Goal: Task Accomplishment & Management: Manage account settings

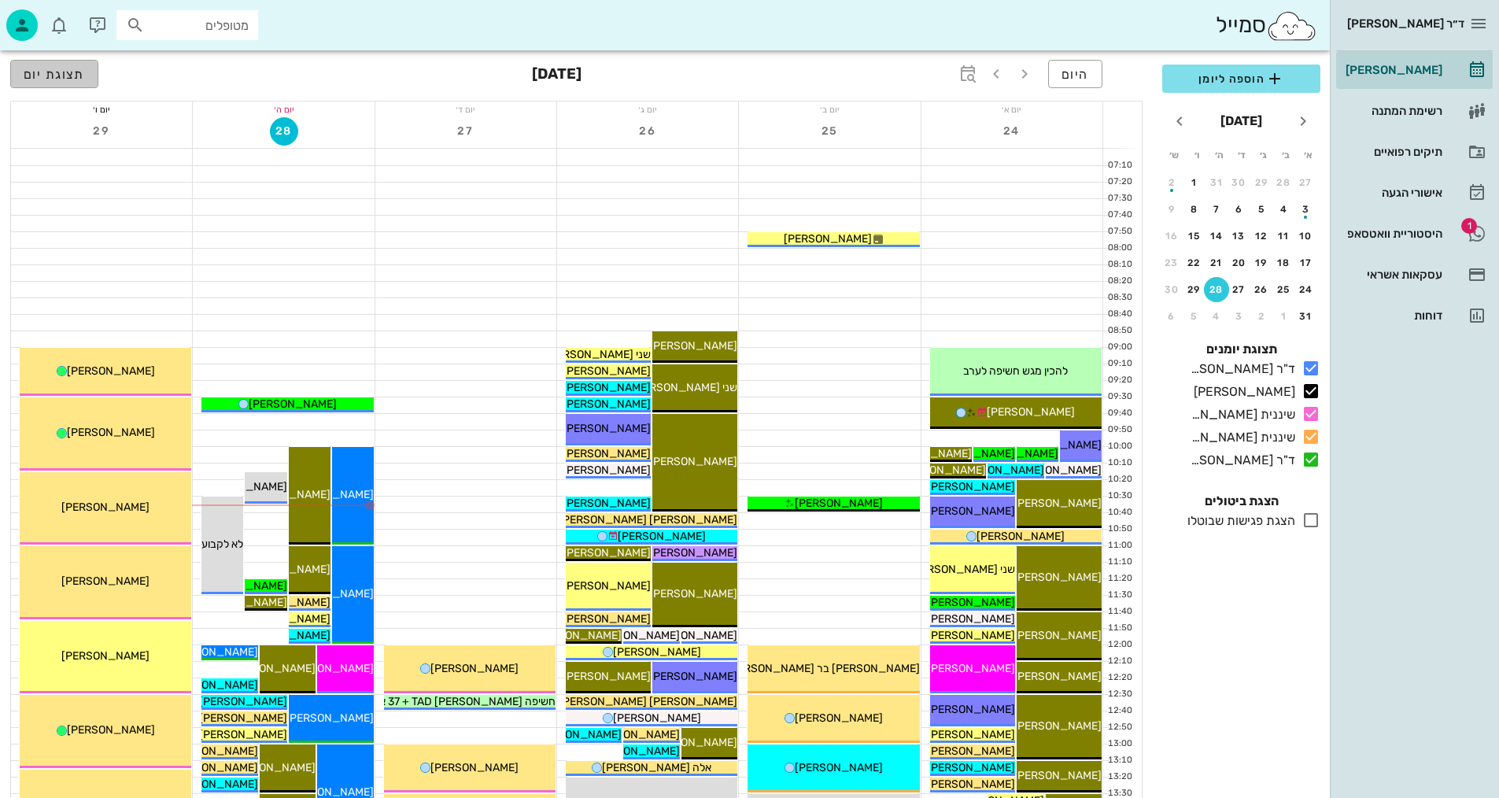
click at [50, 74] on span "תצוגת יום" at bounding box center [54, 74] width 61 height 15
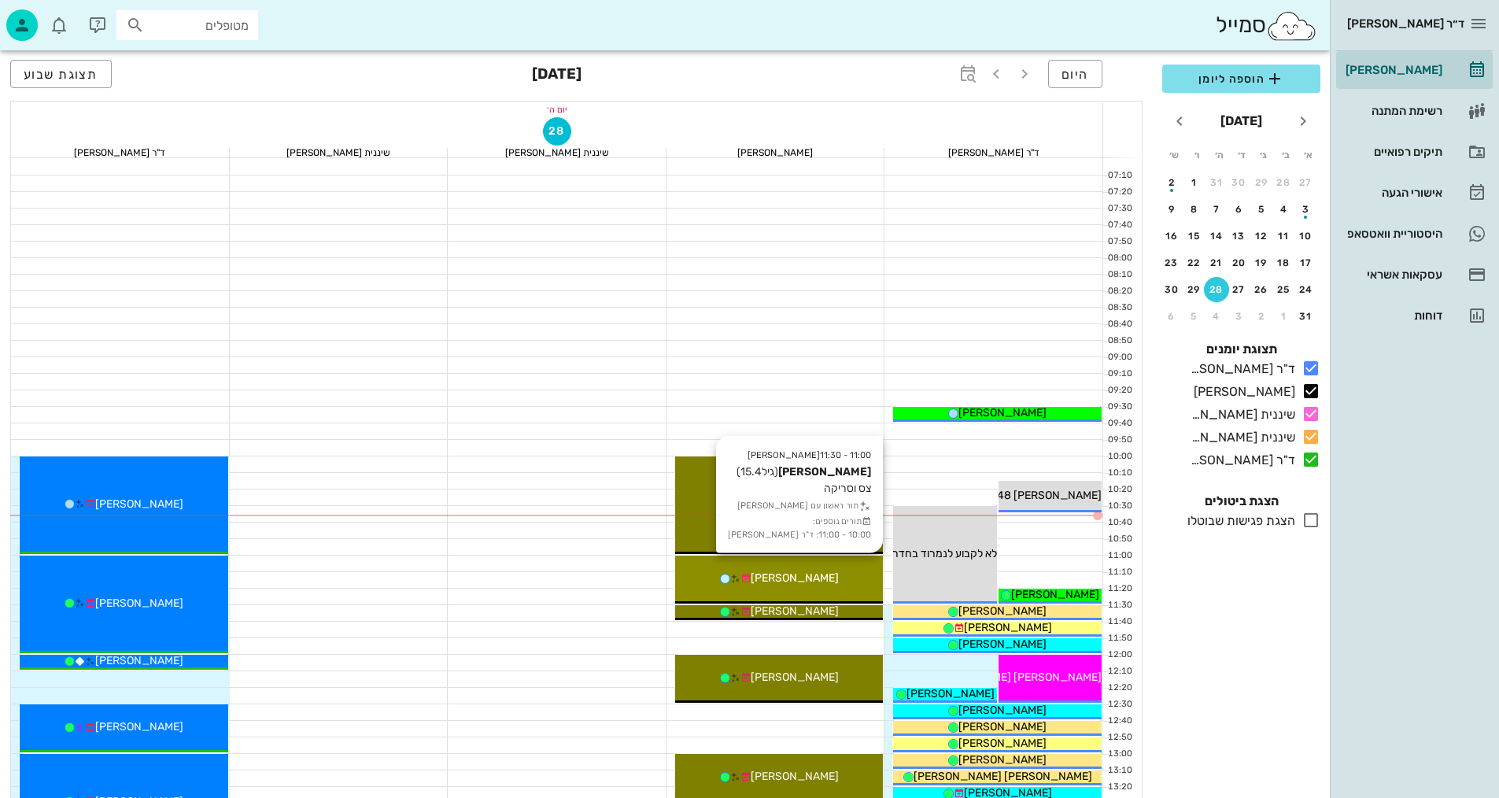
click at [834, 582] on div "[PERSON_NAME]" at bounding box center [779, 578] width 209 height 17
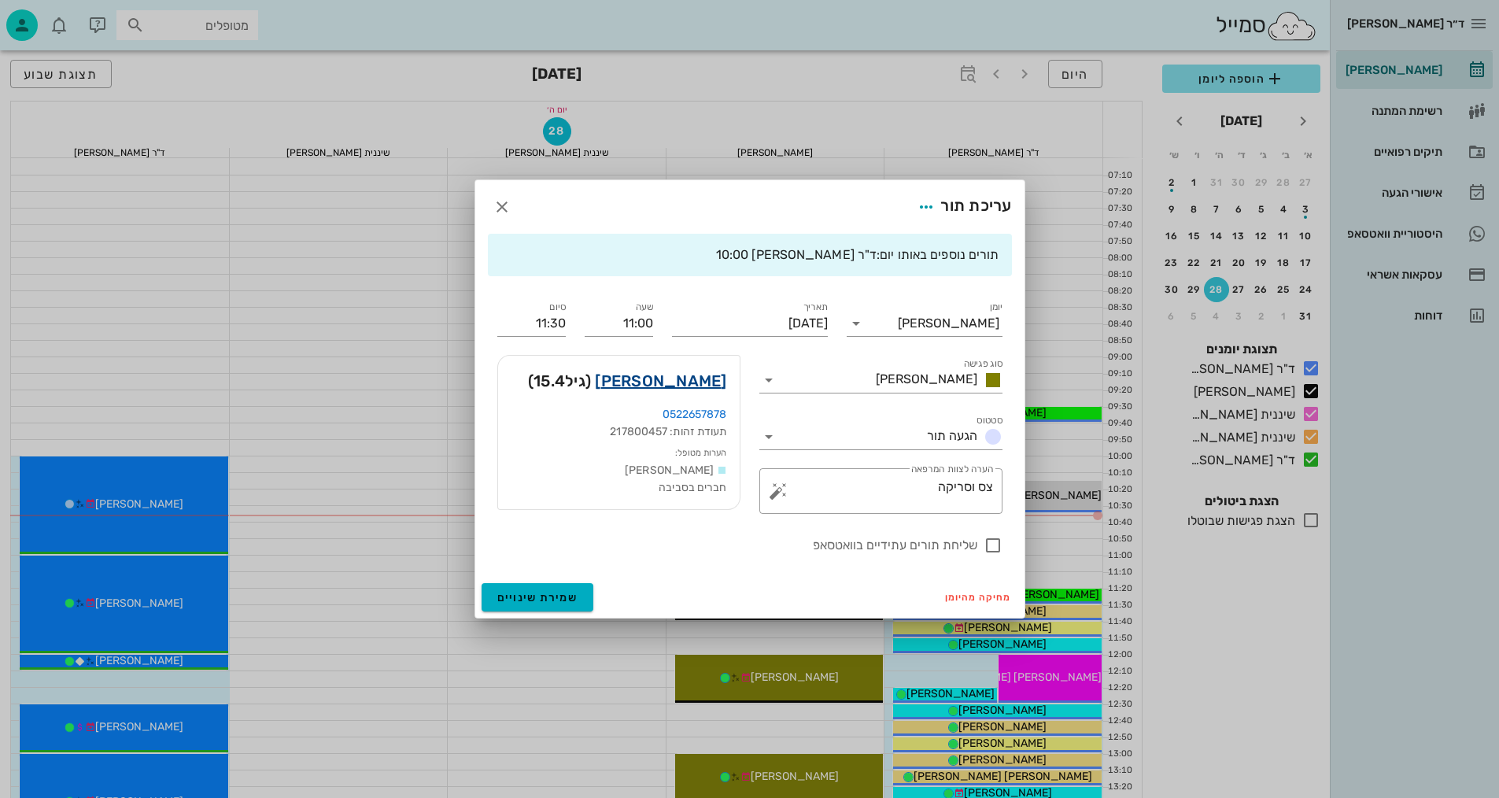
click at [703, 372] on link "[PERSON_NAME]" at bounding box center [660, 380] width 131 height 25
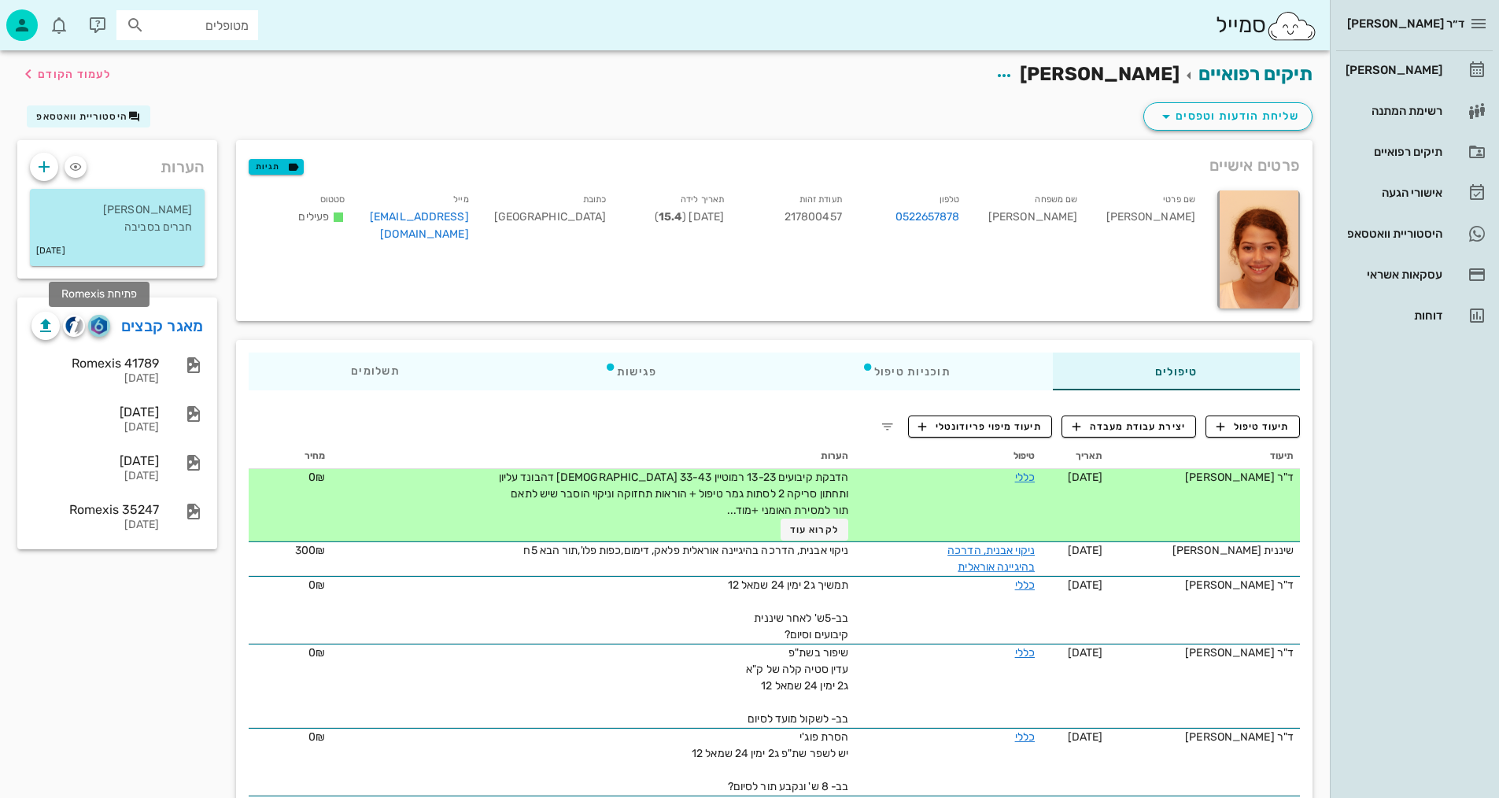
click at [98, 330] on img "button" at bounding box center [98, 325] width 15 height 17
click at [75, 330] on img "button" at bounding box center [74, 325] width 18 height 18
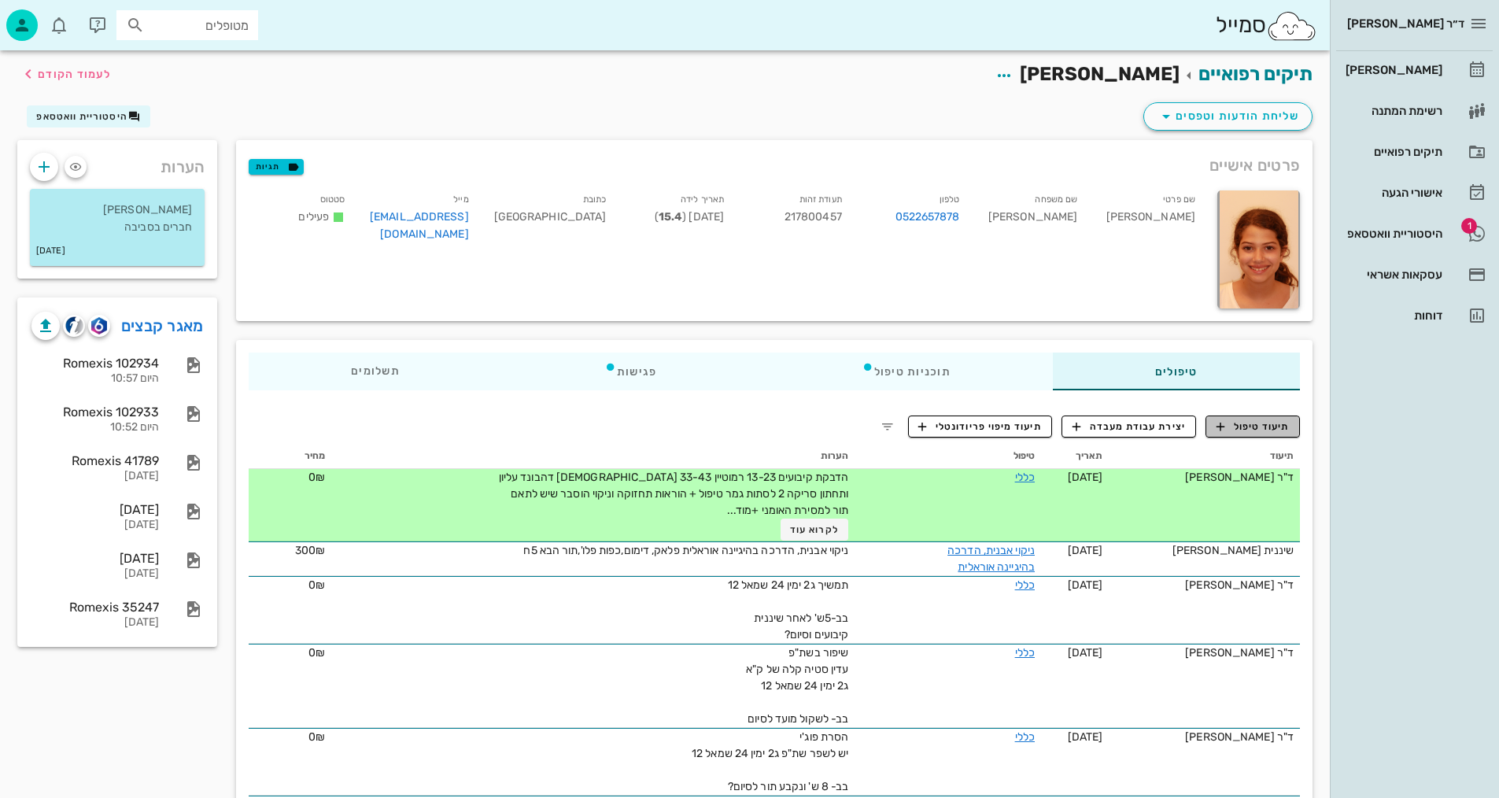
click at [1238, 425] on span "תיעוד טיפול" at bounding box center [1253, 426] width 73 height 14
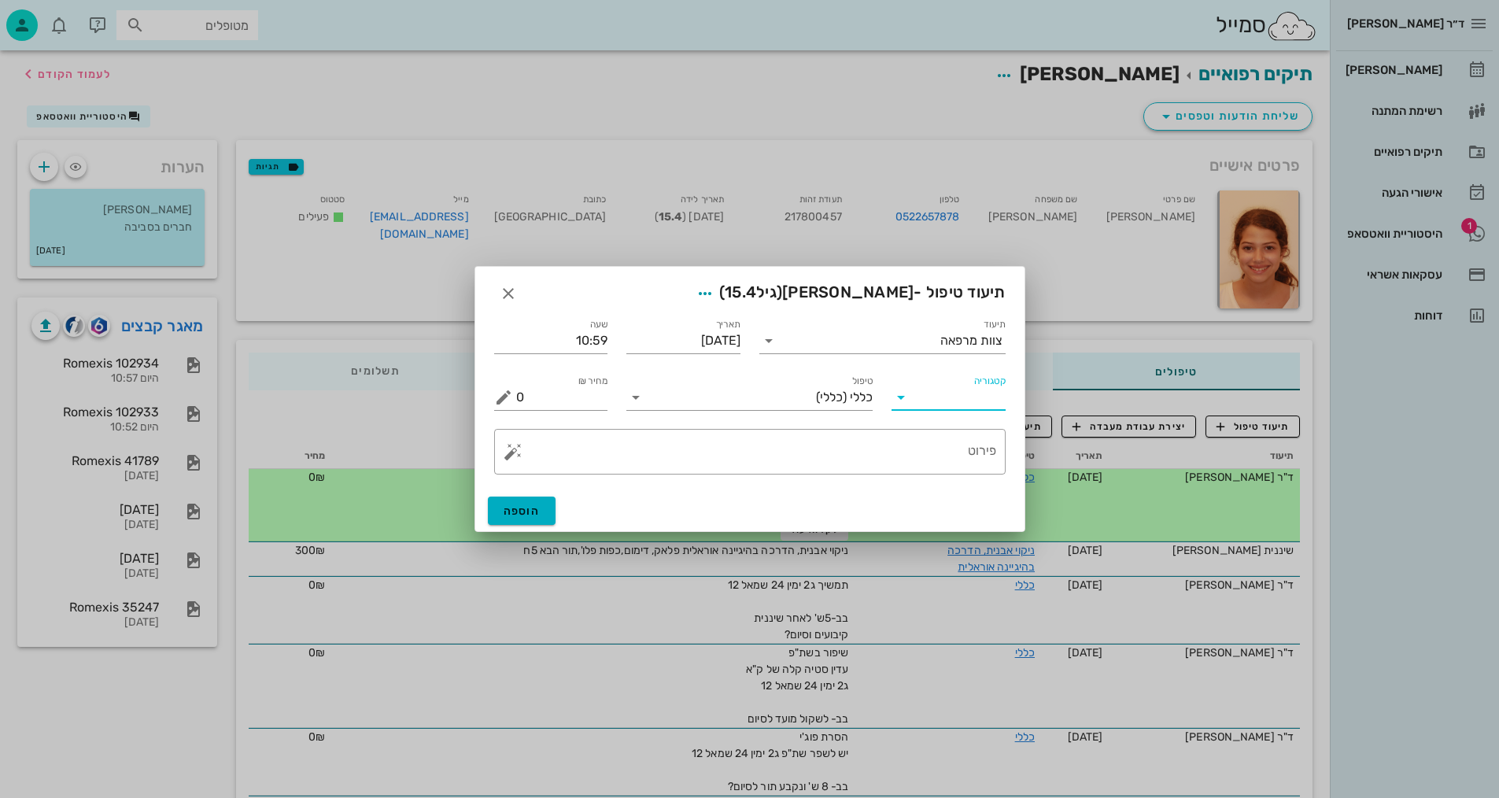
click at [960, 405] on input "קטגוריה" at bounding box center [961, 397] width 89 height 25
drag, startPoint x: 974, startPoint y: 441, endPoint x: 947, endPoint y: 440, distance: 27.6
click at [973, 440] on div "בדיקות וצילומים" at bounding box center [973, 435] width 138 height 15
type input "בדיקות וצילומים"
click at [859, 395] on input "טיפול" at bounding box center [760, 397] width 224 height 25
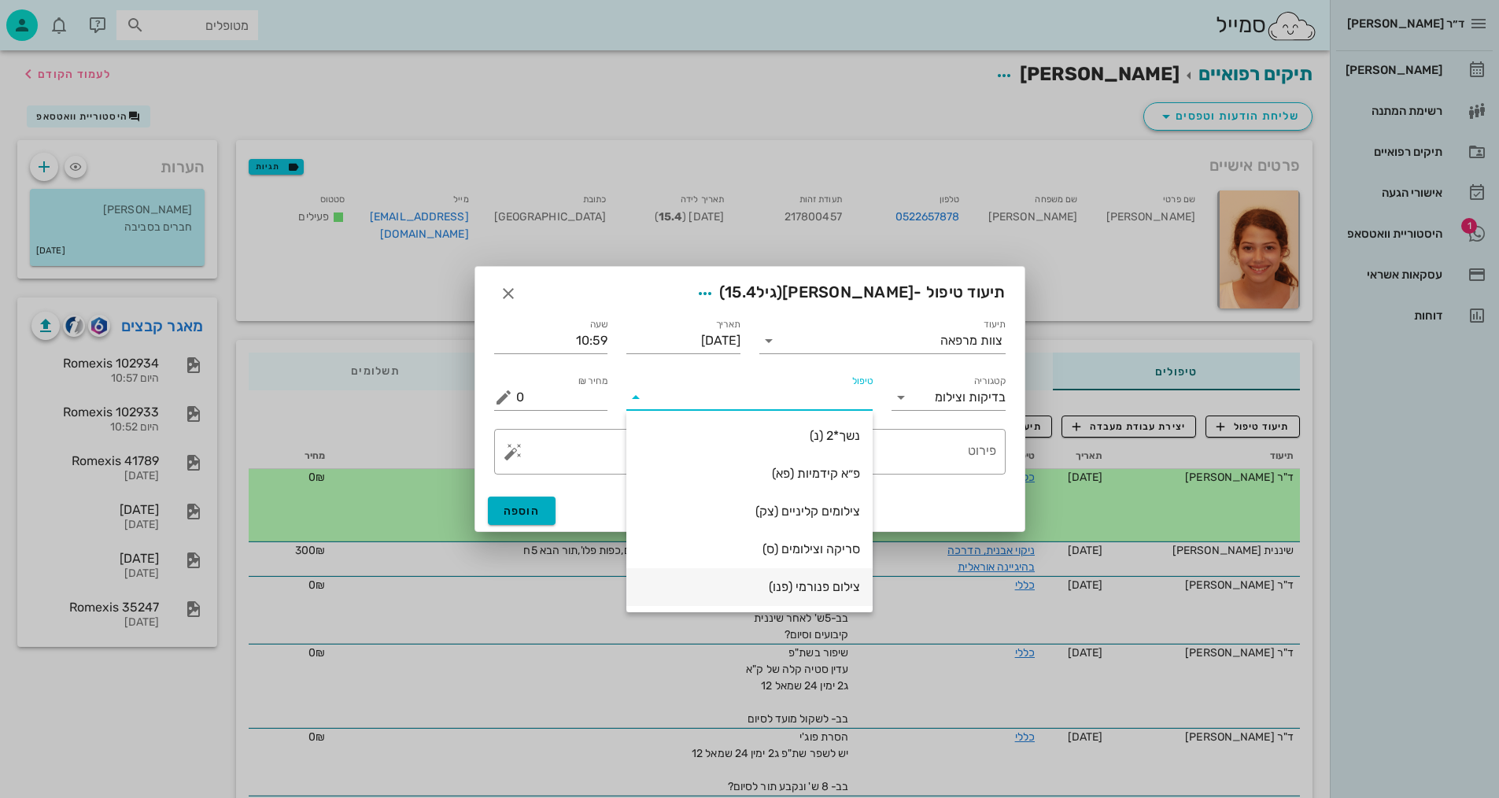
click at [803, 585] on div "צילום פנורמי (פנו)" at bounding box center [749, 586] width 221 height 15
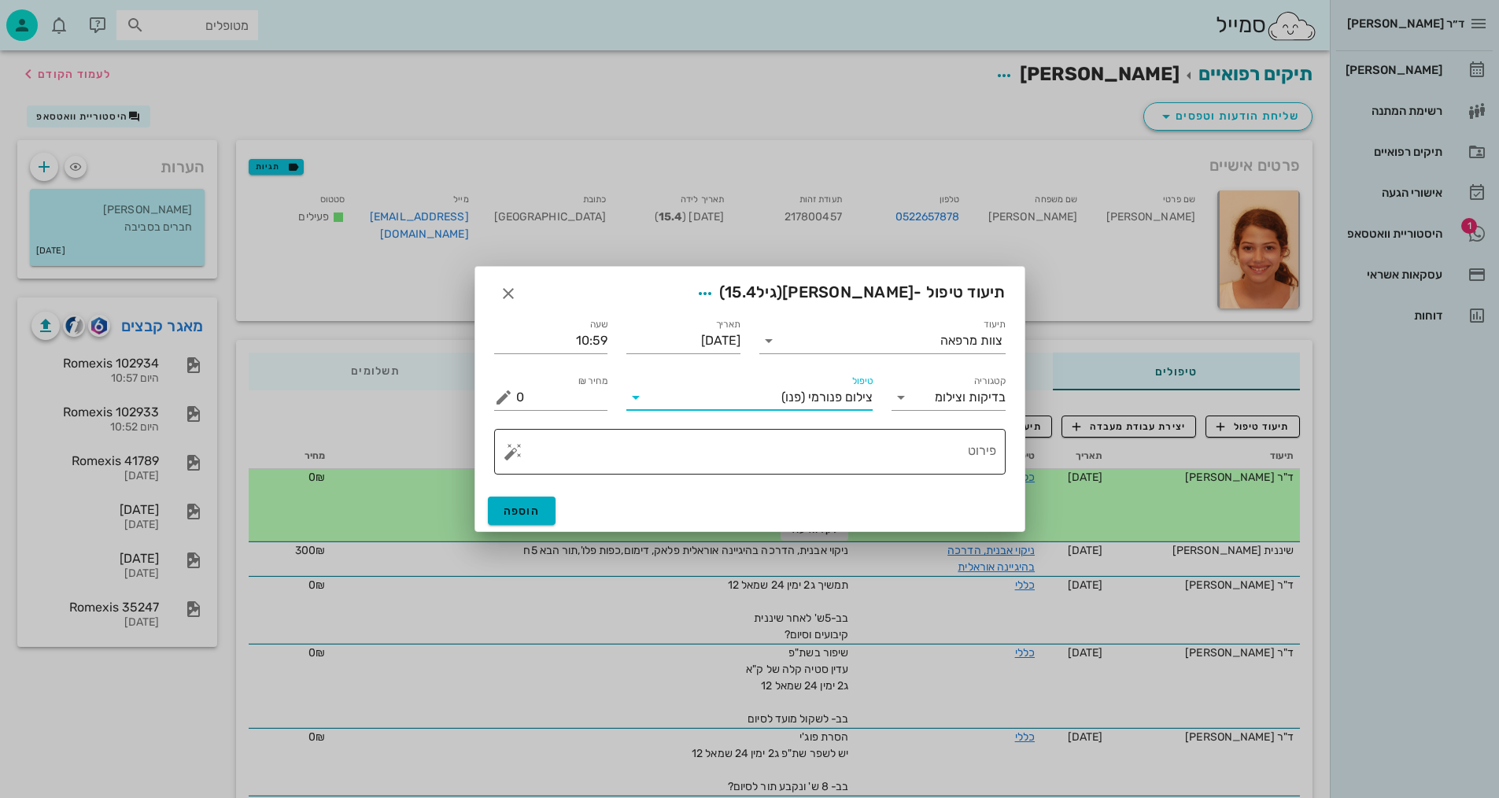
click at [973, 454] on textarea "פירוט" at bounding box center [756, 456] width 480 height 38
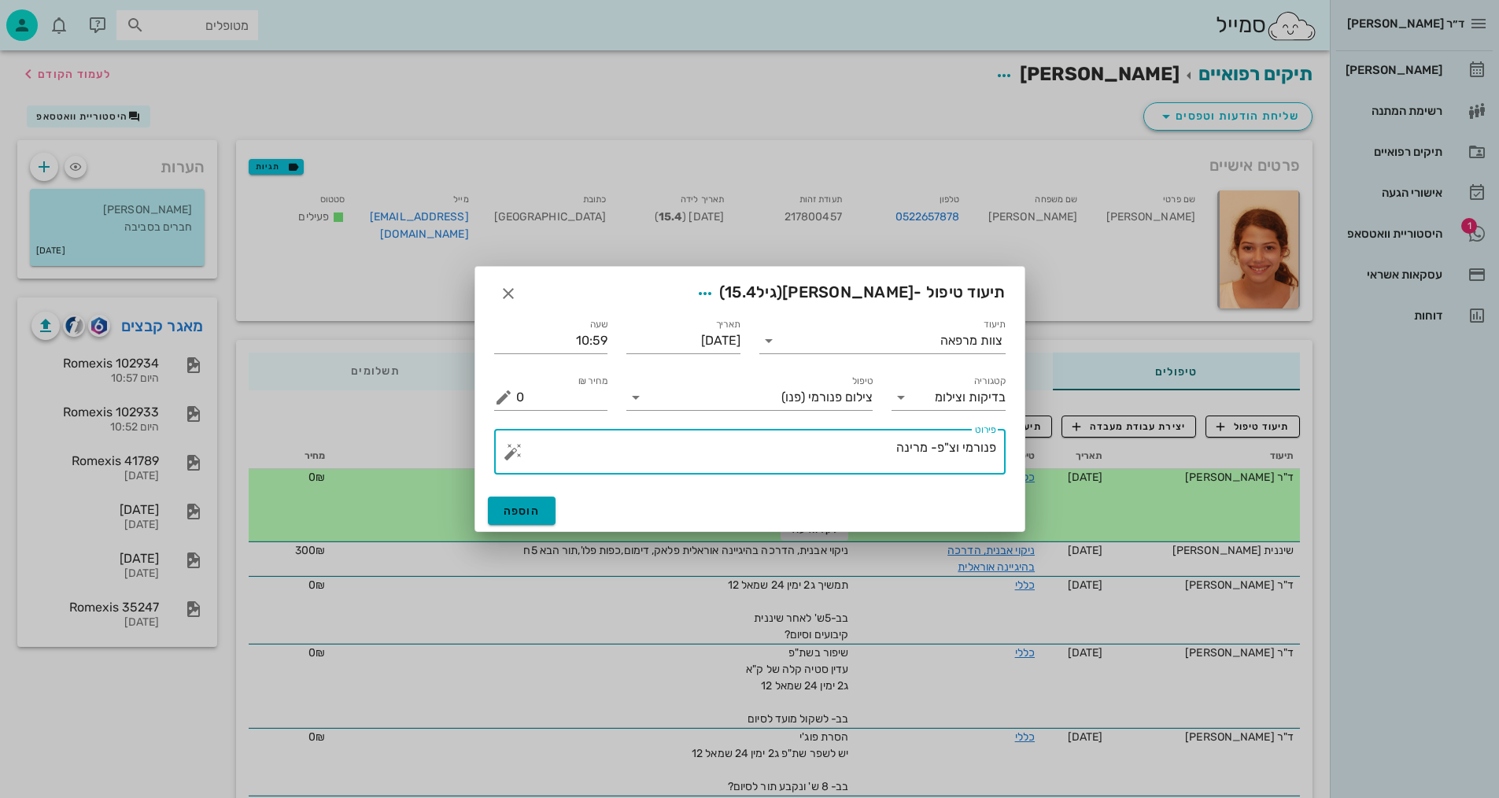
type textarea "פנורמי וצ"פ- מרינה"
click at [529, 502] on button "הוספה" at bounding box center [522, 511] width 68 height 28
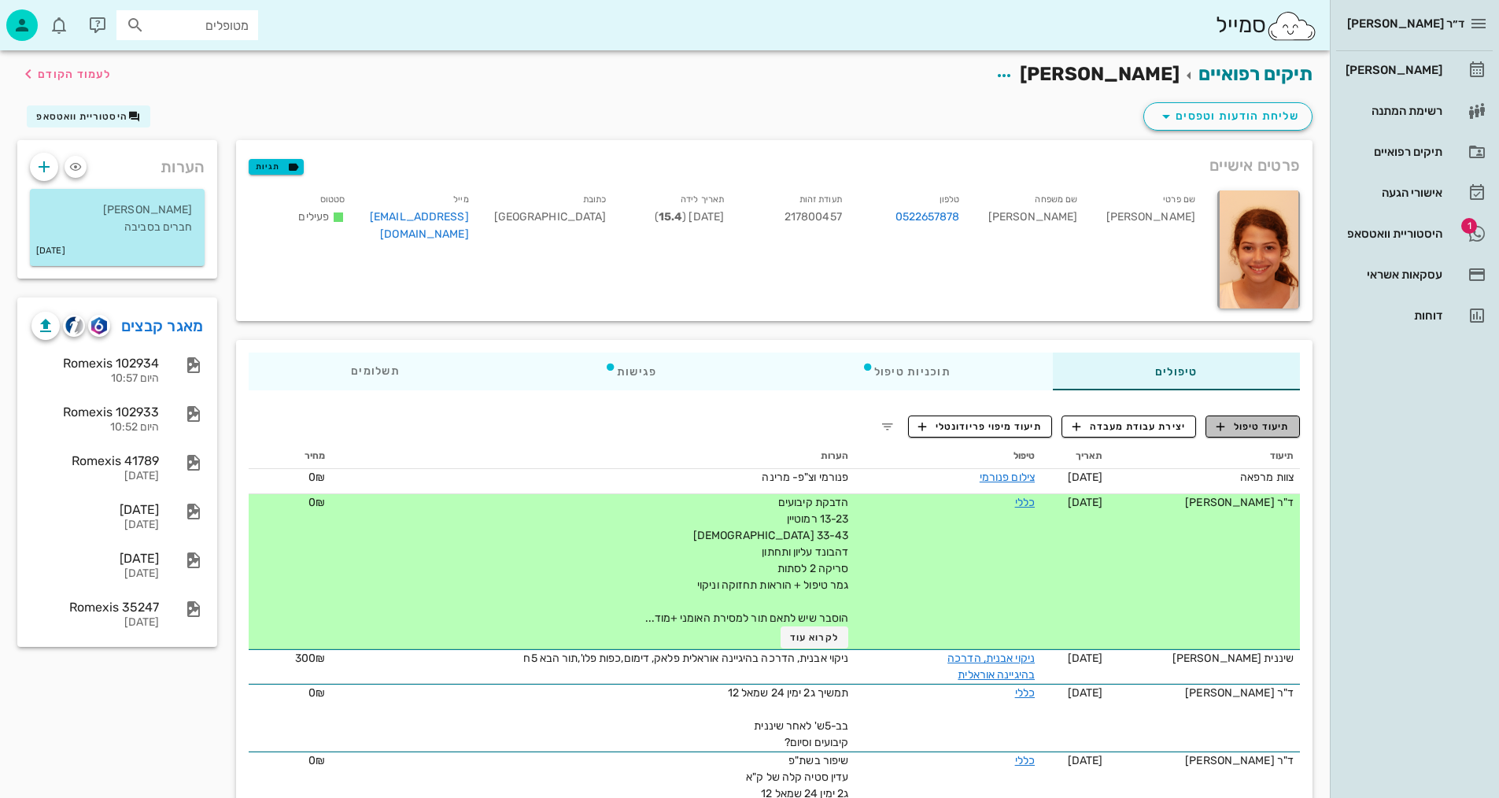
click at [1246, 426] on span "תיעוד טיפול" at bounding box center [1253, 426] width 73 height 14
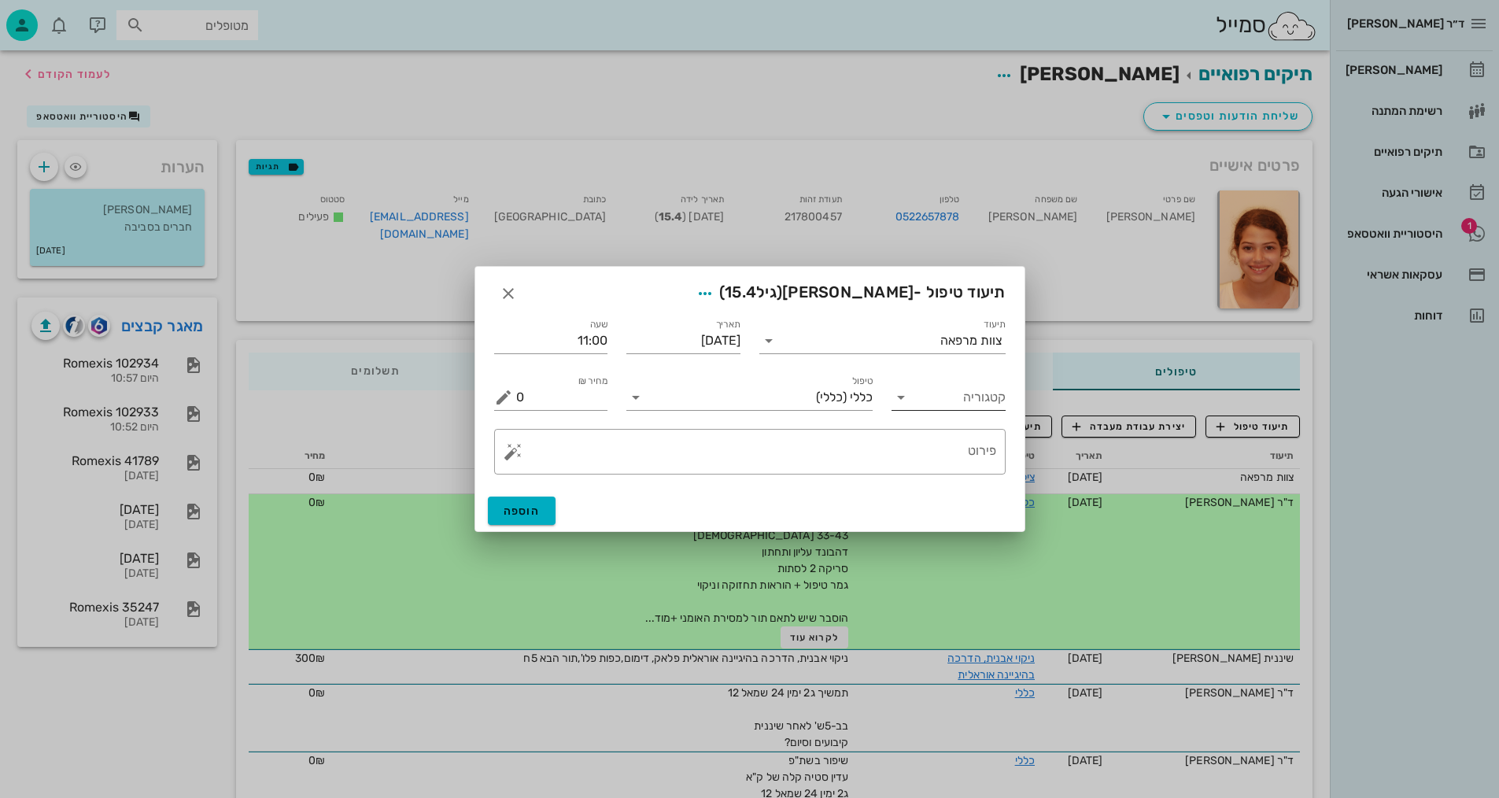
click at [903, 397] on icon at bounding box center [901, 397] width 19 height 19
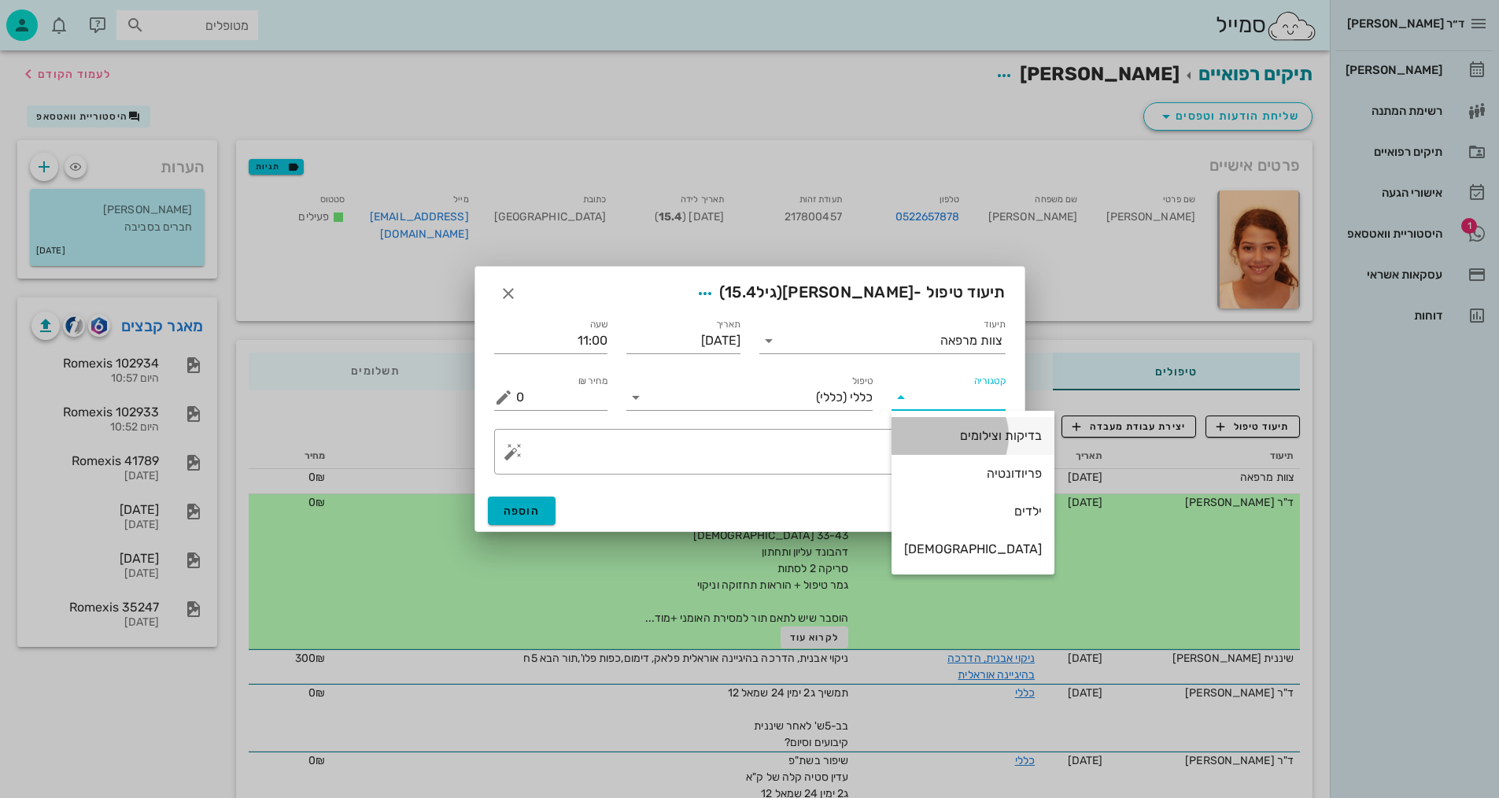
click at [923, 429] on div "בדיקות וצילומים" at bounding box center [973, 435] width 138 height 15
type input "בדיקות וצילומים"
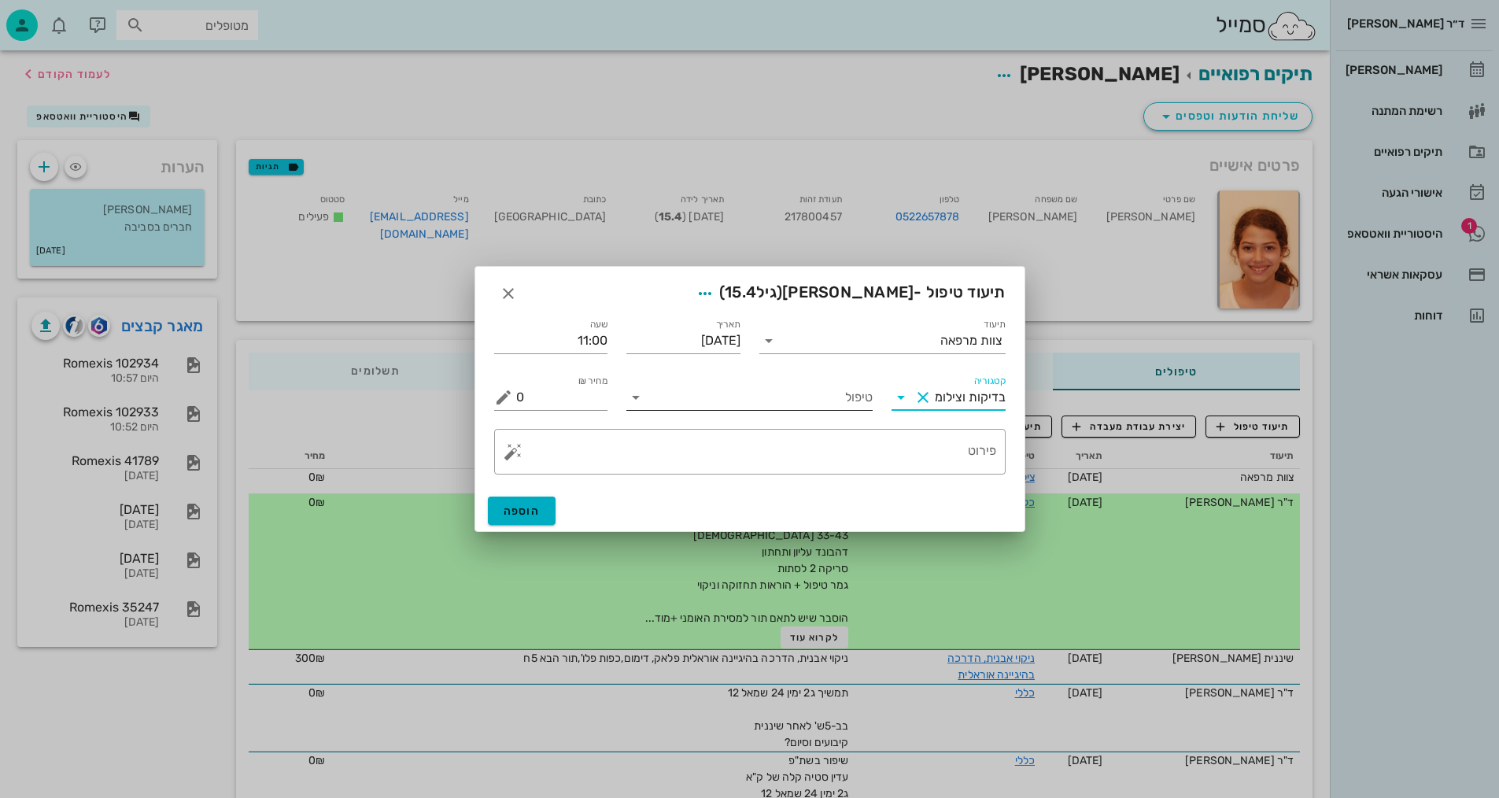
click at [633, 398] on icon at bounding box center [635, 397] width 19 height 19
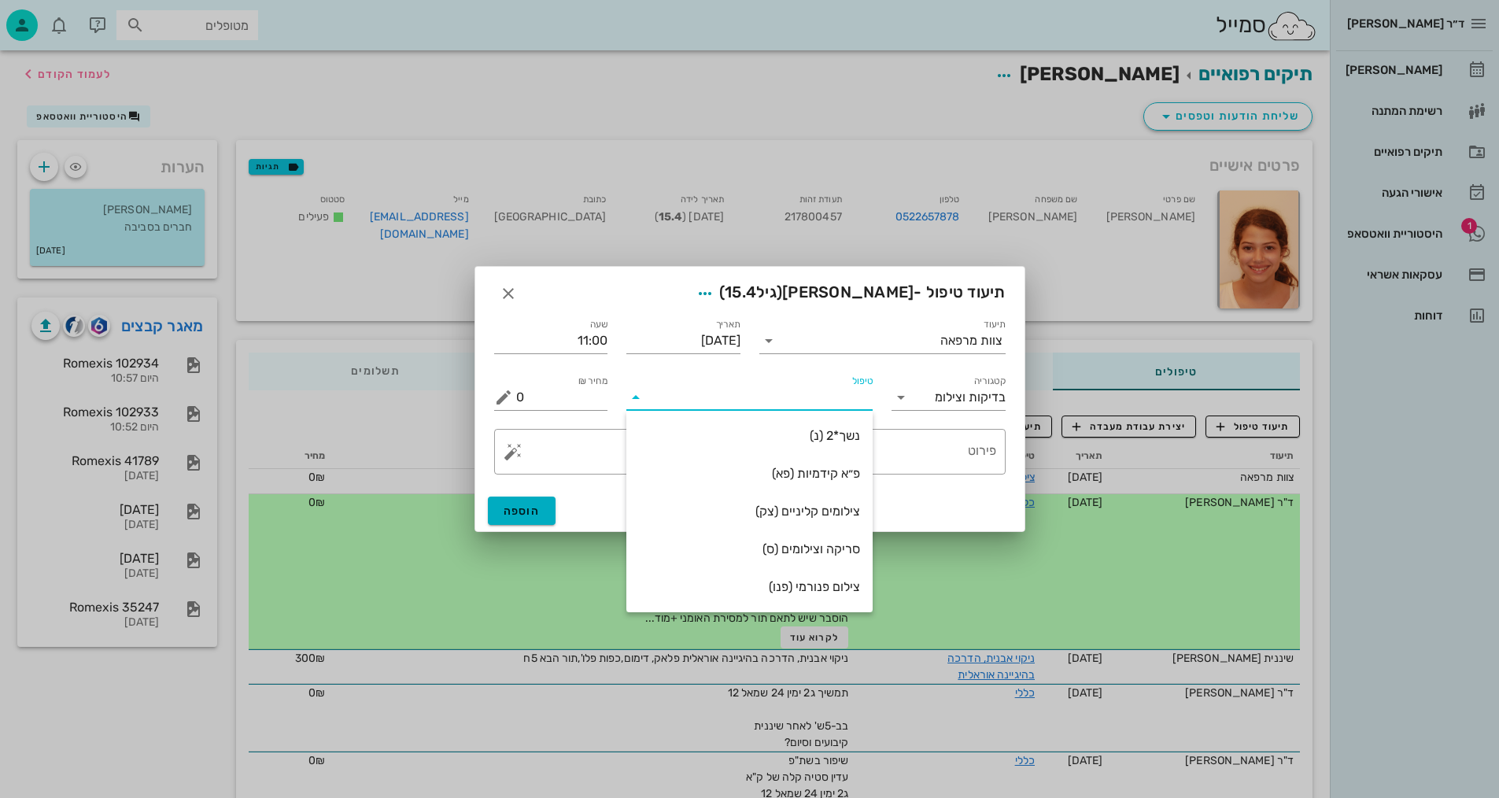
click at [822, 586] on div "צילום פנורמי (פנו)" at bounding box center [749, 586] width 221 height 15
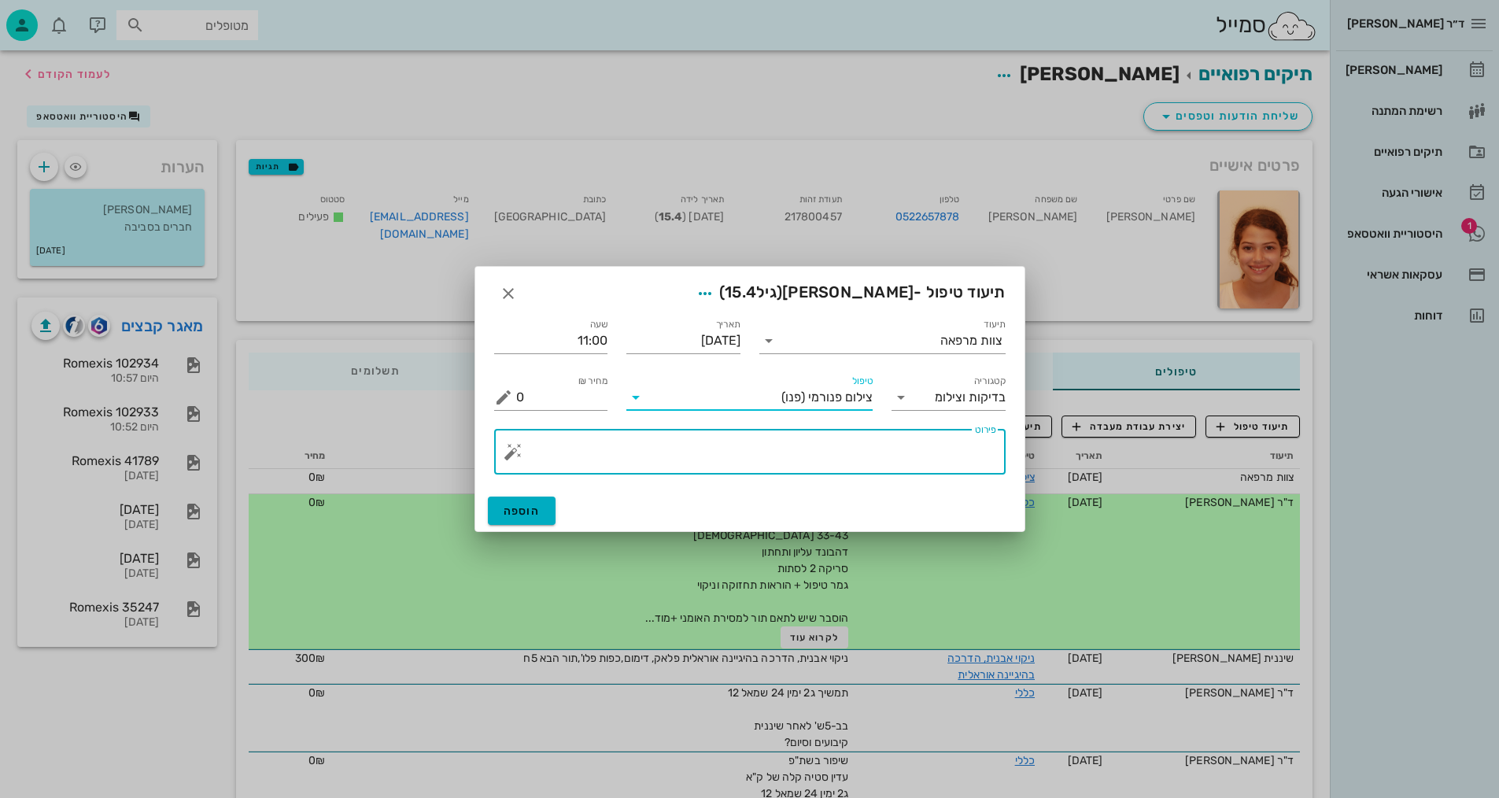
click at [951, 459] on textarea "פירוט" at bounding box center [756, 456] width 480 height 38
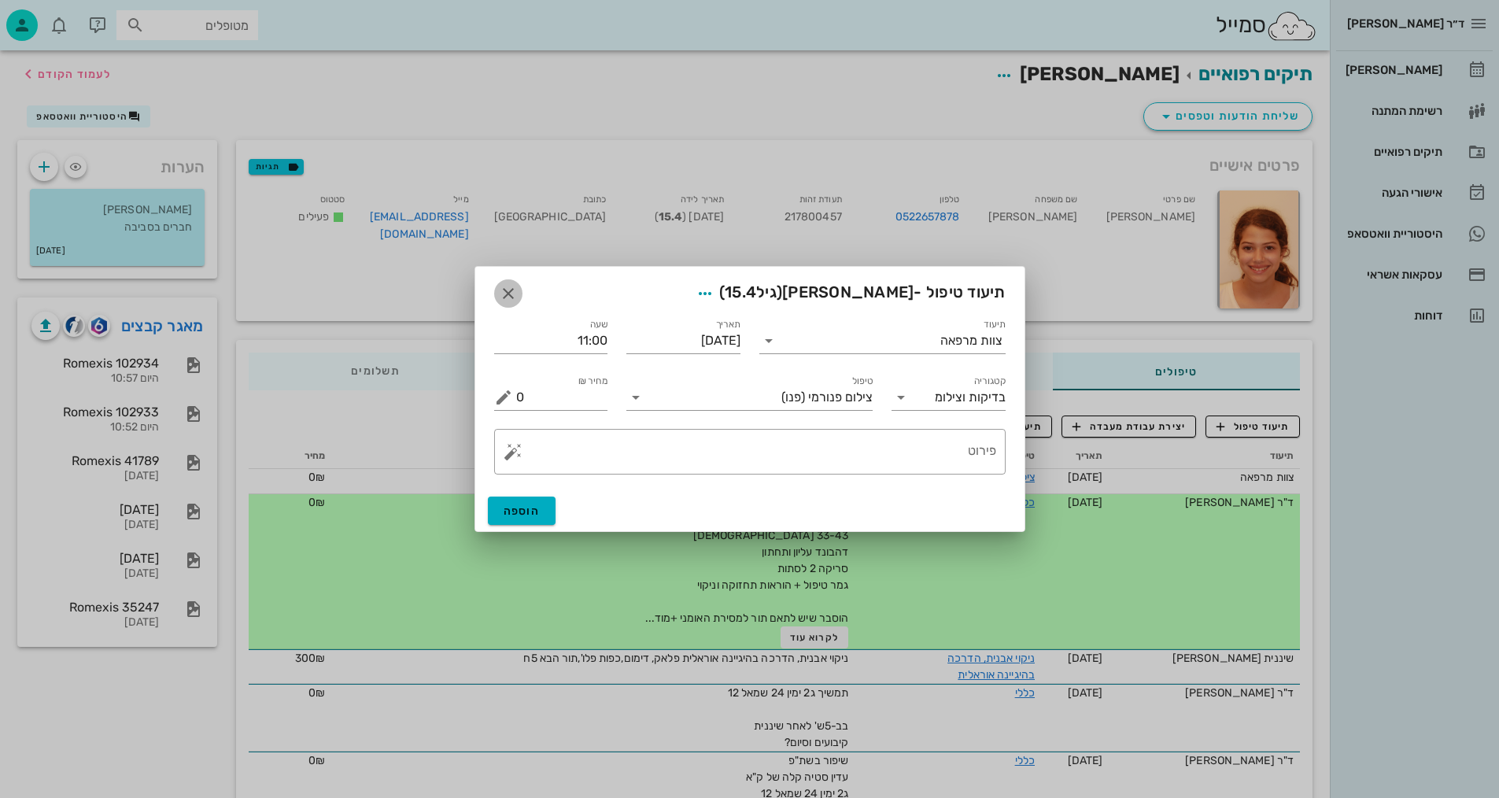
click at [504, 283] on button "button" at bounding box center [508, 293] width 28 height 28
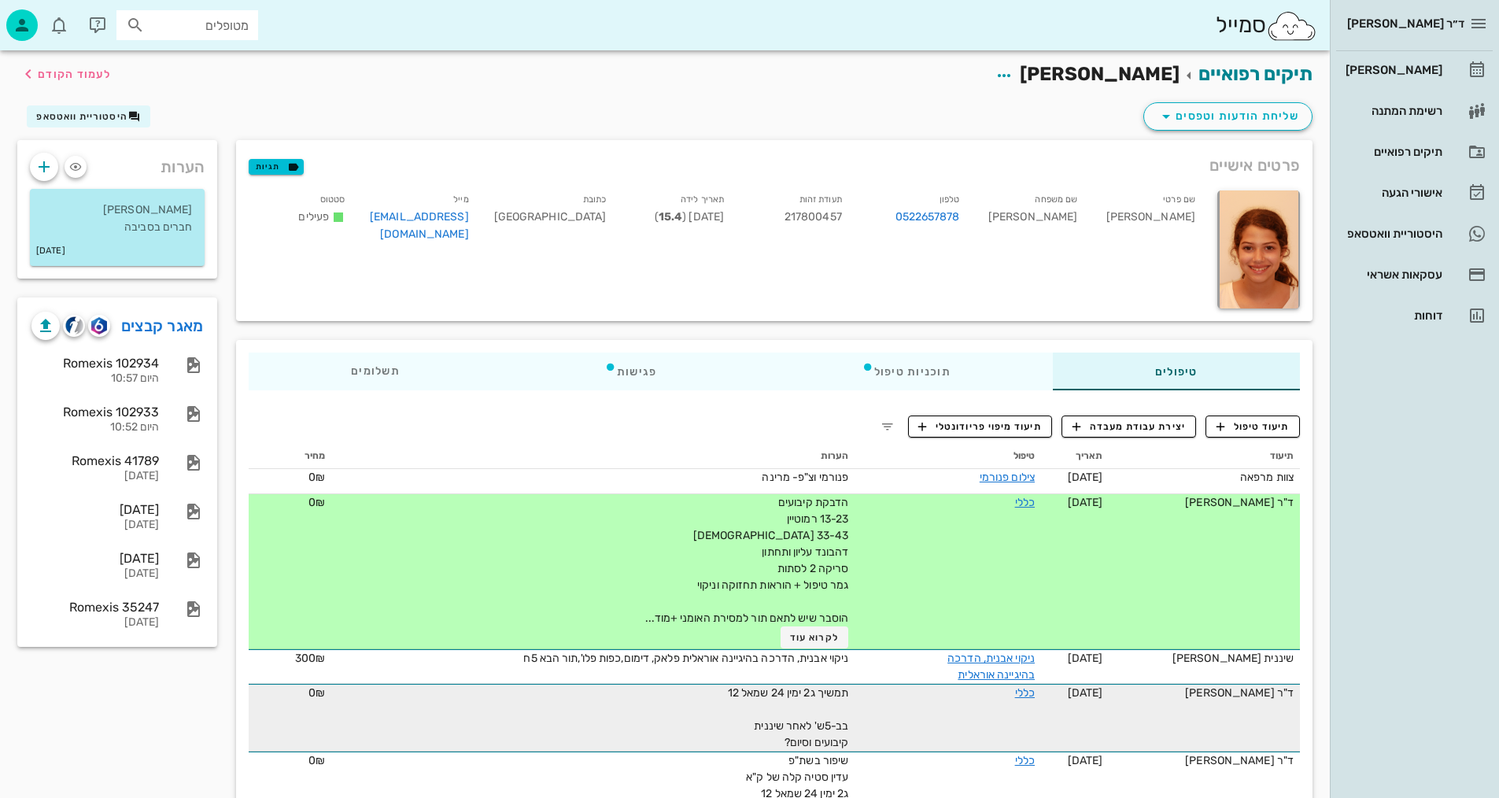
drag, startPoint x: 1163, startPoint y: 574, endPoint x: 1264, endPoint y: 700, distance: 161.2
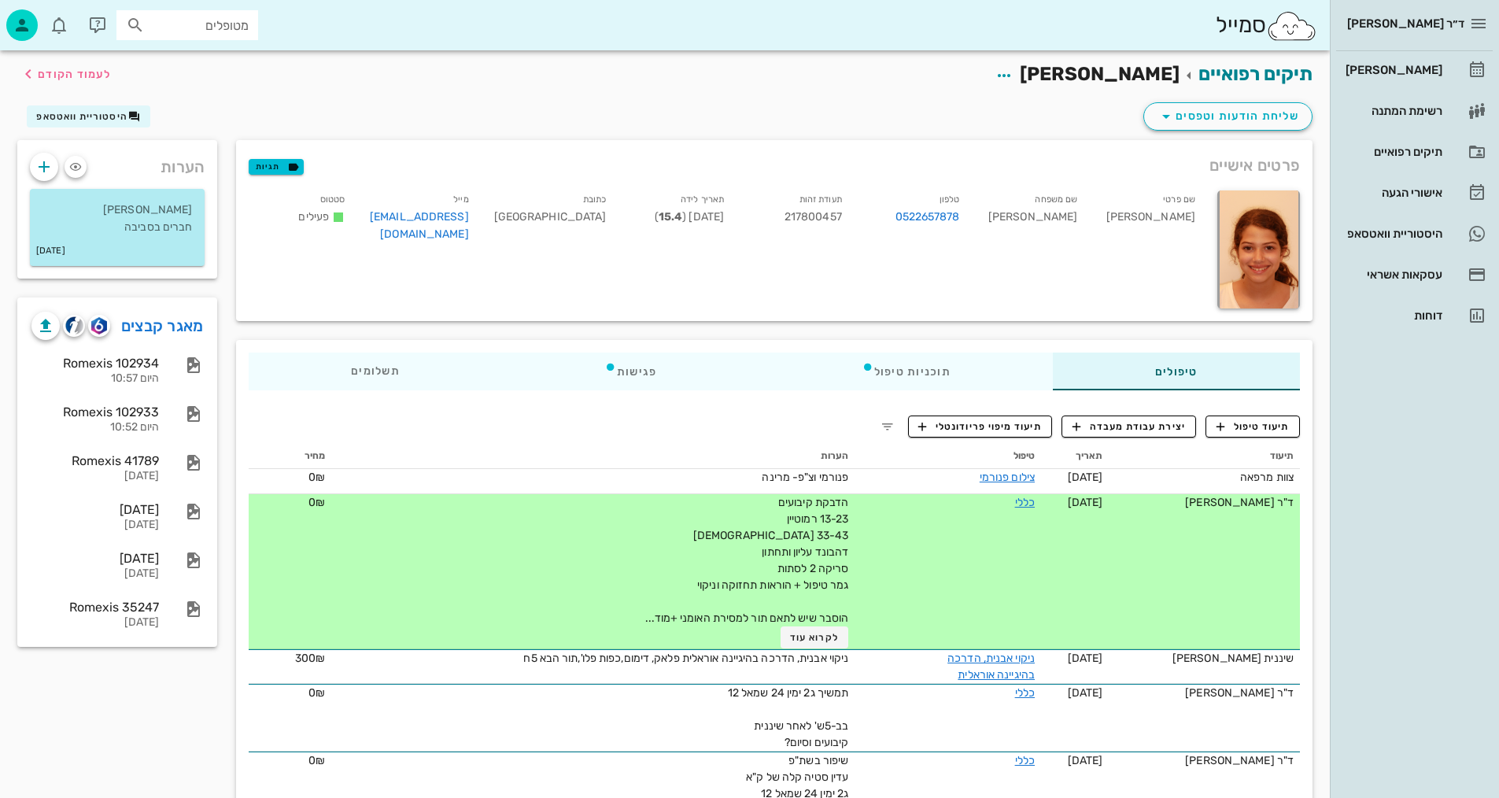
click at [855, 90] on div "תיקים רפואיים [PERSON_NAME] לעמוד הקודם" at bounding box center [665, 74] width 1314 height 49
click at [51, 75] on span "לעמוד הקודם" at bounding box center [74, 74] width 73 height 13
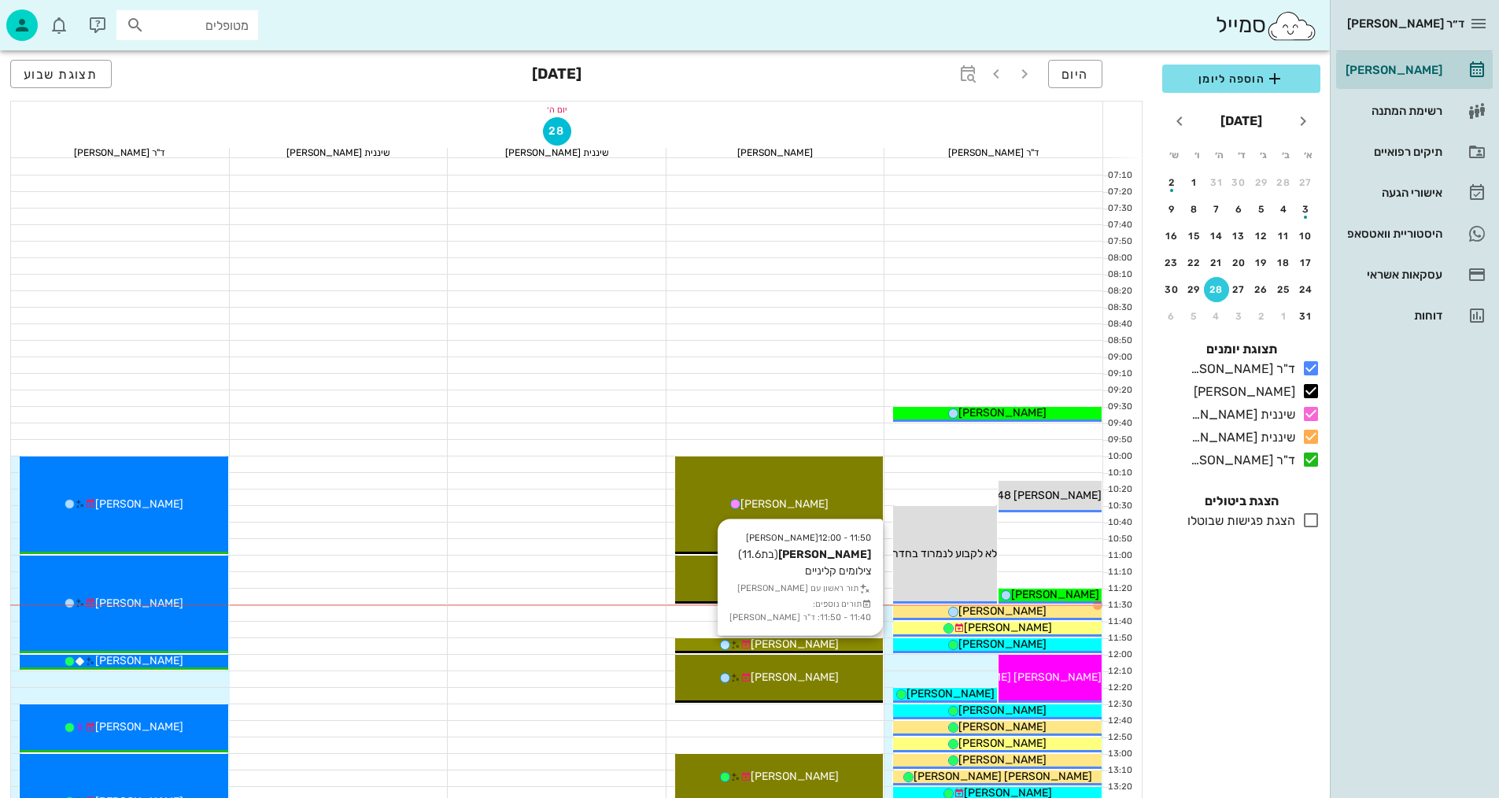
click at [814, 643] on span "[PERSON_NAME]" at bounding box center [795, 643] width 88 height 13
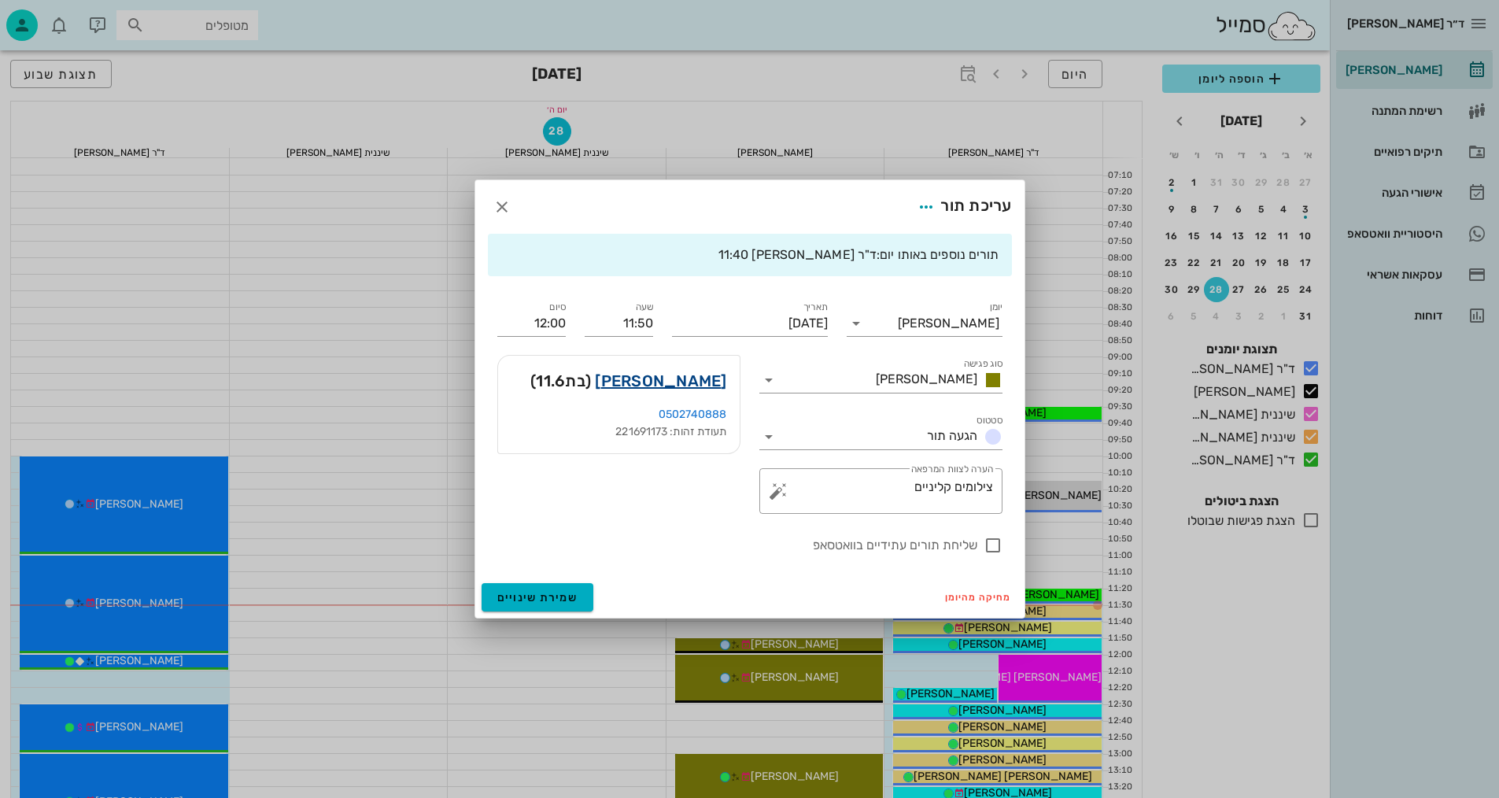
click at [703, 375] on link "[PERSON_NAME]" at bounding box center [660, 380] width 131 height 25
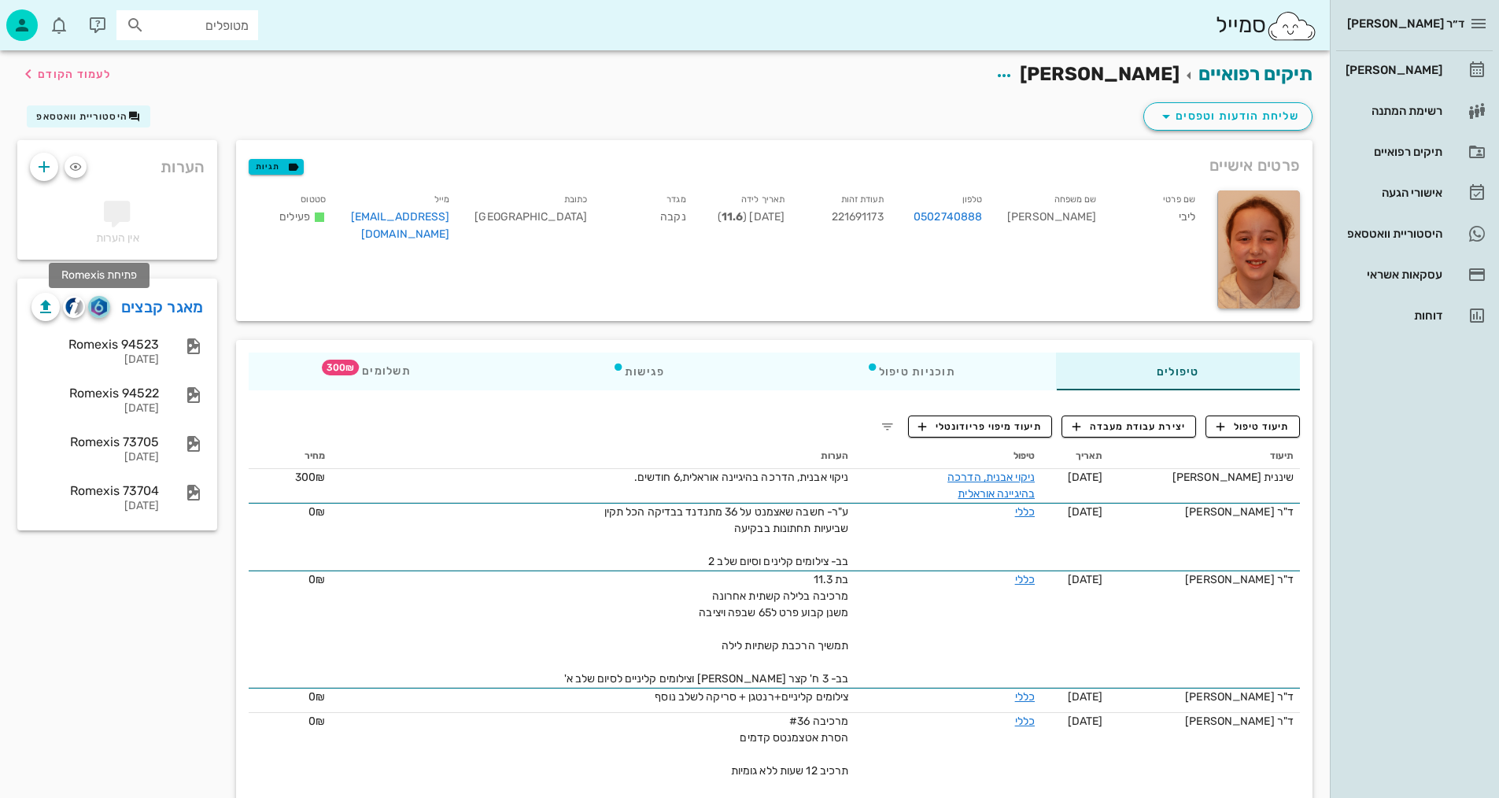
click at [99, 306] on img "button" at bounding box center [98, 306] width 15 height 17
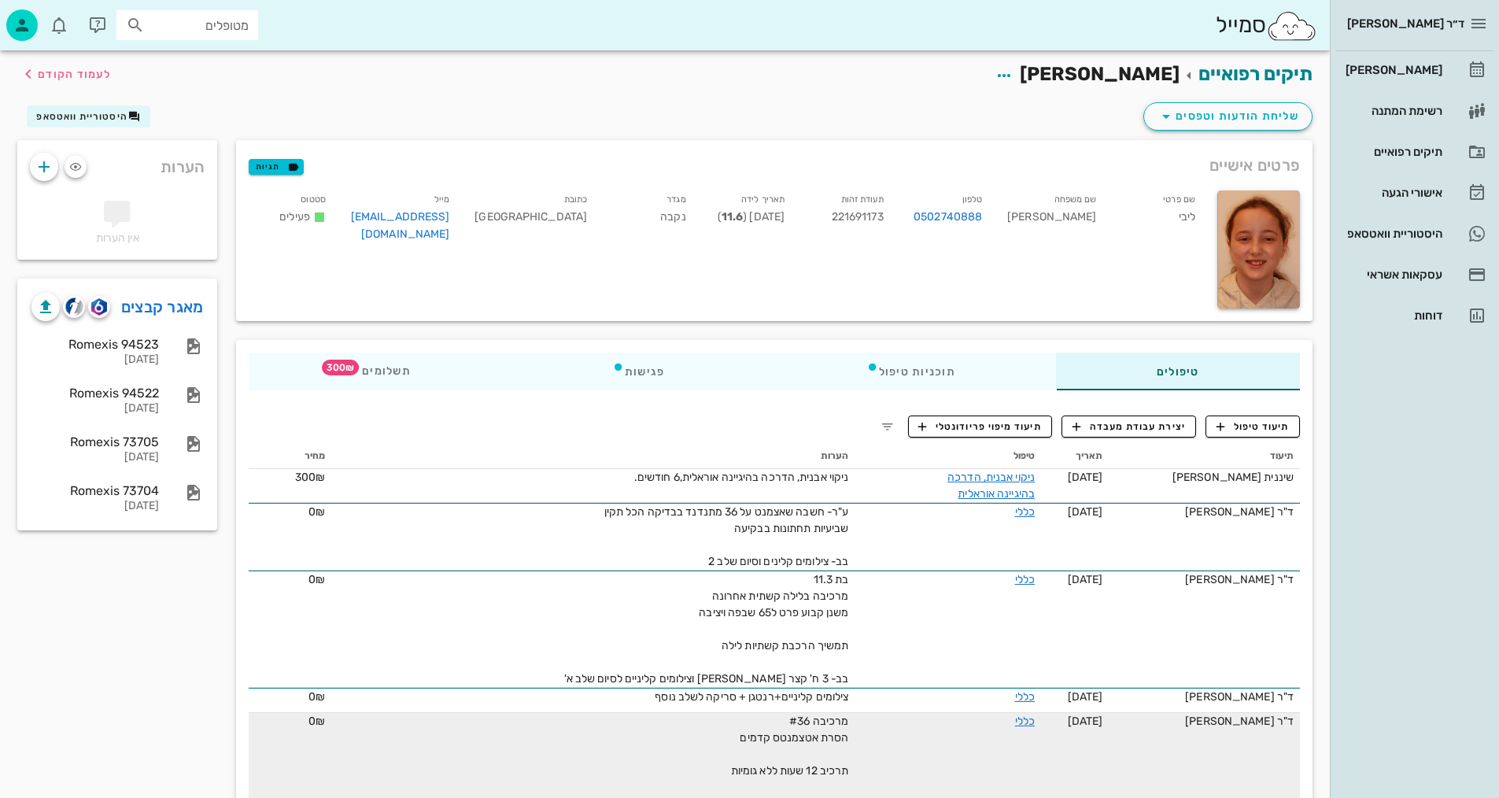
click at [465, 729] on td "מרכיבה #36 הסרת אטצמנטס קדמים תרכיב 12 שעות ללא גומיות בב- 4 ח' לשקול אם נדרש ש…" at bounding box center [593, 763] width 523 height 100
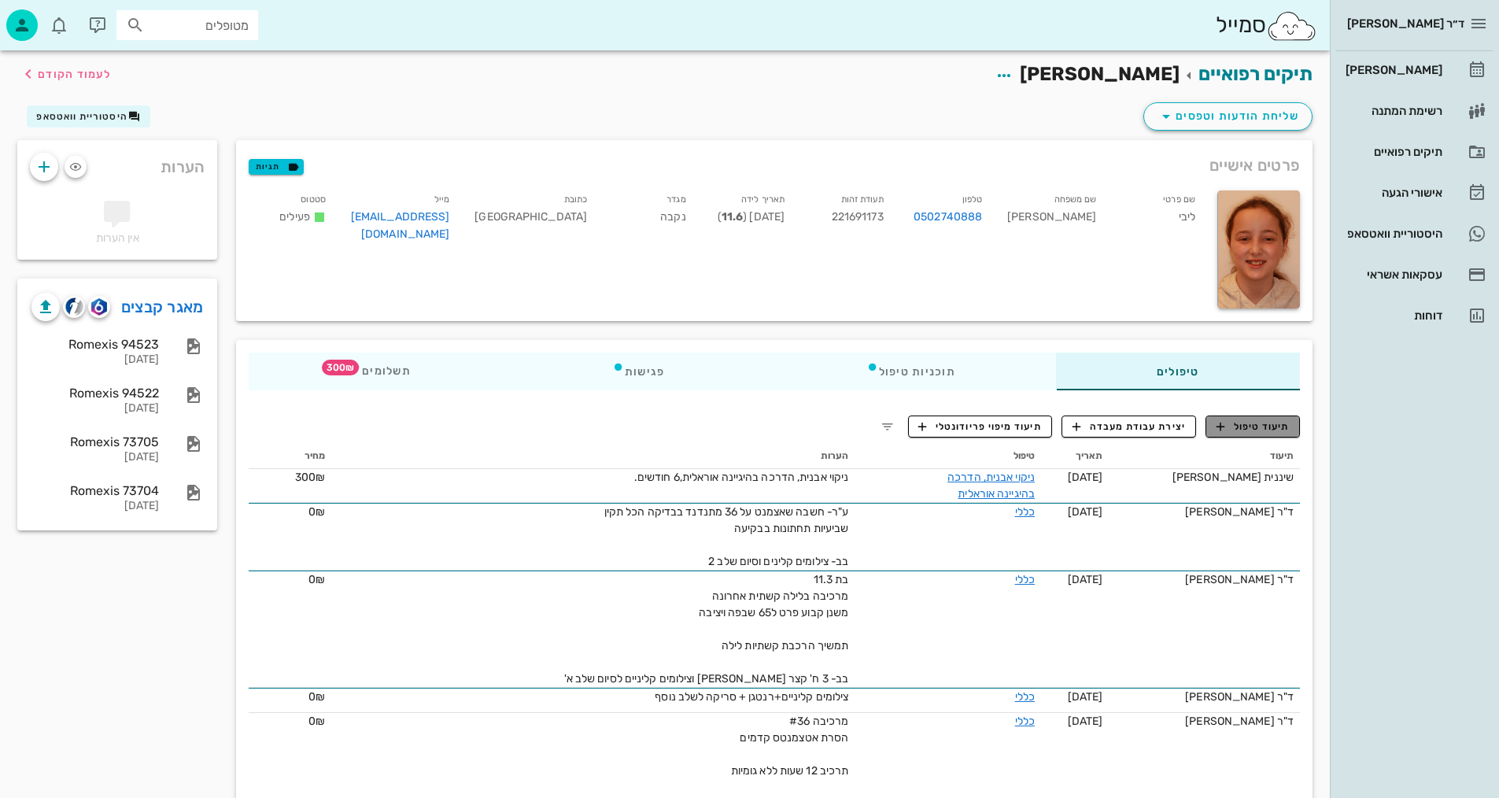
click at [1273, 423] on span "תיעוד טיפול" at bounding box center [1253, 426] width 73 height 14
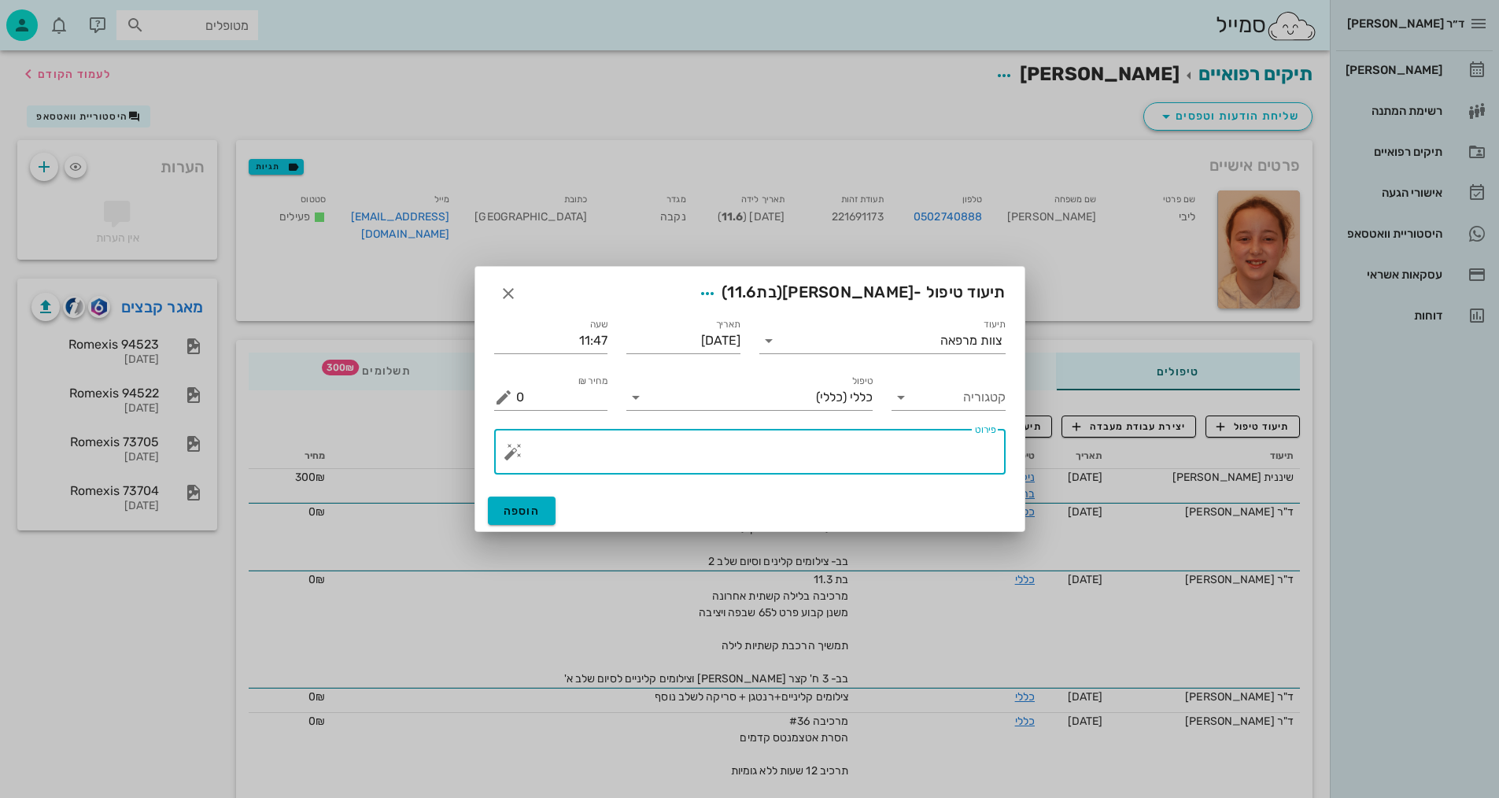
drag, startPoint x: 861, startPoint y: 460, endPoint x: 842, endPoint y: 466, distance: 19.9
click at [858, 461] on textarea "פירוט" at bounding box center [756, 456] width 480 height 38
type textarea "צ"ס+סריקה לאומני ע+ת ומודלים."
click at [530, 514] on span "הוספה" at bounding box center [522, 510] width 37 height 13
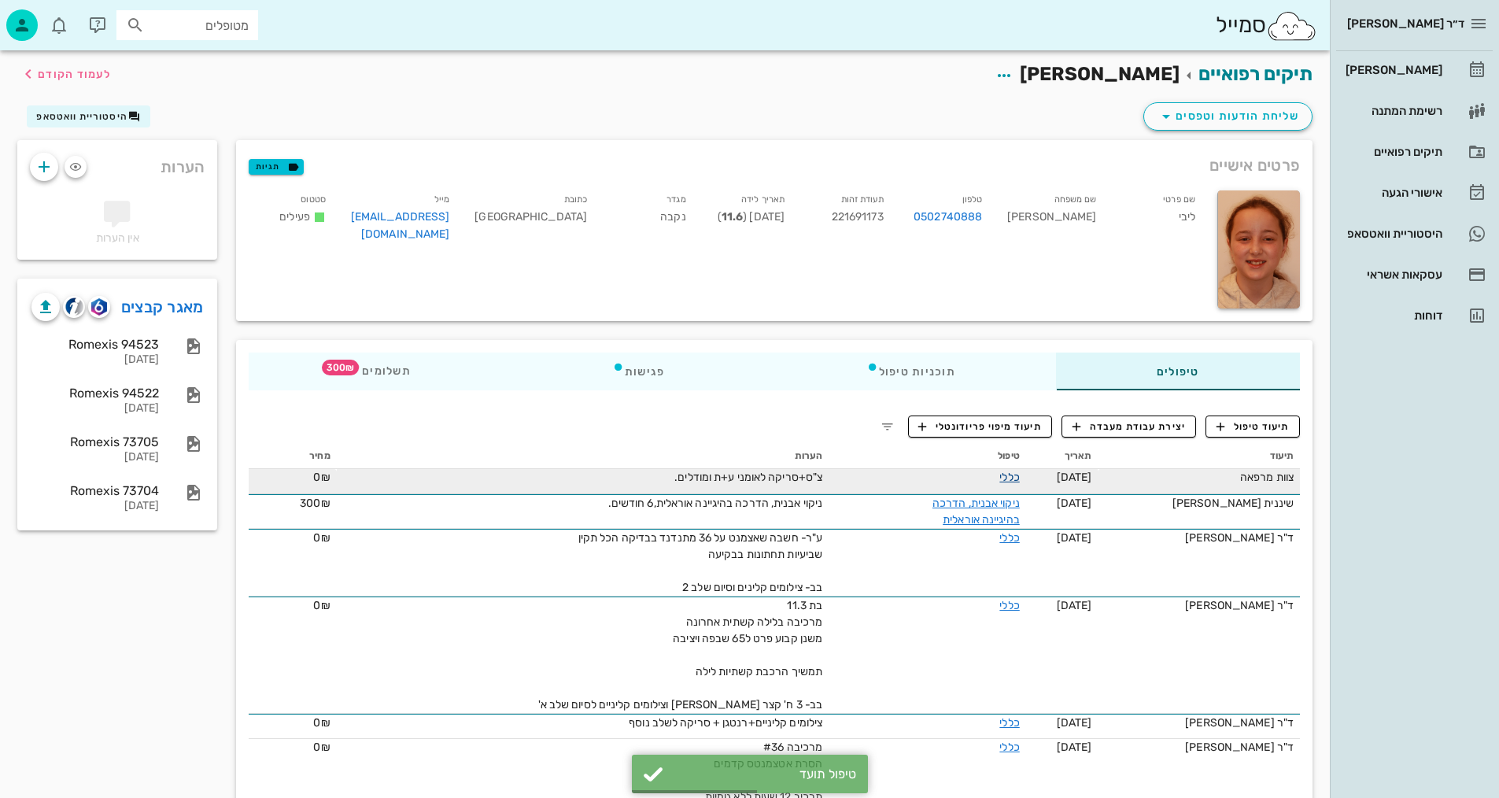
click at [1019, 471] on link "כללי" at bounding box center [1009, 477] width 20 height 13
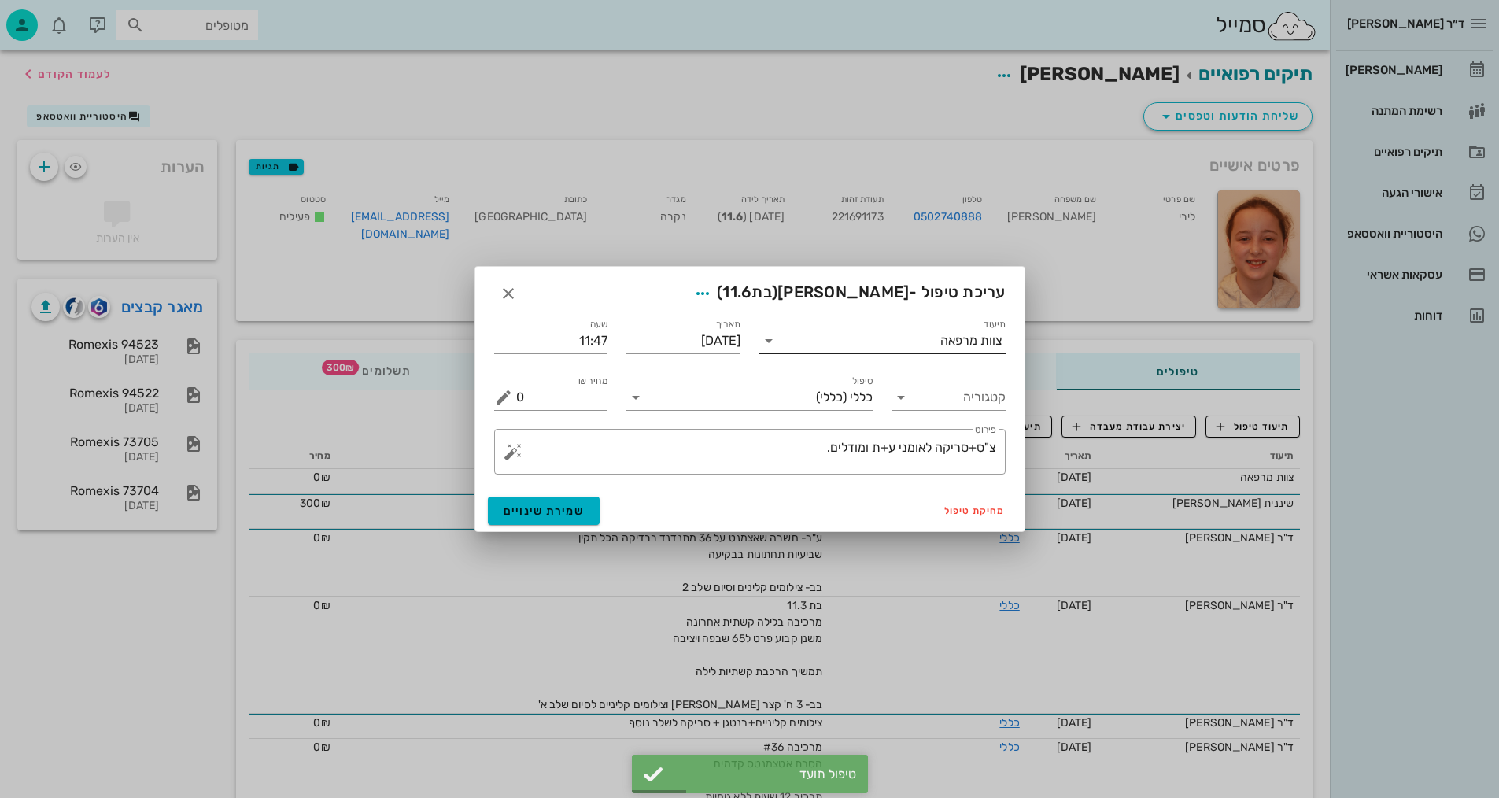
click at [939, 338] on input "תיעוד" at bounding box center [860, 340] width 159 height 25
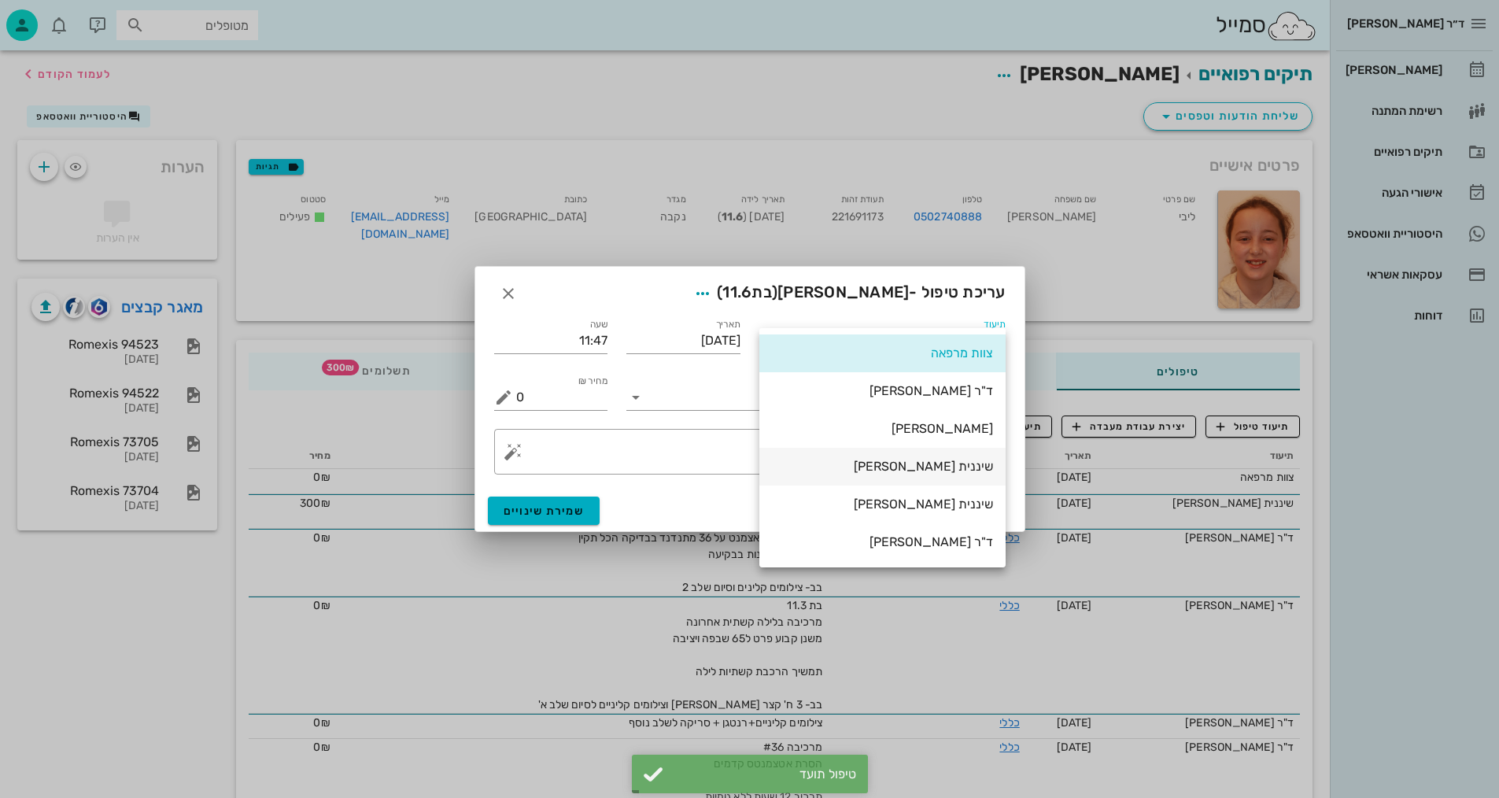
click at [968, 463] on div "שיננית [PERSON_NAME]" at bounding box center [882, 466] width 221 height 15
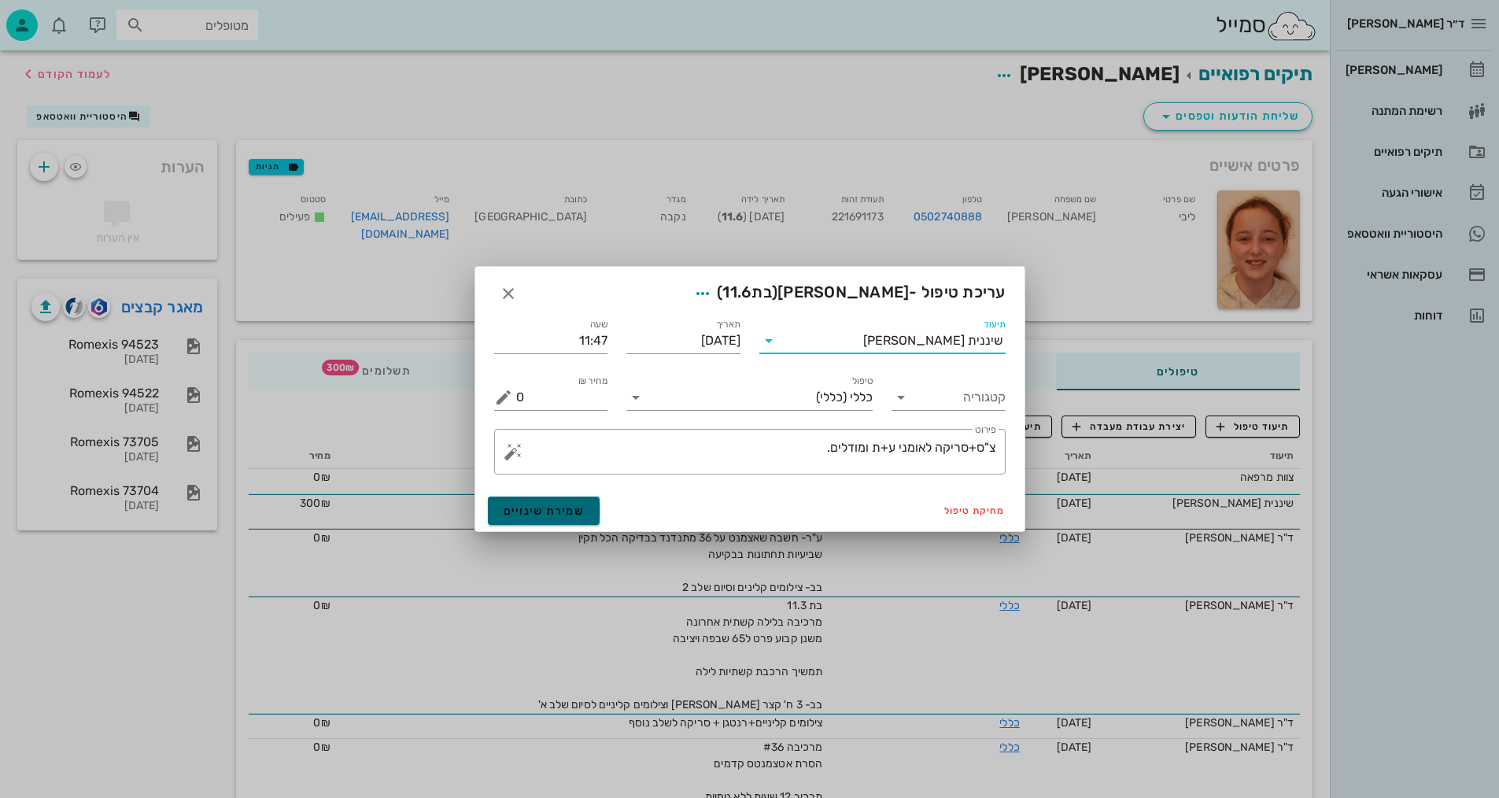
click at [574, 508] on span "שמירת שינויים" at bounding box center [544, 510] width 81 height 13
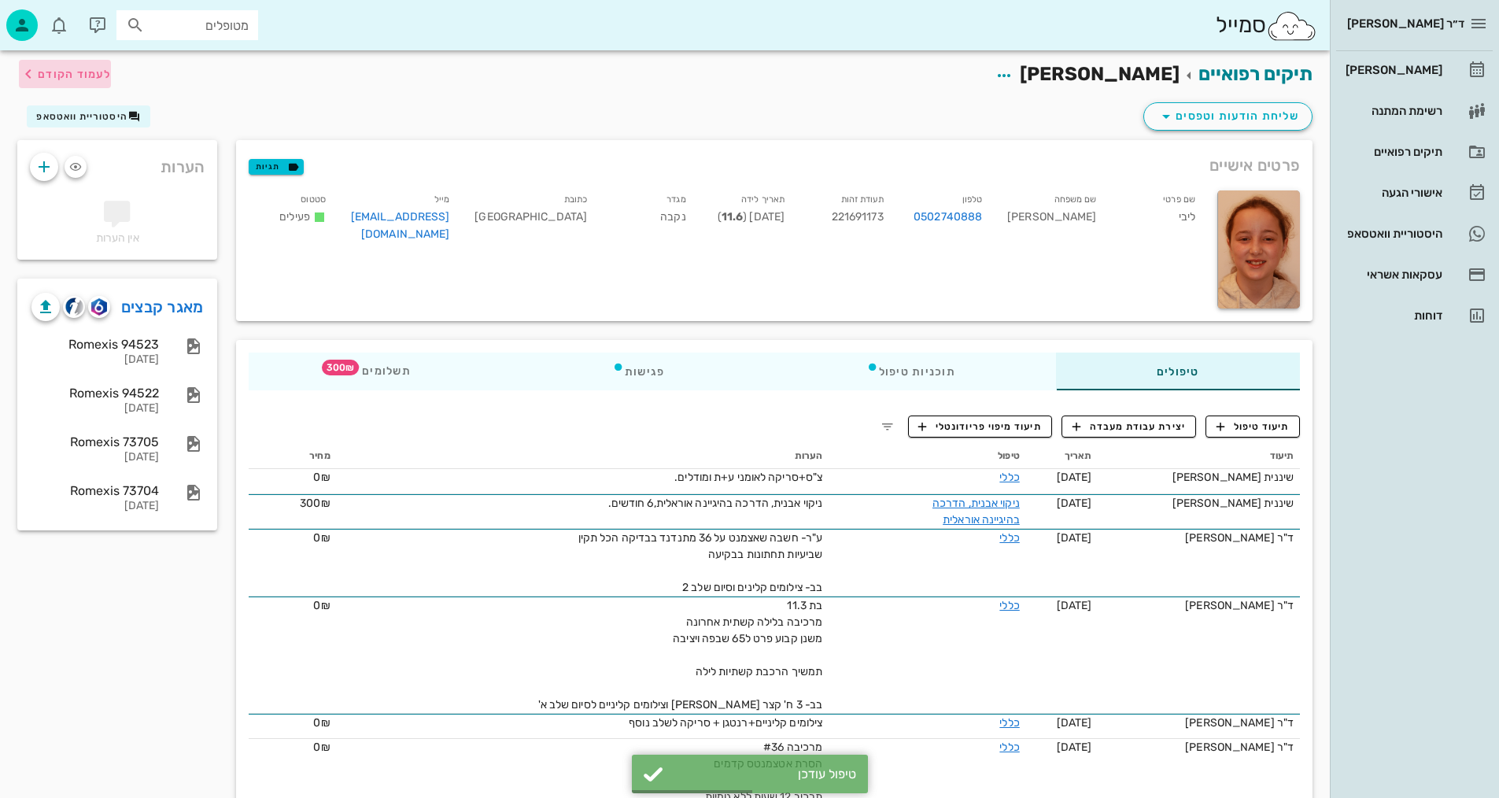
click at [69, 73] on span "לעמוד הקודם" at bounding box center [74, 74] width 73 height 13
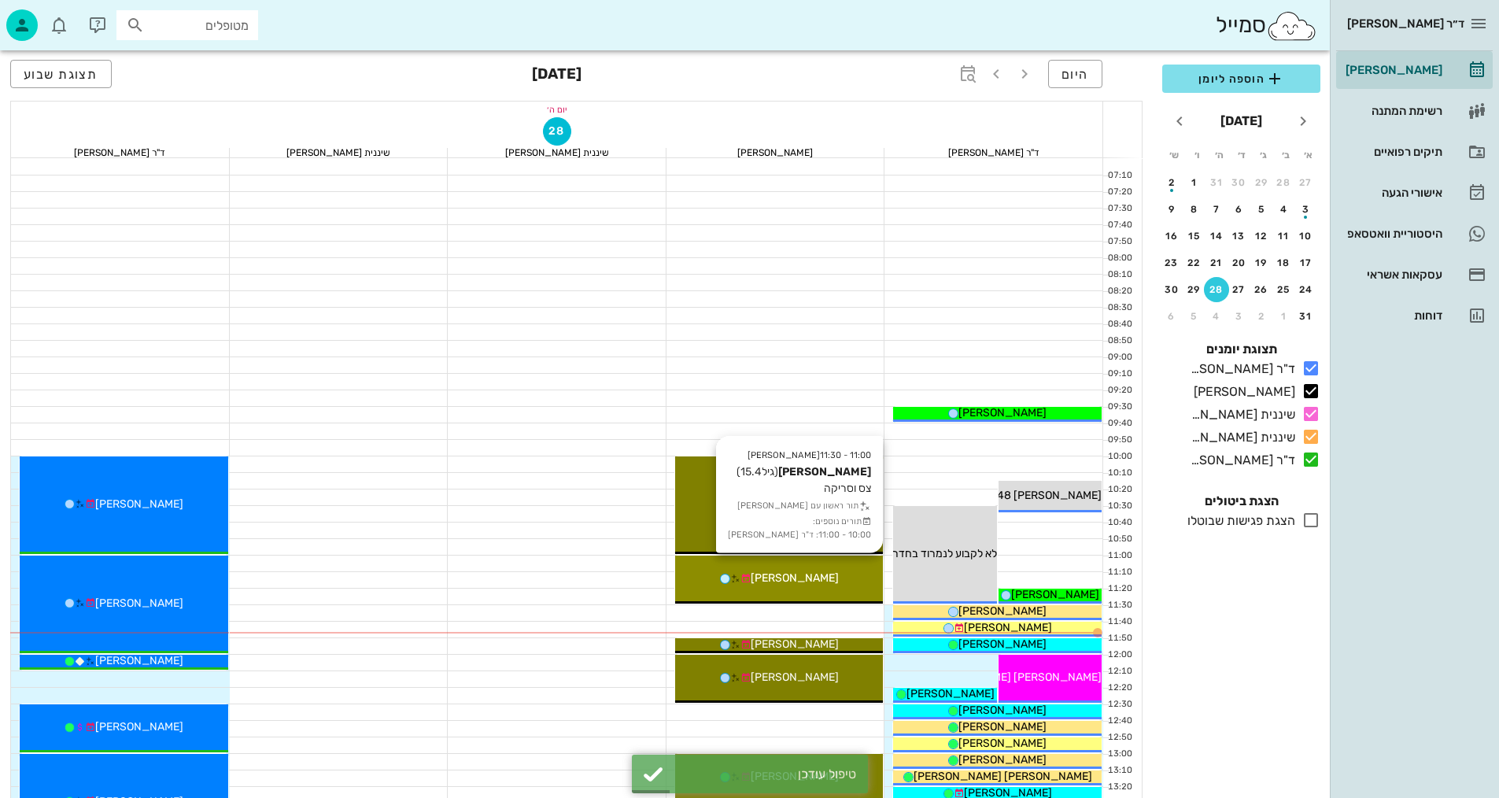
click at [824, 578] on div "[PERSON_NAME]" at bounding box center [779, 578] width 209 height 17
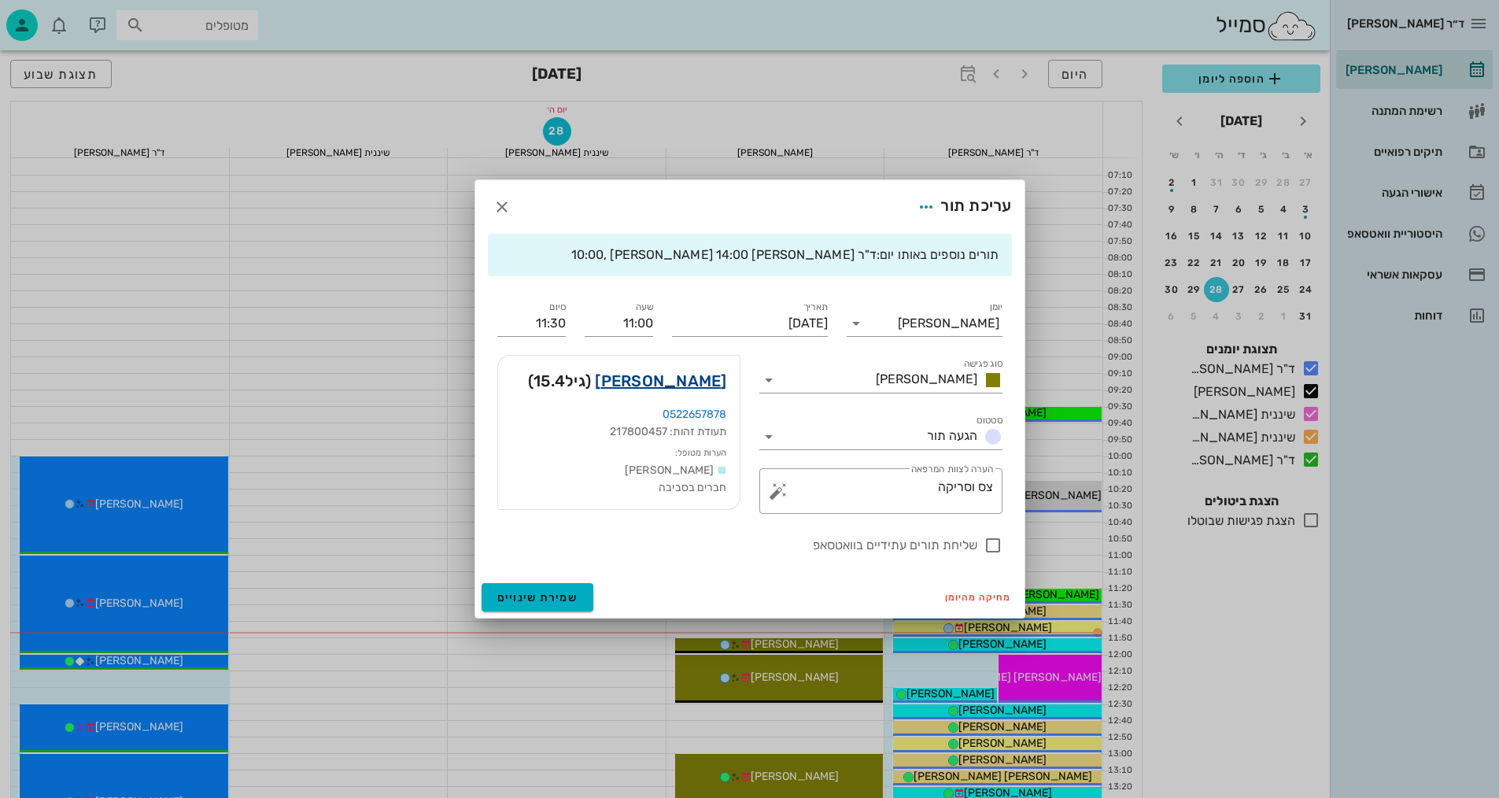
click at [686, 381] on link "[PERSON_NAME]" at bounding box center [660, 380] width 131 height 25
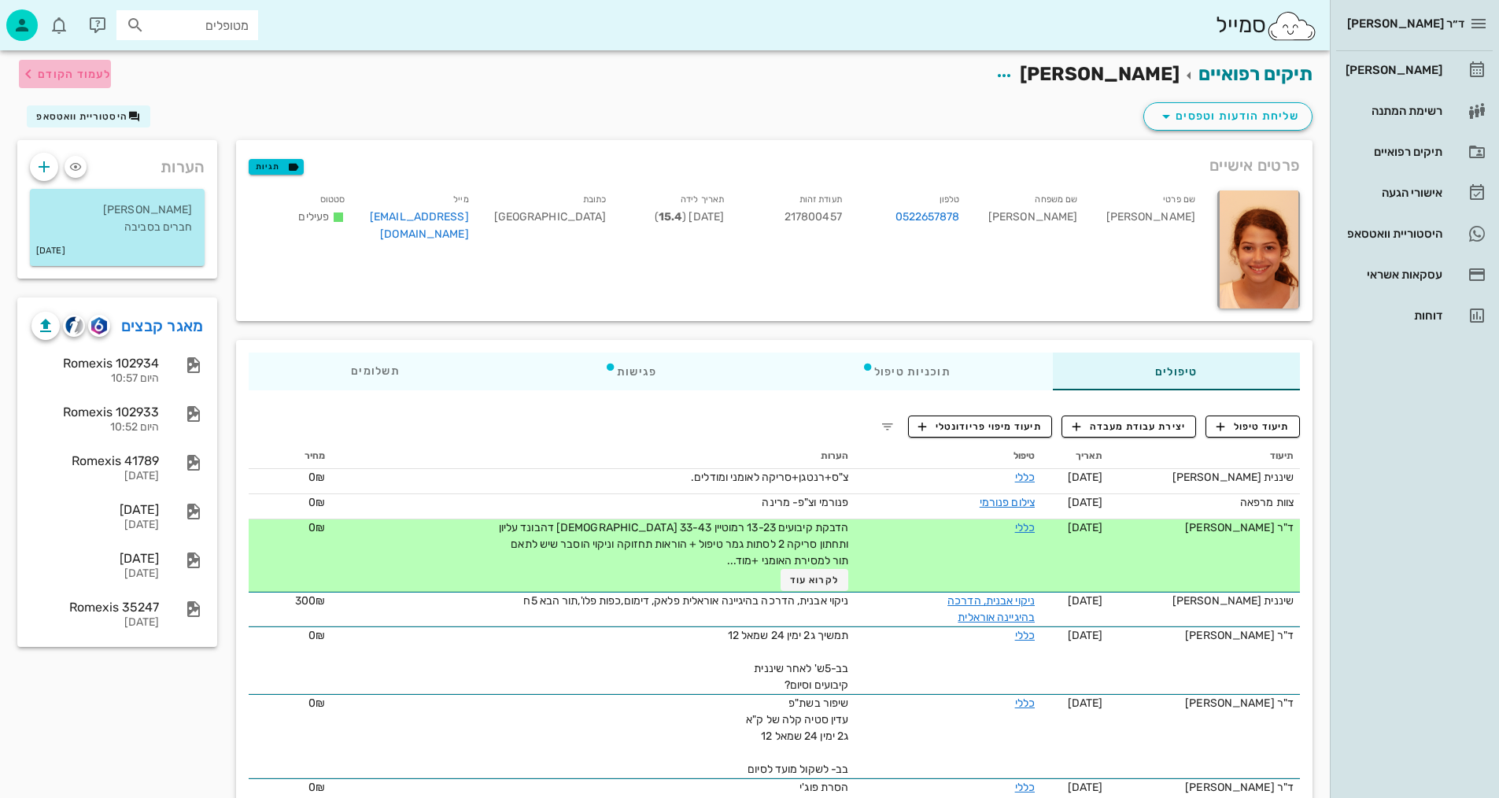
click at [71, 70] on span "לעמוד הקודם" at bounding box center [74, 74] width 73 height 13
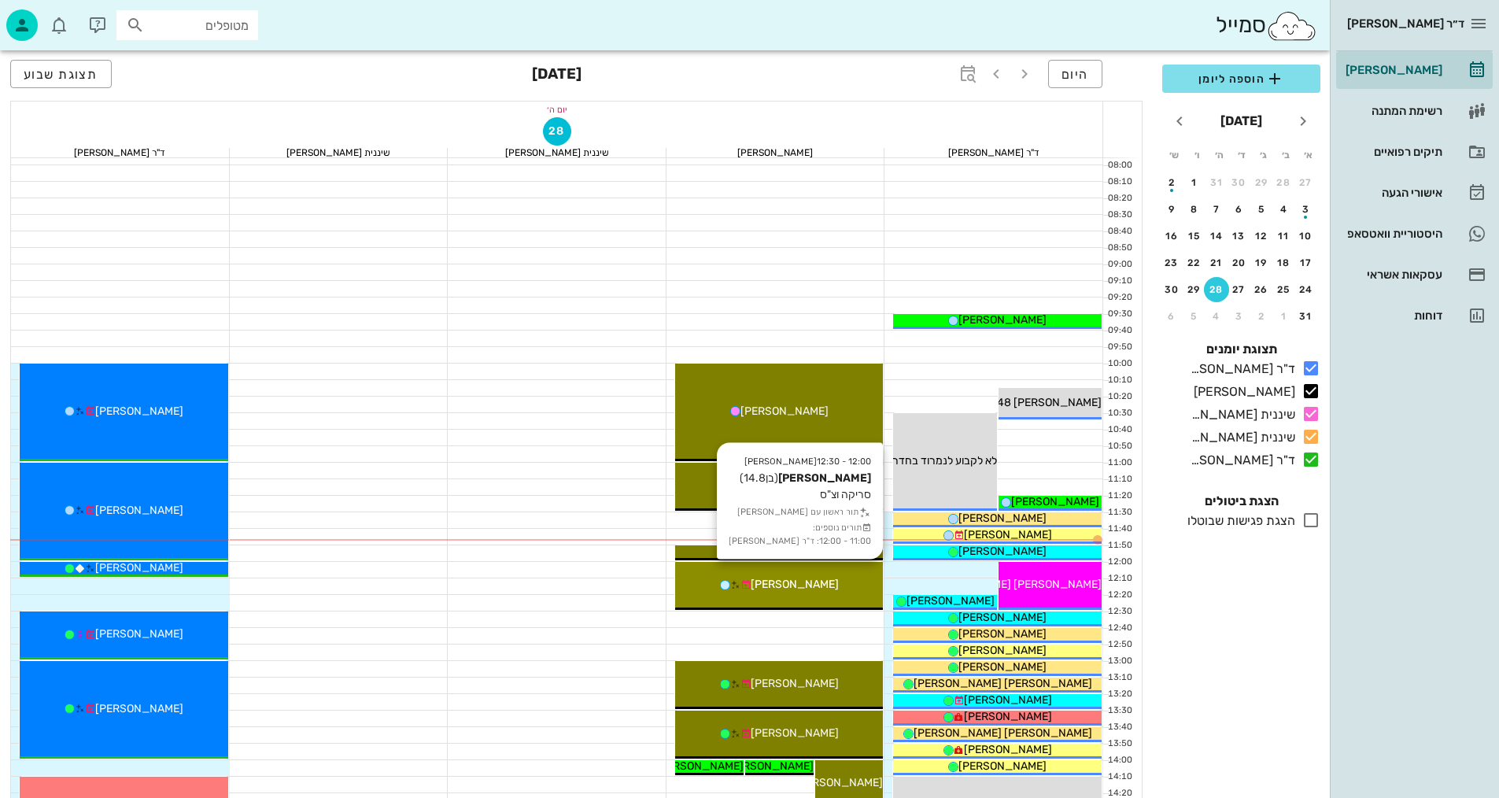
scroll to position [315, 0]
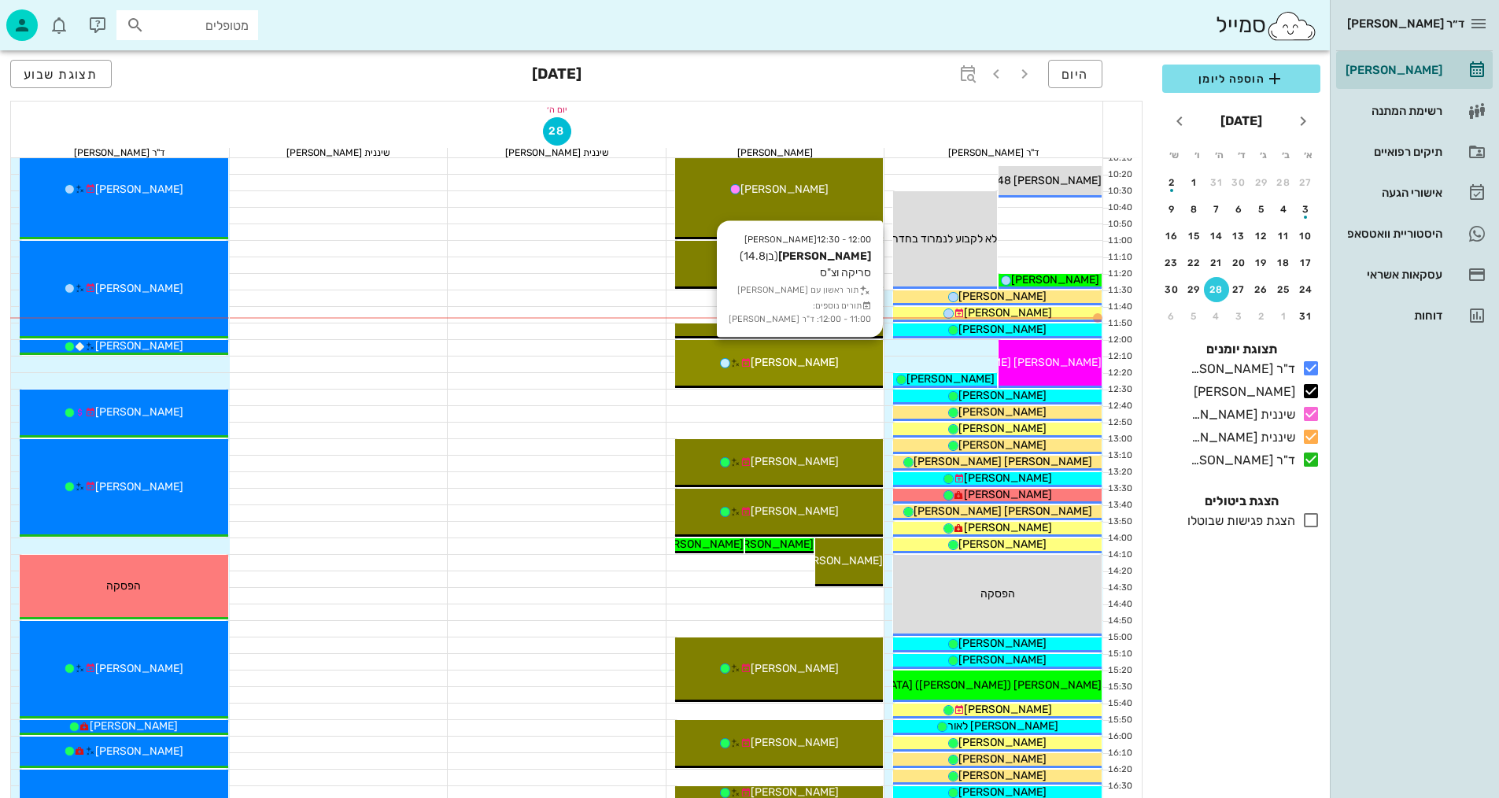
click at [807, 367] on span "[PERSON_NAME]" at bounding box center [795, 362] width 88 height 13
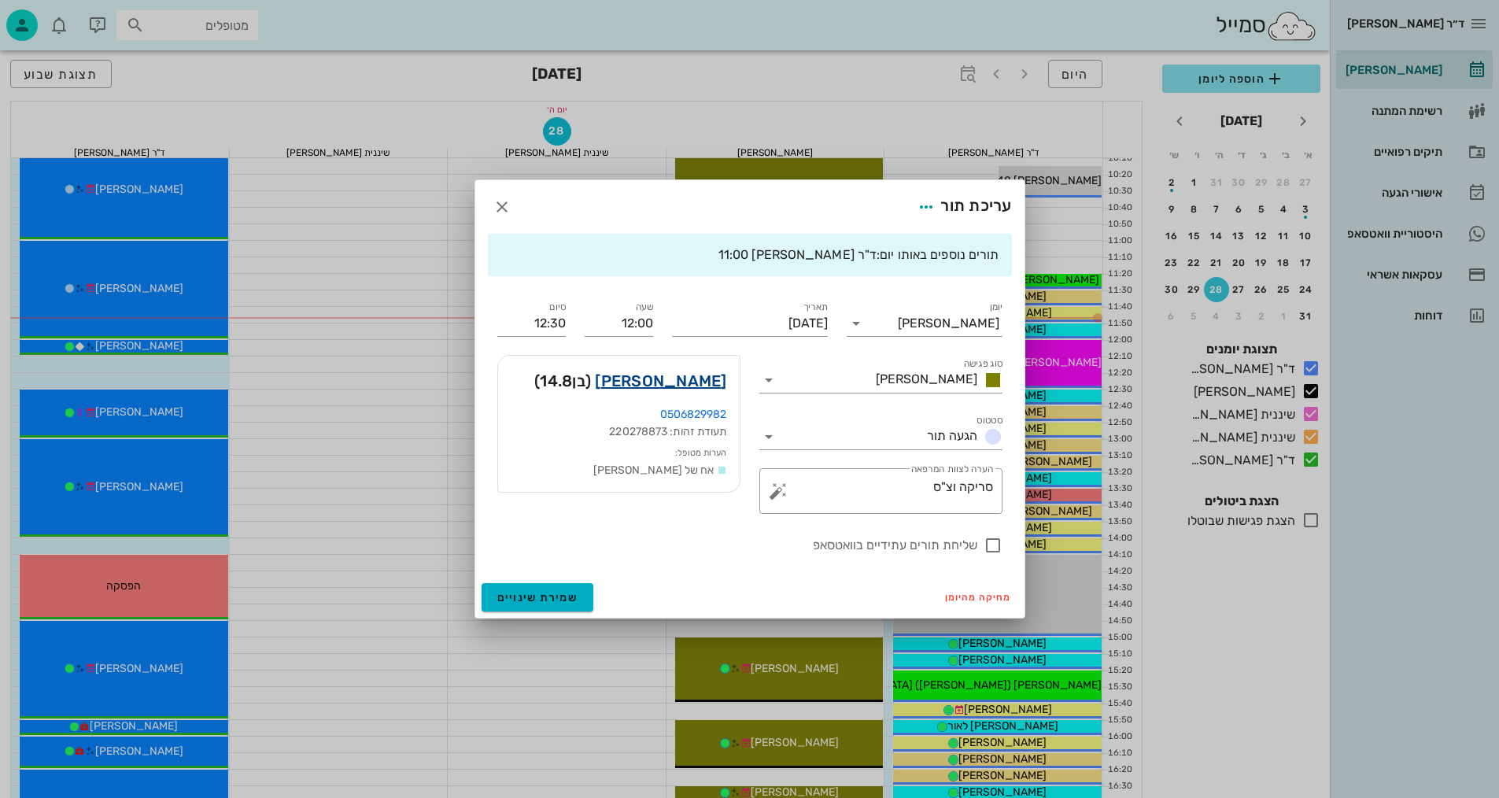
click at [707, 386] on link "[PERSON_NAME]" at bounding box center [660, 380] width 131 height 25
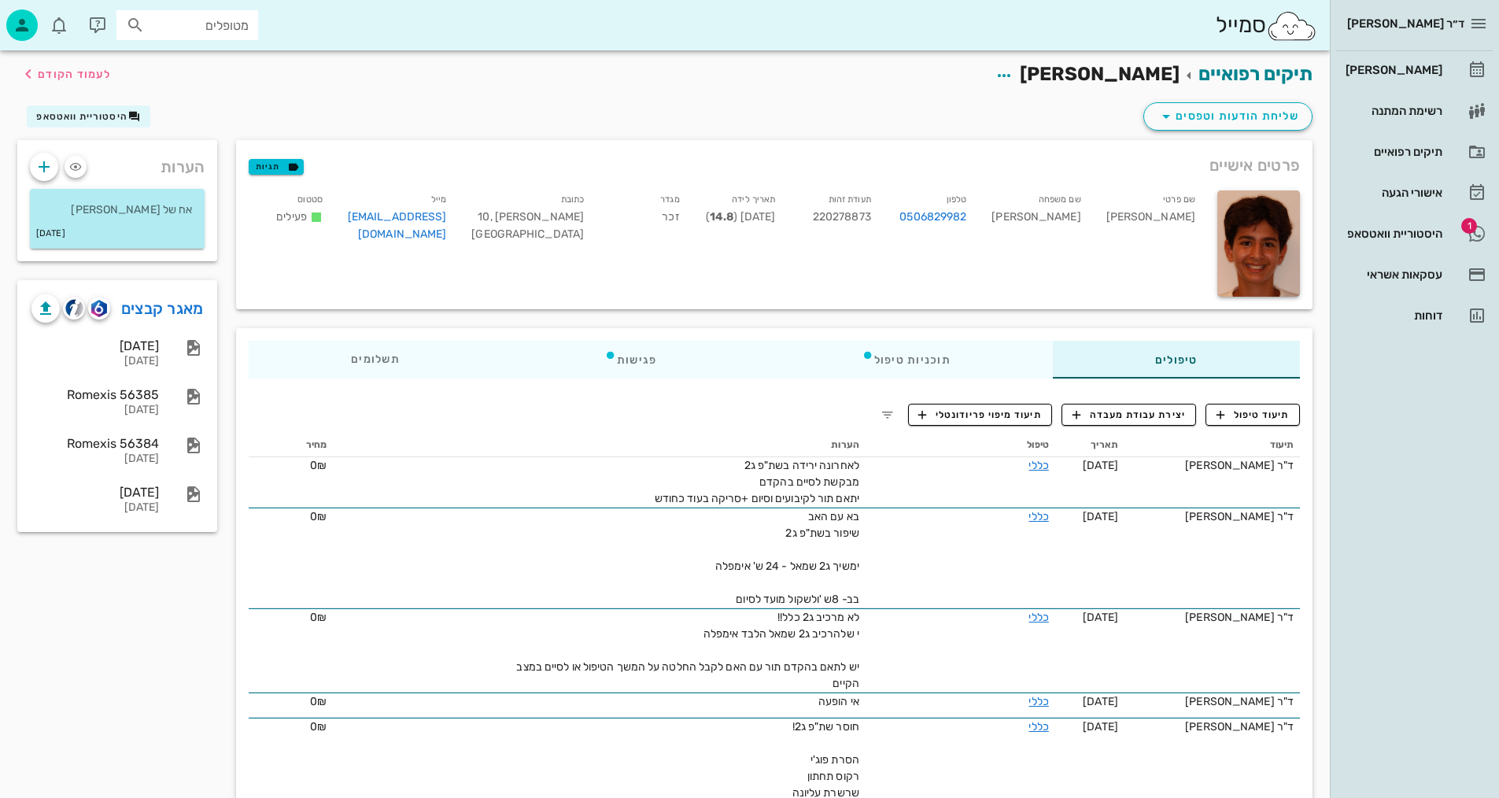
click at [463, 89] on div "תיקים רפואיים [PERSON_NAME] לעמוד הקודם" at bounding box center [665, 74] width 1314 height 49
click at [101, 306] on img "button" at bounding box center [98, 308] width 15 height 17
drag, startPoint x: 1263, startPoint y: 414, endPoint x: 1125, endPoint y: 457, distance: 144.3
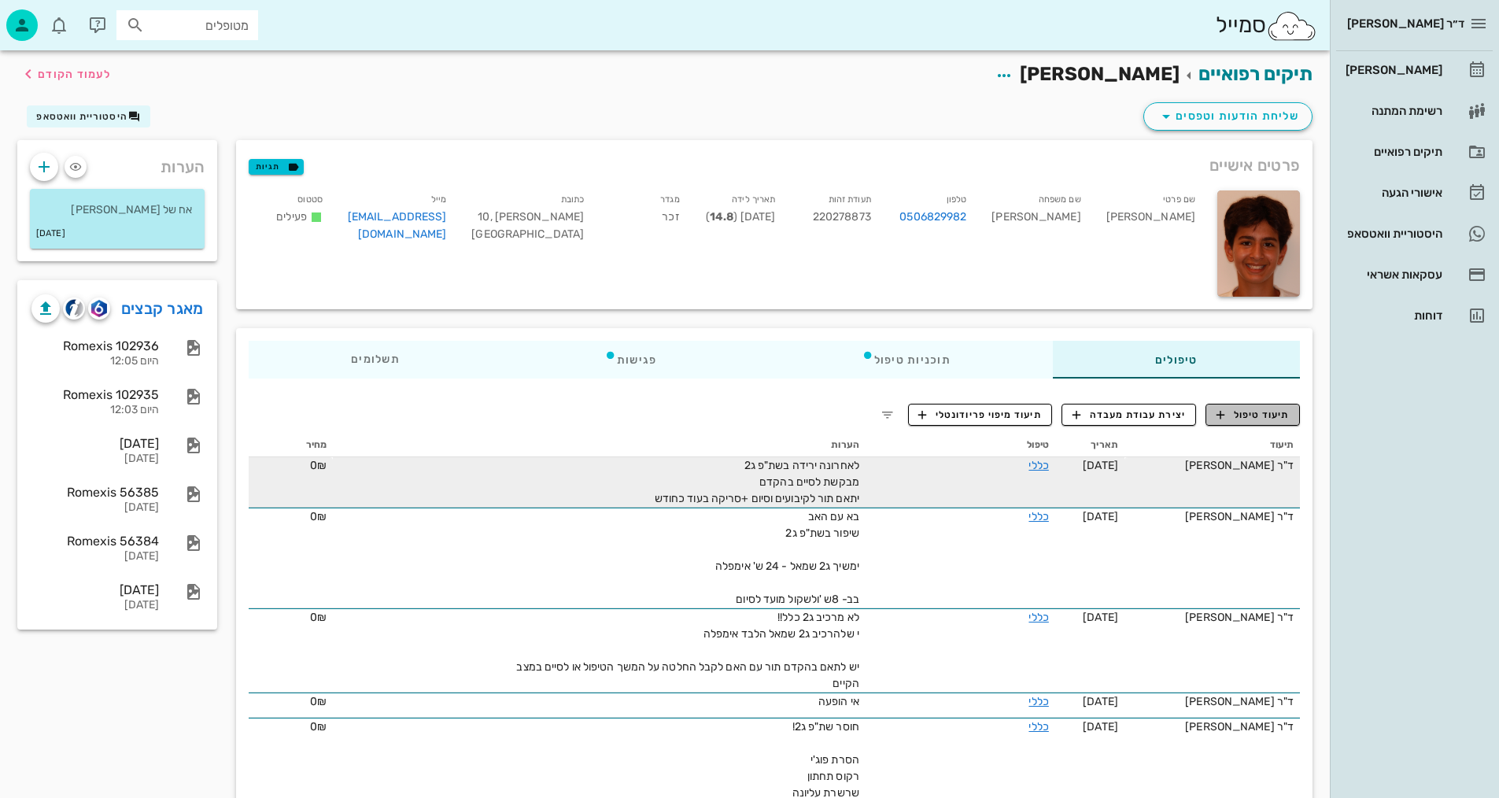
click at [1262, 414] on span "תיעוד טיפול" at bounding box center [1253, 415] width 73 height 14
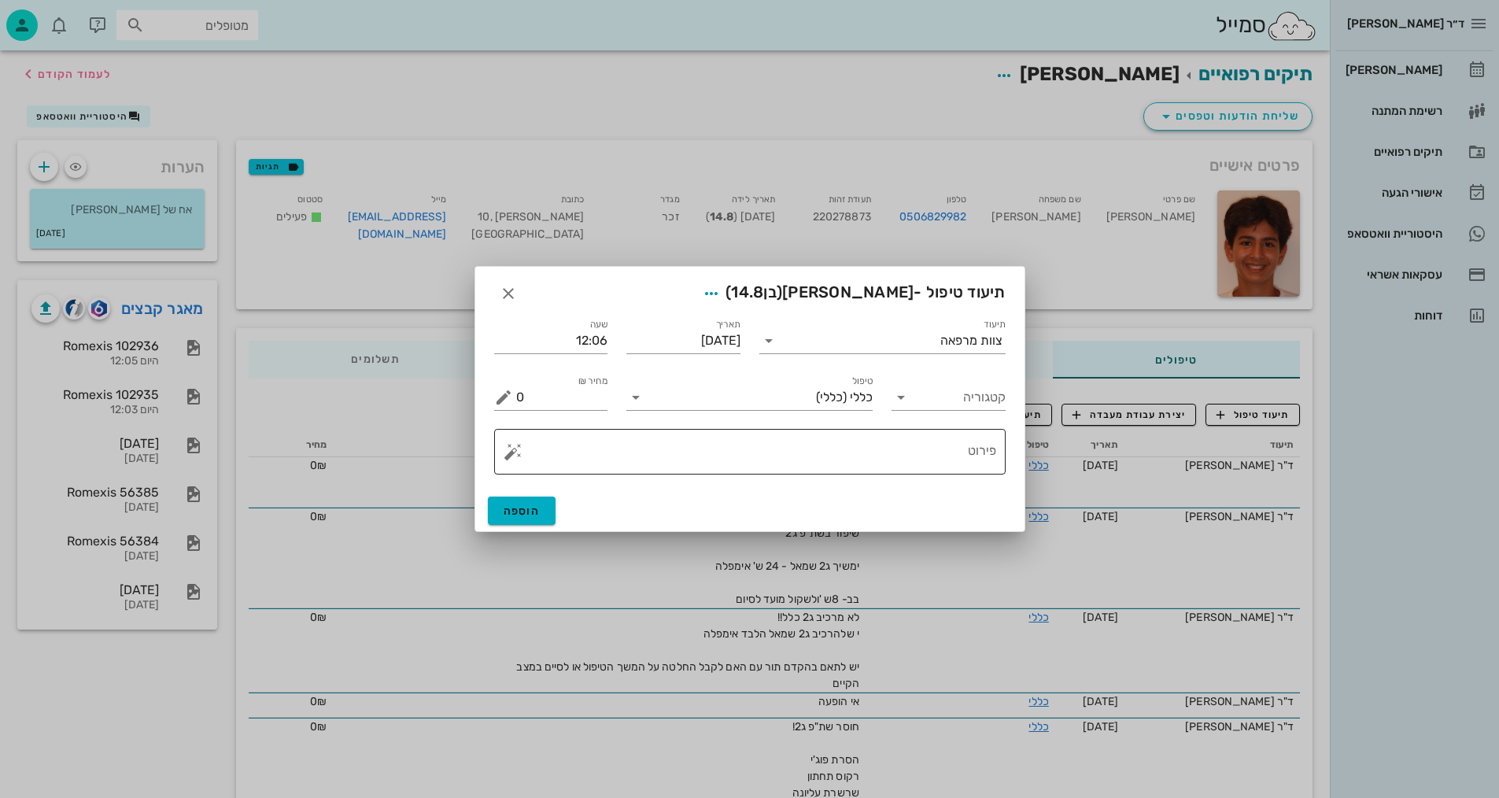
click at [726, 450] on textarea "פירוט" at bounding box center [756, 456] width 480 height 38
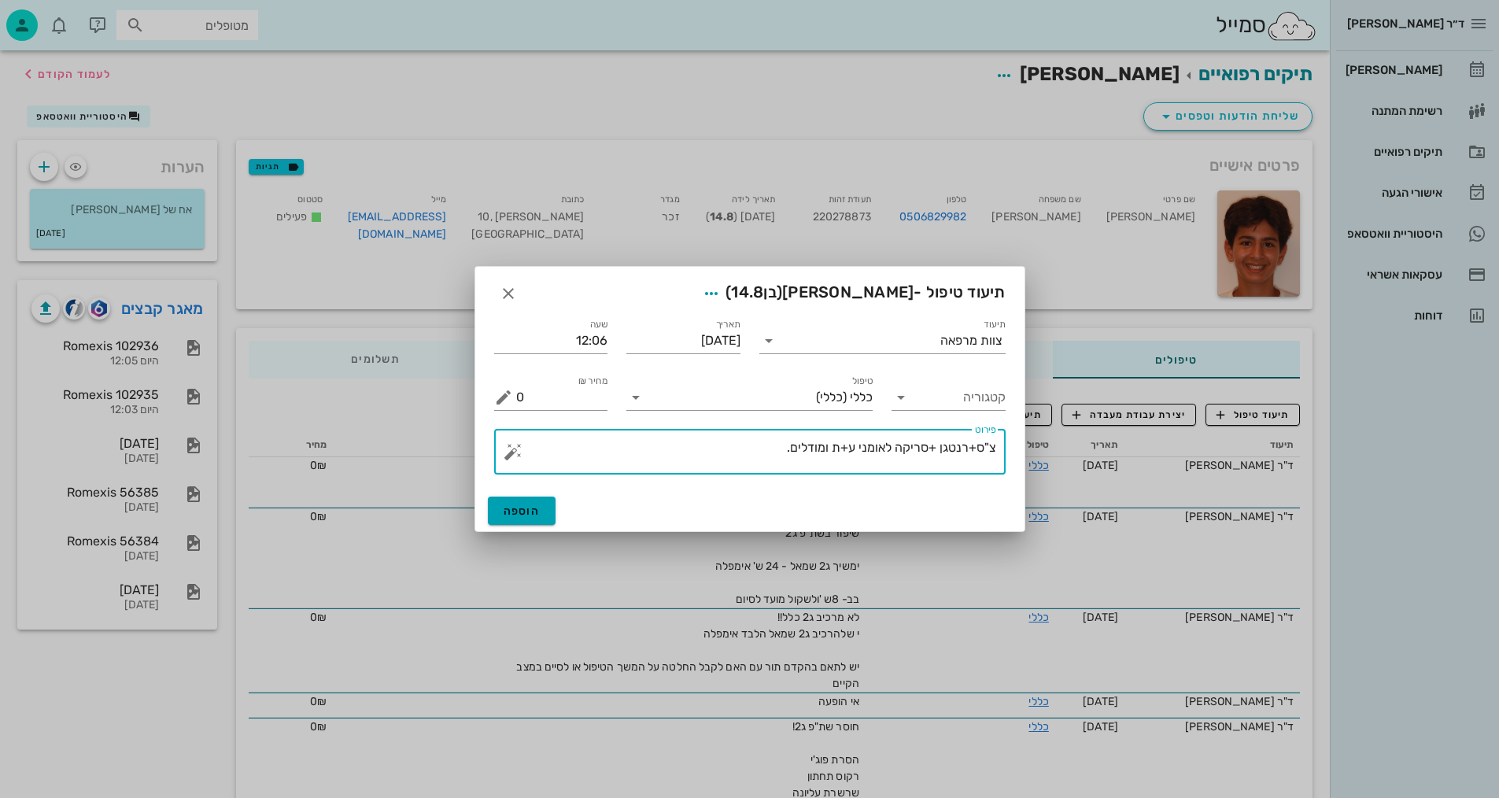
type textarea "צ"ס+רנטגן +סריקה לאומני ע+ת ומודלים."
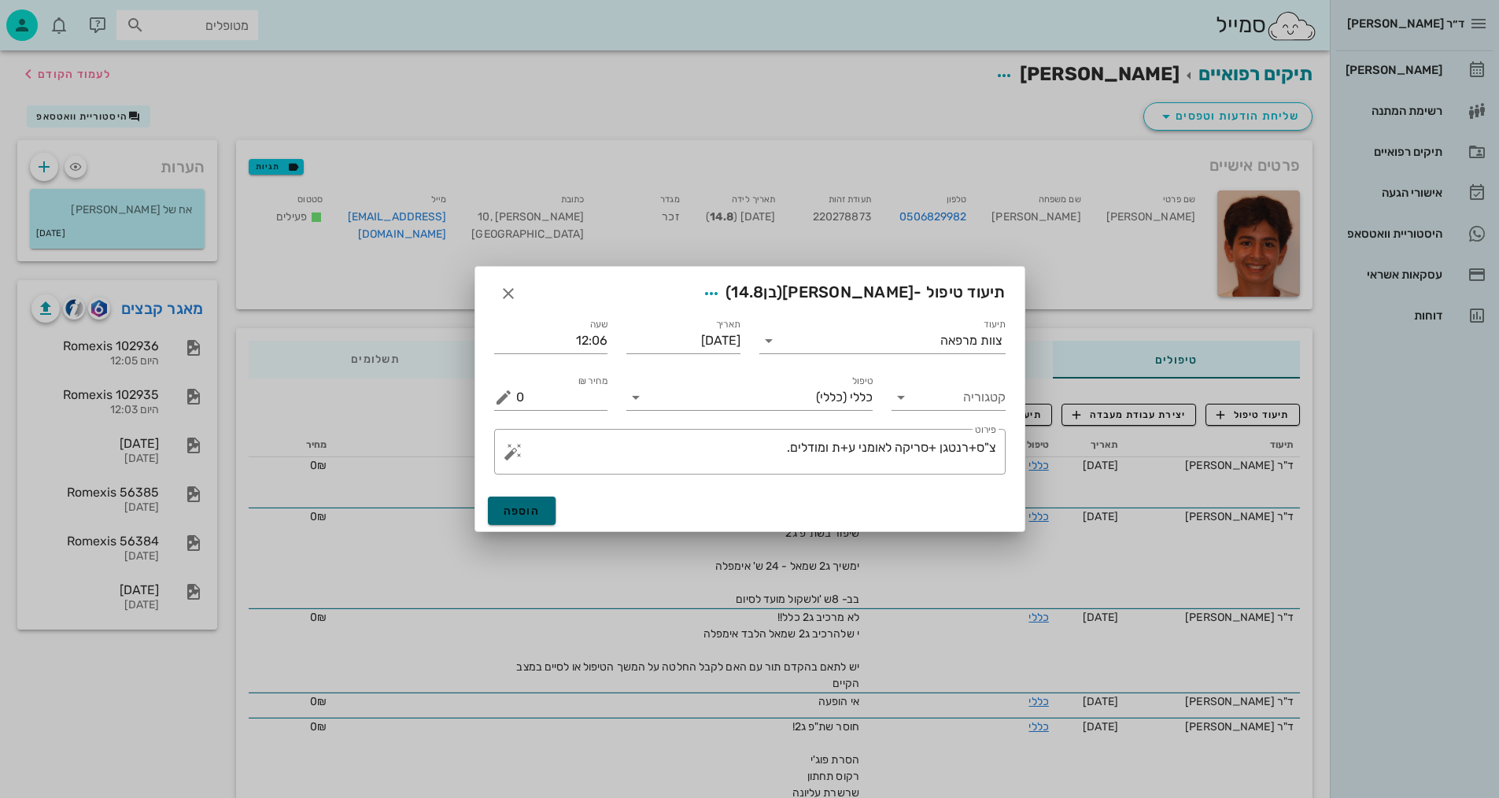
click at [509, 515] on span "הוספה" at bounding box center [522, 510] width 37 height 13
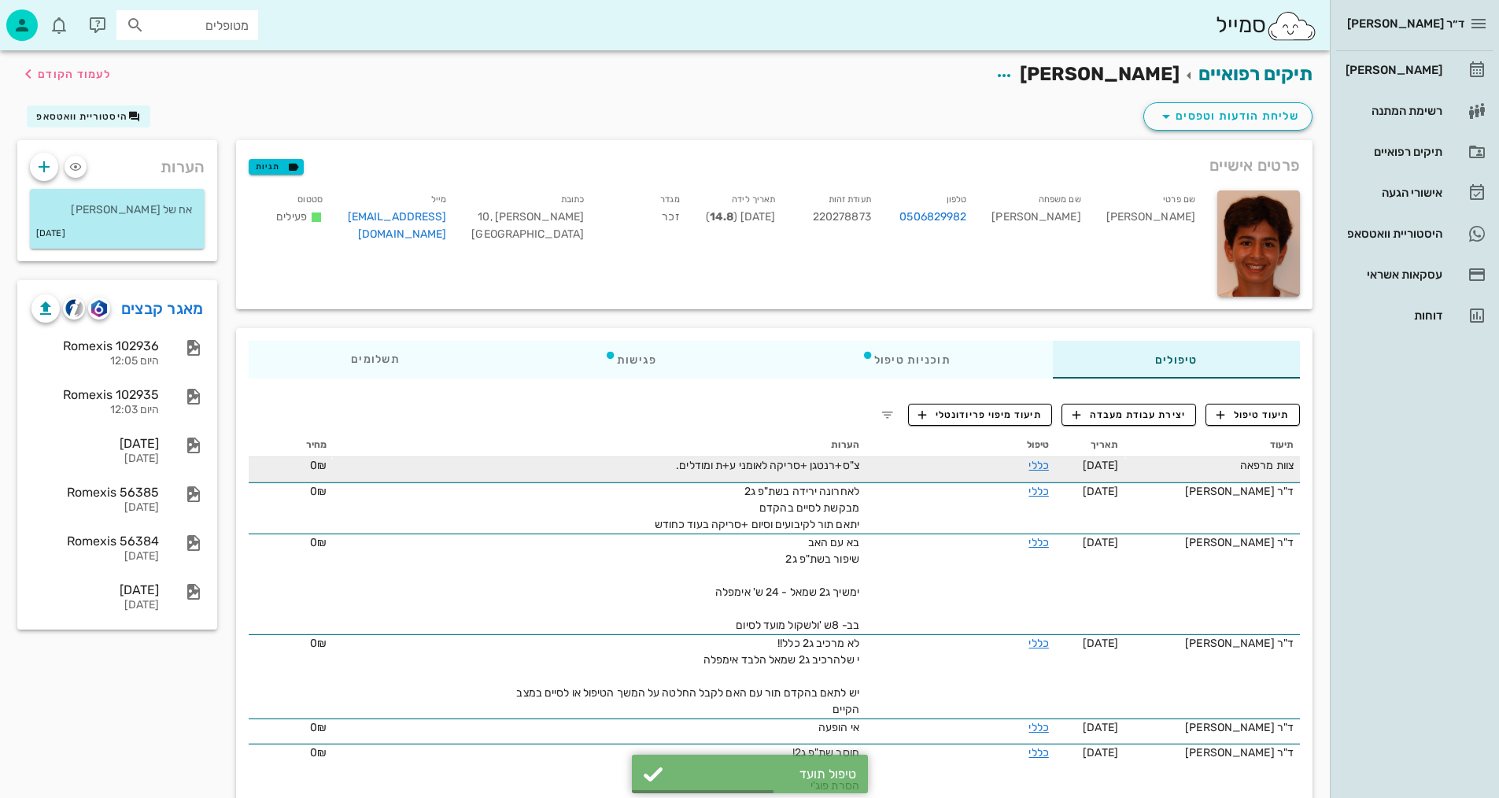
click at [1102, 467] on span "[DATE]" at bounding box center [1100, 465] width 35 height 13
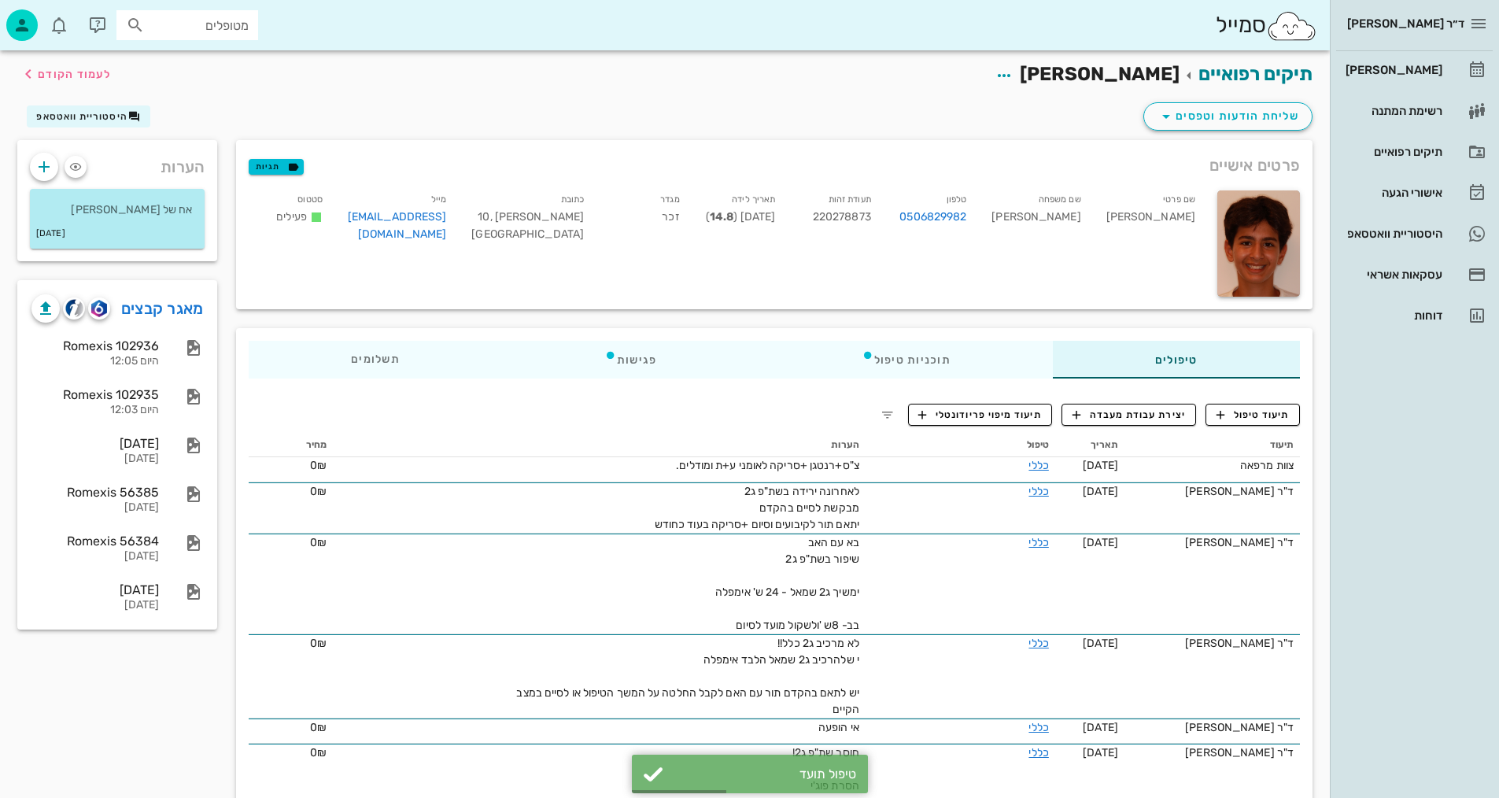
click at [1024, 456] on th "טיפול" at bounding box center [961, 444] width 190 height 25
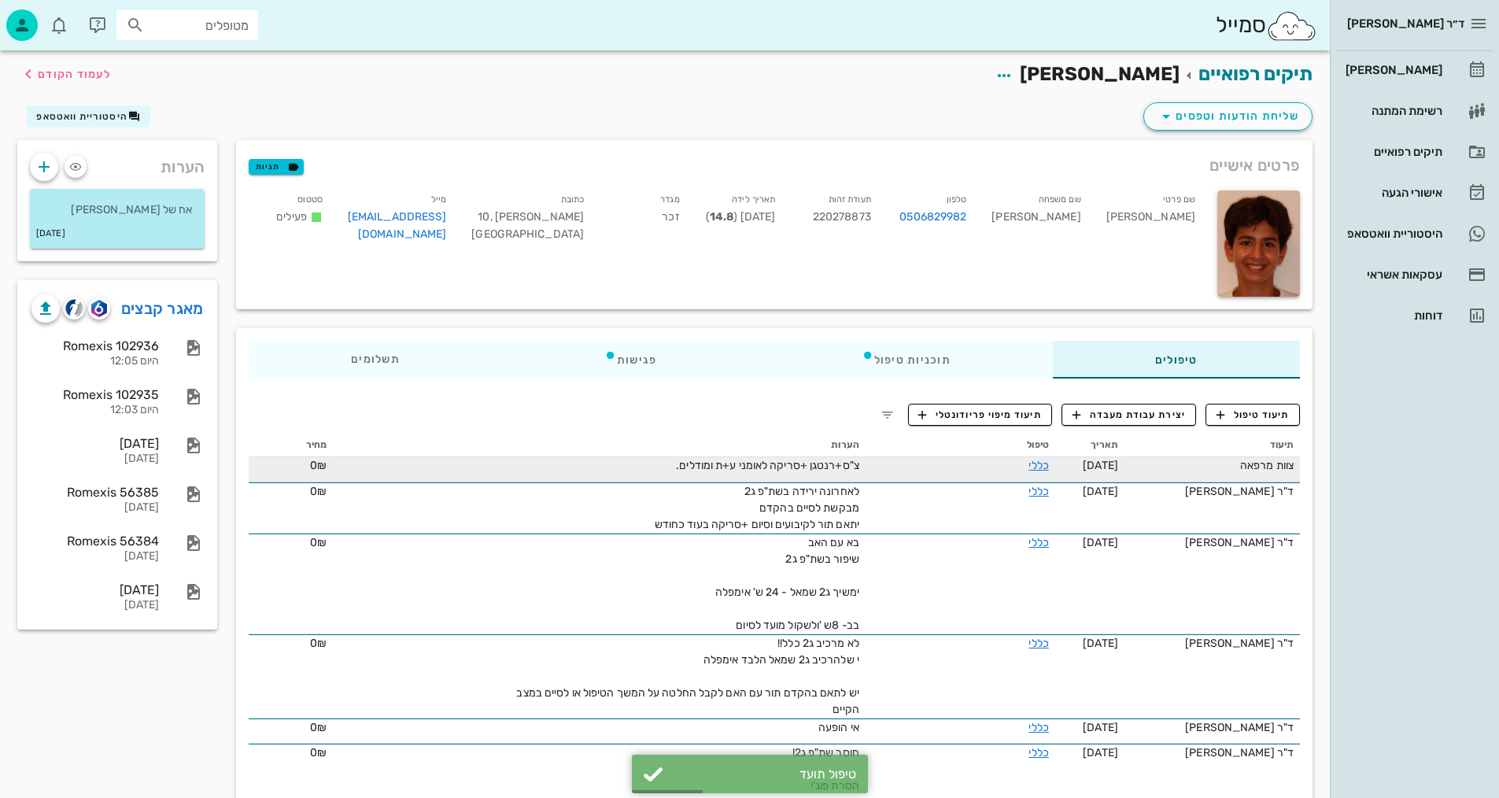
click at [1038, 474] on td "כללי" at bounding box center [961, 469] width 190 height 25
click at [1031, 463] on link "כללי" at bounding box center [1038, 465] width 20 height 13
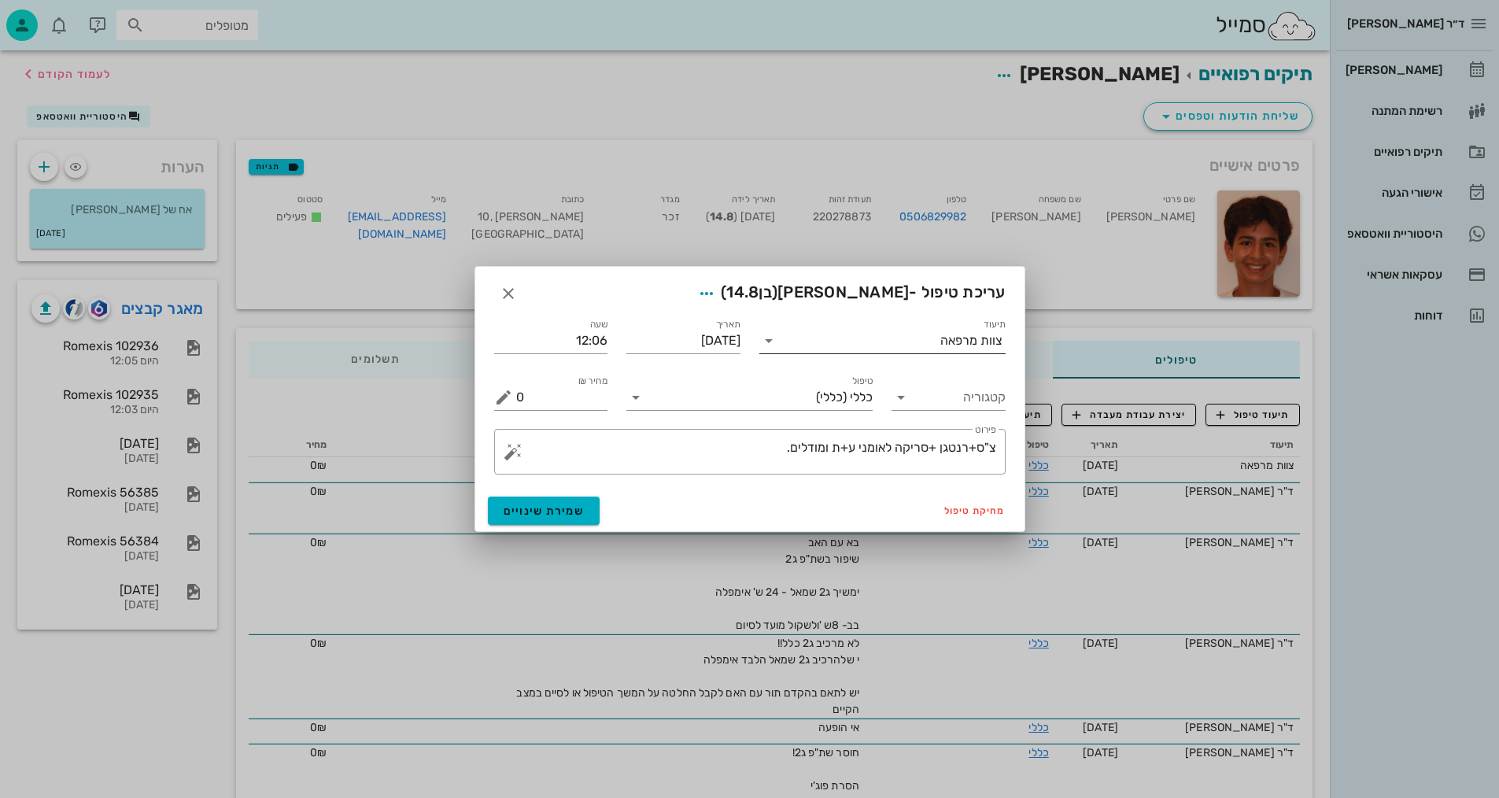
click at [940, 338] on input "תיעוד" at bounding box center [860, 340] width 159 height 25
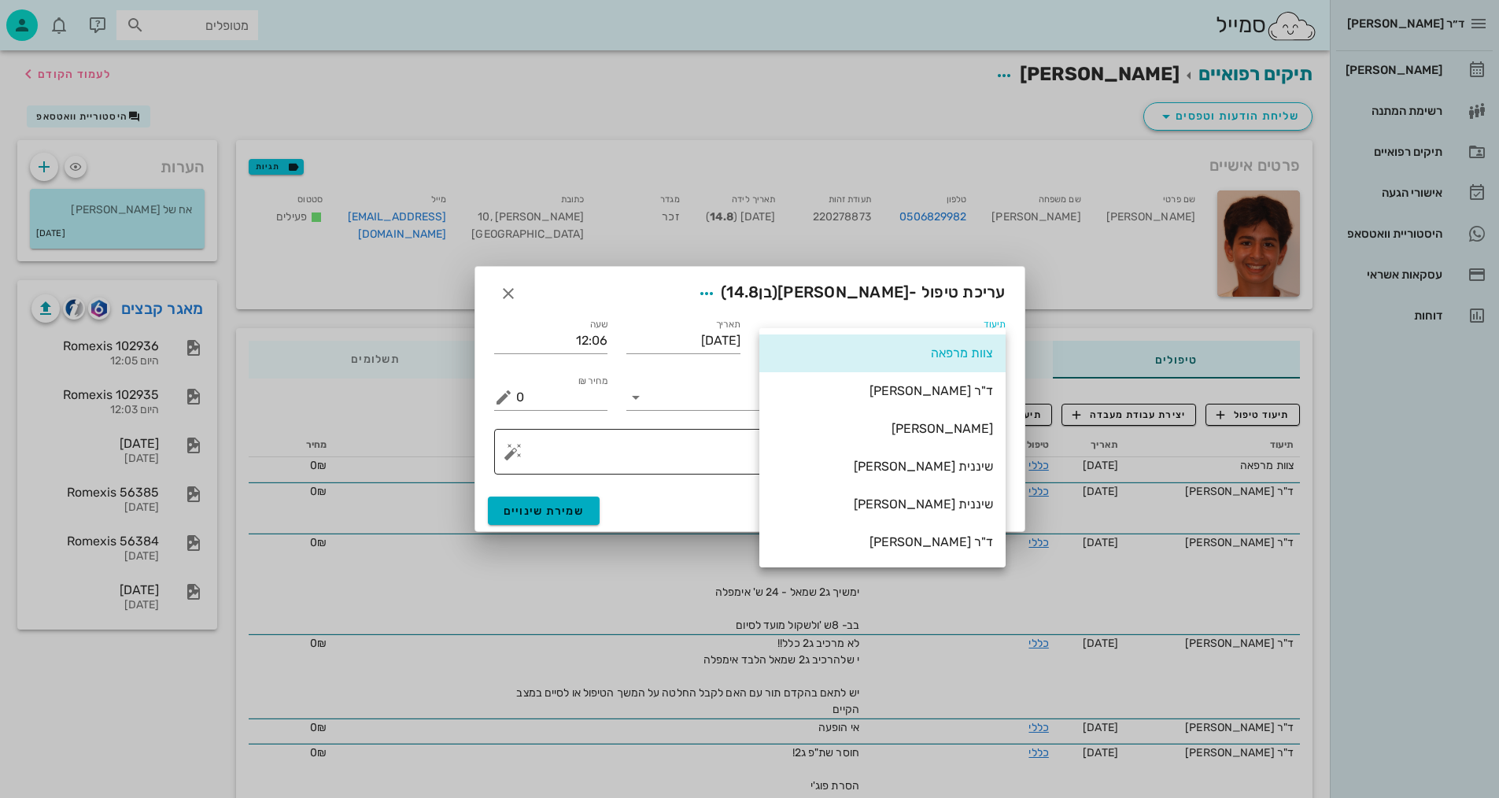
click at [965, 464] on div "שיננית [PERSON_NAME]" at bounding box center [882, 466] width 221 height 15
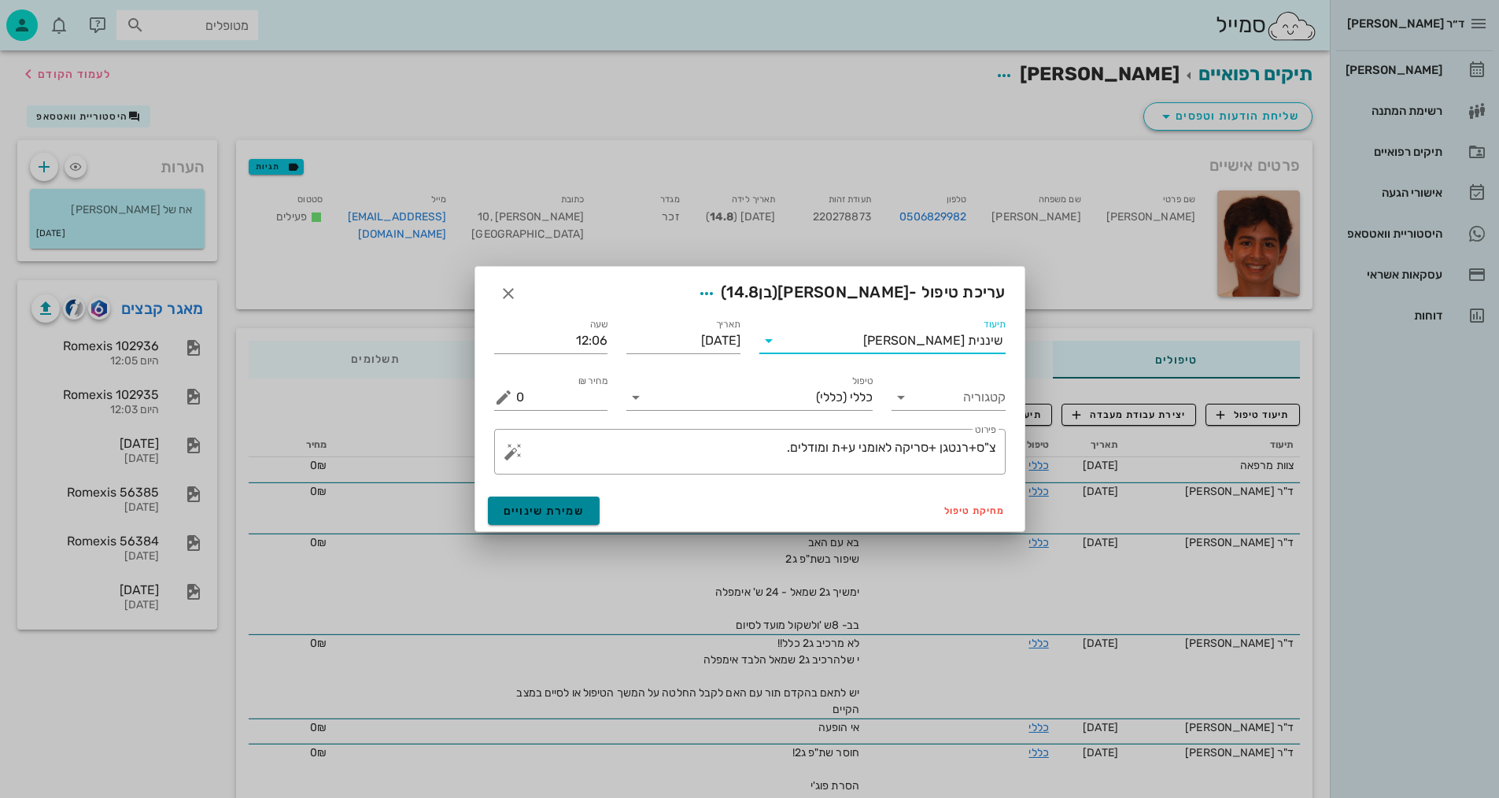
click at [579, 511] on span "שמירת שינויים" at bounding box center [544, 510] width 81 height 13
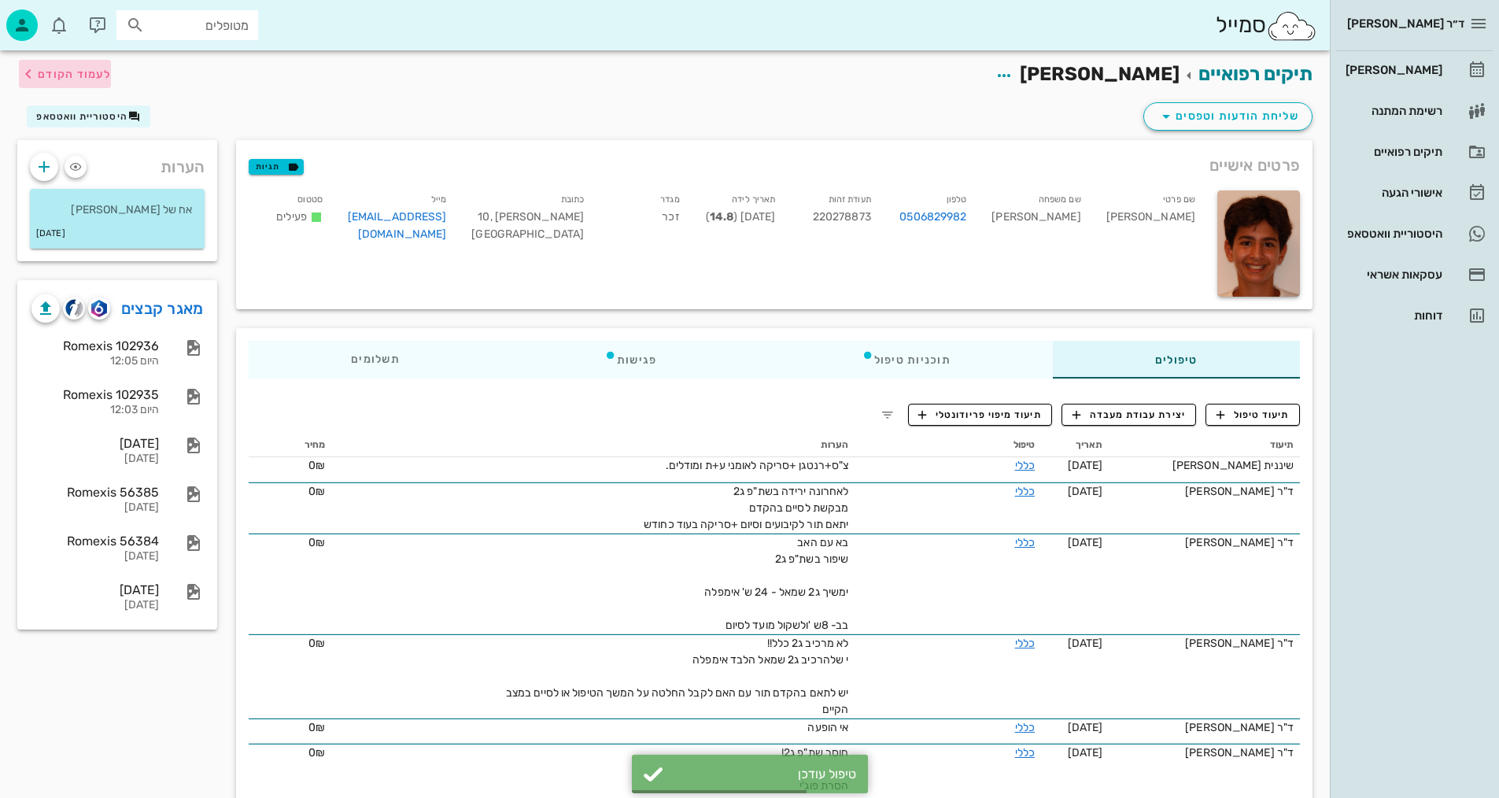
click at [33, 73] on icon "button" at bounding box center [28, 74] width 19 height 19
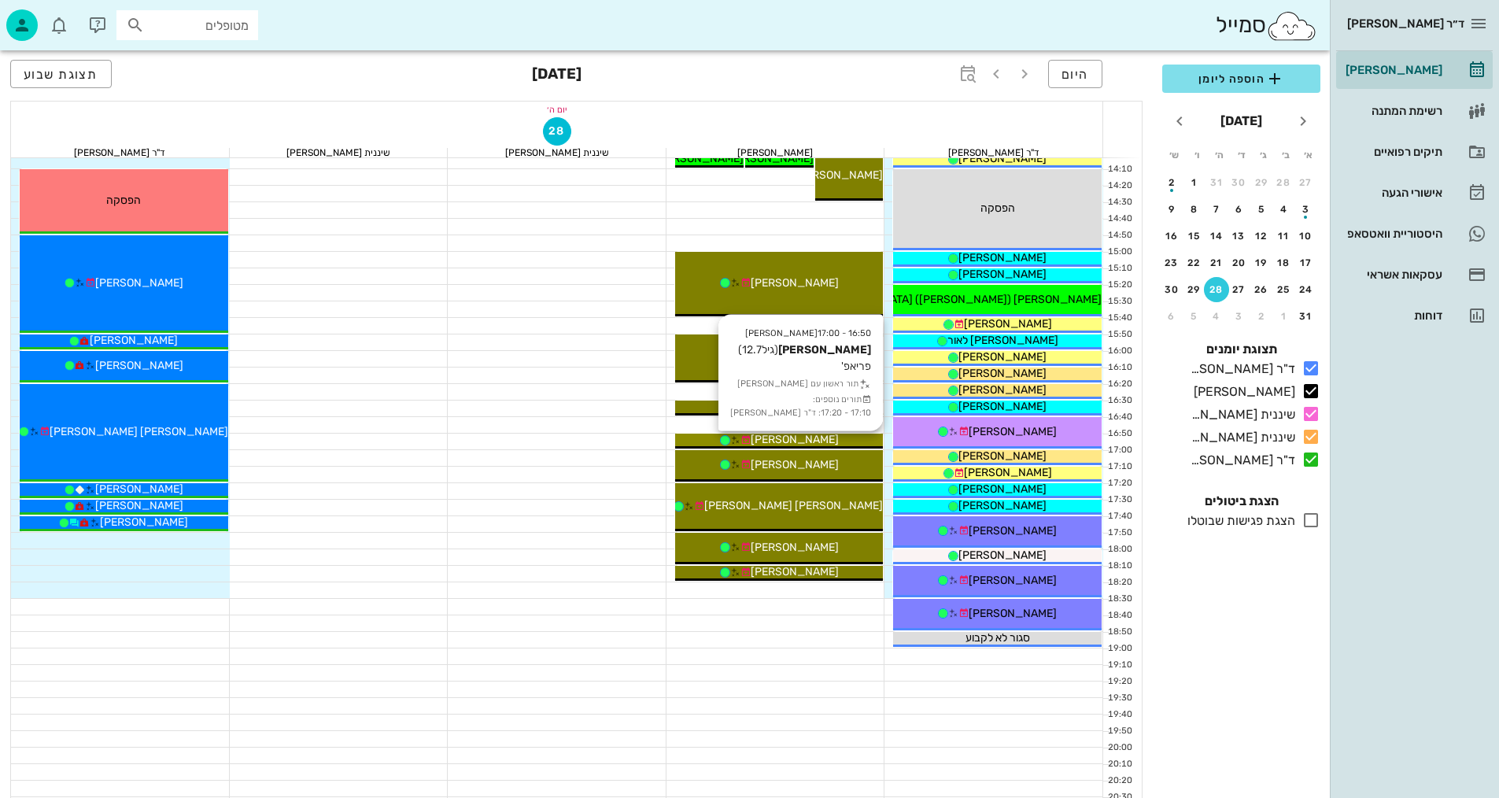
scroll to position [749, 0]
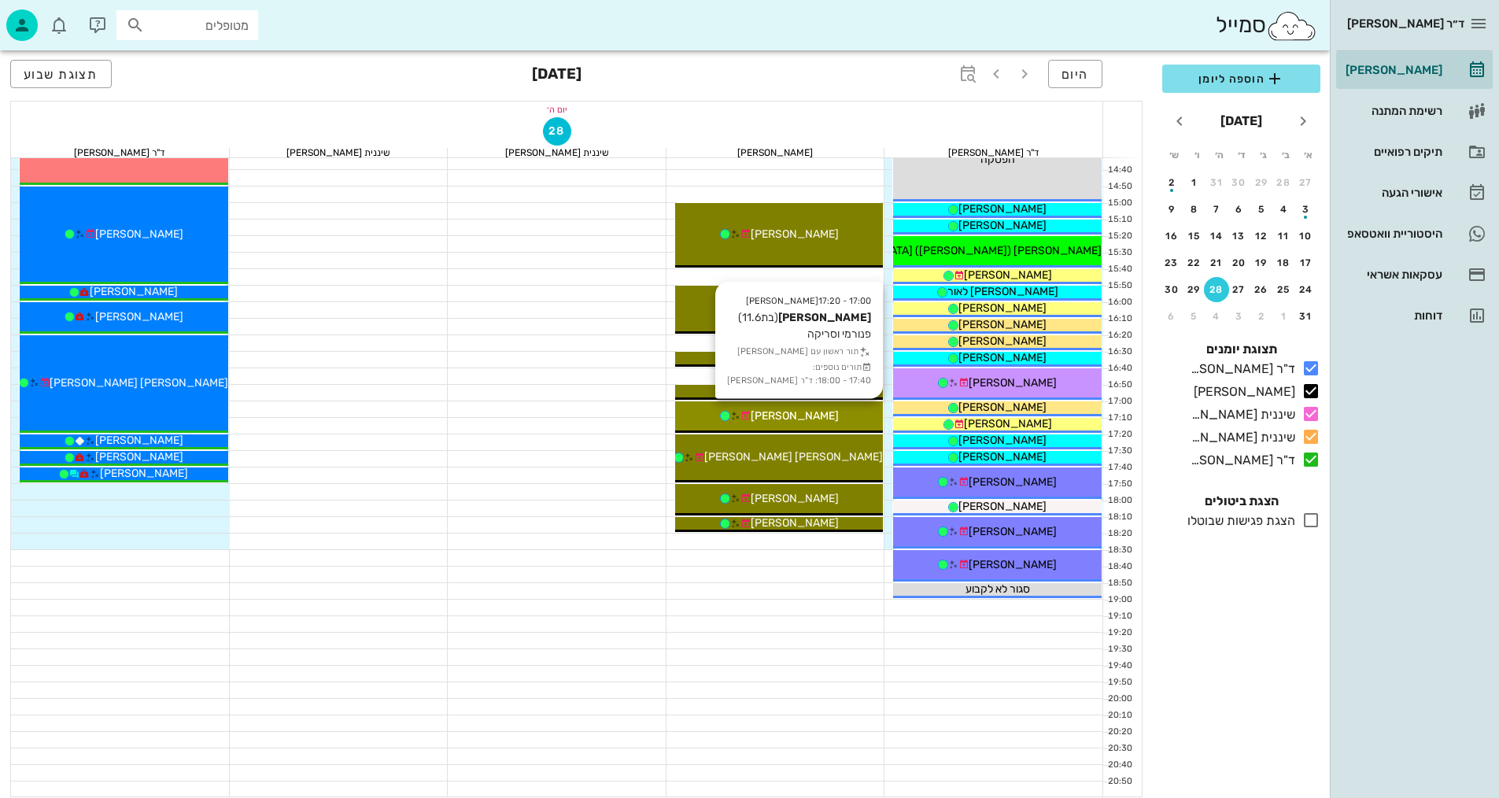
click at [755, 406] on div "17:00 - 17:20 [PERSON_NAME] (בת 11.6 ) פנורמי וסריקה תור ראשון עם [PERSON_NAME]…" at bounding box center [779, 416] width 209 height 31
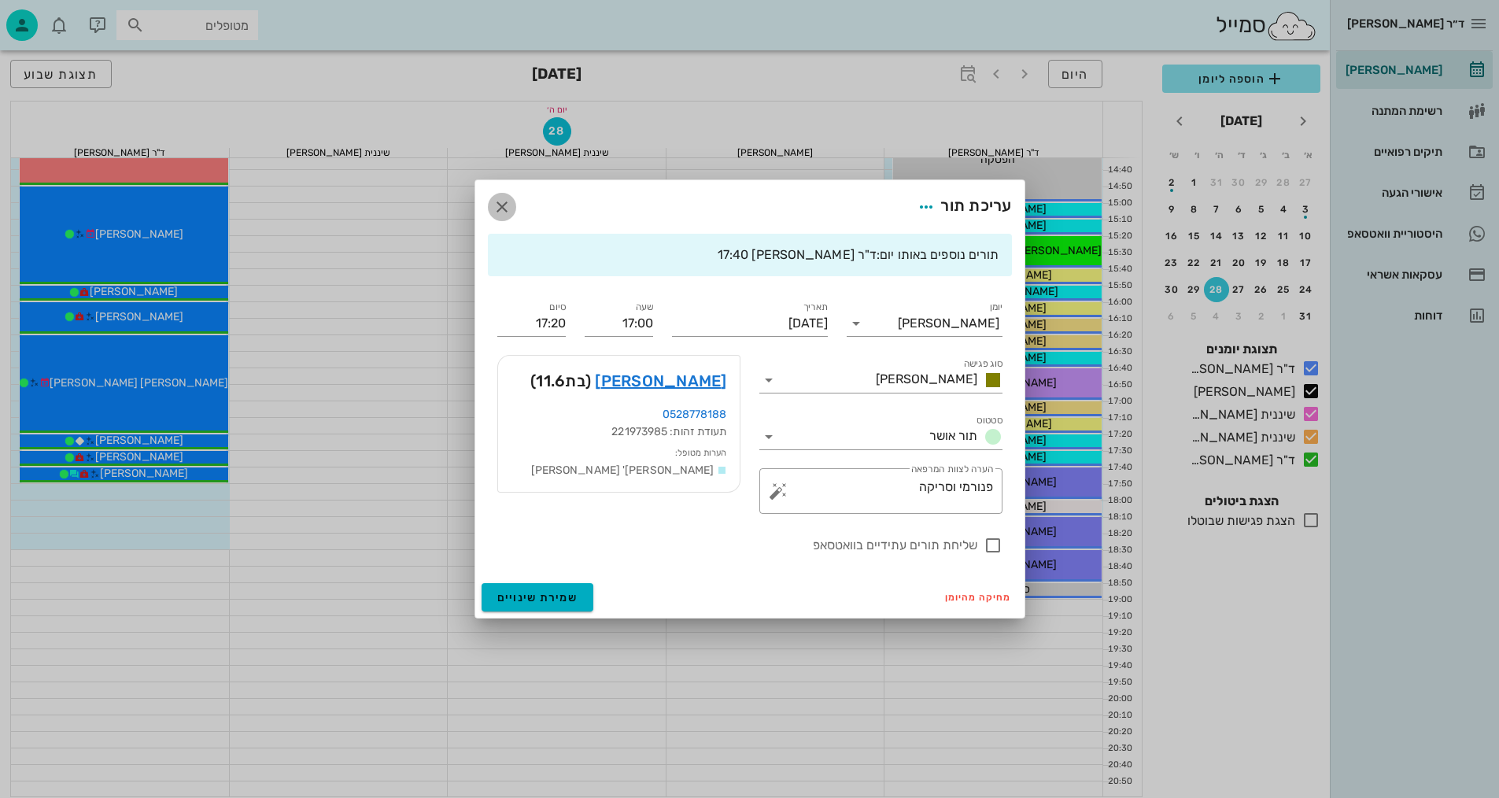
click at [504, 203] on icon "button" at bounding box center [502, 207] width 19 height 19
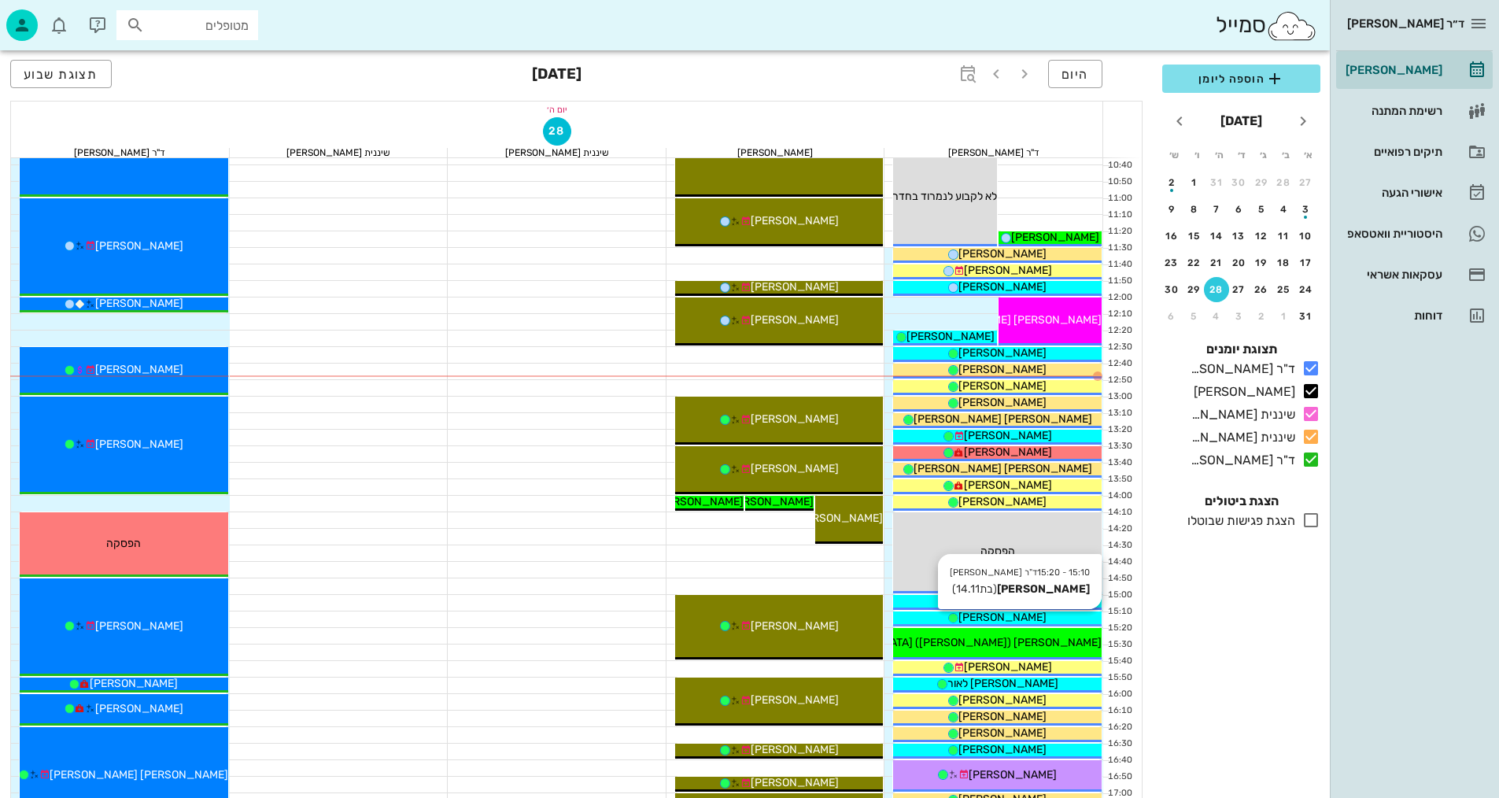
scroll to position [356, 0]
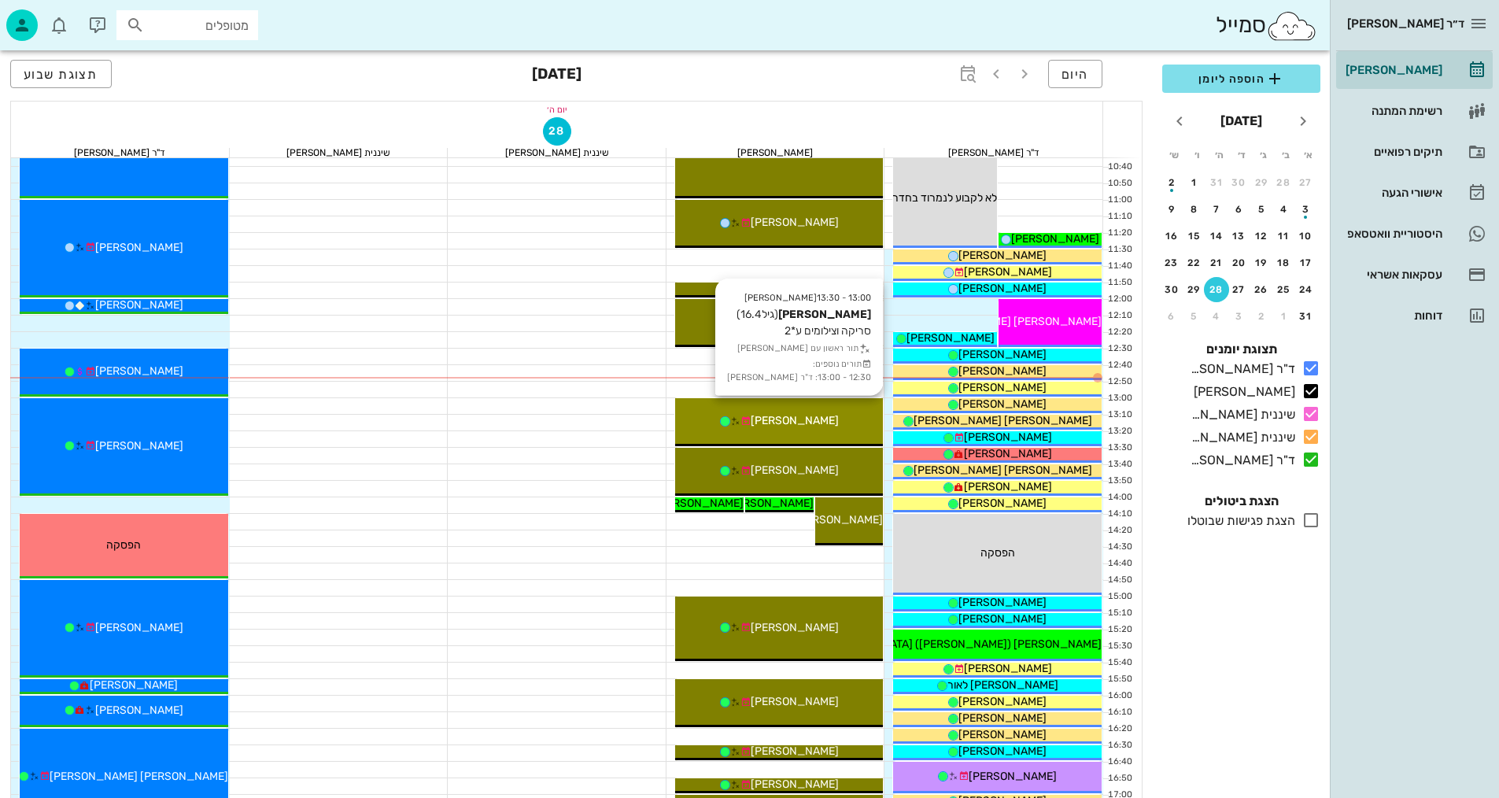
click at [834, 430] on div "13:00 - 13:30 [PERSON_NAME] (גיל 16.4 ) סריקה וצילומים ע*2 תור ראשון עם [PERSON…" at bounding box center [779, 422] width 209 height 48
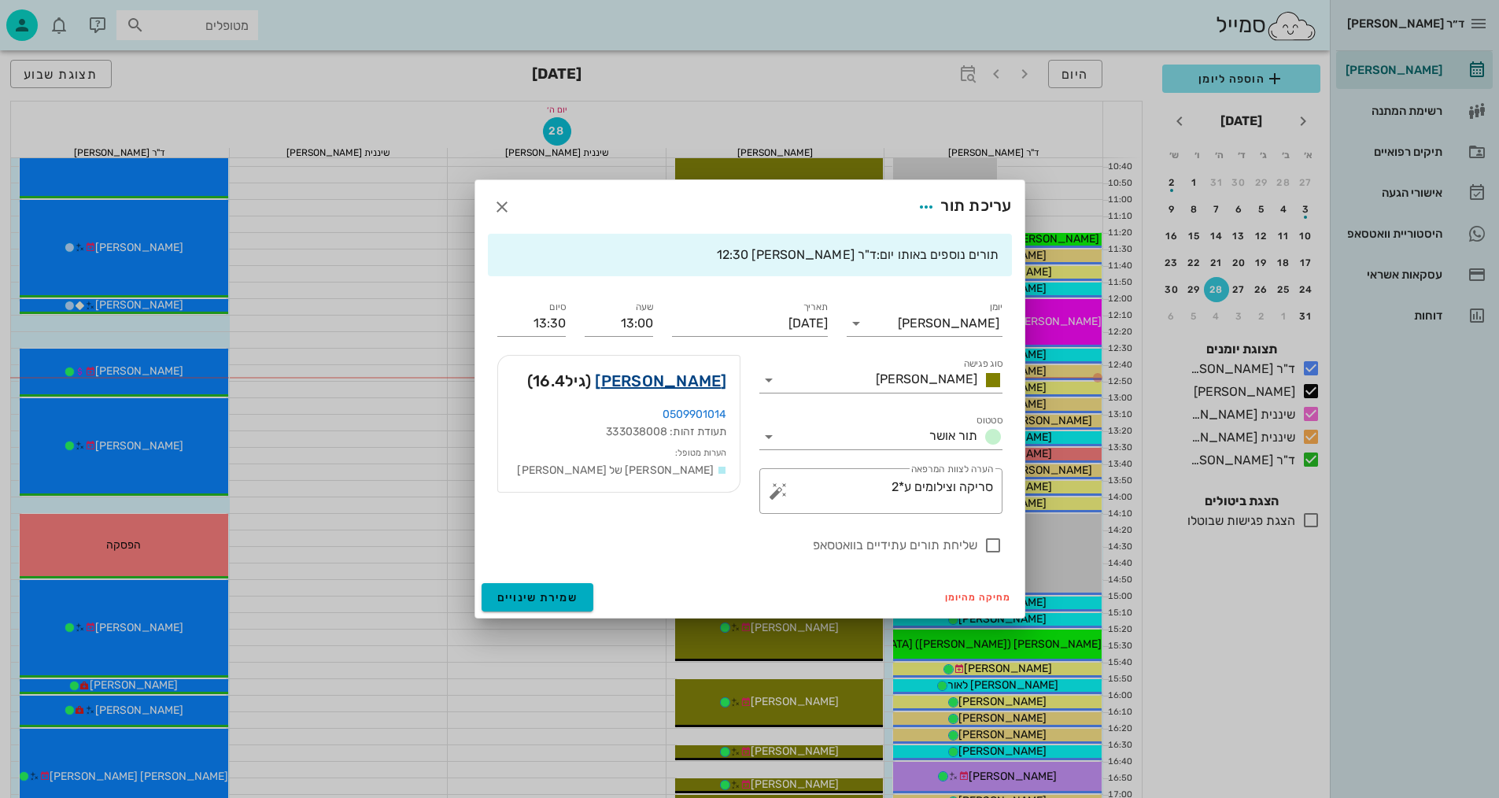
click at [700, 380] on link "[PERSON_NAME]" at bounding box center [660, 380] width 131 height 25
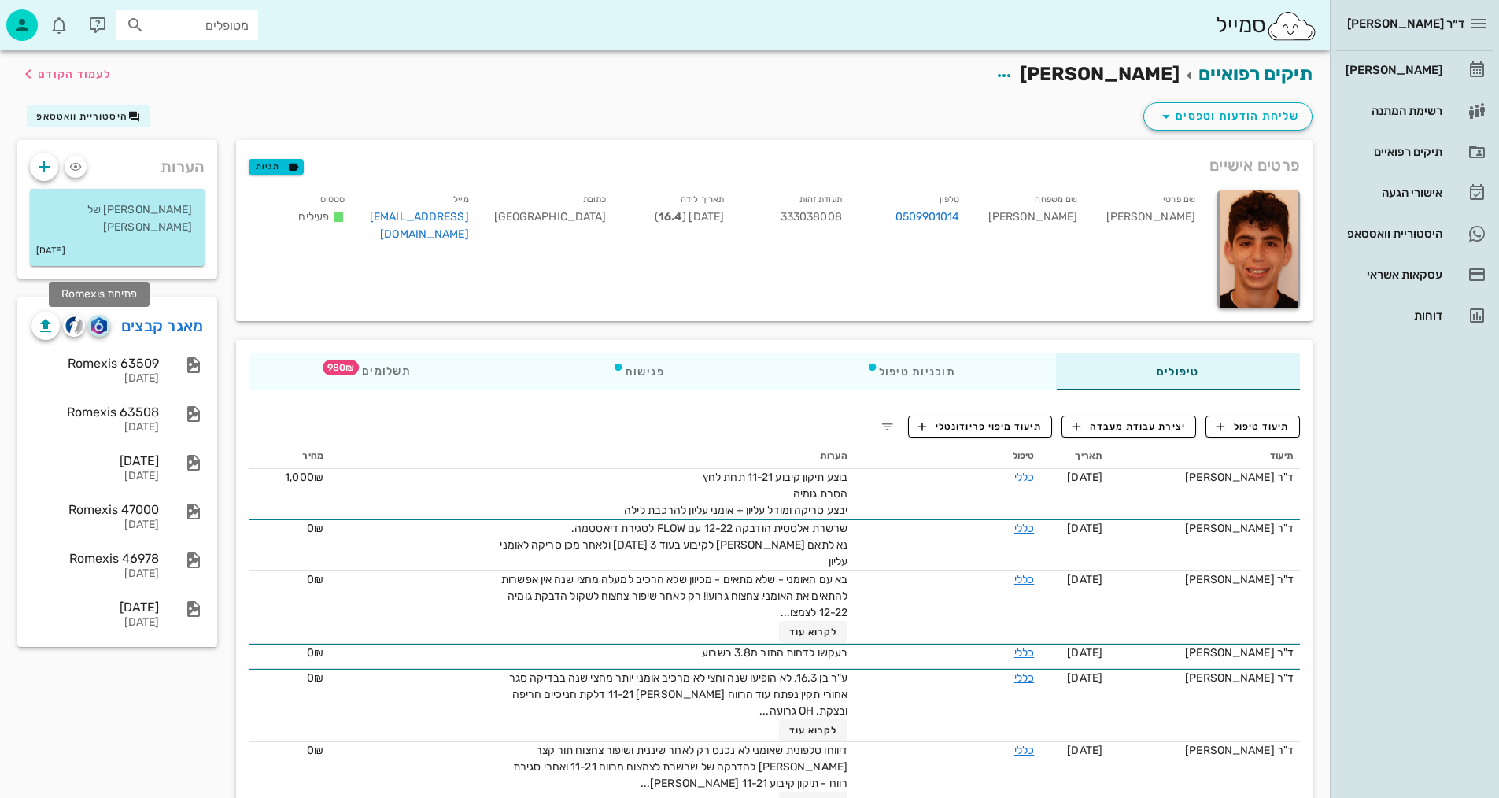
click at [100, 331] on img "button" at bounding box center [98, 325] width 15 height 17
click at [1276, 426] on span "תיעוד טיפול" at bounding box center [1253, 426] width 73 height 14
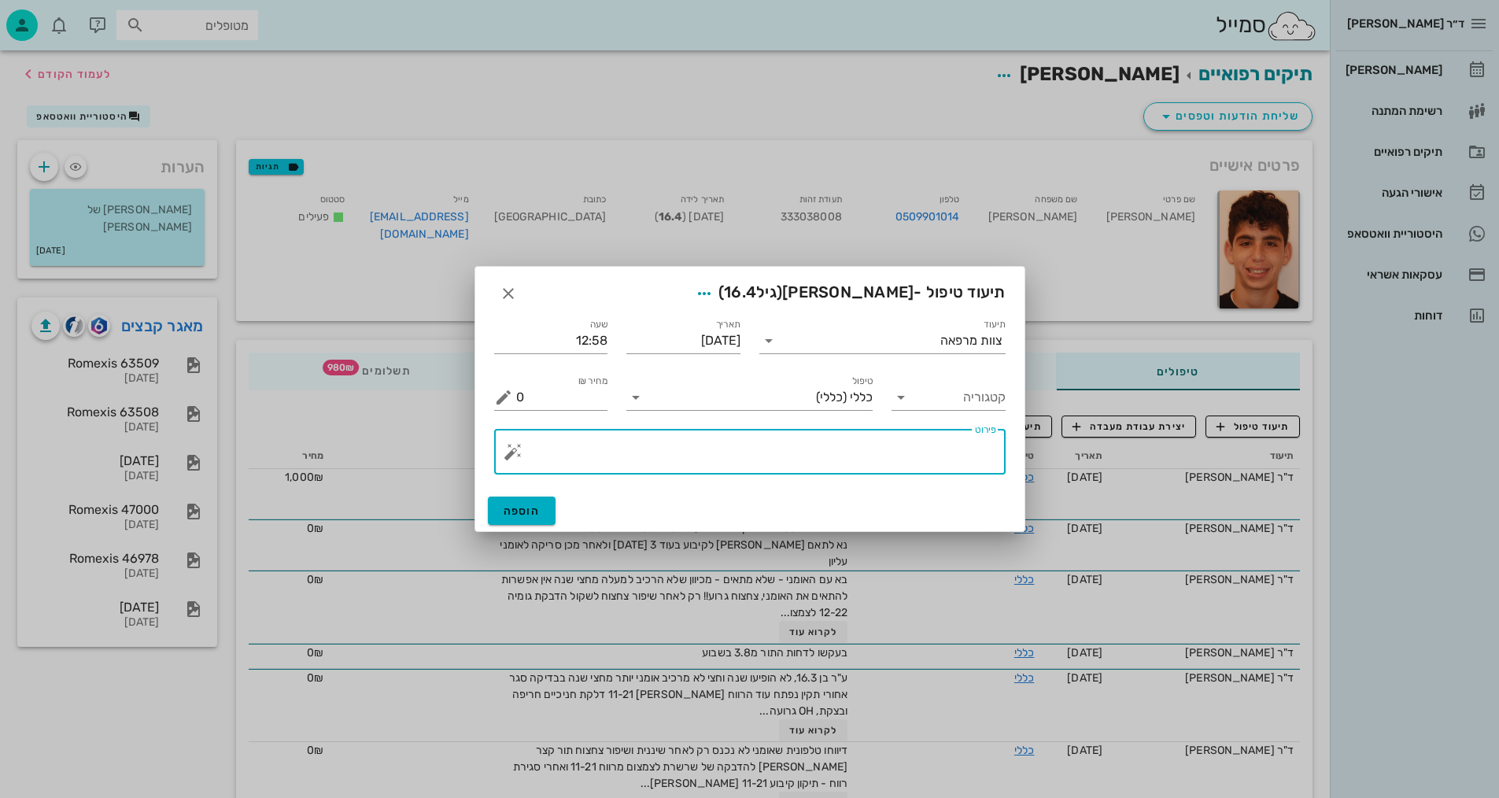
click at [860, 462] on textarea "פירוט" at bounding box center [756, 456] width 480 height 38
type textarea "צ"ס+סריקה לאומני ומודלים"
click at [517, 511] on span "הוספה" at bounding box center [522, 510] width 37 height 13
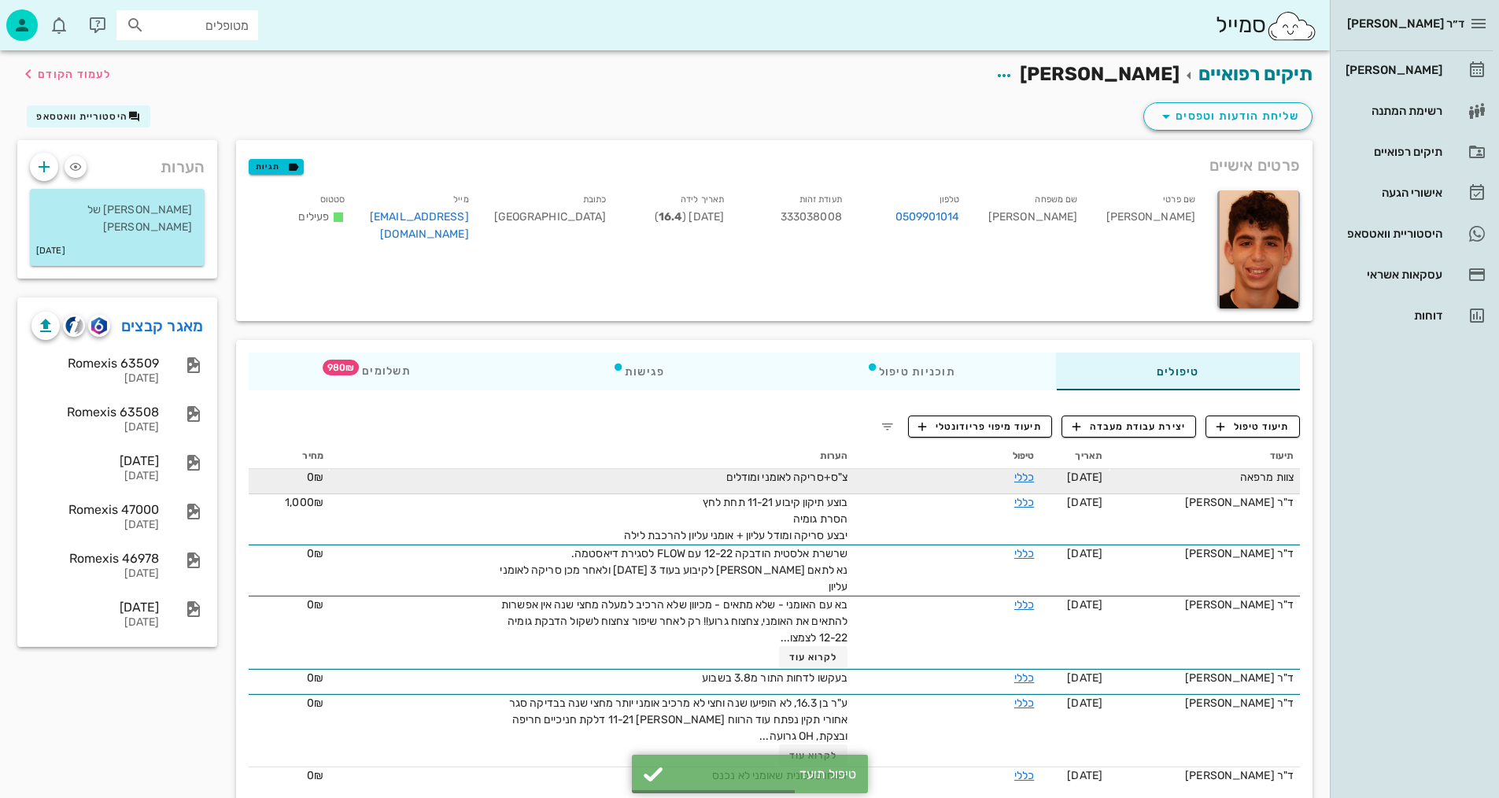
click at [829, 480] on span "צ"ס+סריקה לאומני ומודלים" at bounding box center [786, 477] width 121 height 13
click at [1028, 475] on link "כללי" at bounding box center [1024, 477] width 20 height 13
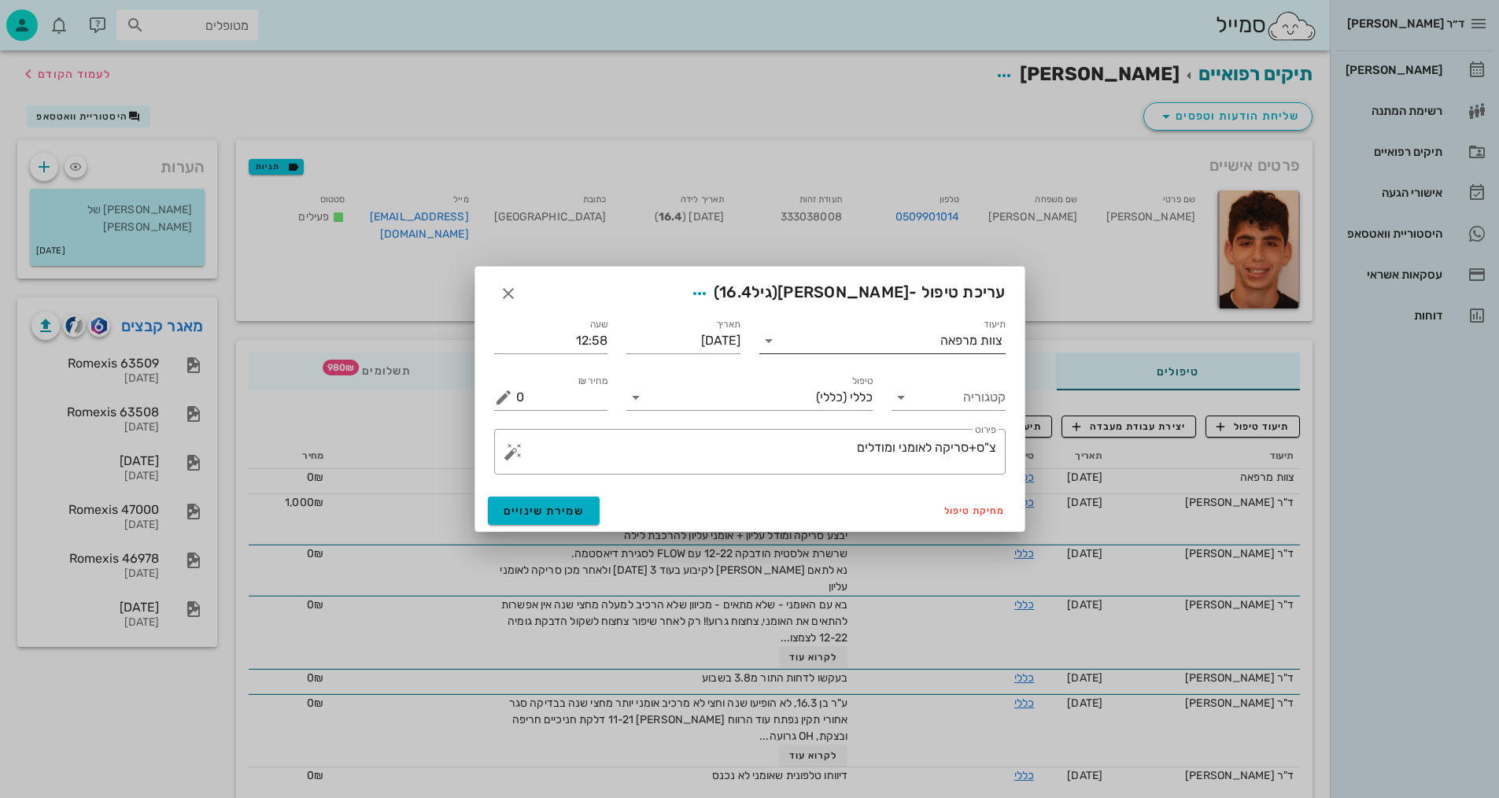
click at [952, 345] on div "צוות מרפאה" at bounding box center [971, 341] width 62 height 14
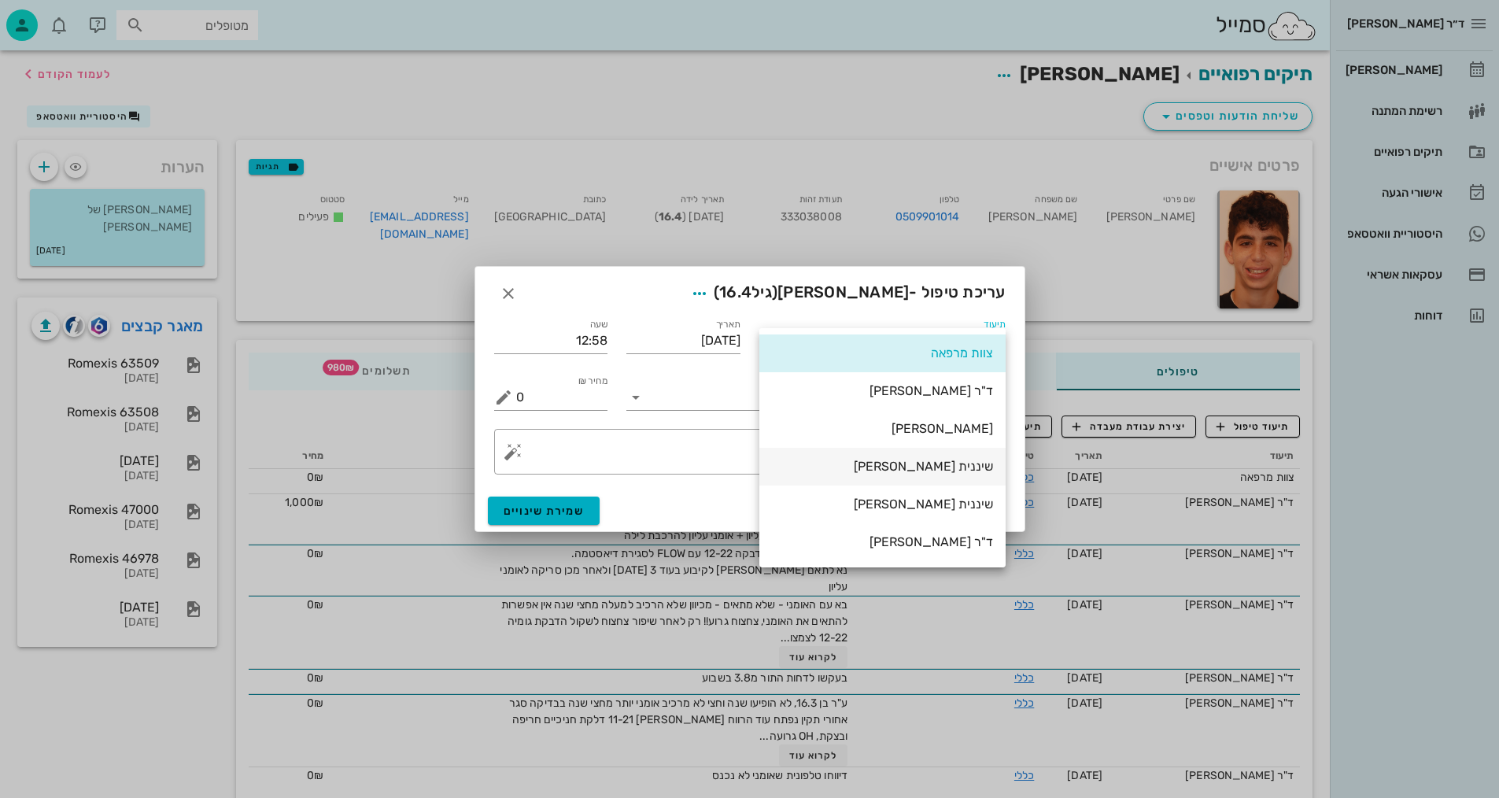
click at [932, 461] on div "שיננית [PERSON_NAME]" at bounding box center [882, 466] width 221 height 15
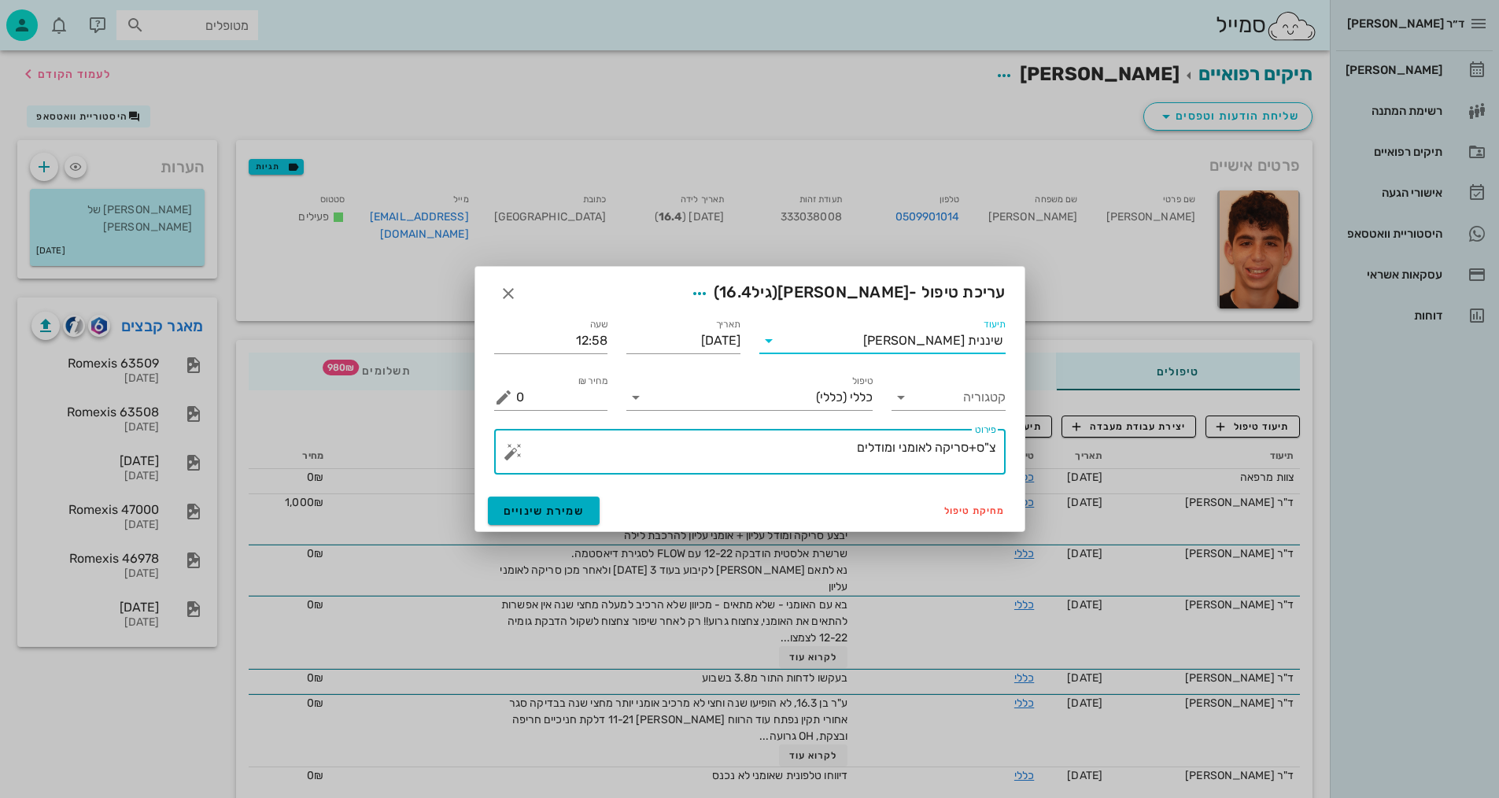
drag, startPoint x: 977, startPoint y: 447, endPoint x: 1004, endPoint y: 438, distance: 28.9
click at [1004, 438] on div "​ פירוט צ"ס+סריקה לאומני ומודלים" at bounding box center [749, 452] width 511 height 46
type textarea "צילומים קליניים+סריקה לאומני ומודלים"
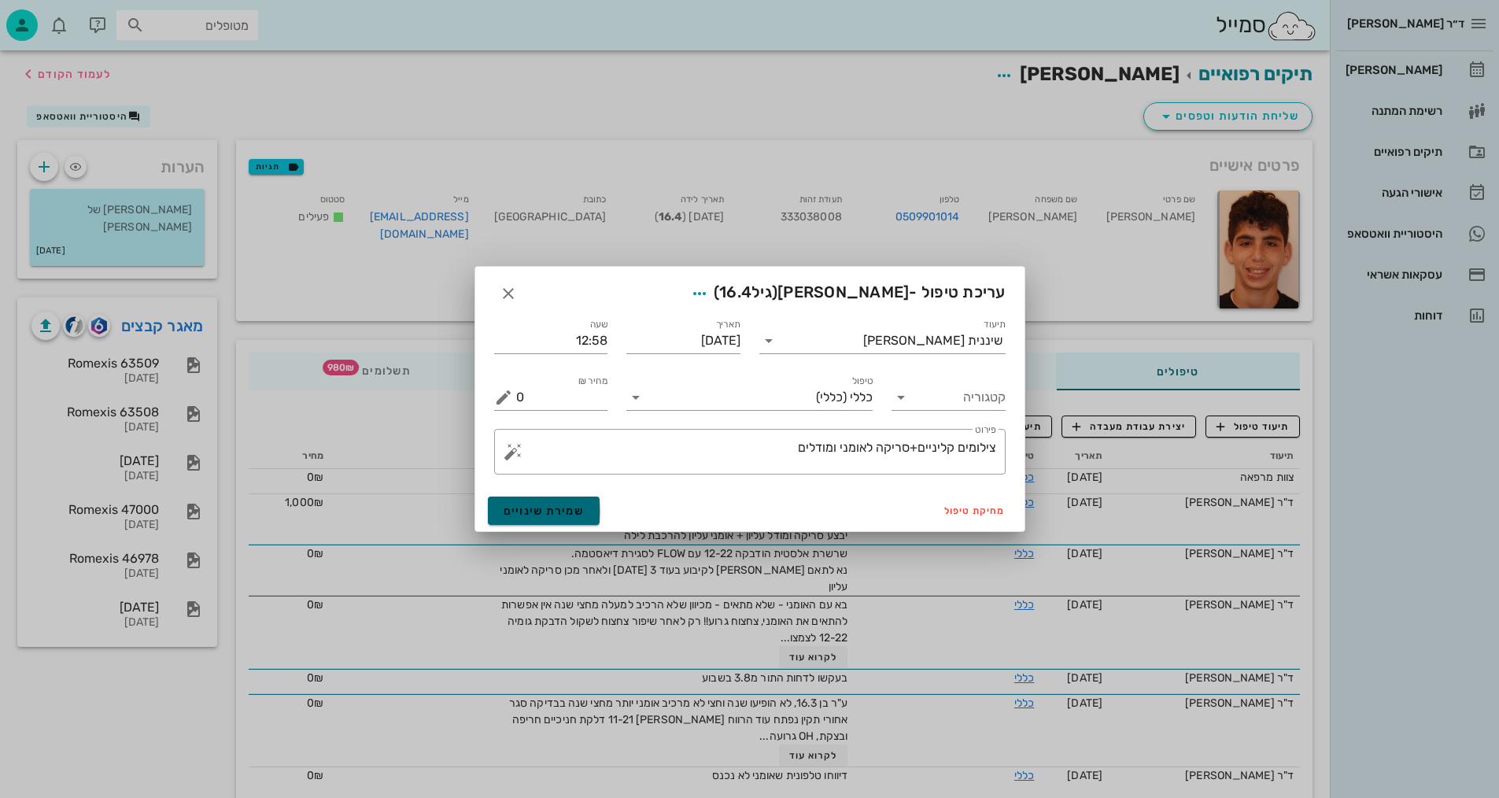
click at [564, 500] on button "שמירת שינויים" at bounding box center [544, 511] width 113 height 28
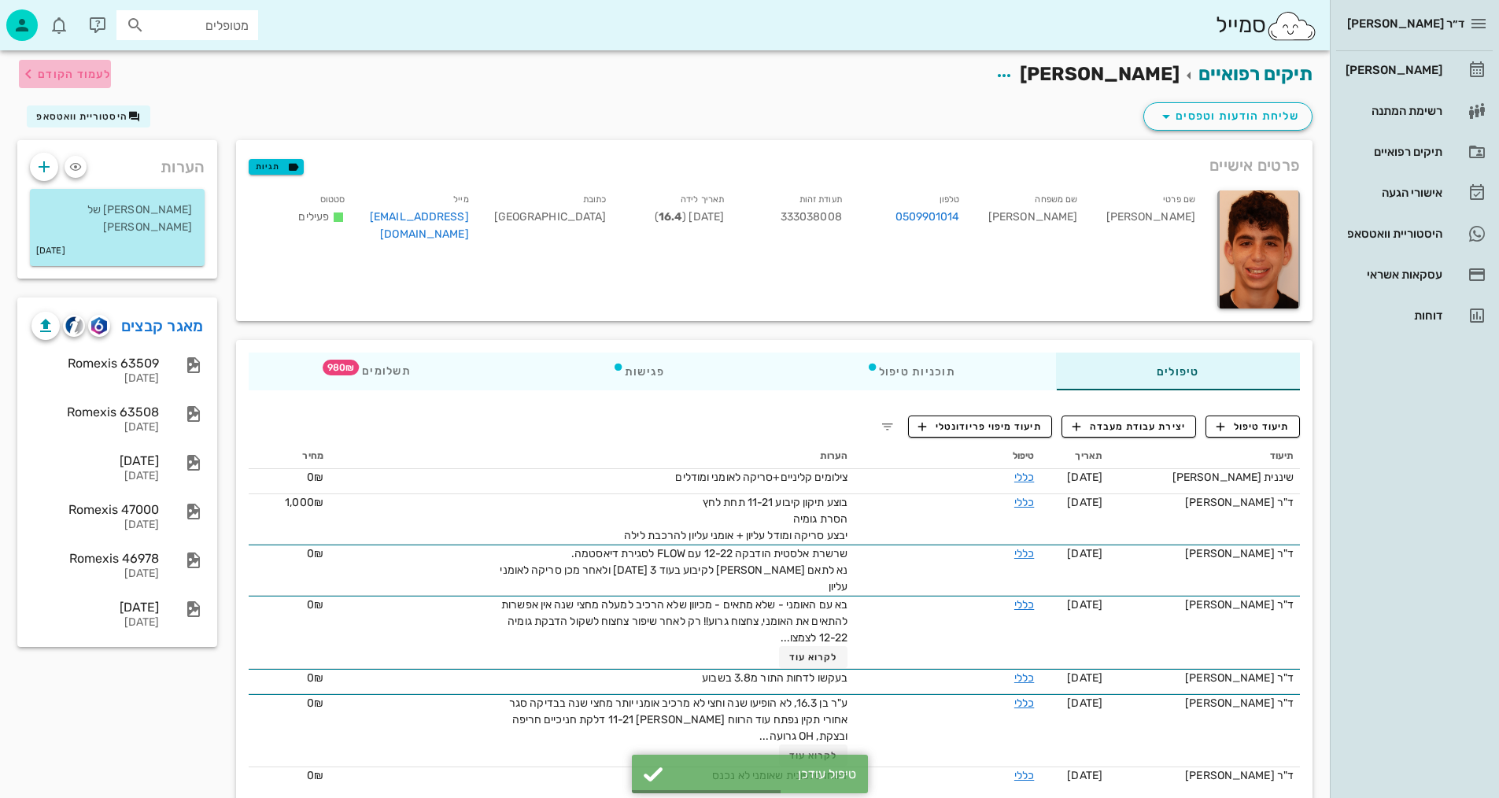
click at [63, 68] on span "לעמוד הקודם" at bounding box center [74, 74] width 73 height 13
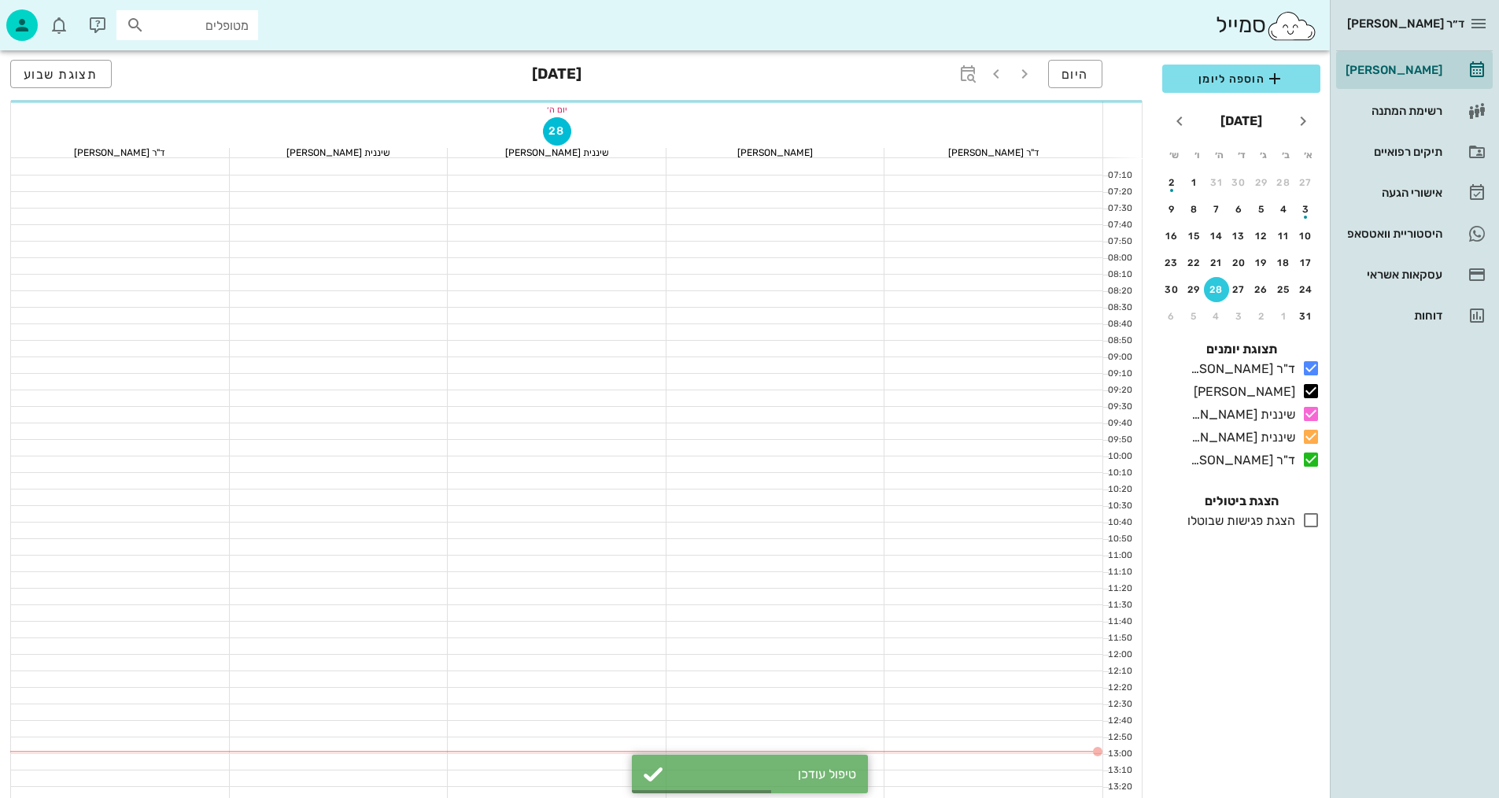
scroll to position [356, 0]
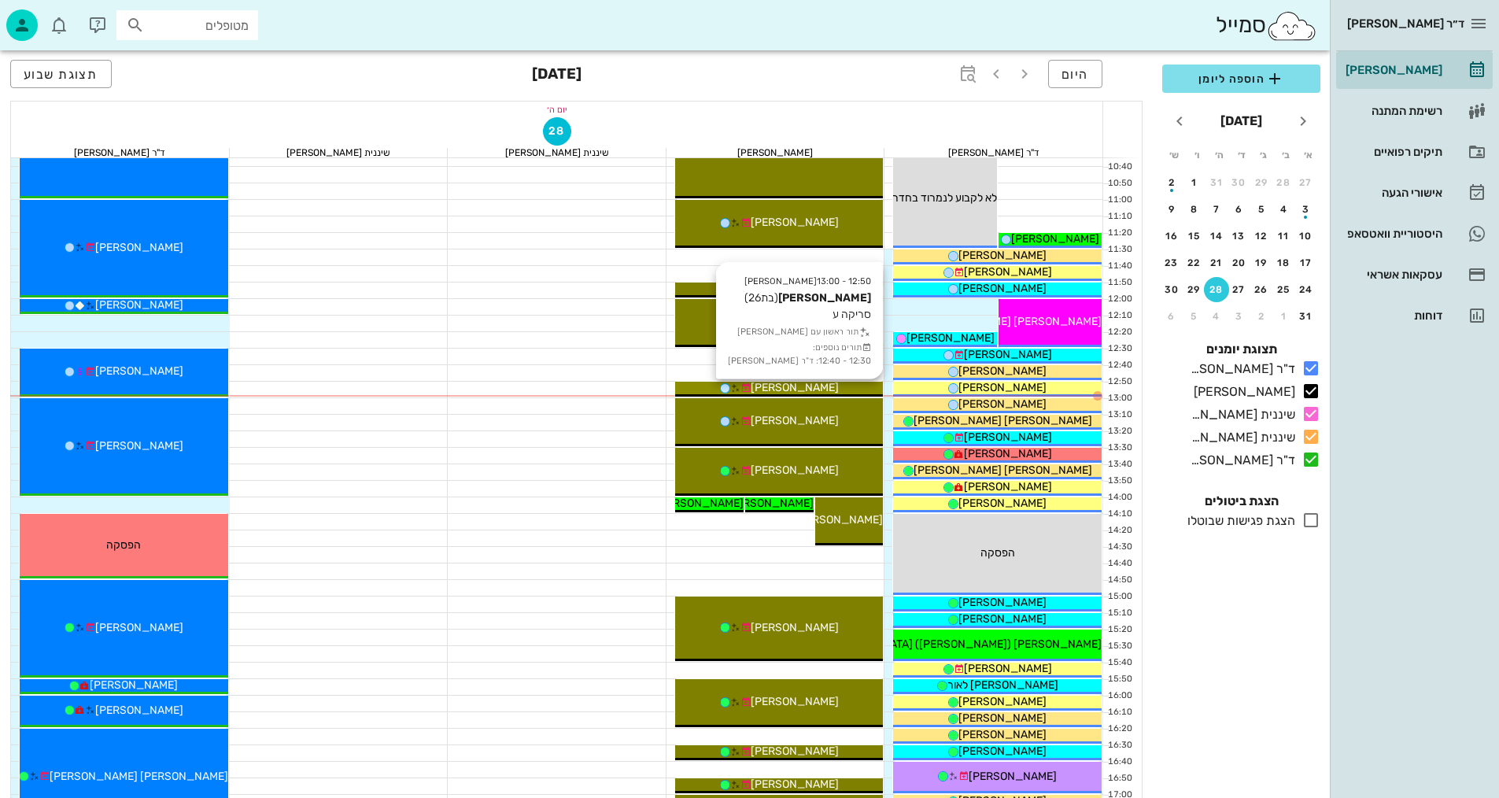
click at [811, 389] on span "[PERSON_NAME]" at bounding box center [795, 387] width 88 height 13
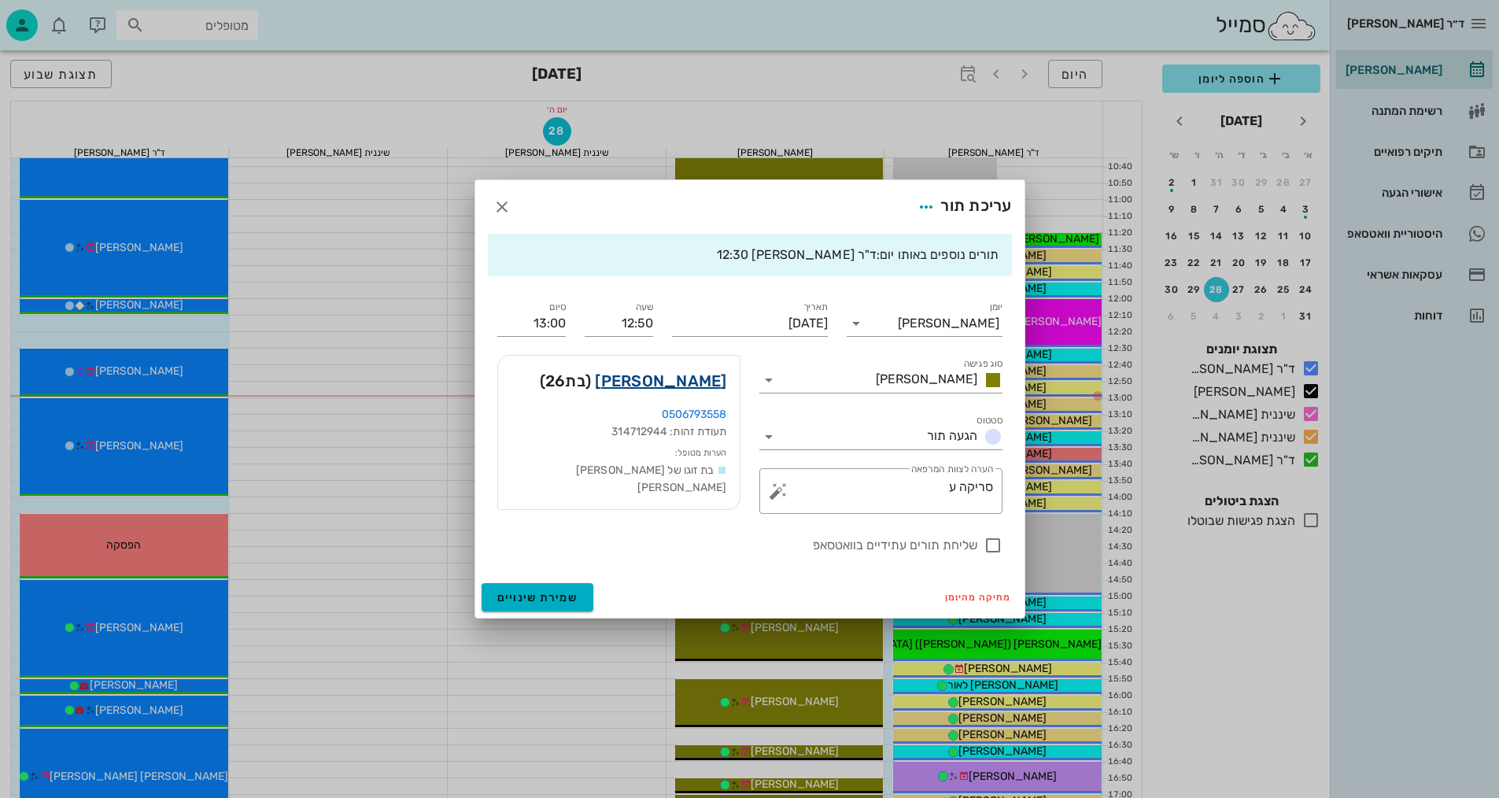
click at [696, 378] on link "[PERSON_NAME]" at bounding box center [660, 380] width 131 height 25
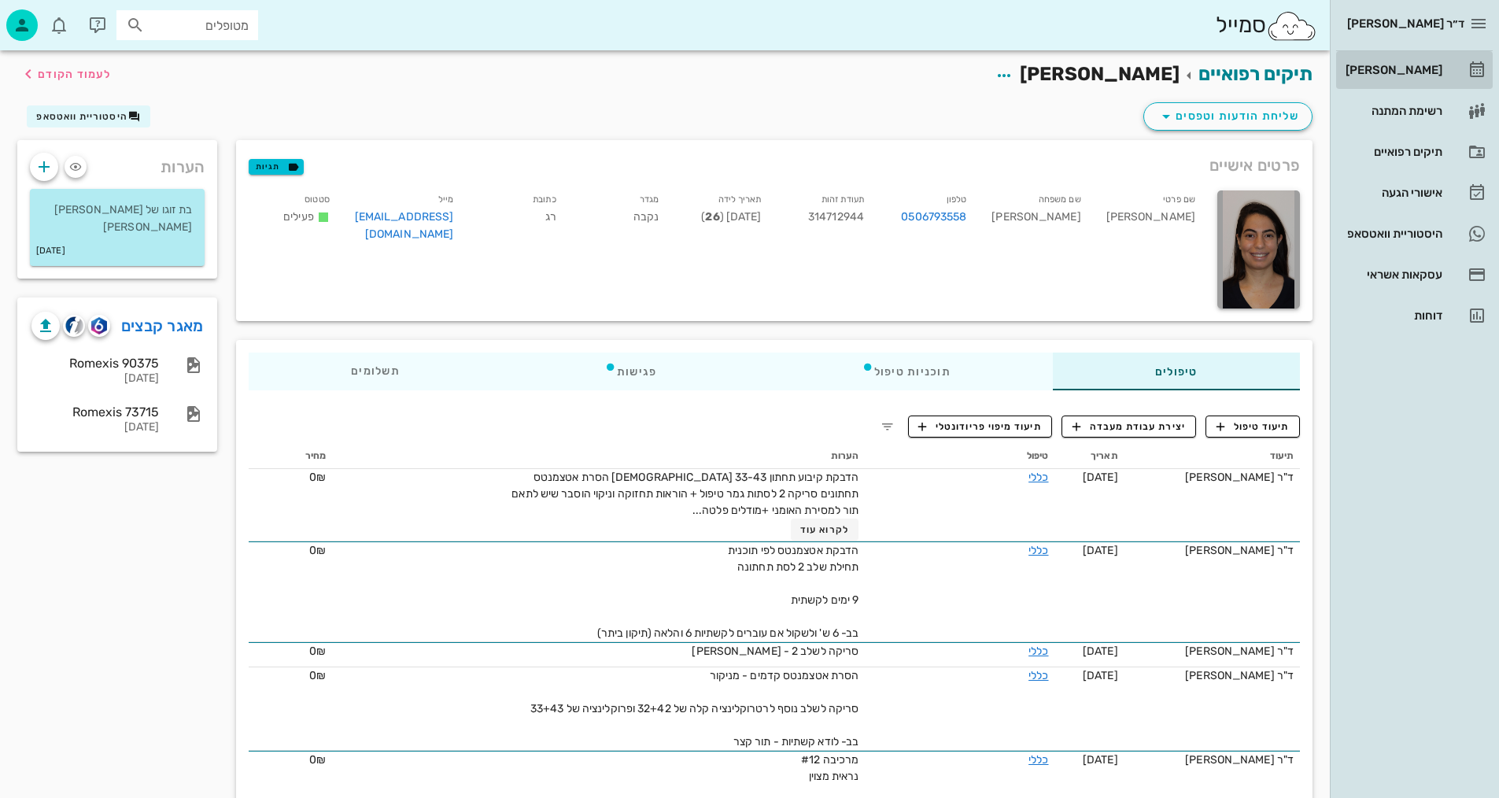
click at [1408, 72] on div "[PERSON_NAME]" at bounding box center [1392, 70] width 100 height 13
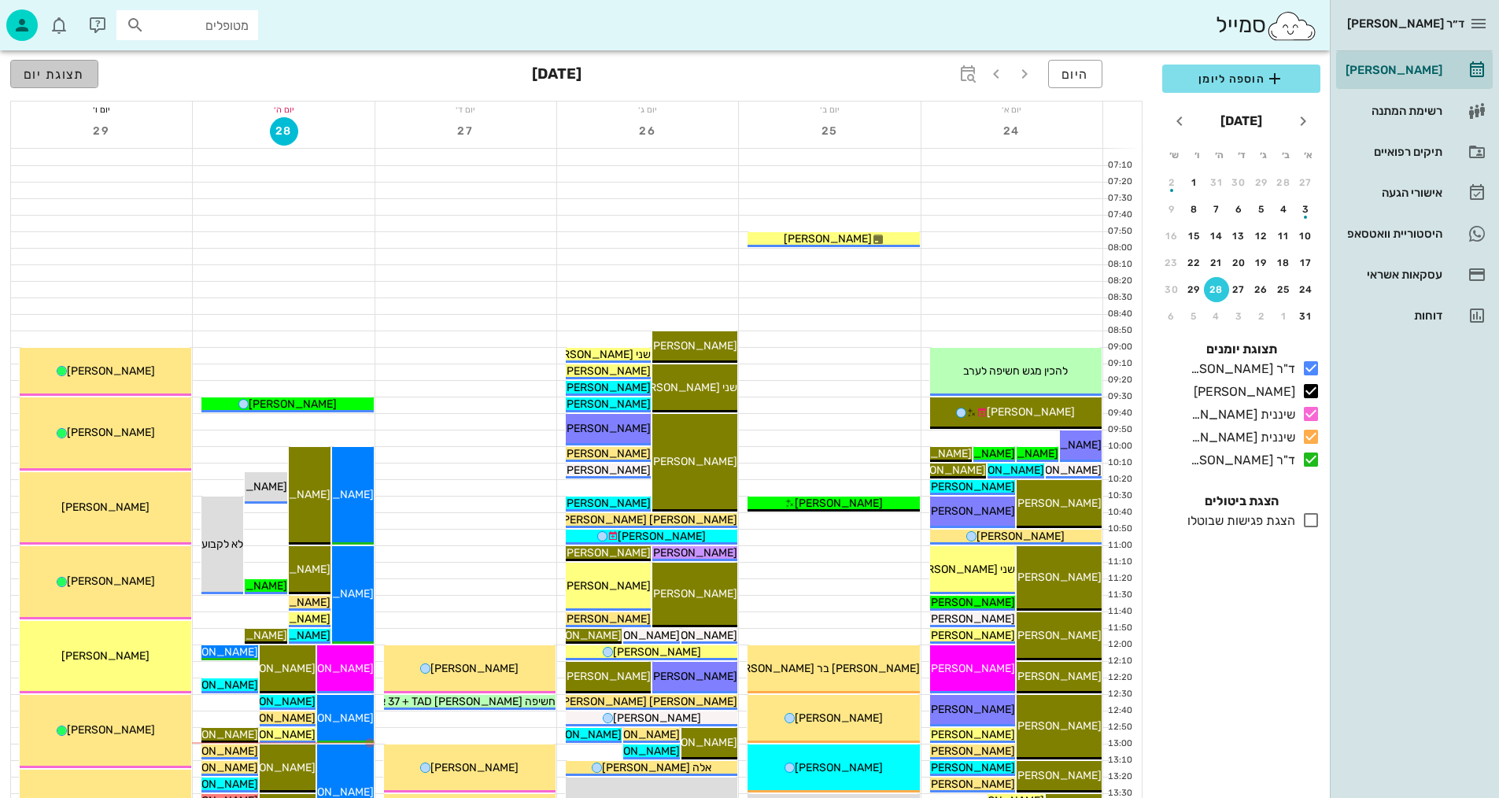
click at [78, 74] on span "תצוגת יום" at bounding box center [54, 74] width 61 height 15
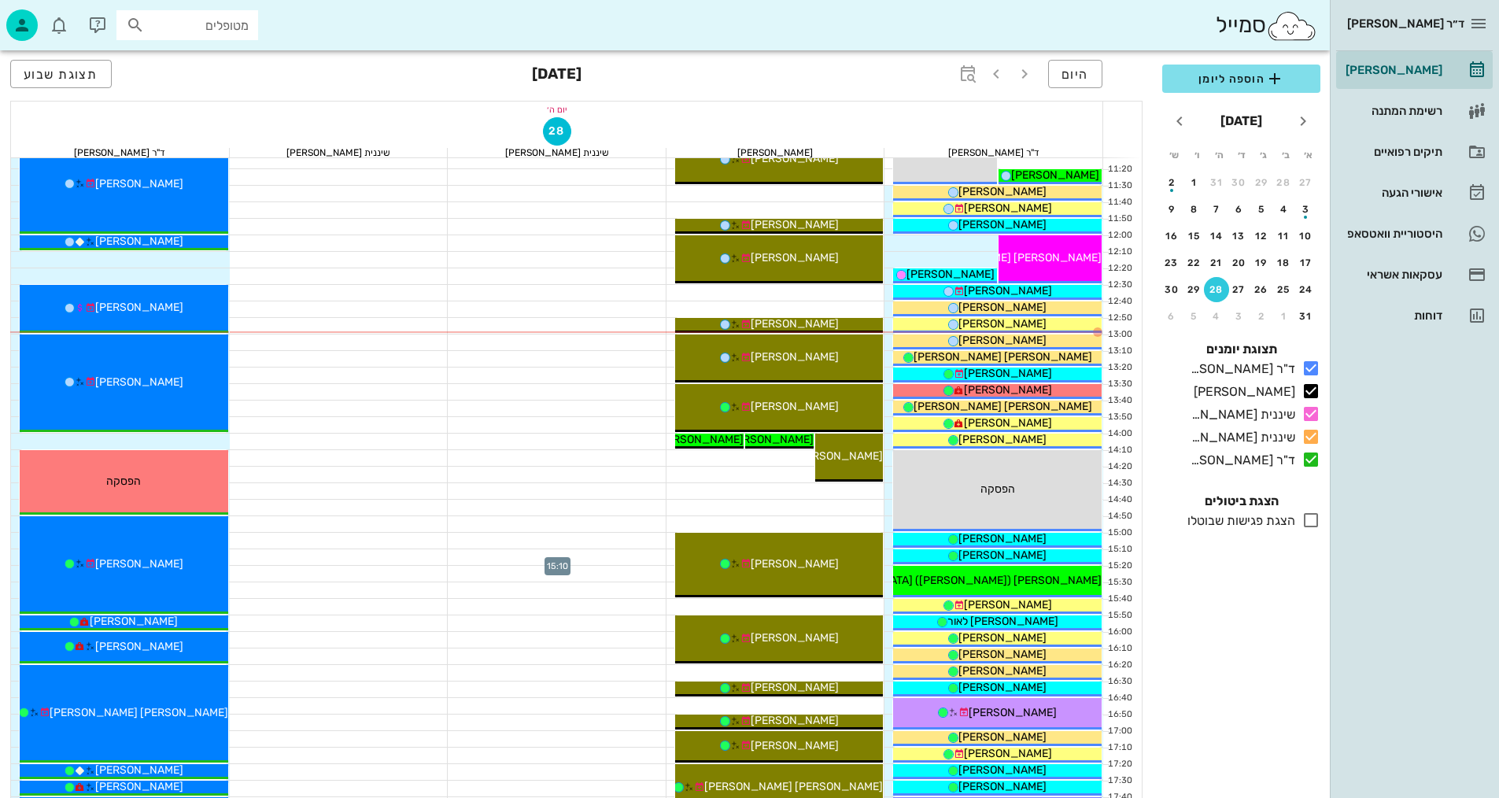
scroll to position [315, 0]
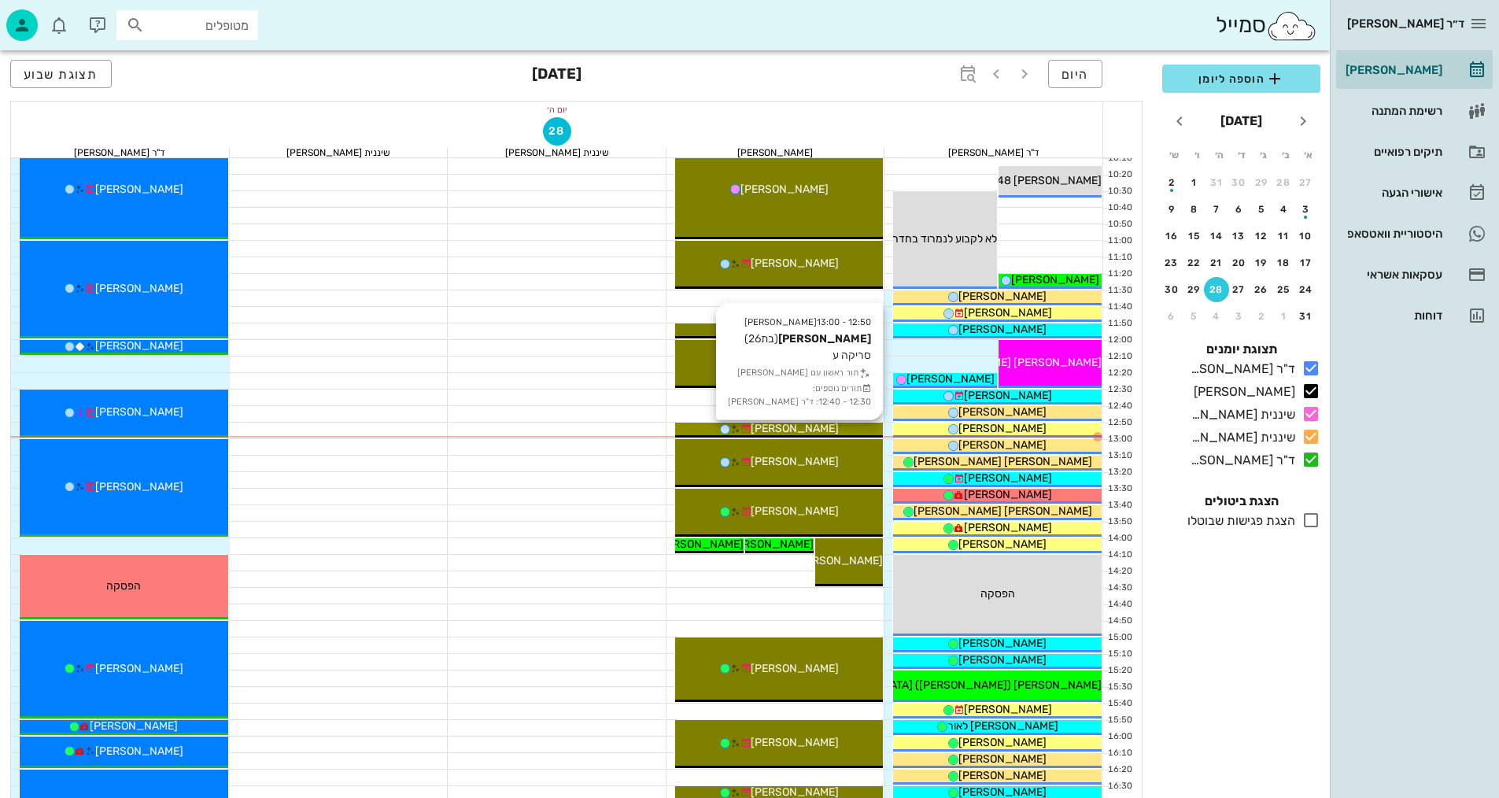
click at [845, 428] on div "[PERSON_NAME]" at bounding box center [779, 428] width 209 height 17
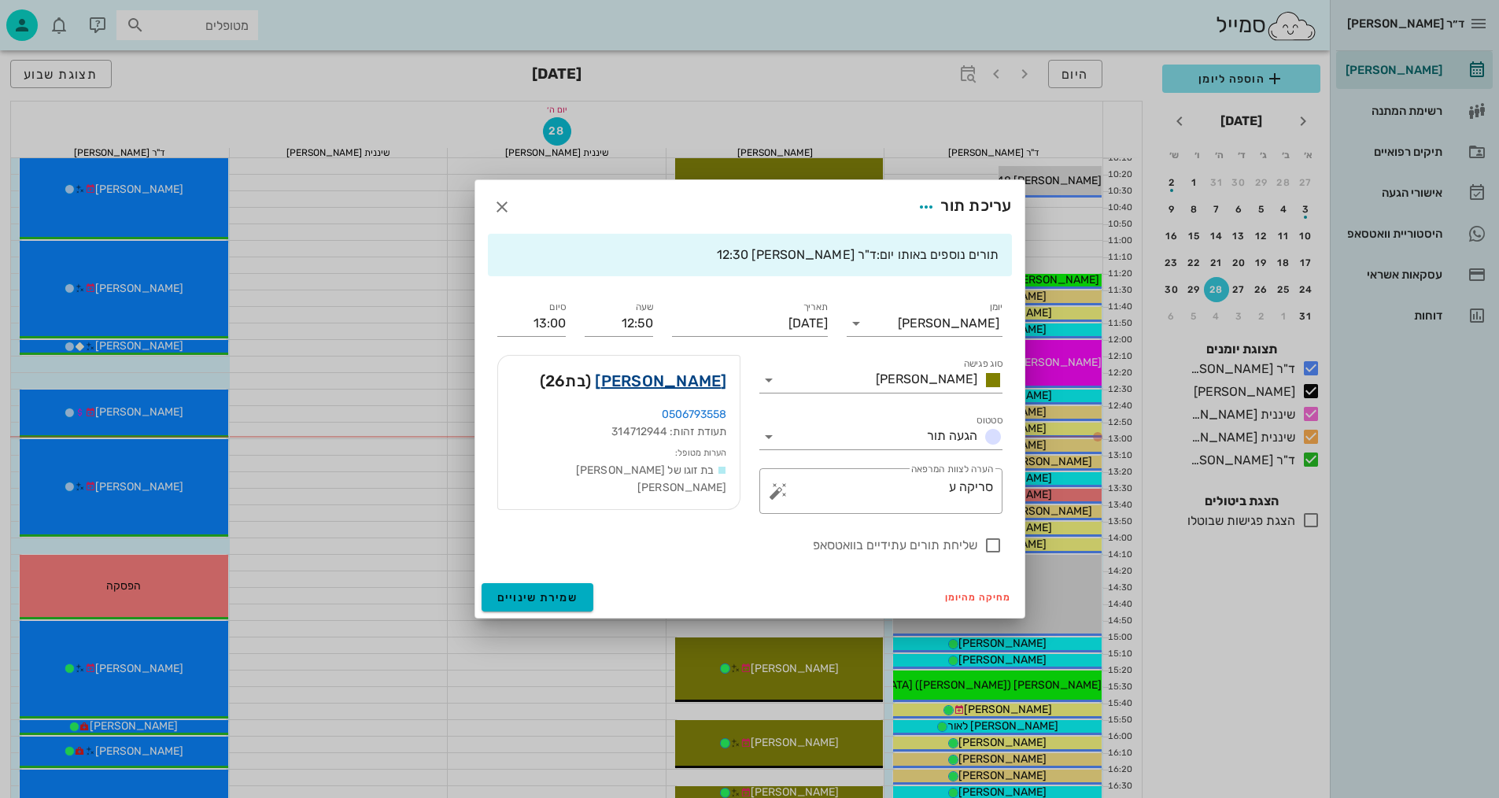
click at [678, 380] on link "[PERSON_NAME]" at bounding box center [660, 380] width 131 height 25
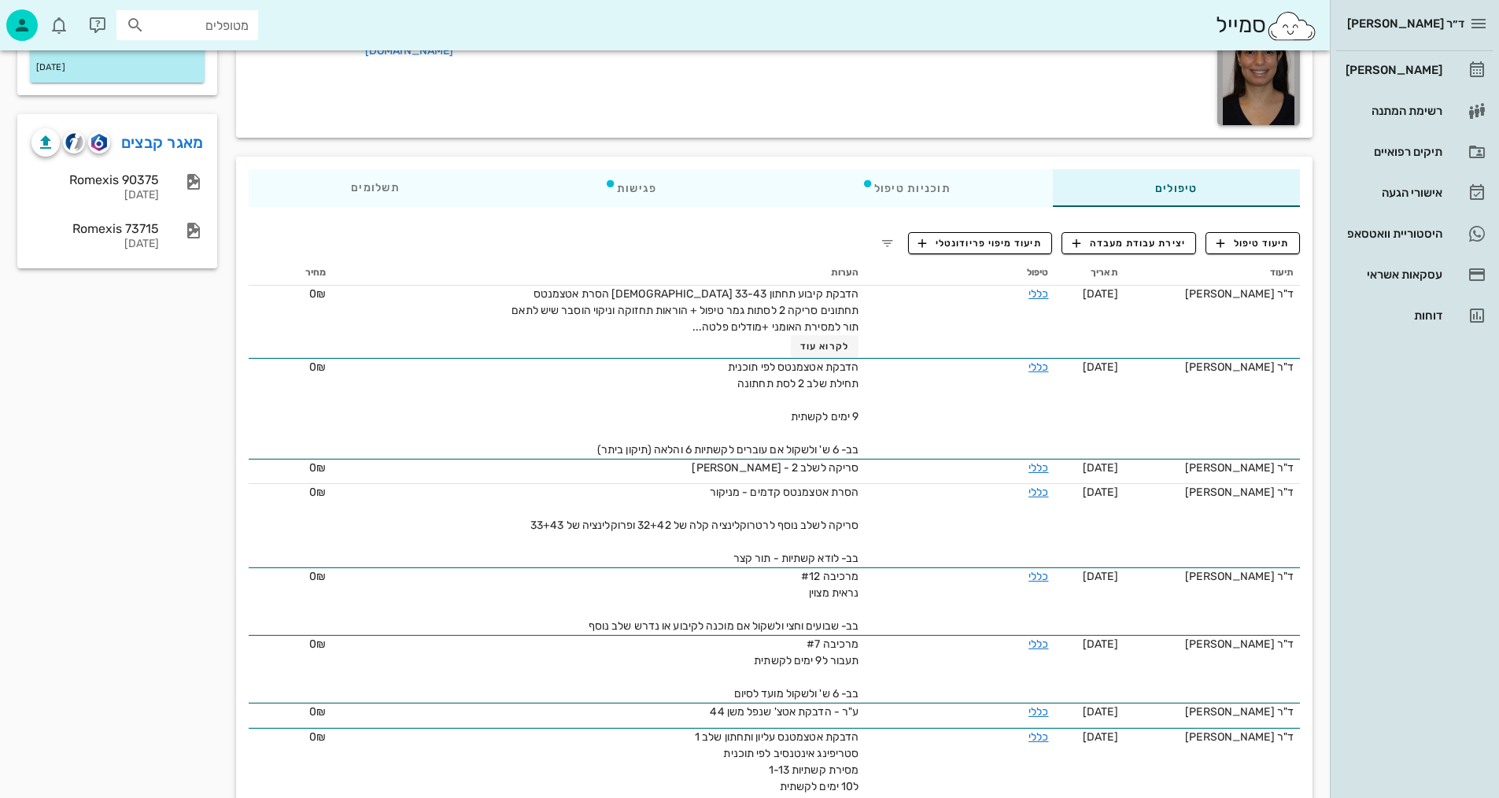
scroll to position [236, 0]
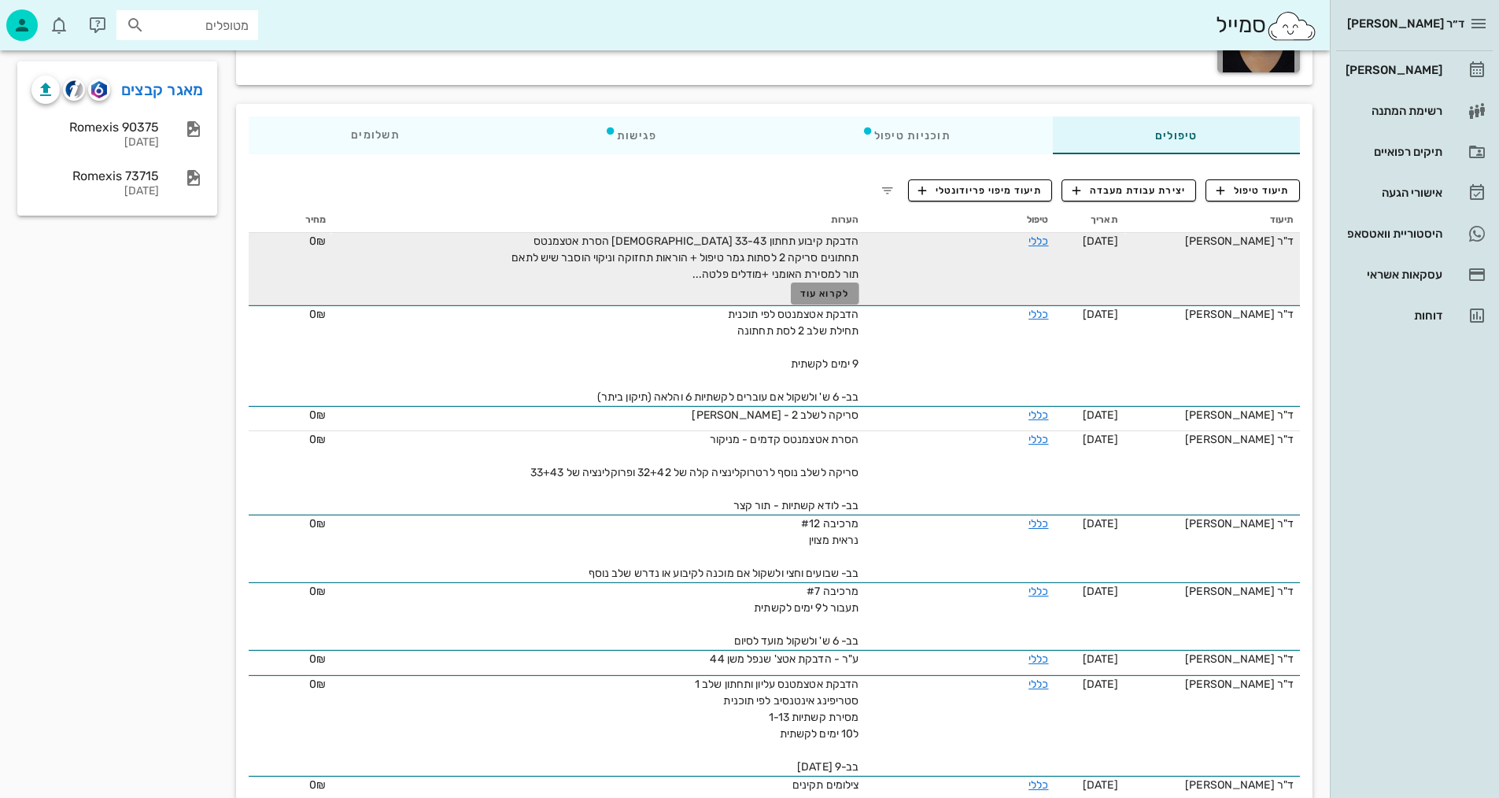
click at [799, 299] on button "לקרוא עוד" at bounding box center [825, 293] width 68 height 22
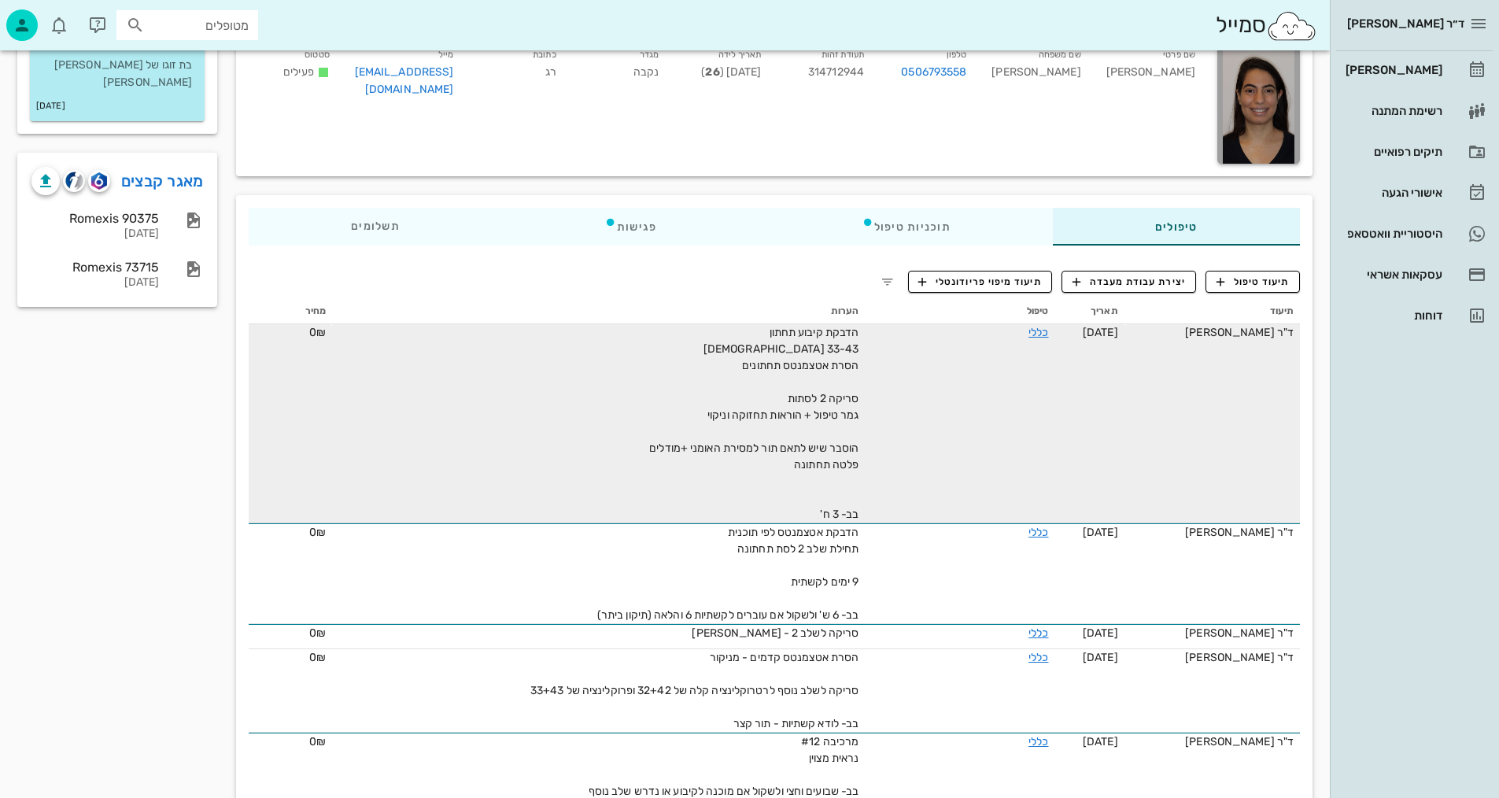
scroll to position [0, 0]
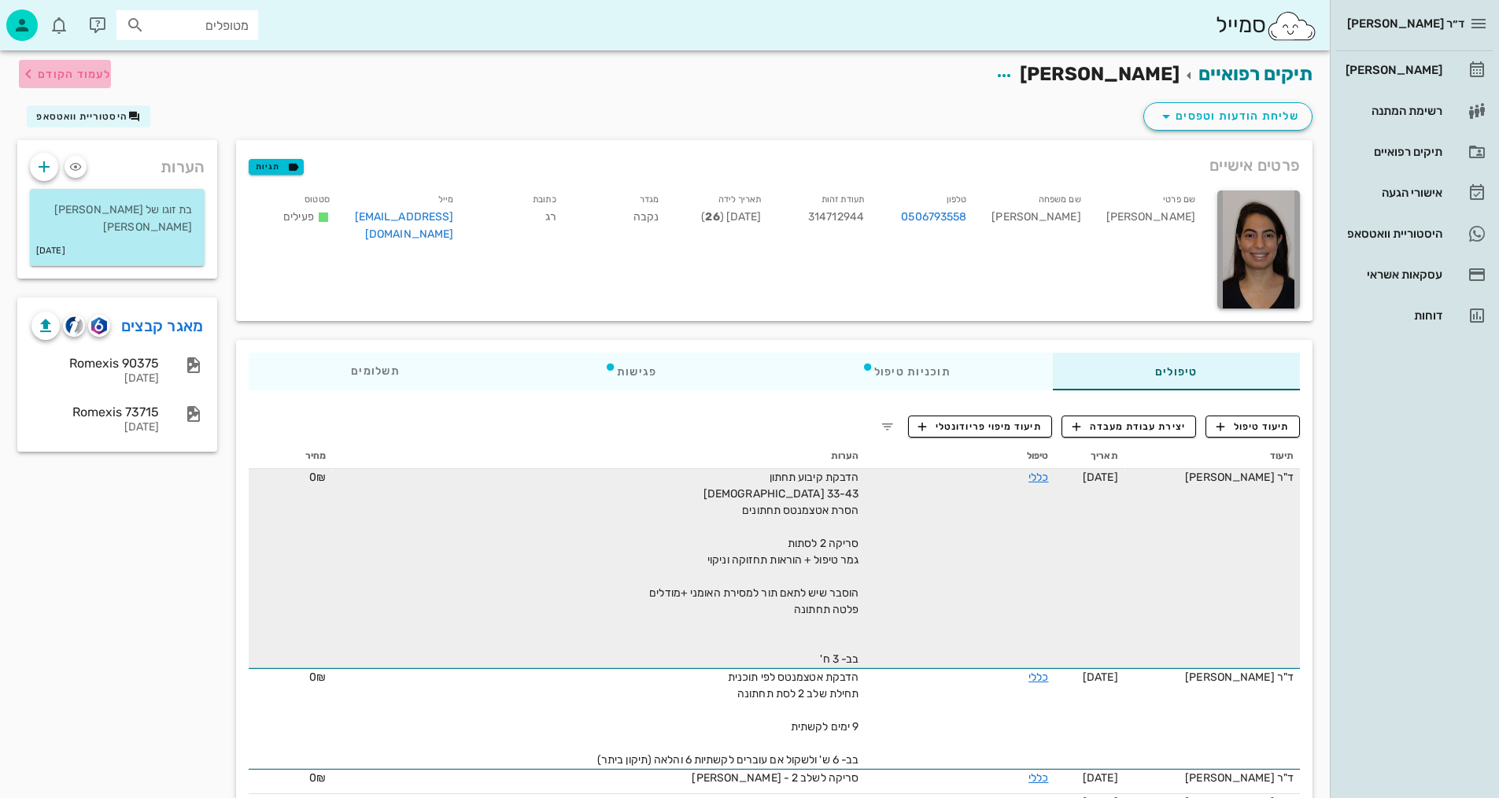
click at [76, 66] on span "לעמוד הקודם" at bounding box center [65, 74] width 92 height 19
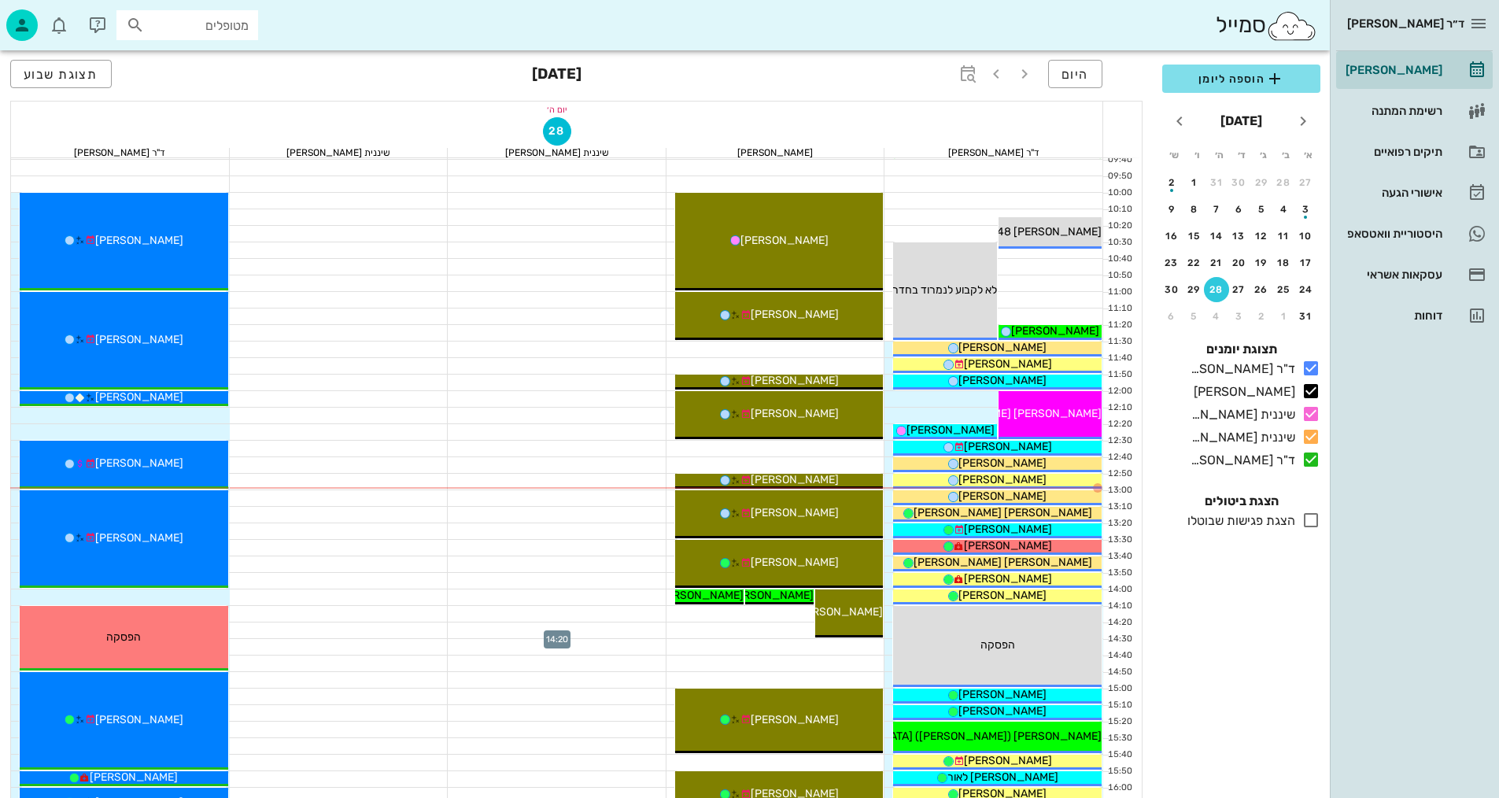
scroll to position [236, 0]
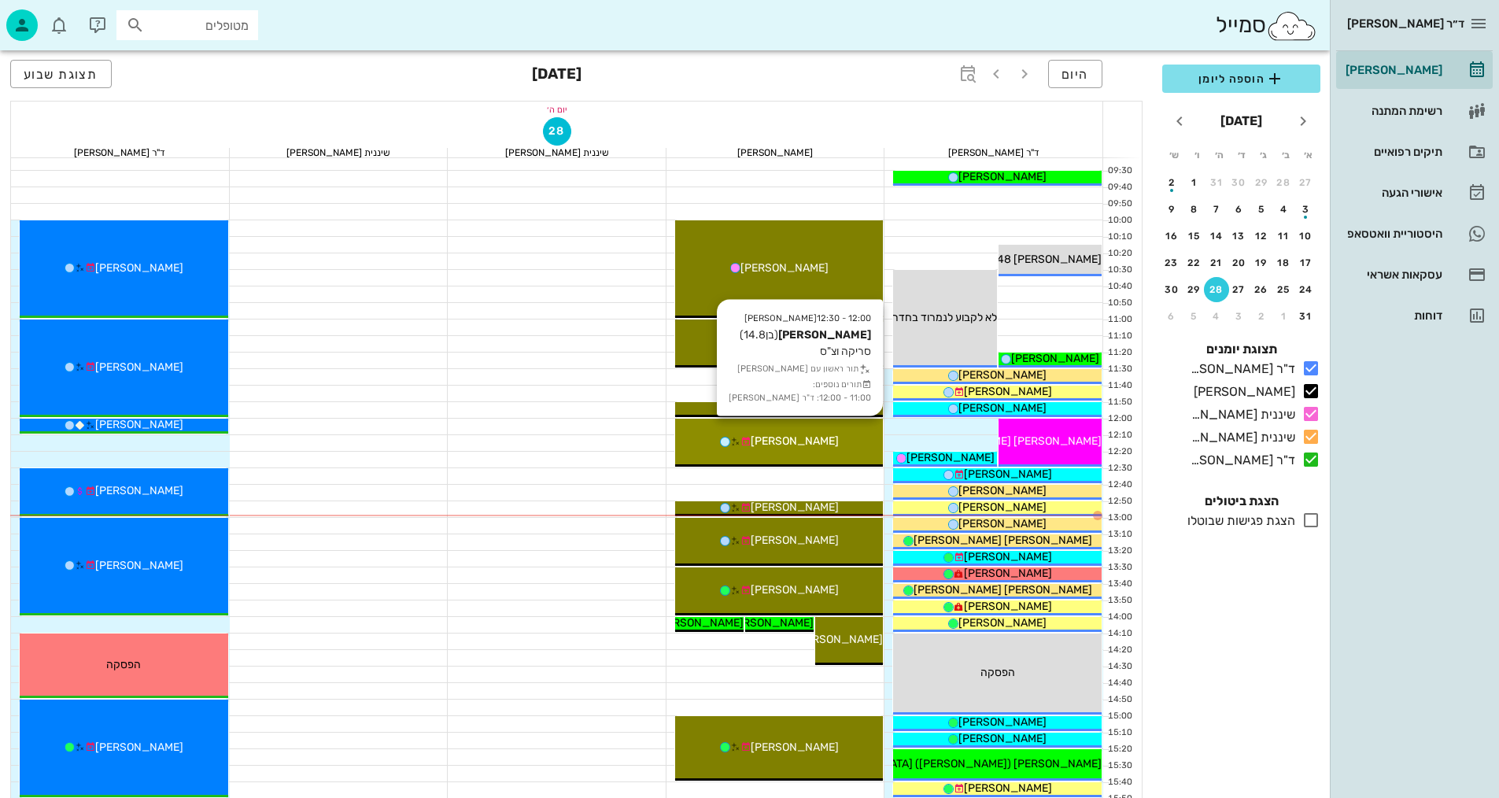
click at [814, 440] on span "[PERSON_NAME]" at bounding box center [795, 440] width 88 height 13
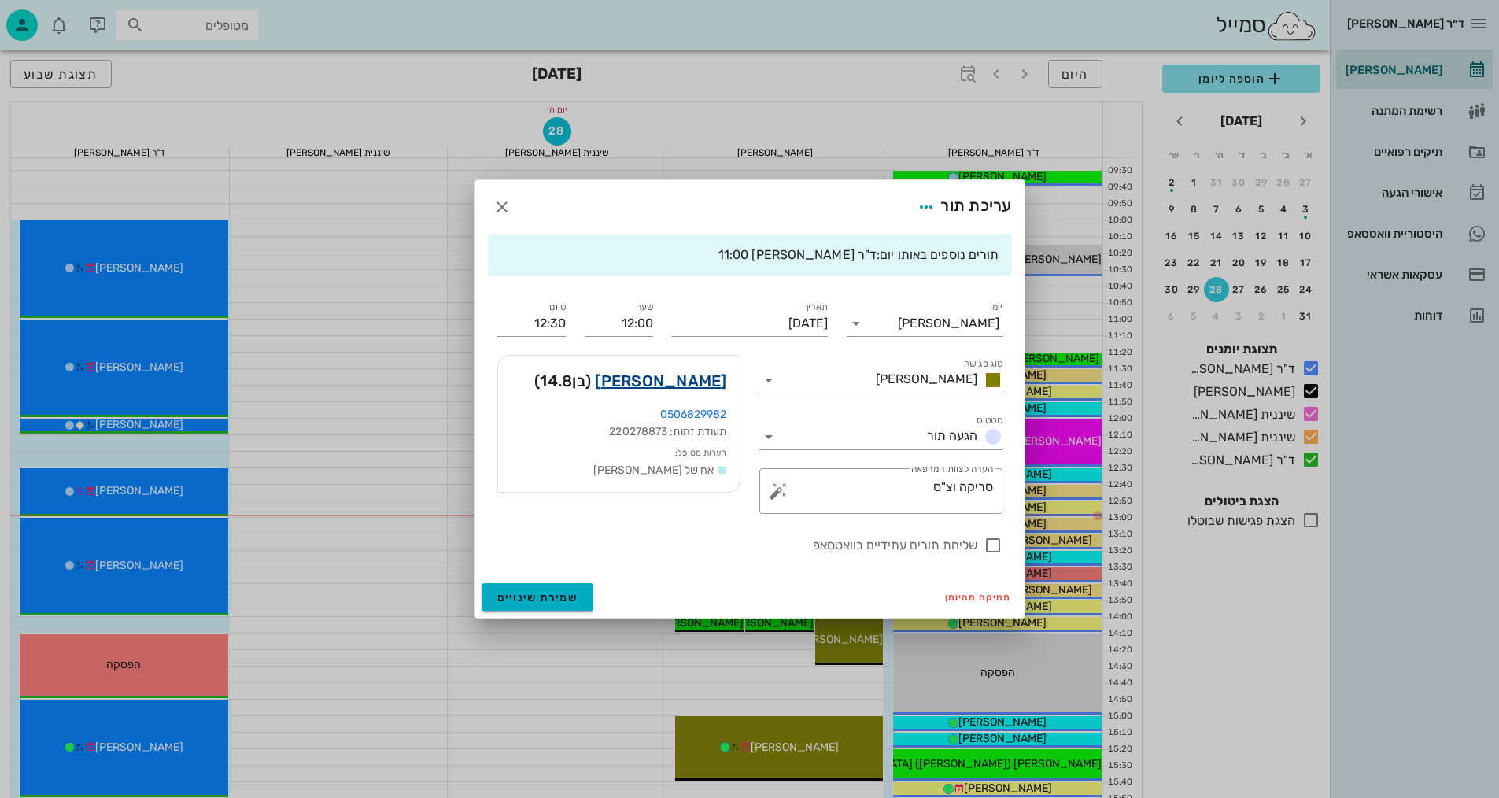
click at [701, 383] on link "[PERSON_NAME]" at bounding box center [660, 380] width 131 height 25
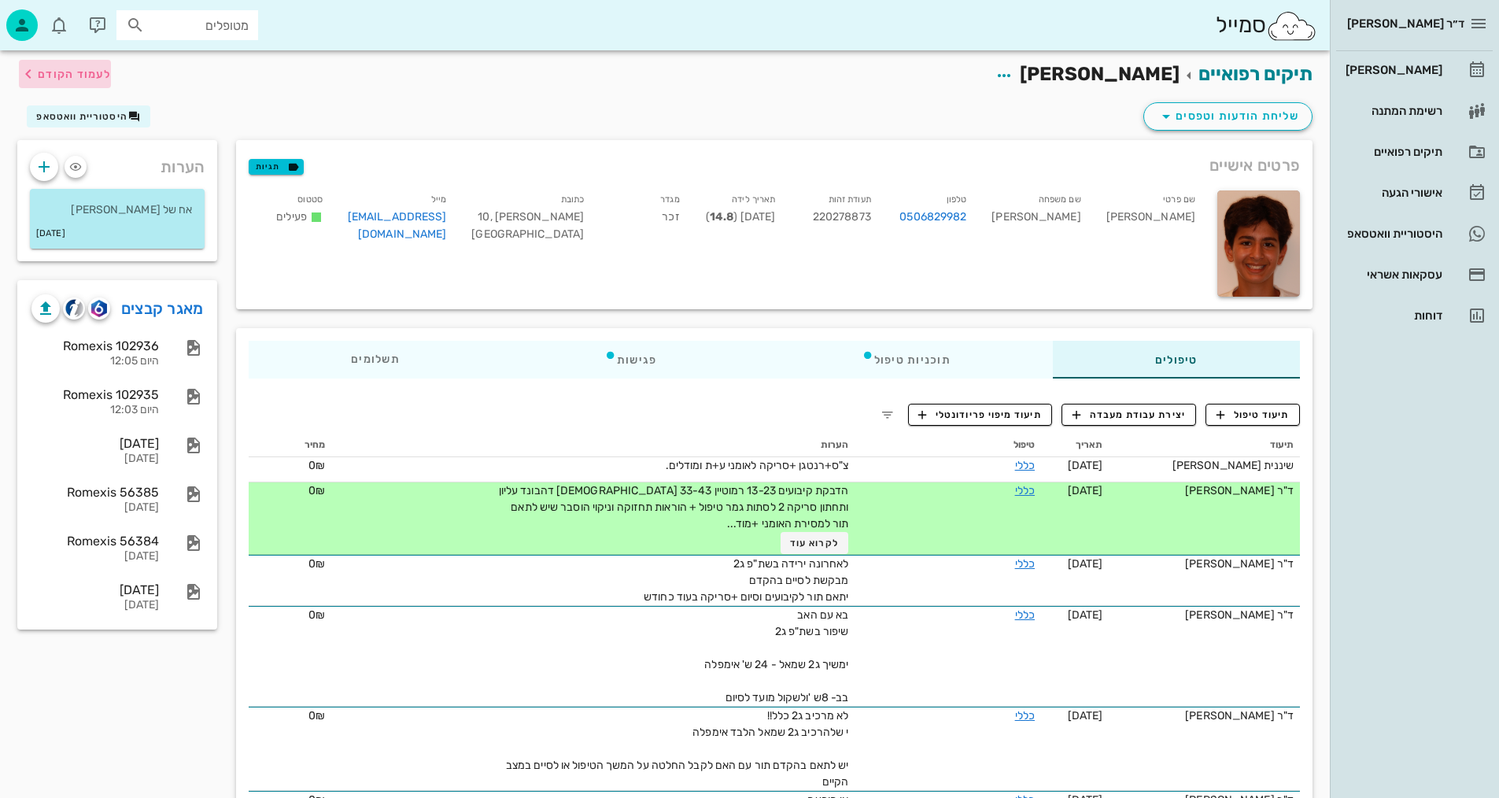
click at [68, 76] on span "לעמוד הקודם" at bounding box center [74, 74] width 73 height 13
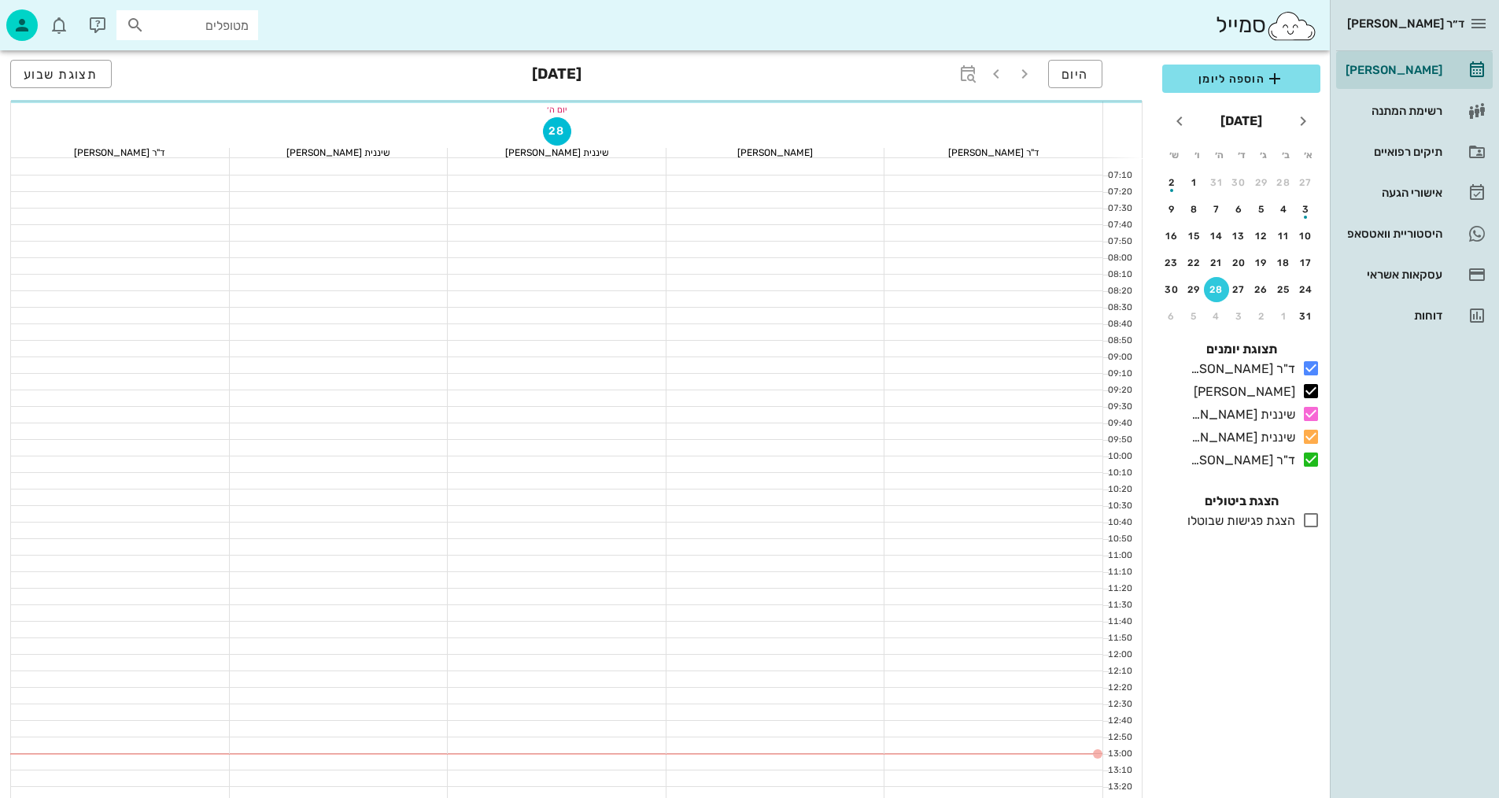
scroll to position [236, 0]
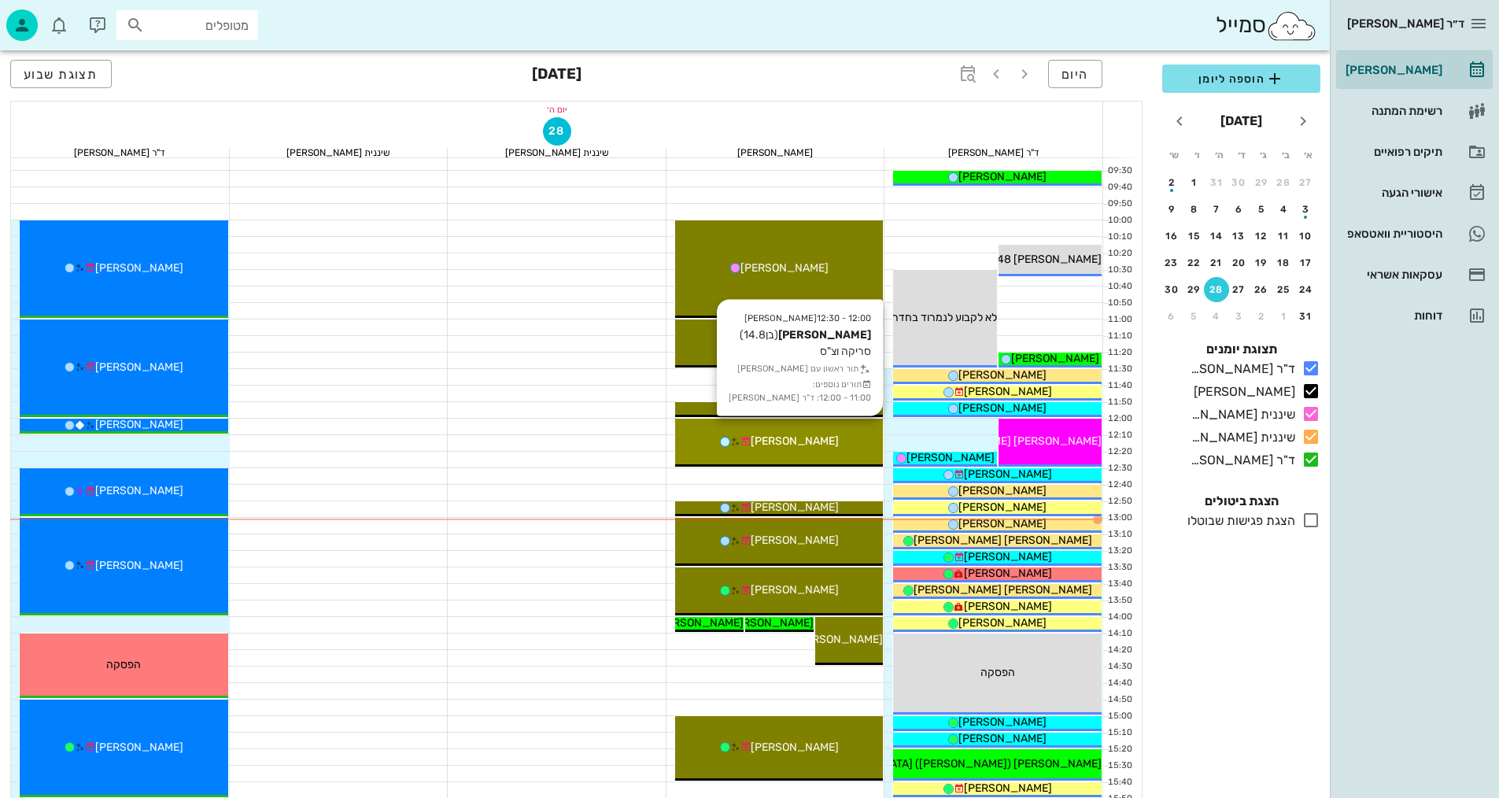
click at [813, 438] on span "[PERSON_NAME]" at bounding box center [795, 440] width 88 height 13
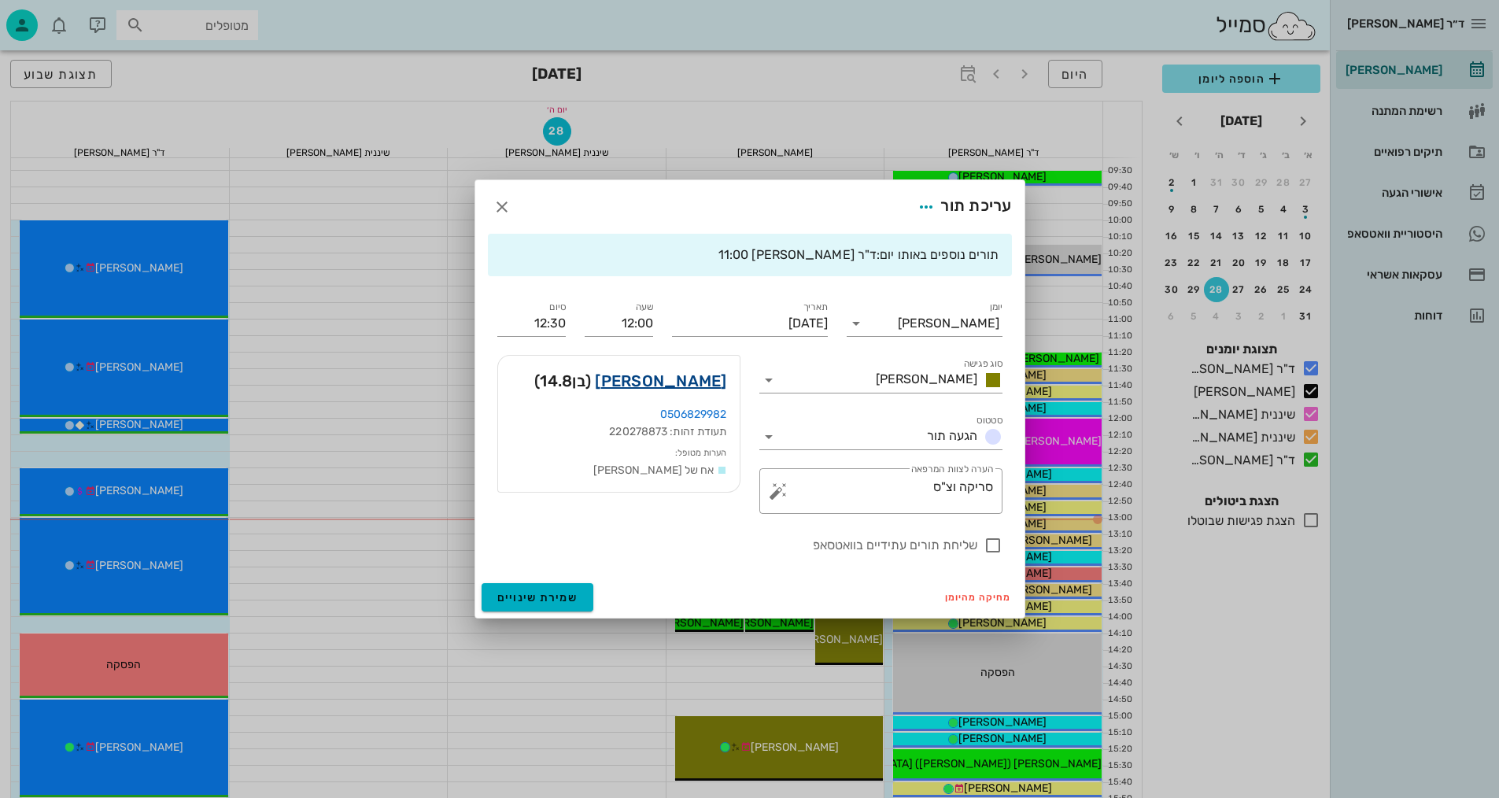
click at [685, 382] on link "[PERSON_NAME]" at bounding box center [660, 380] width 131 height 25
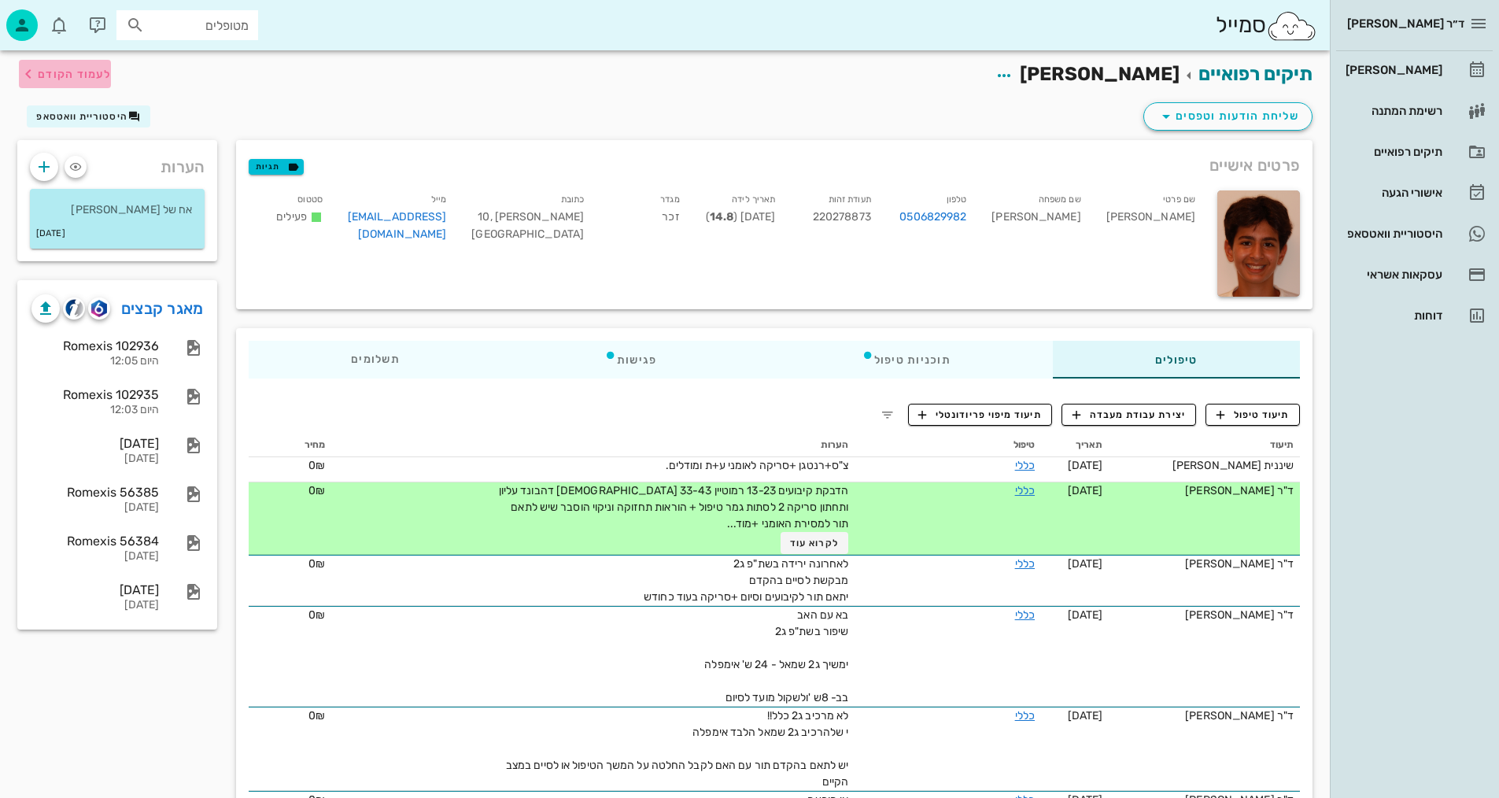
click at [41, 73] on span "לעמוד הקודם" at bounding box center [74, 74] width 73 height 13
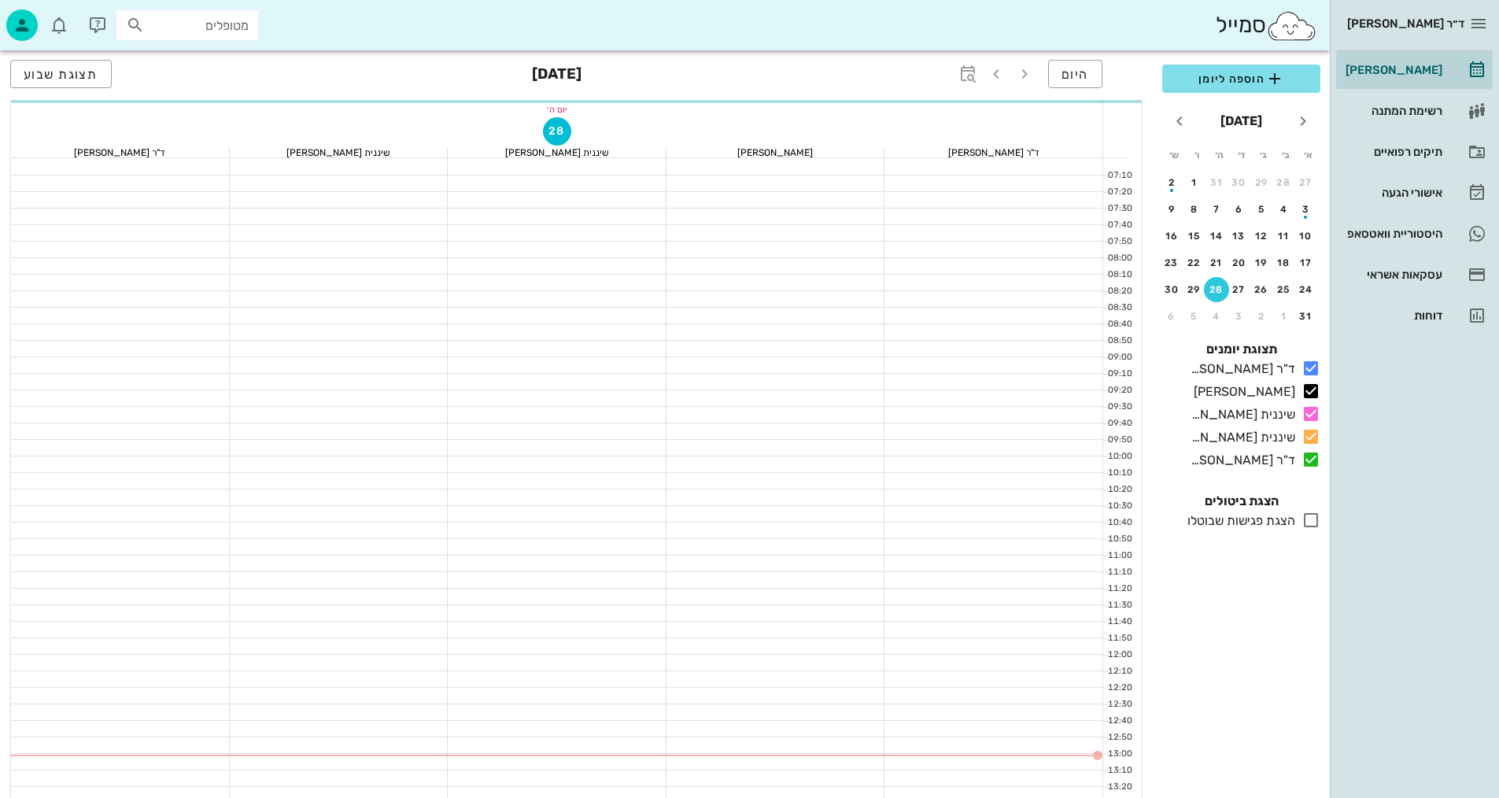
scroll to position [236, 0]
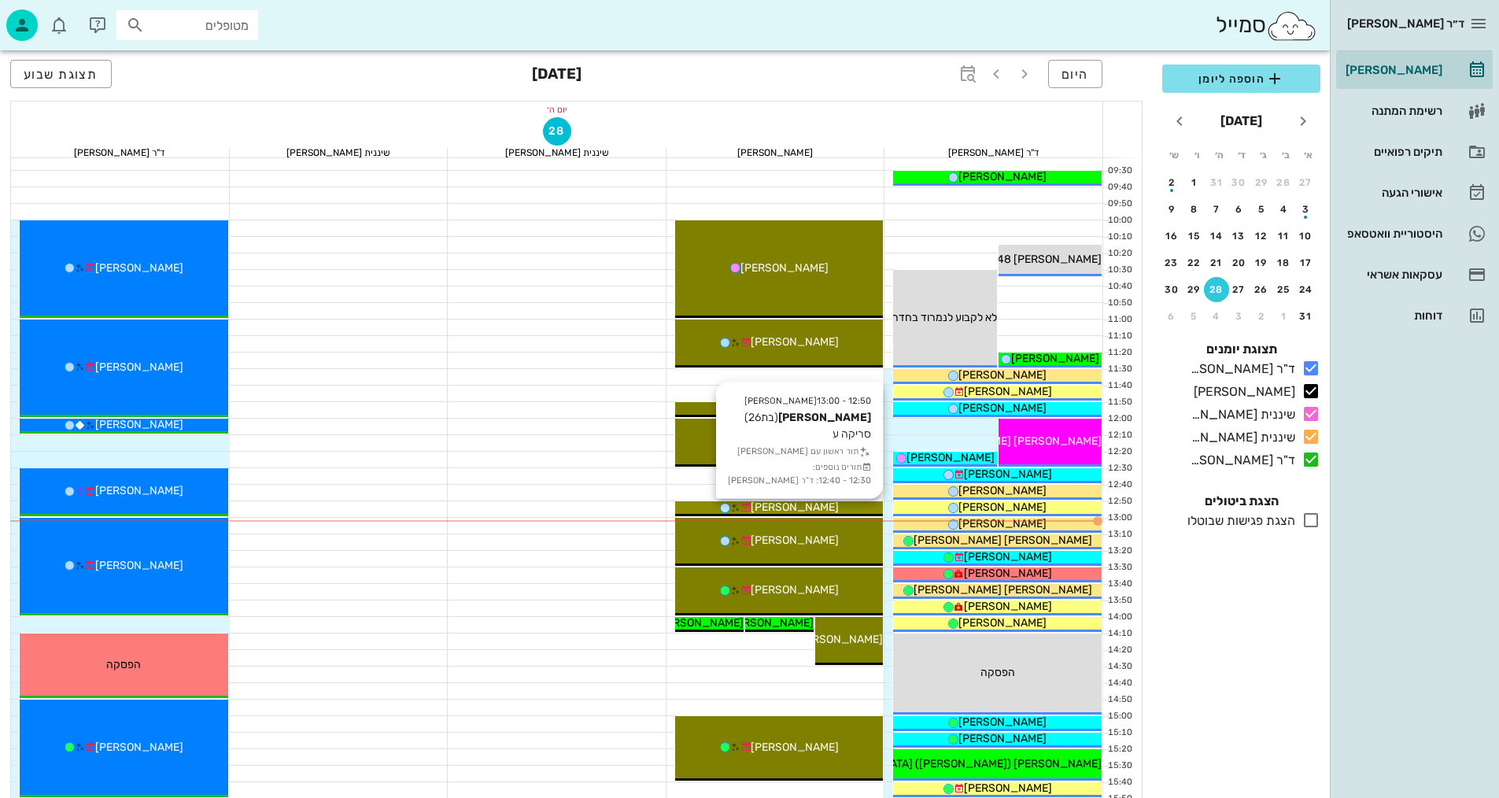
click at [821, 501] on div "[PERSON_NAME]" at bounding box center [779, 507] width 209 height 17
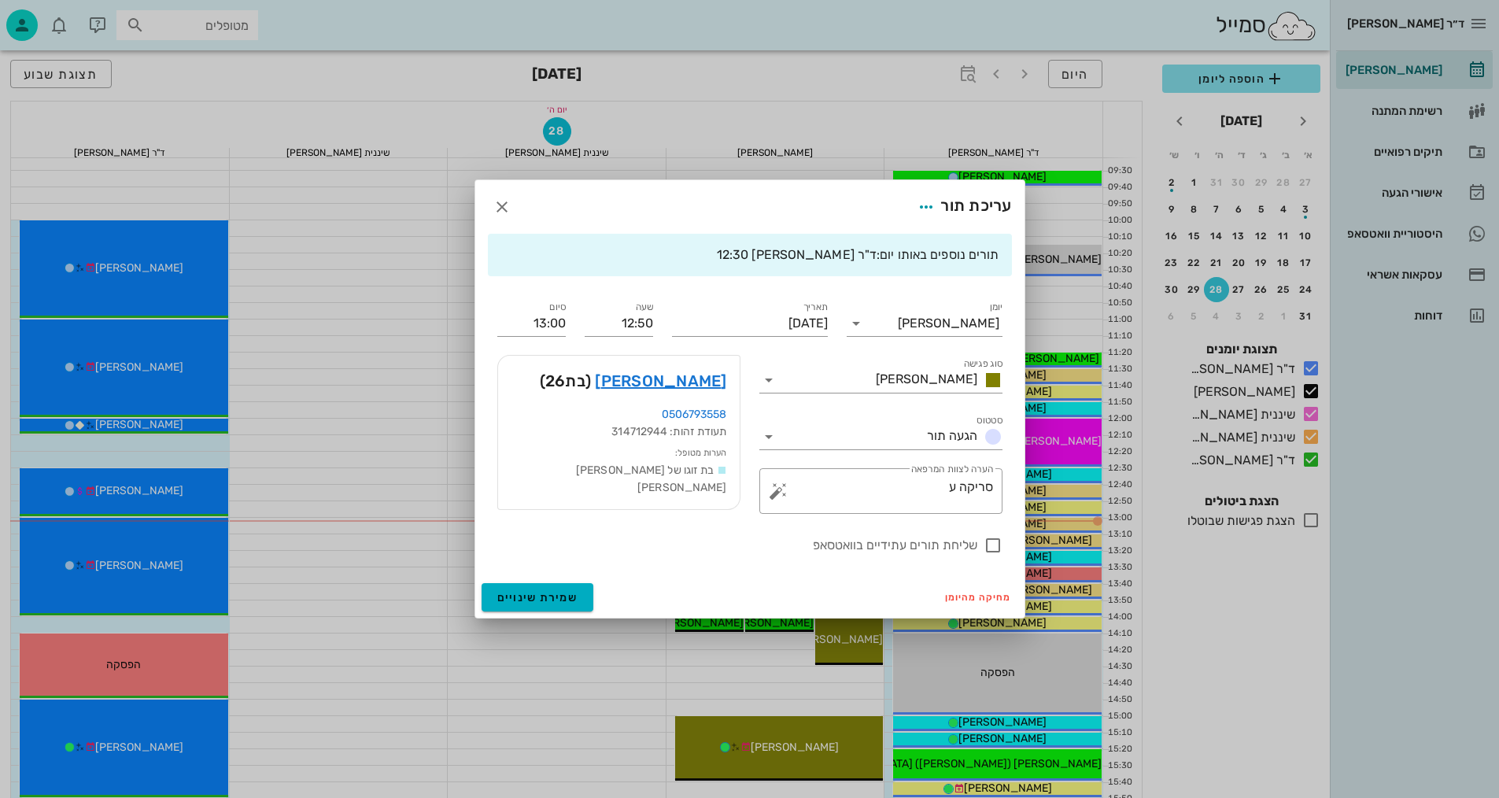
click at [821, 501] on div "ד״ר [PERSON_NAME] [PERSON_NAME] רשימת המתנה תיקים רפואיים אישורי הגעה היסטוריית…" at bounding box center [749, 537] width 1499 height 1546
click at [698, 379] on link "[PERSON_NAME]" at bounding box center [660, 380] width 131 height 25
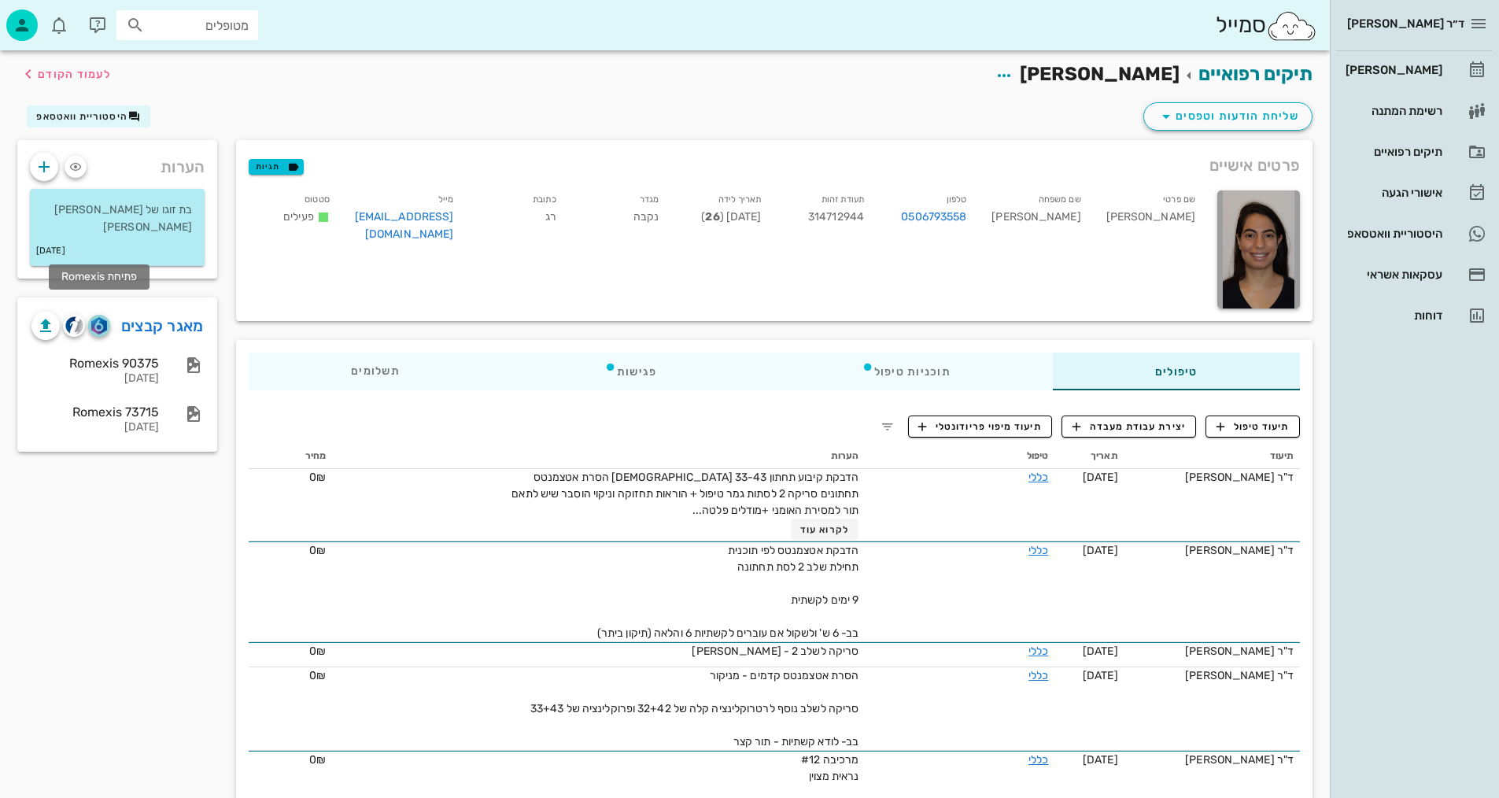
click at [98, 317] on img "button" at bounding box center [98, 325] width 15 height 17
click at [1261, 428] on span "תיעוד טיפול" at bounding box center [1253, 426] width 73 height 14
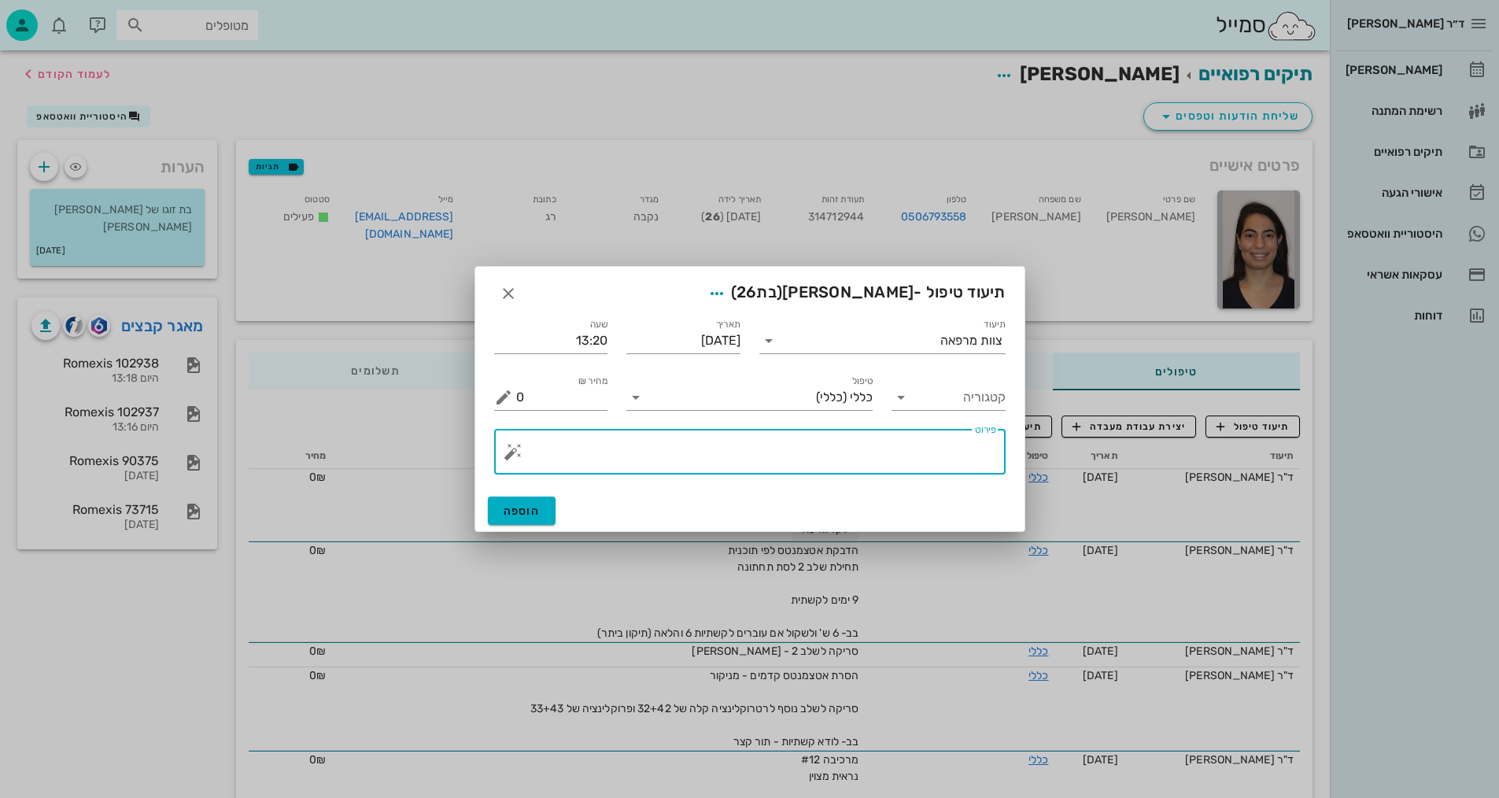
click at [822, 451] on textarea "פירוט" at bounding box center [756, 456] width 480 height 38
type textarea "צ"ס+רנטגן+ סריקה לאומני ע+ת ומודלים."
click at [542, 509] on button "הוספה" at bounding box center [522, 511] width 68 height 28
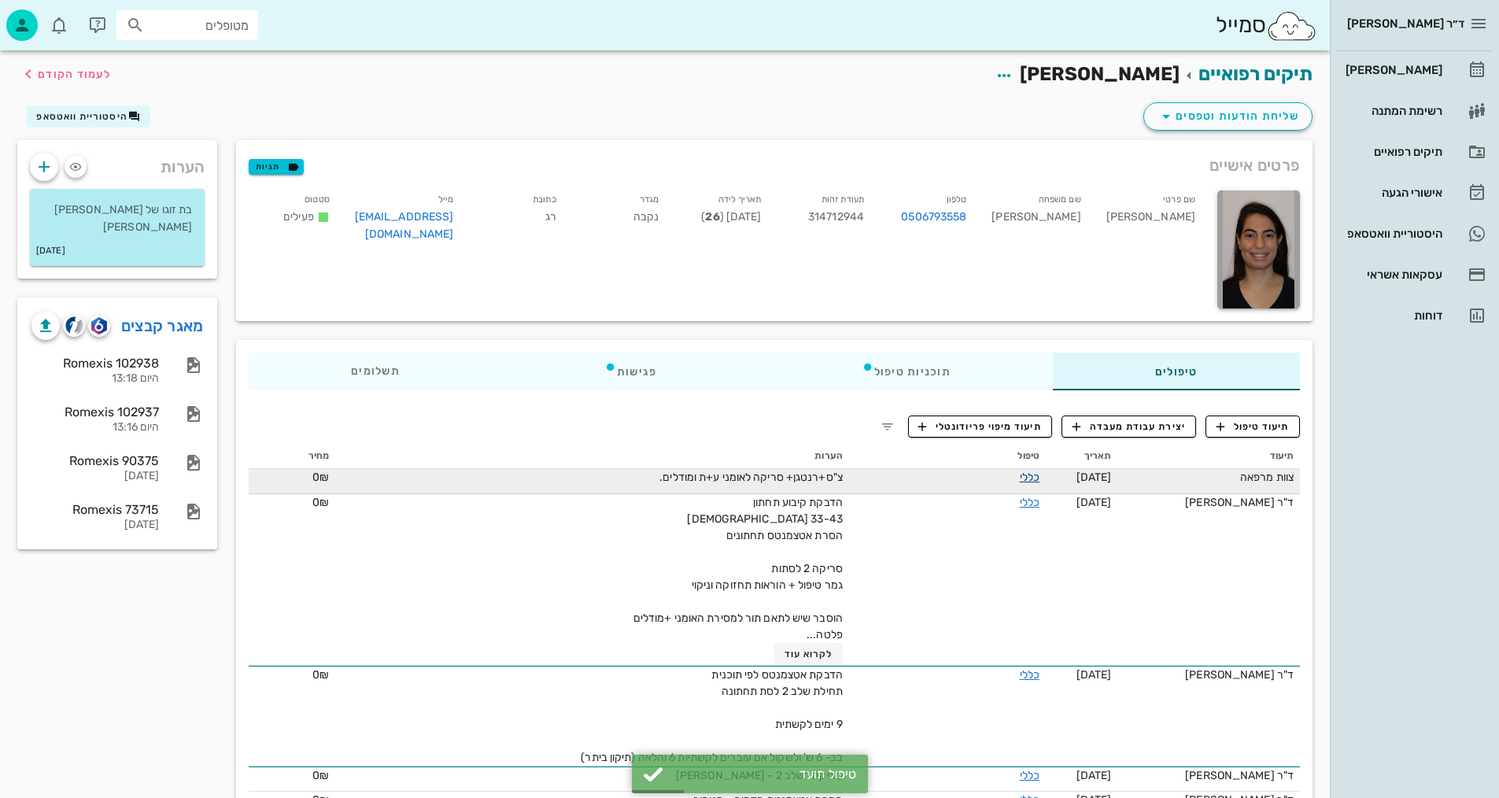
click at [1028, 472] on link "כללי" at bounding box center [1030, 477] width 20 height 13
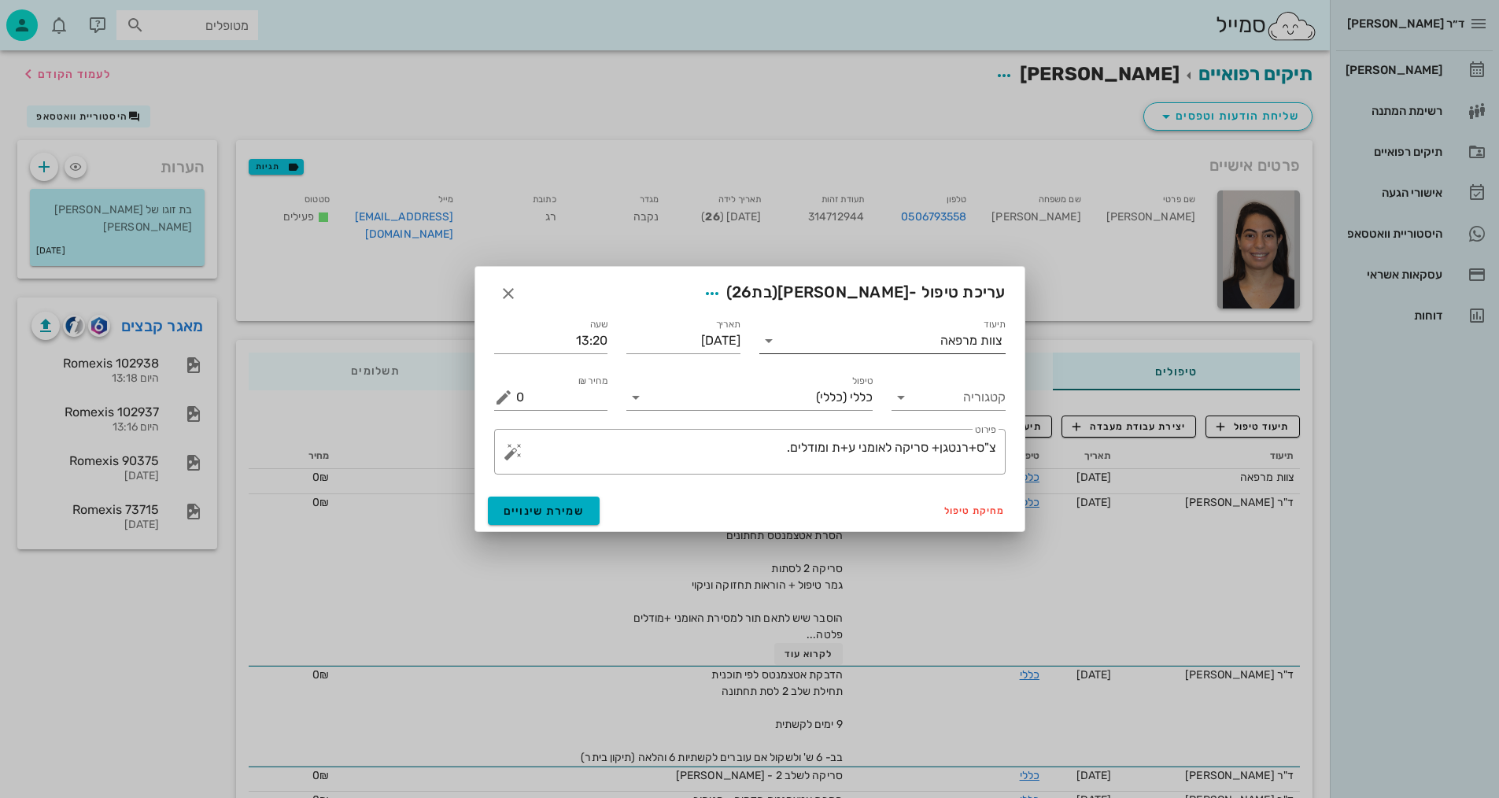
click at [956, 339] on div "צוות מרפאה" at bounding box center [971, 341] width 62 height 14
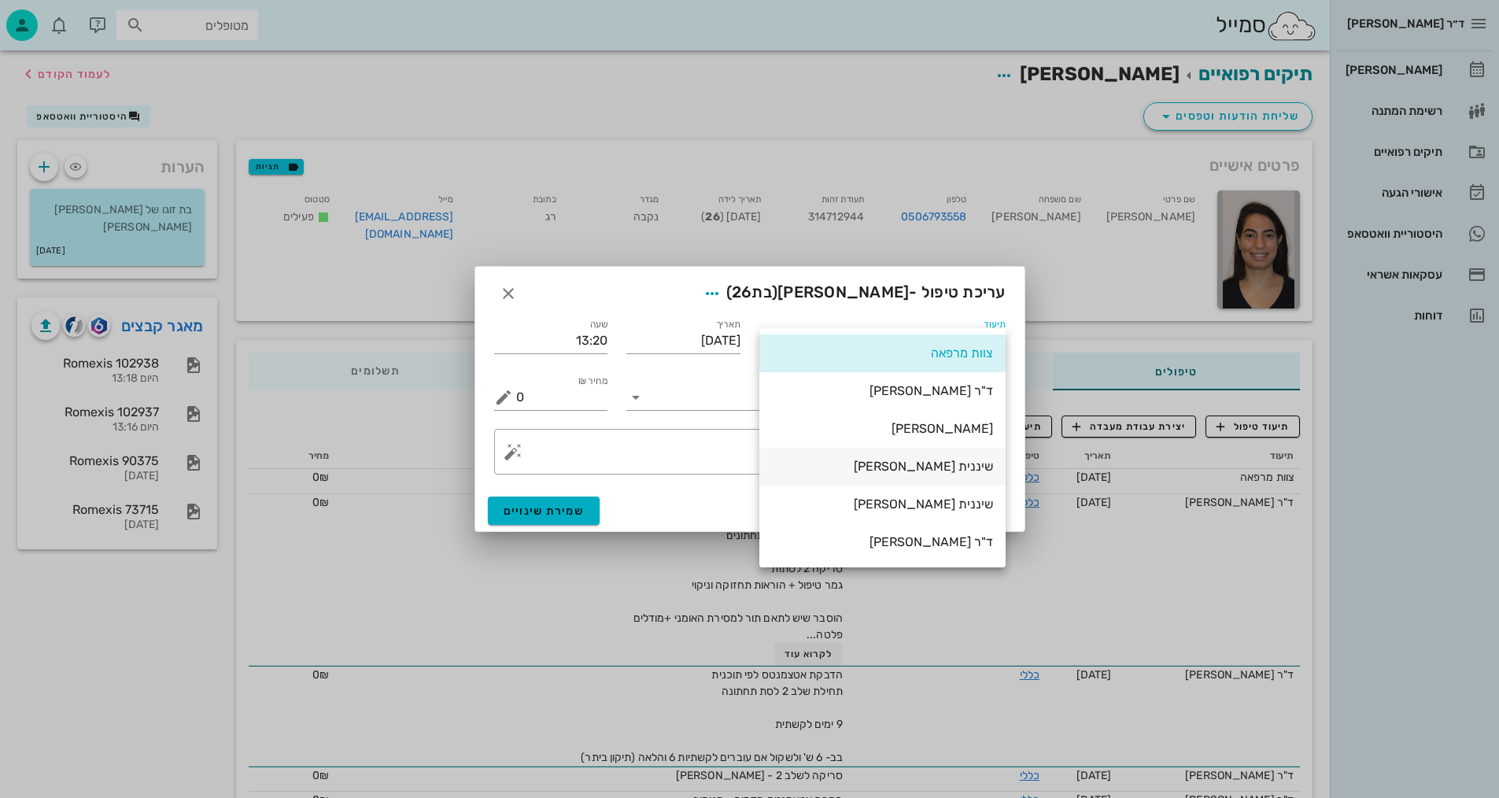
click at [970, 461] on div "שיננית [PERSON_NAME]" at bounding box center [882, 466] width 221 height 15
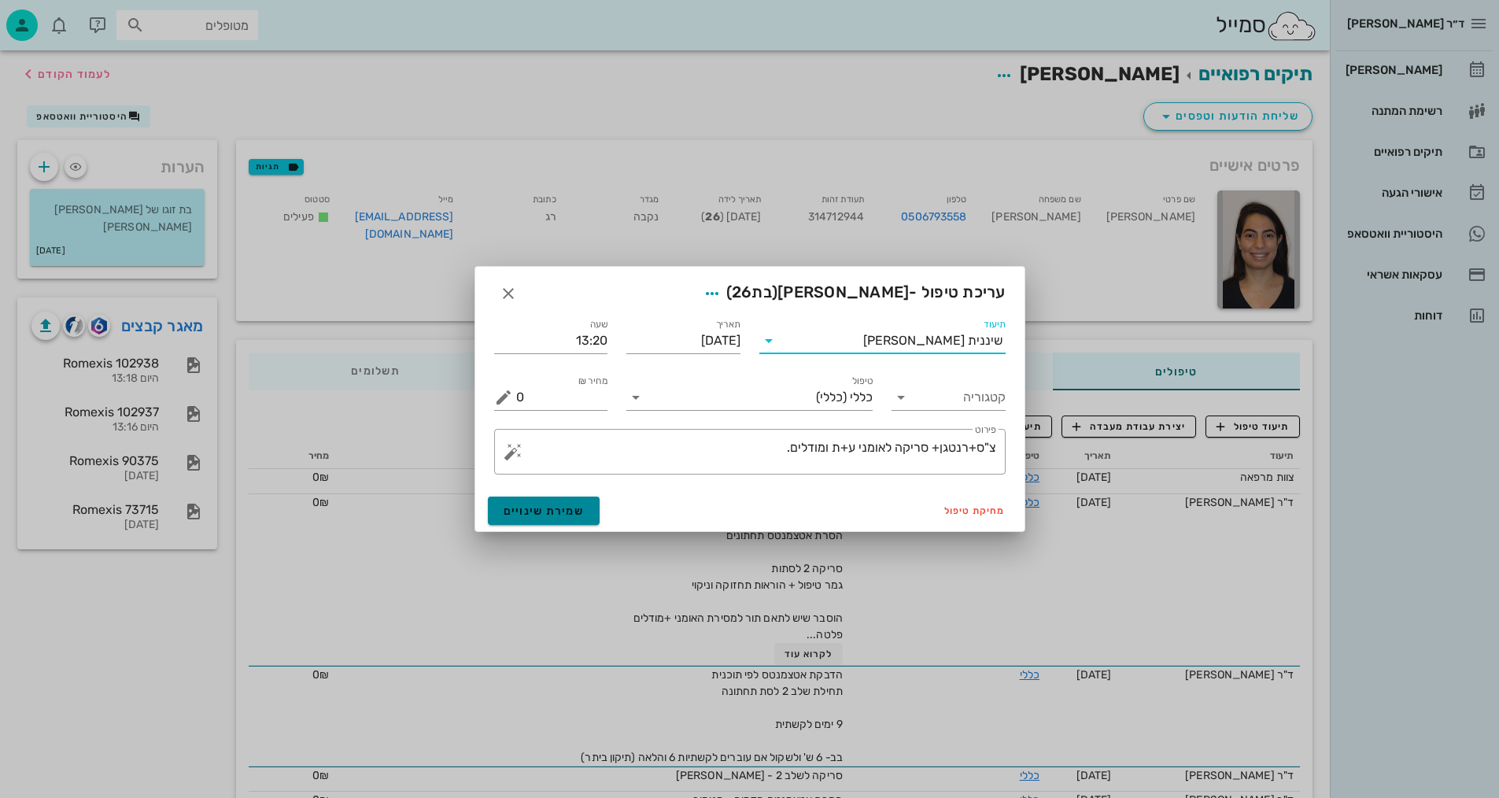
click at [568, 506] on span "שמירת שינויים" at bounding box center [544, 510] width 81 height 13
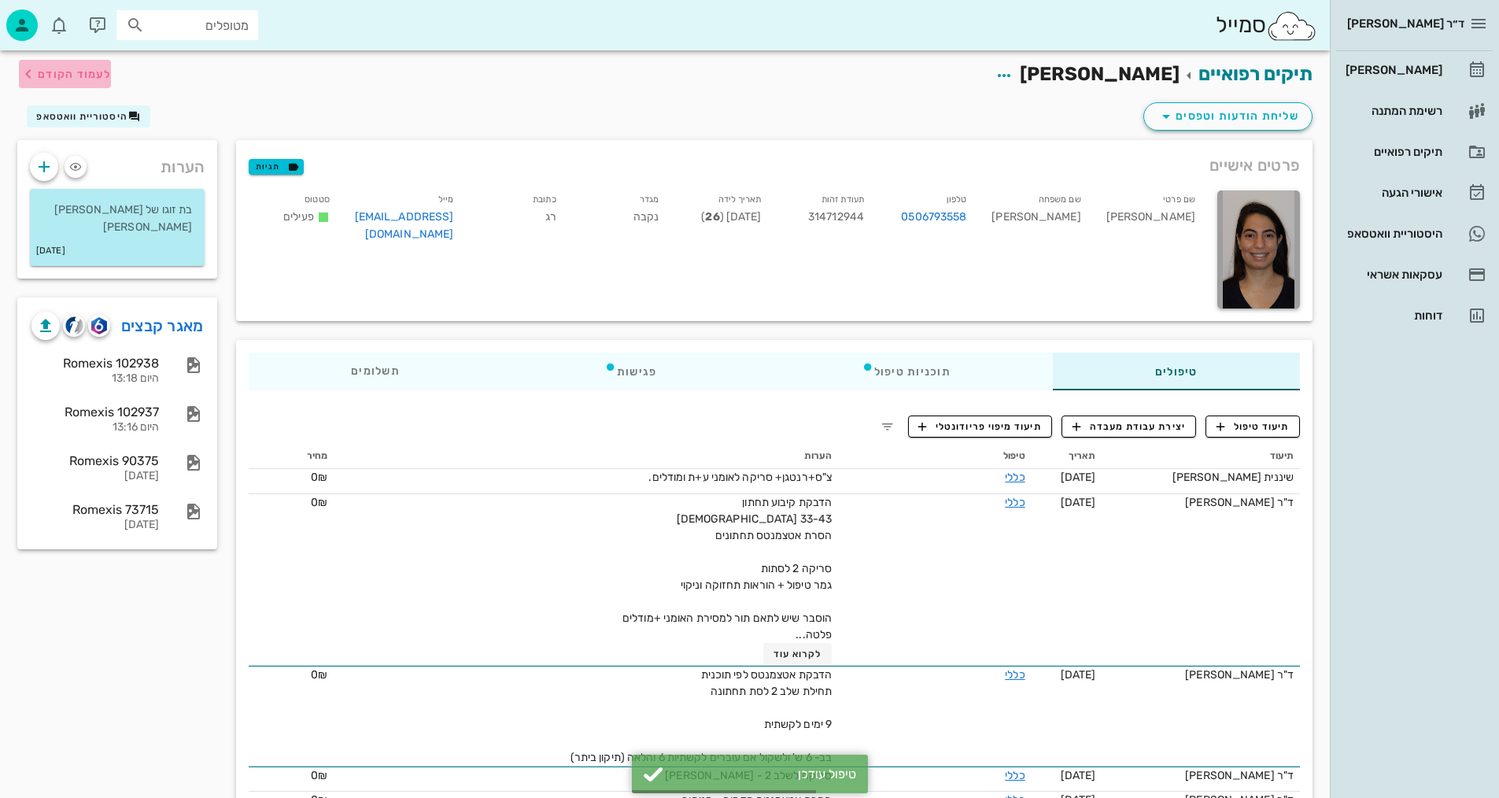
click at [63, 76] on span "לעמוד הקודם" at bounding box center [74, 74] width 73 height 13
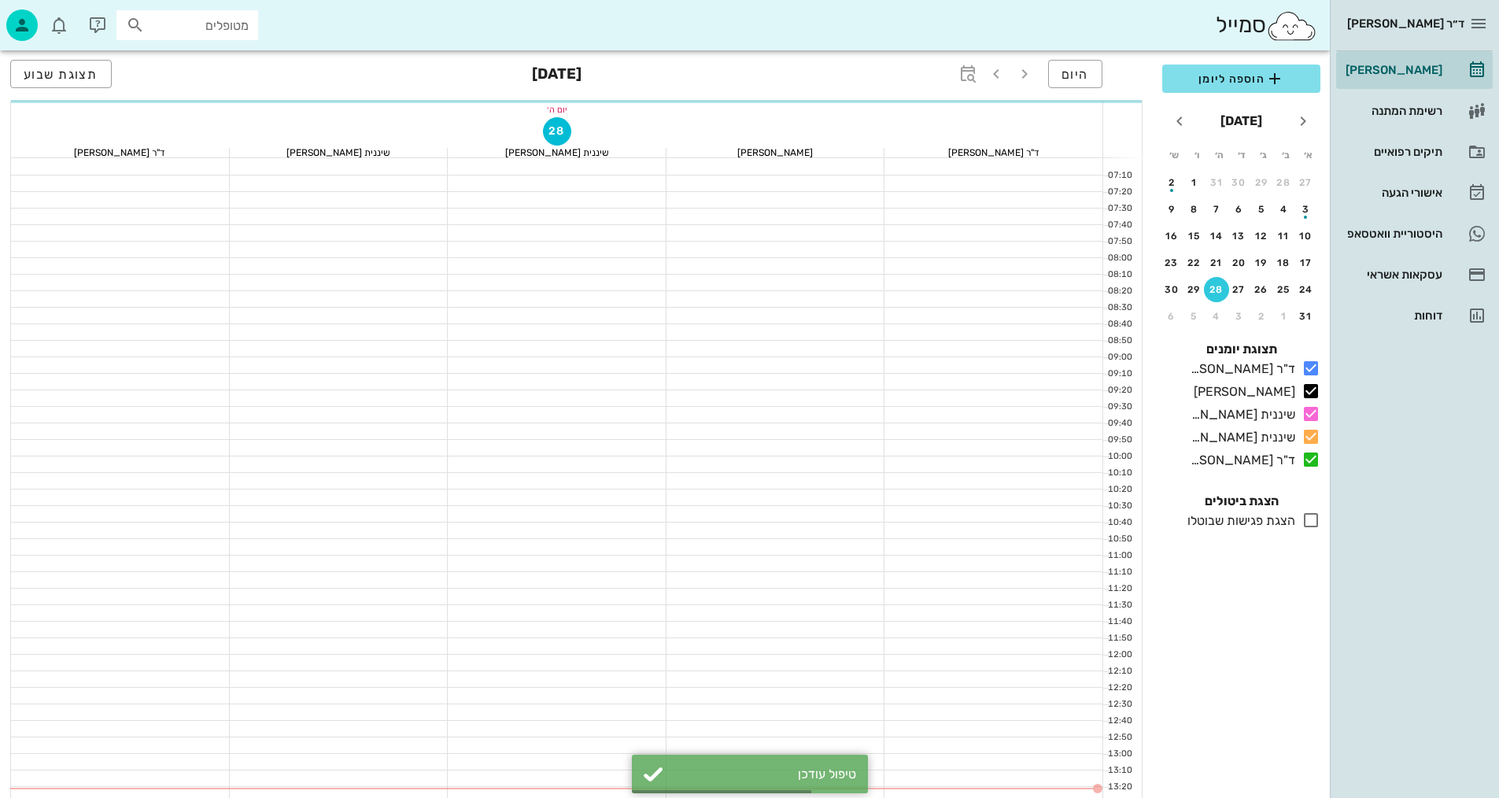
scroll to position [236, 0]
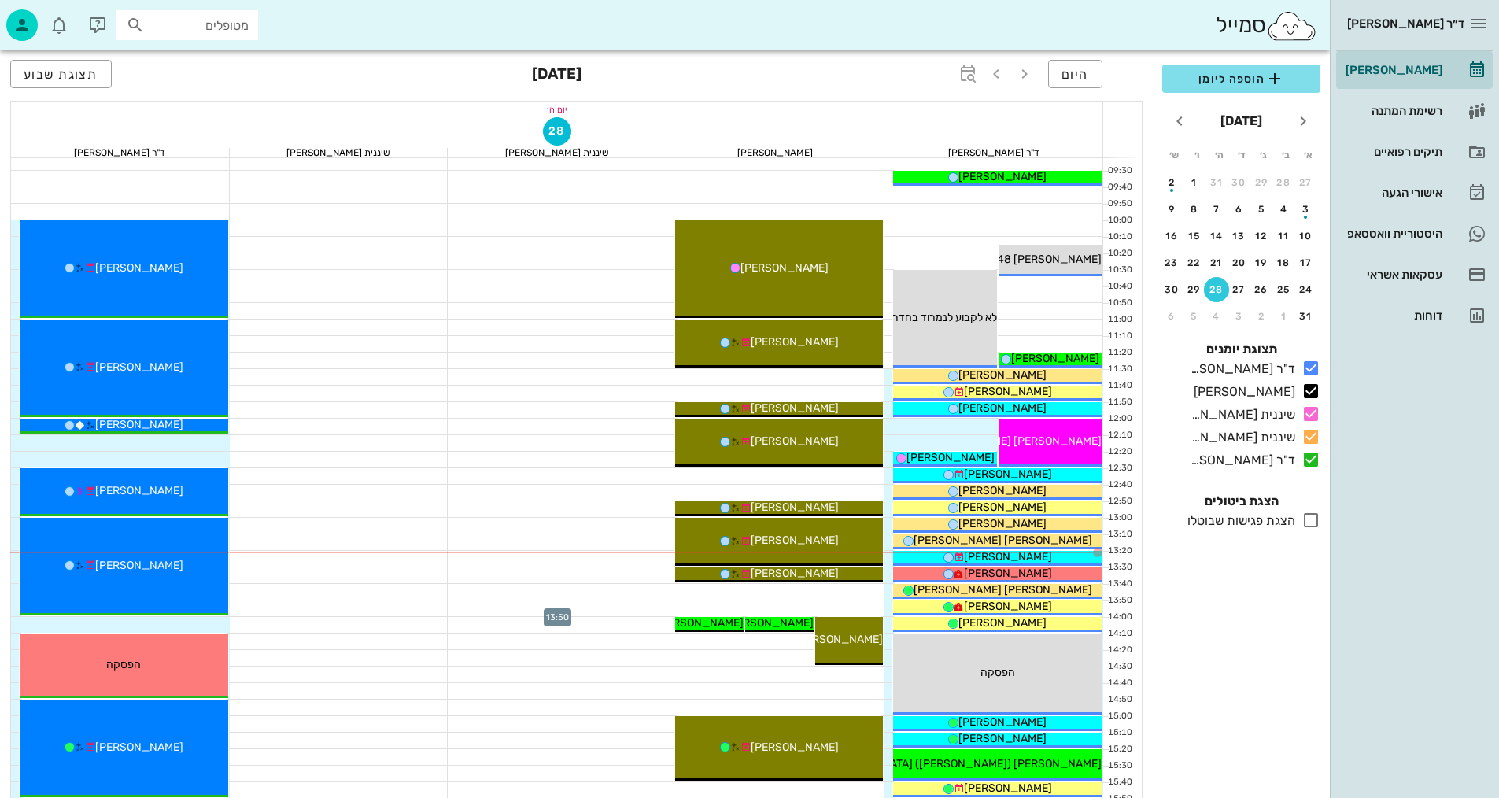
click at [493, 600] on div at bounding box center [557, 608] width 219 height 16
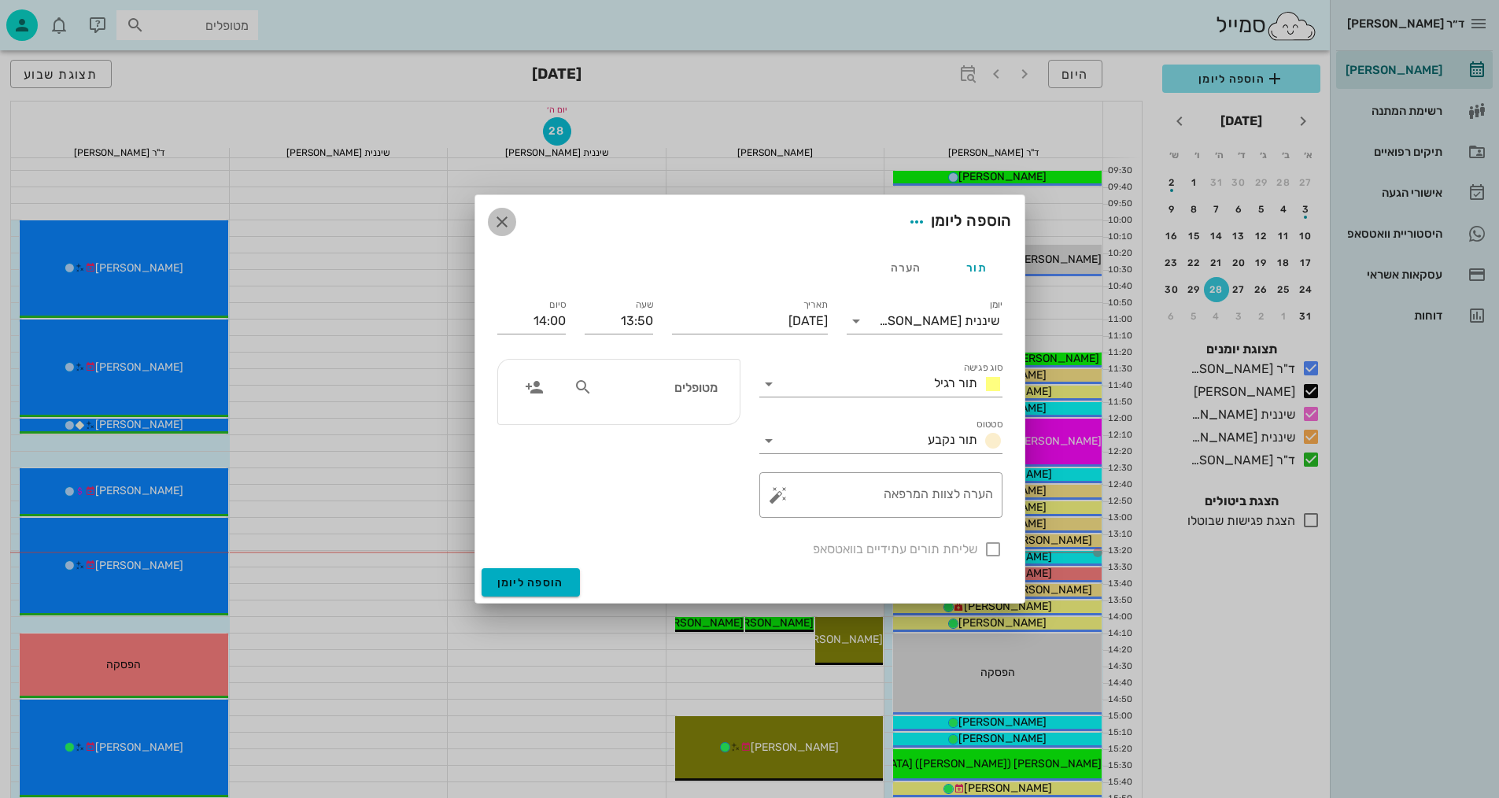
click at [502, 212] on button "button" at bounding box center [502, 222] width 28 height 28
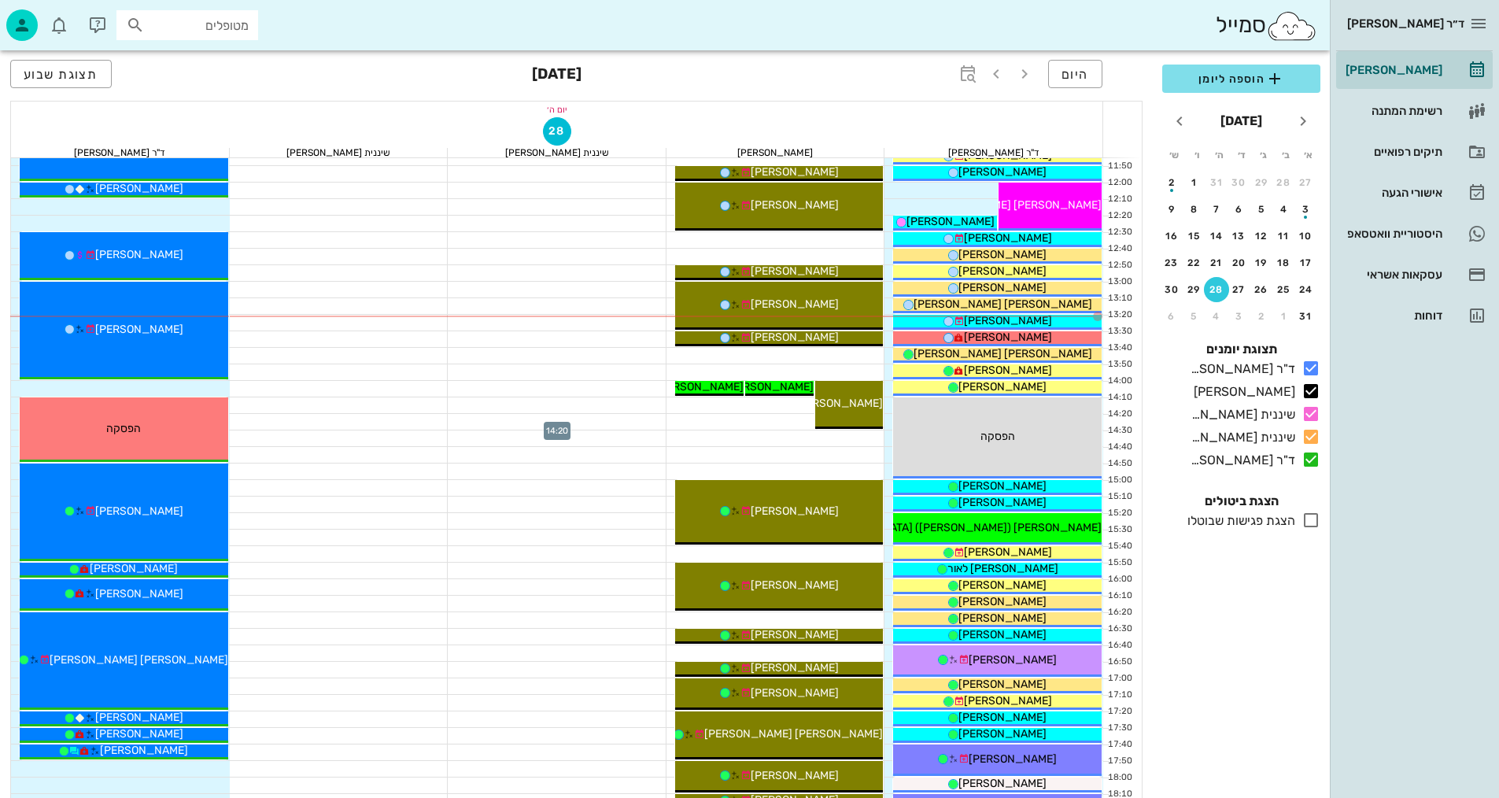
scroll to position [393, 0]
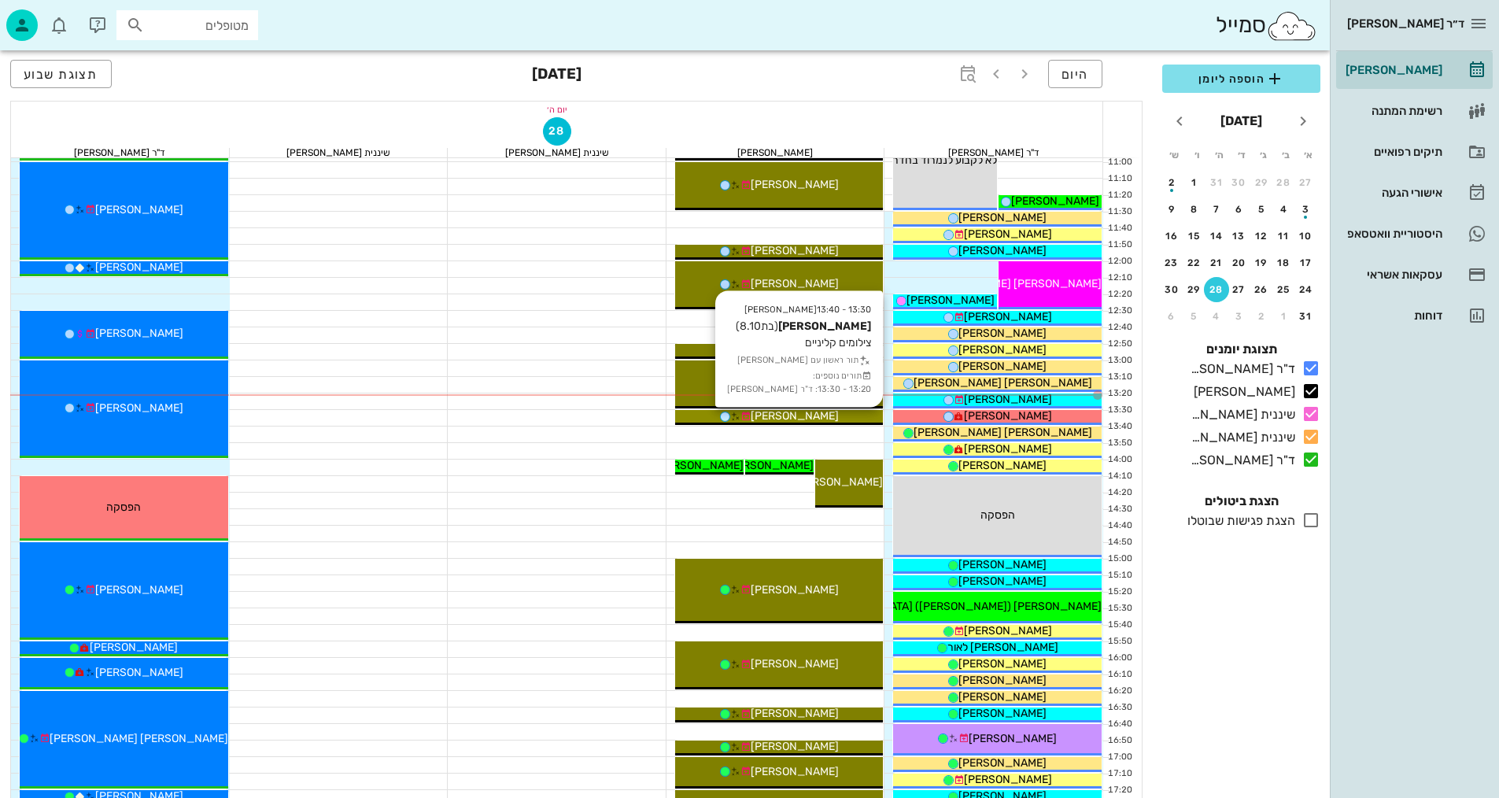
click at [828, 417] on div "[PERSON_NAME]" at bounding box center [779, 416] width 209 height 17
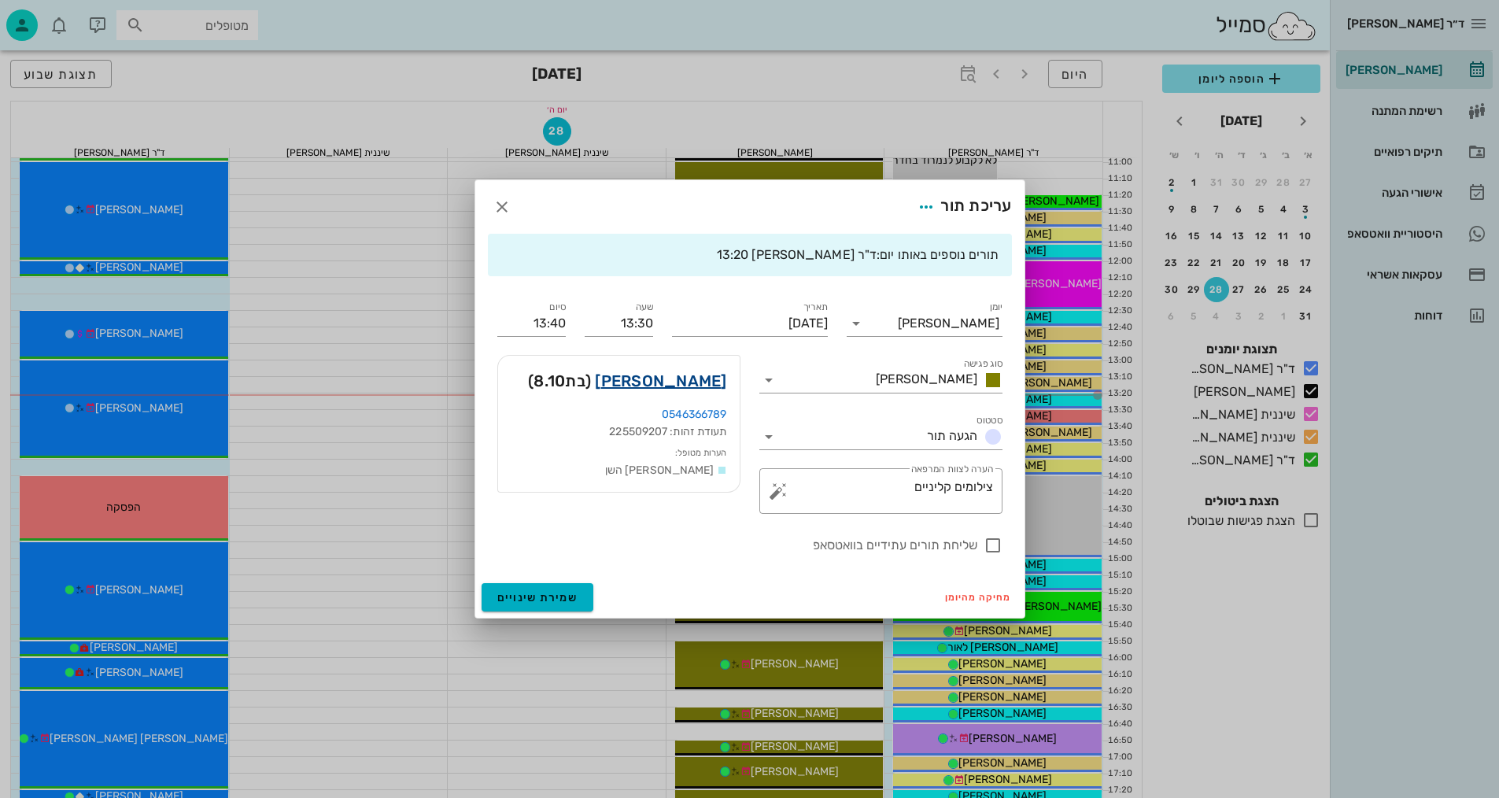
click at [690, 388] on link "[PERSON_NAME]" at bounding box center [660, 380] width 131 height 25
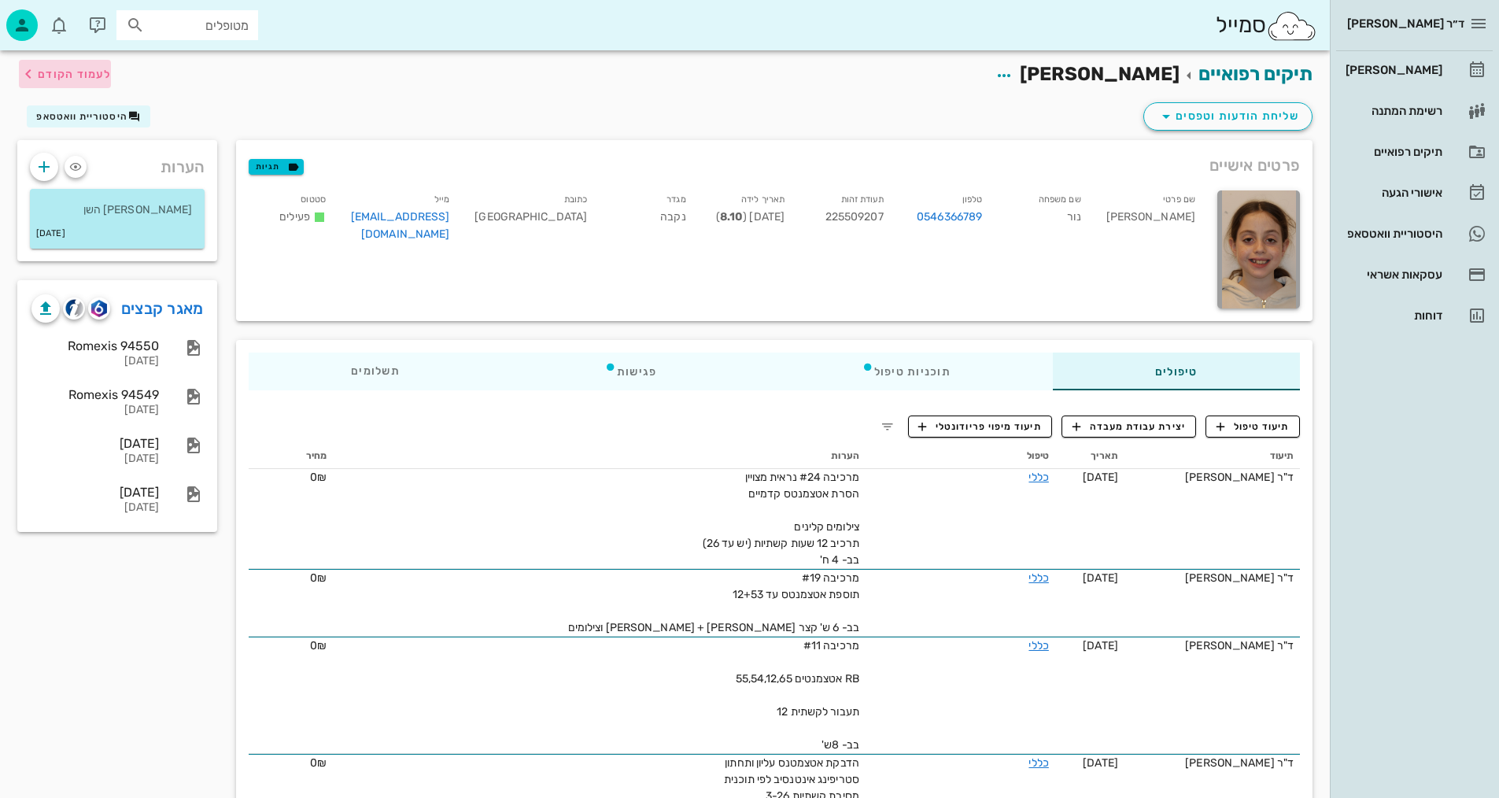
click at [50, 70] on span "לעמוד הקודם" at bounding box center [74, 74] width 73 height 13
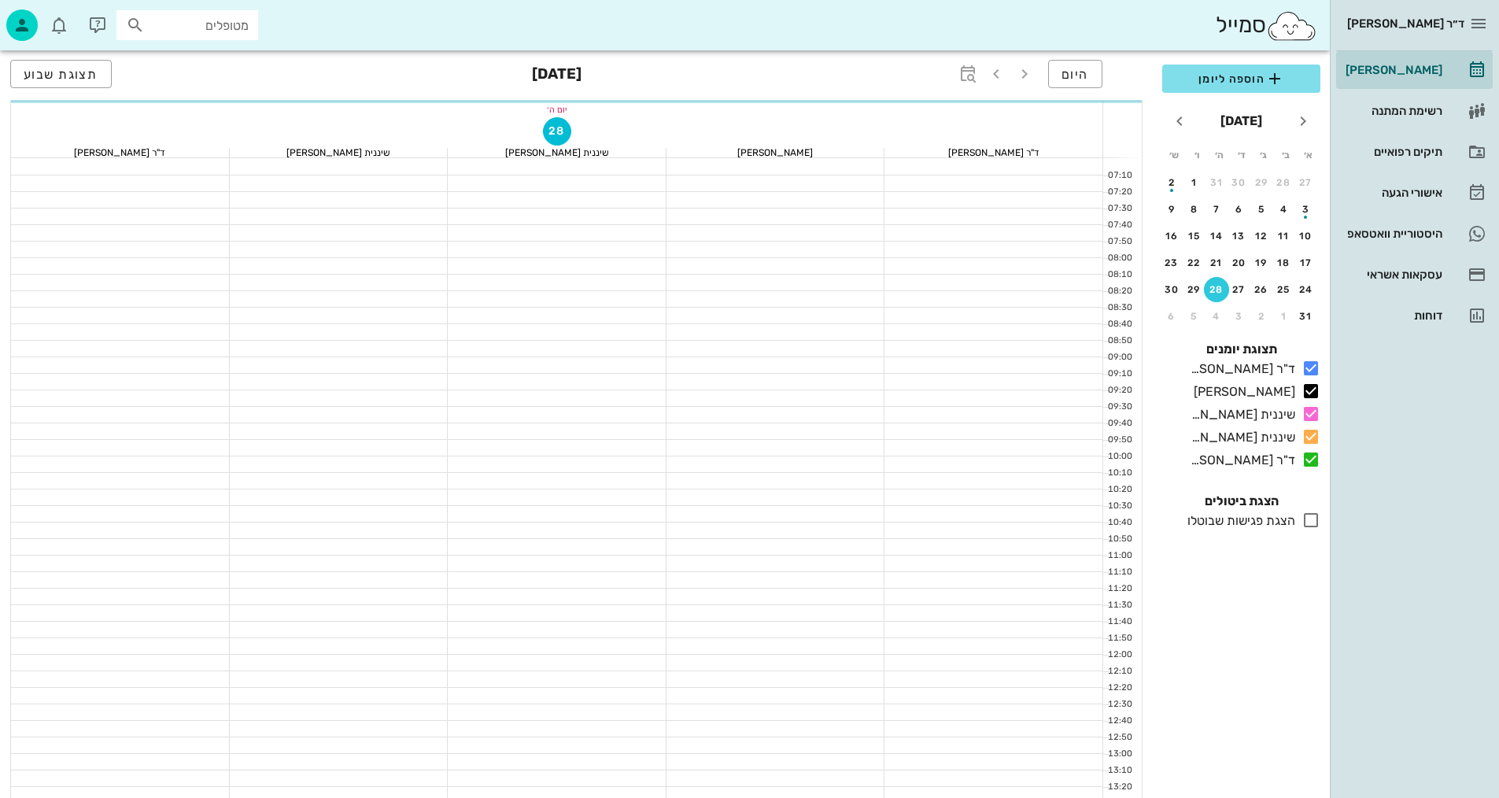
scroll to position [393, 0]
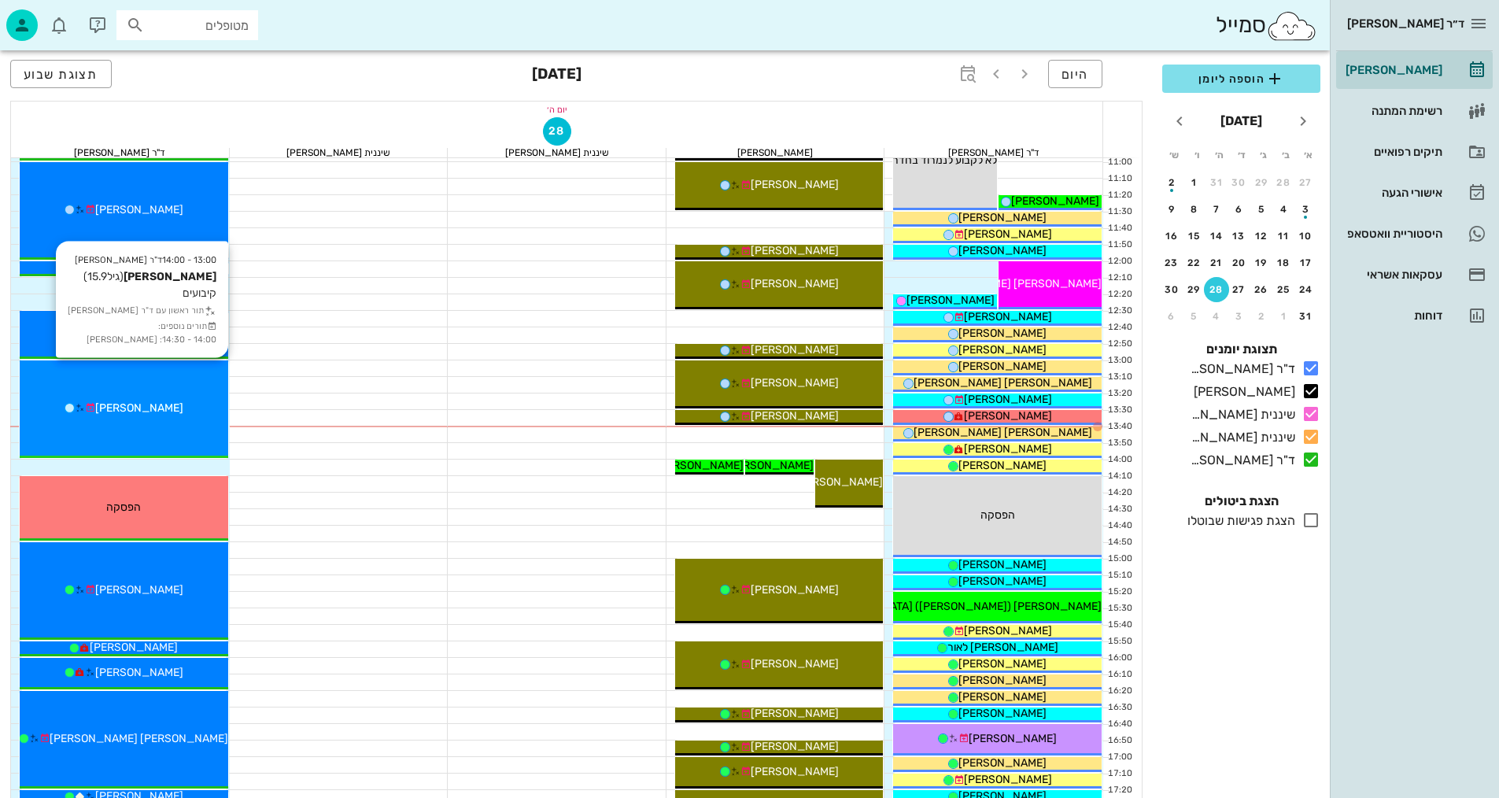
click at [101, 427] on div "13:00 - 14:00 ד"ר [PERSON_NAME] [PERSON_NAME] (גיל 15.9 ) קיבועים תור ראשון עם …" at bounding box center [124, 409] width 209 height 98
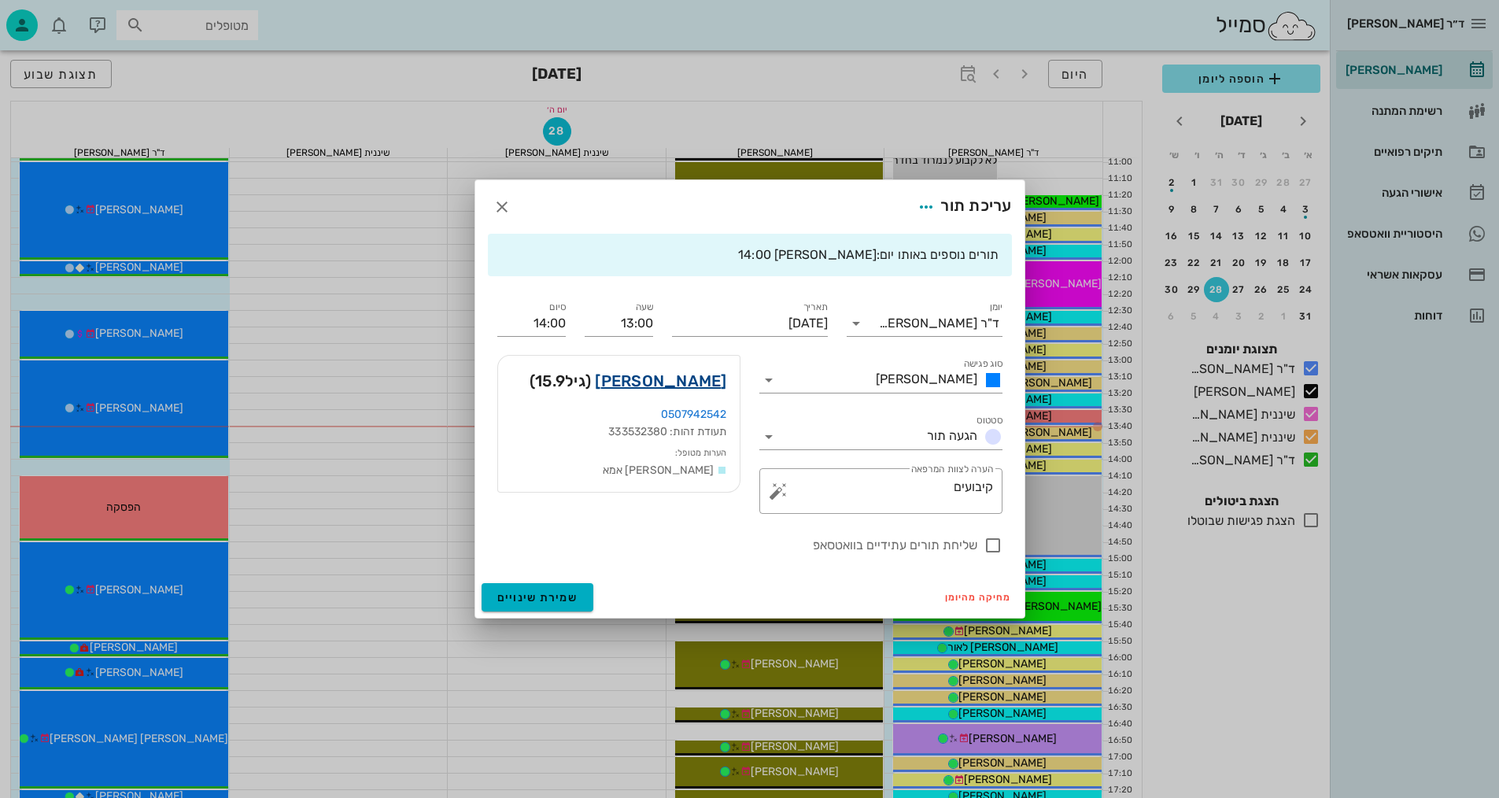
click at [694, 370] on link "[PERSON_NAME]" at bounding box center [660, 380] width 131 height 25
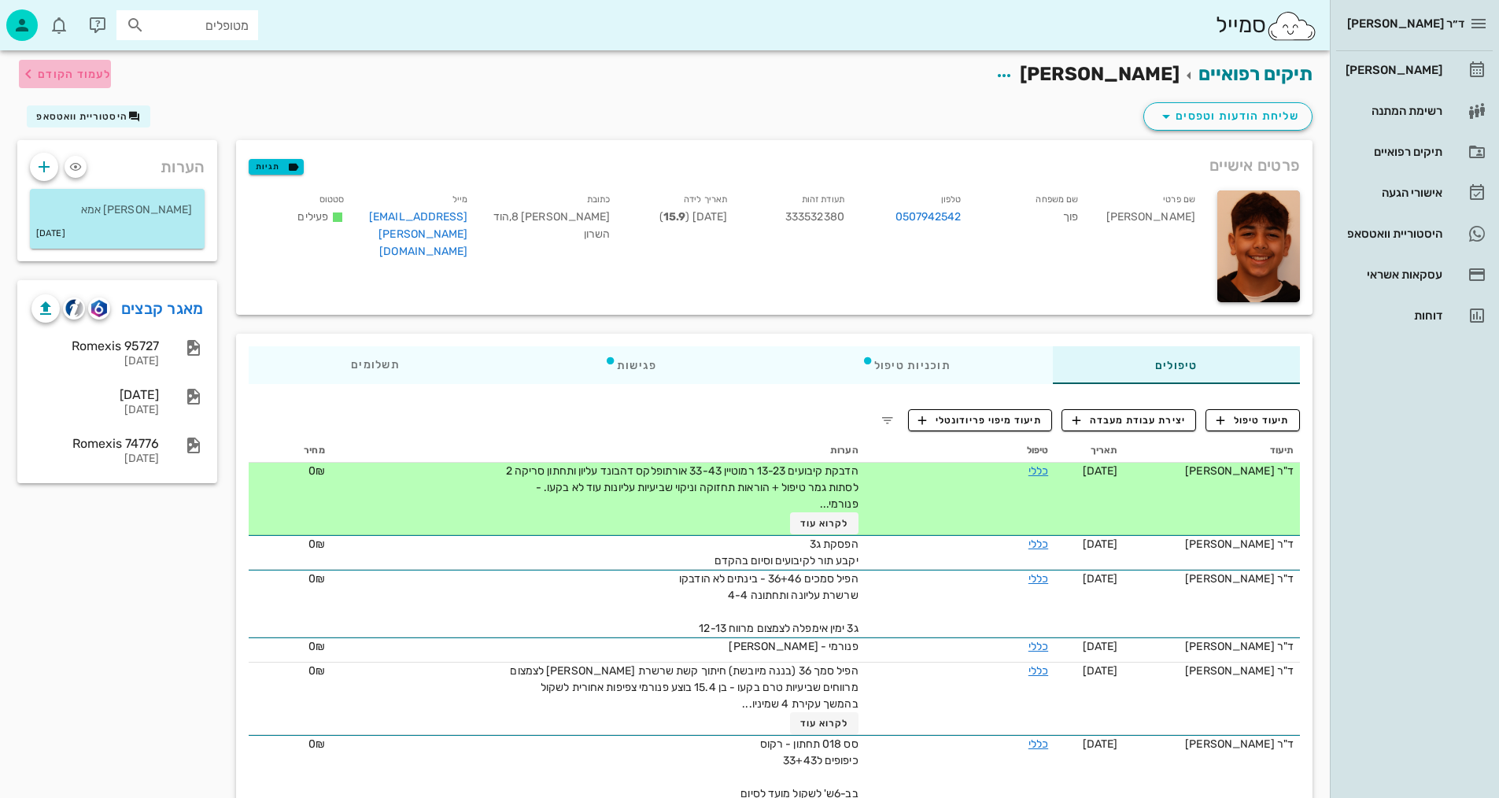
click at [72, 75] on span "לעמוד הקודם" at bounding box center [74, 74] width 73 height 13
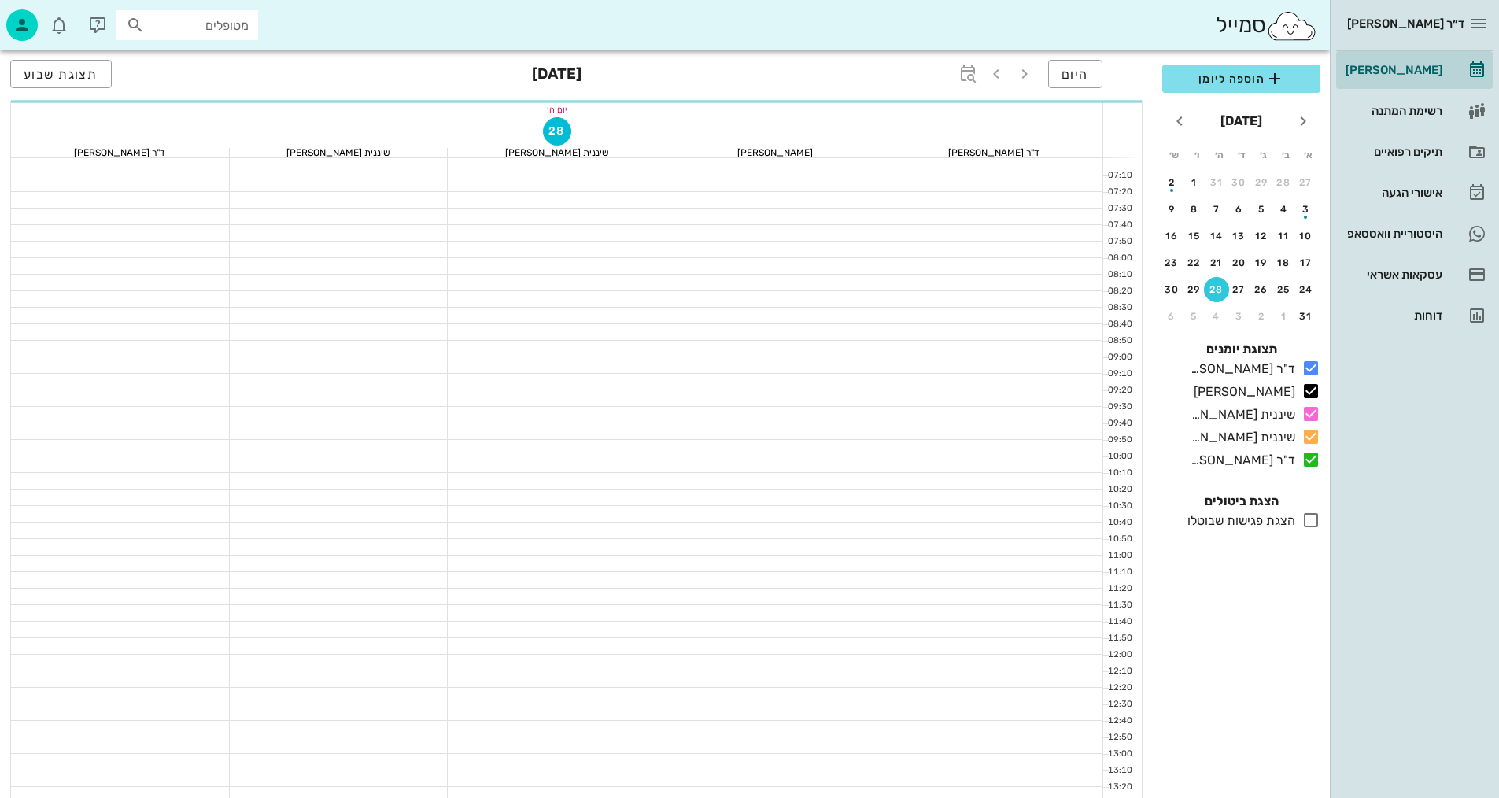
scroll to position [393, 0]
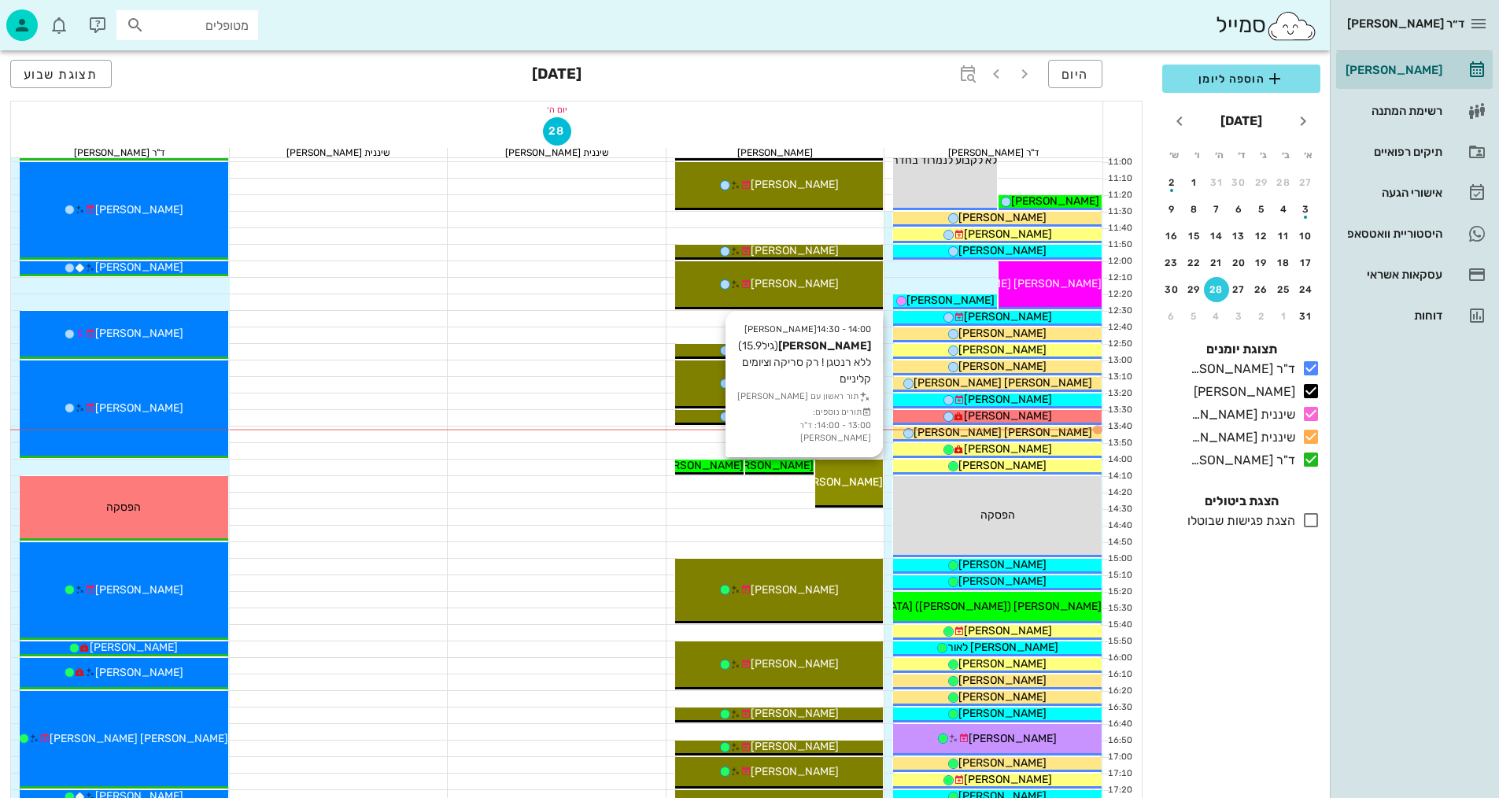
click at [854, 481] on span "[PERSON_NAME]" at bounding box center [839, 481] width 88 height 13
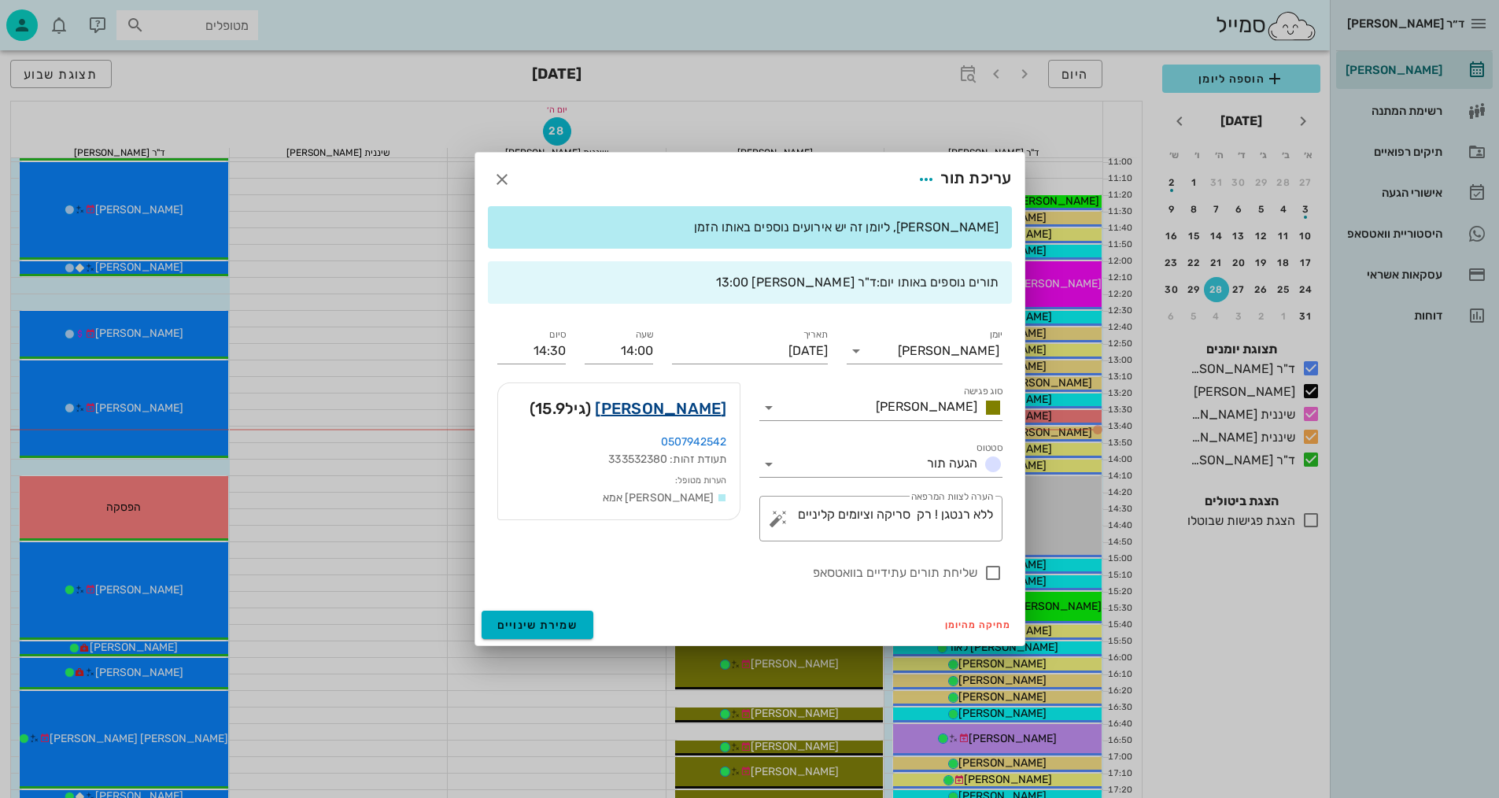
click at [704, 405] on link "[PERSON_NAME]" at bounding box center [660, 408] width 131 height 25
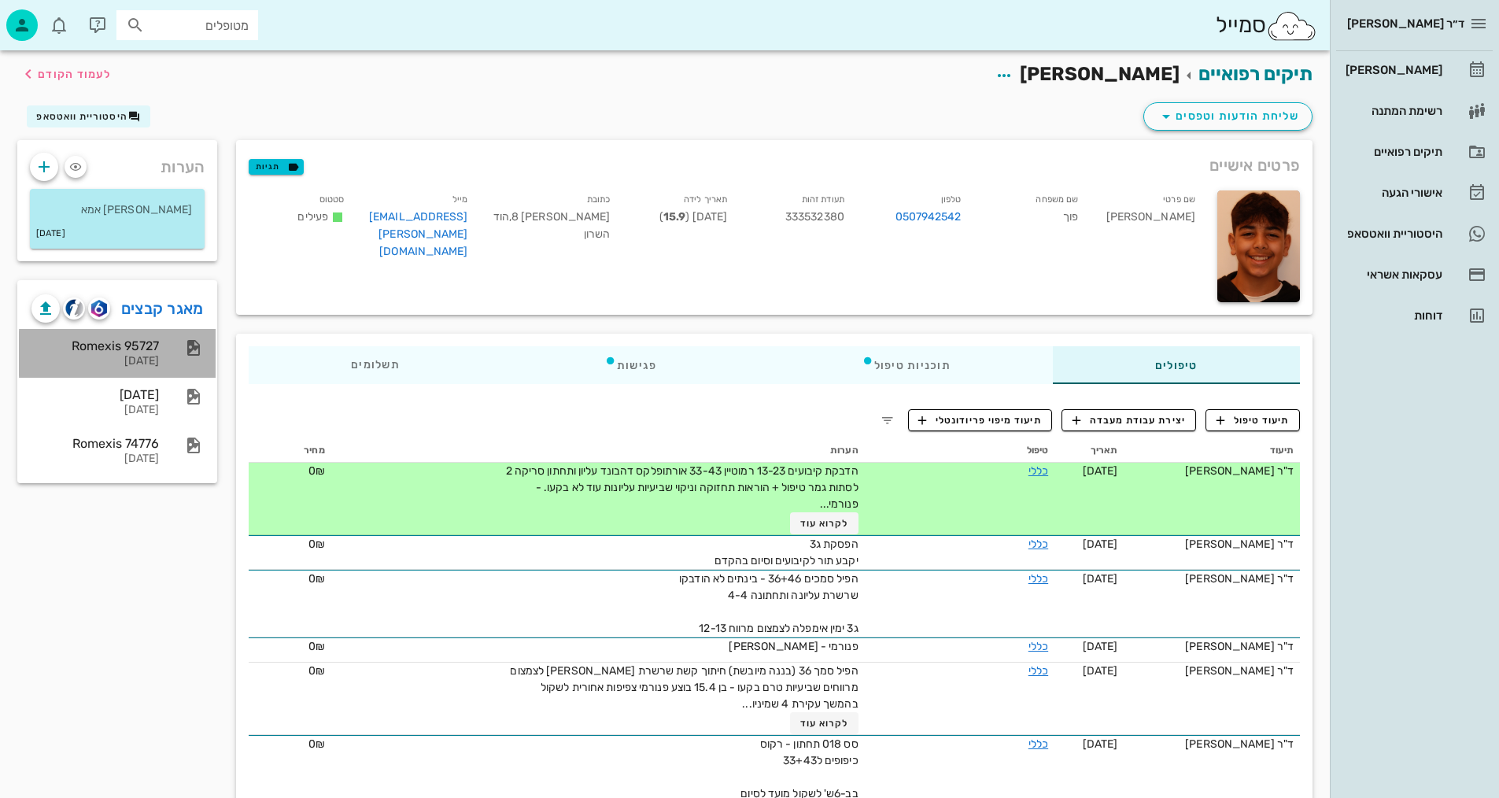
click at [183, 360] on div "Romexis 95727 [DATE]" at bounding box center [117, 353] width 197 height 49
drag, startPoint x: 66, startPoint y: 67, endPoint x: 460, endPoint y: 5, distance: 399.1
click at [66, 66] on span "לעמוד הקודם" at bounding box center [65, 74] width 92 height 19
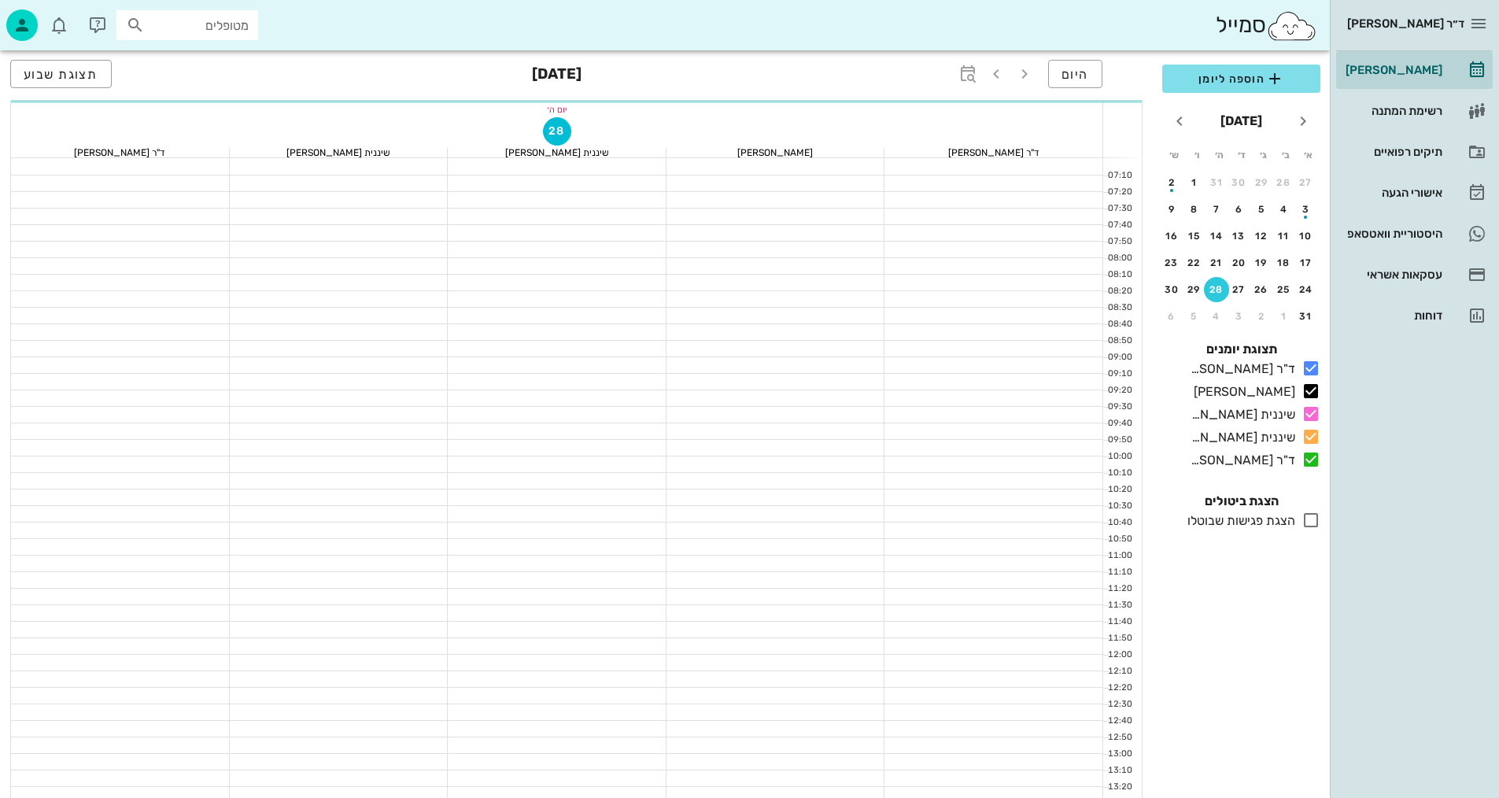
scroll to position [393, 0]
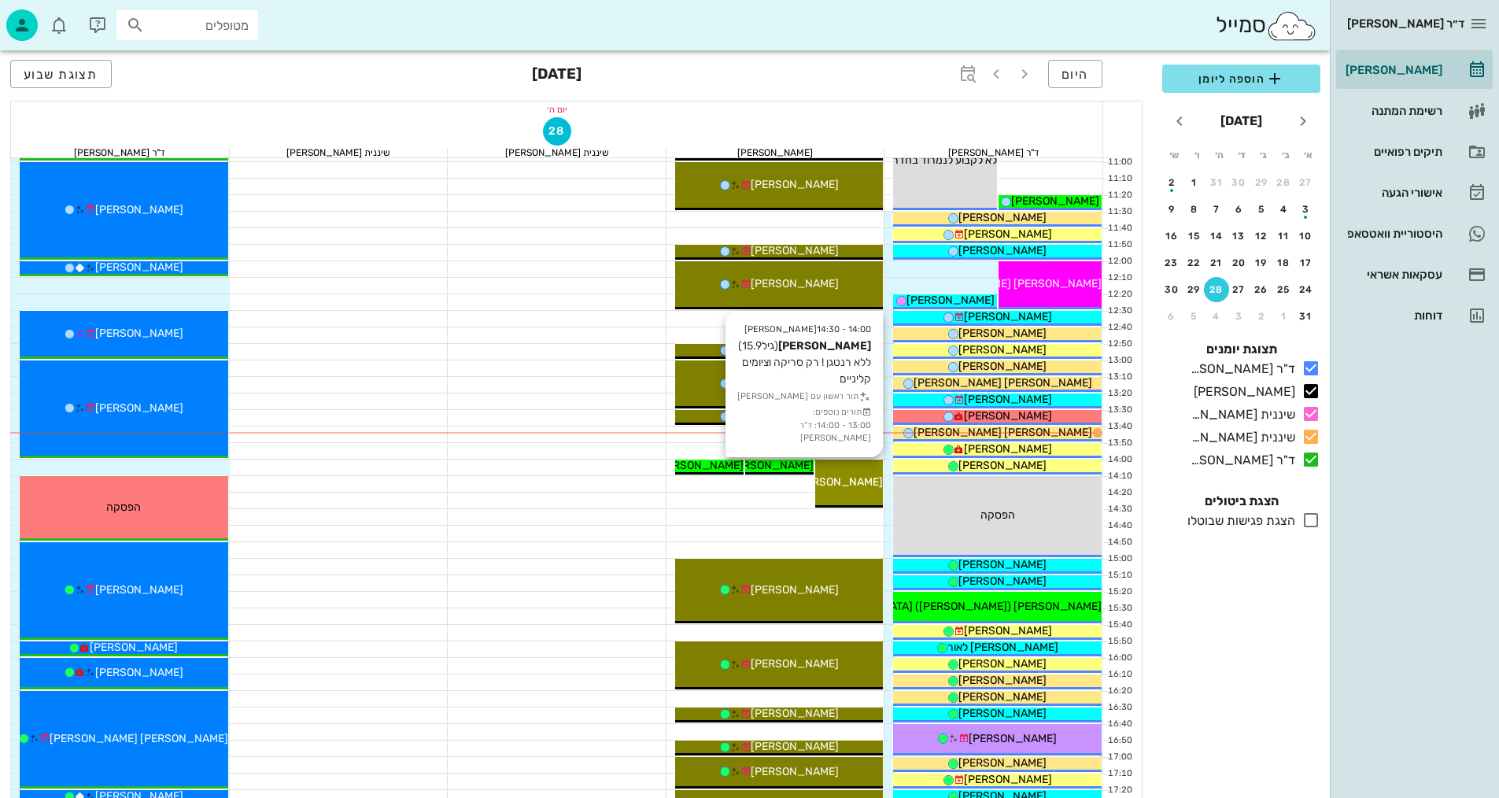
click at [857, 498] on div "14:00 - 14:30 [PERSON_NAME] (גיל 15.9 ) ללא רנטגן ! רק סריקה וציומים קליניים תו…" at bounding box center [849, 484] width 68 height 48
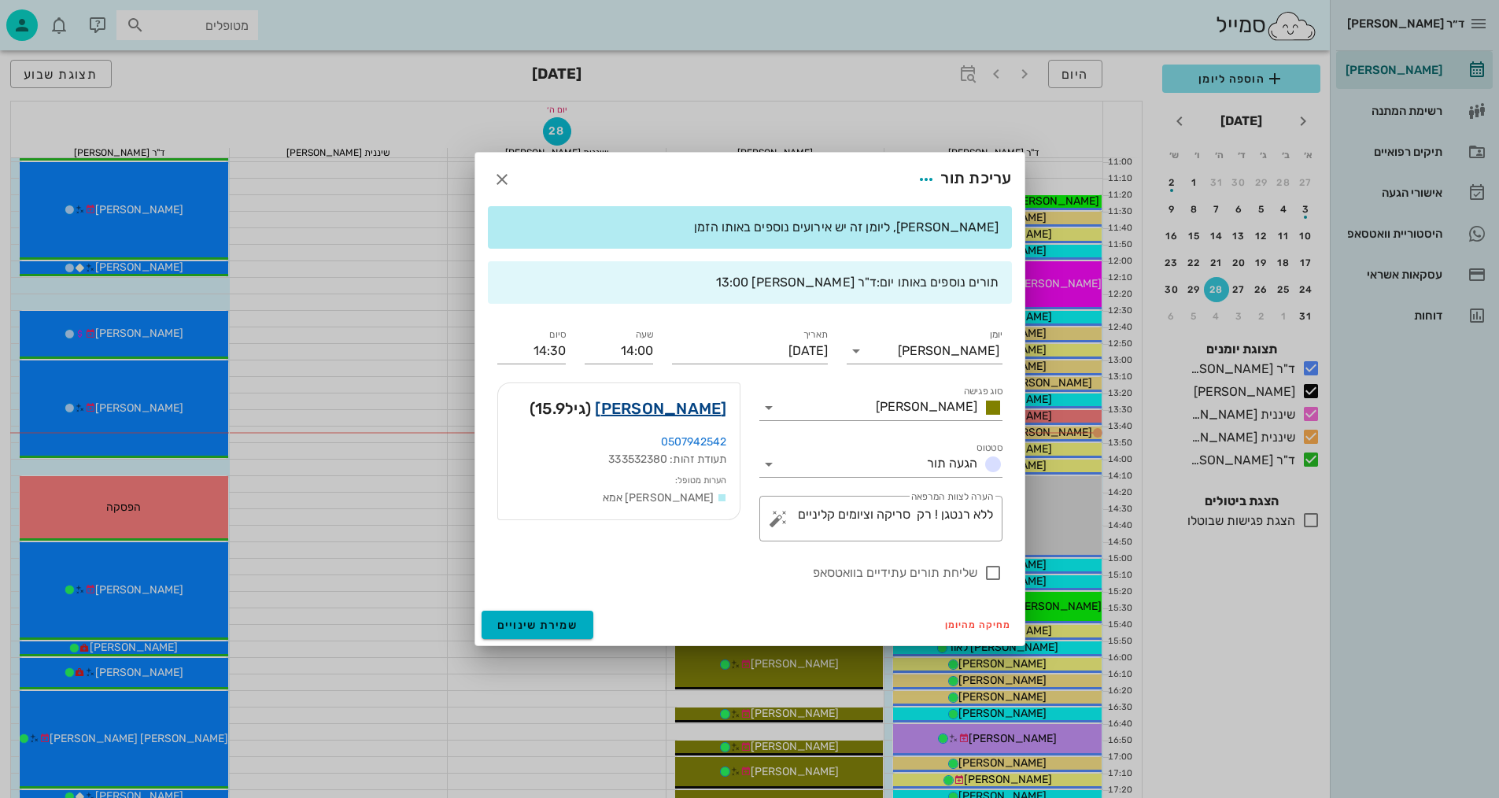
click at [716, 410] on link "[PERSON_NAME]" at bounding box center [660, 408] width 131 height 25
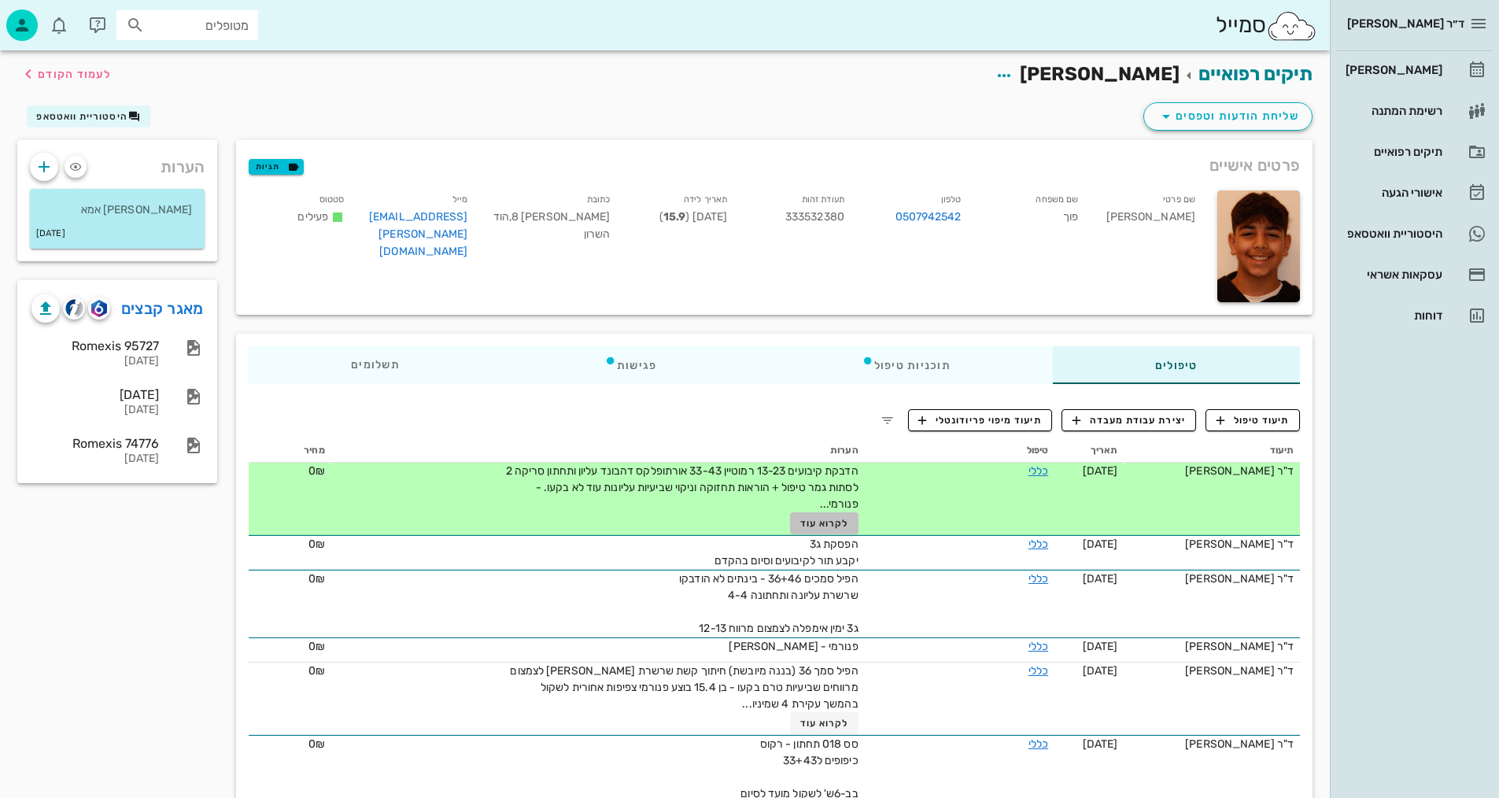
click at [814, 516] on button "לקרוא עוד" at bounding box center [824, 523] width 68 height 22
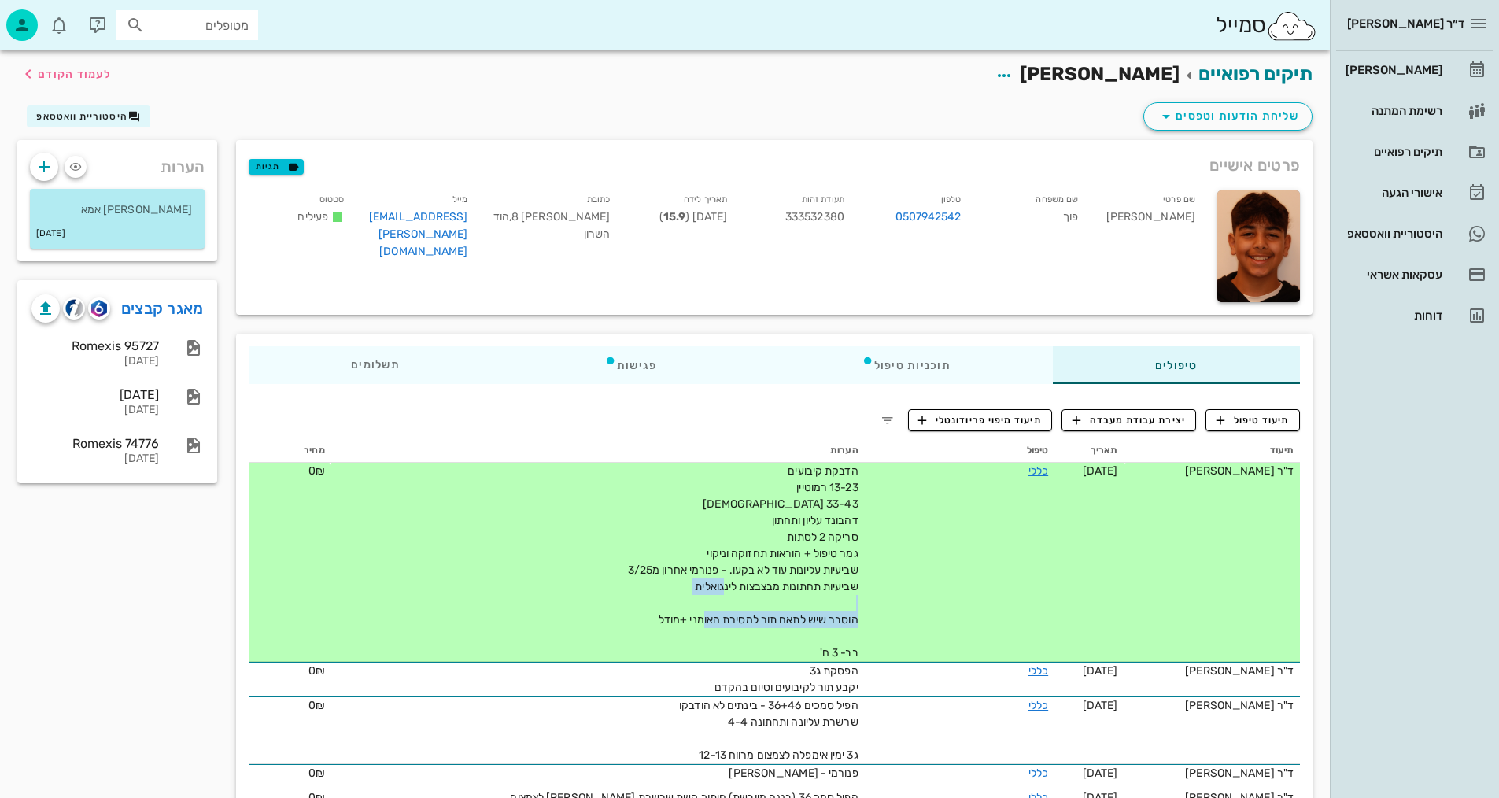
drag, startPoint x: 843, startPoint y: 619, endPoint x: 647, endPoint y: 623, distance: 196.0
click at [647, 623] on div "הדבקת קיבועים 13-23 רמוטיין 33-43 [DEMOGRAPHIC_DATA] דהבונד עליון ותחתון סריקה …" at bounding box center [681, 562] width 354 height 198
click at [826, 582] on span "הדבקת קיבועים 13-23 רמוטיין 33-43 [DEMOGRAPHIC_DATA] דהבונד עליון ותחתון סריקה …" at bounding box center [743, 561] width 231 height 195
click at [1257, 419] on span "תיעוד טיפול" at bounding box center [1253, 420] width 73 height 14
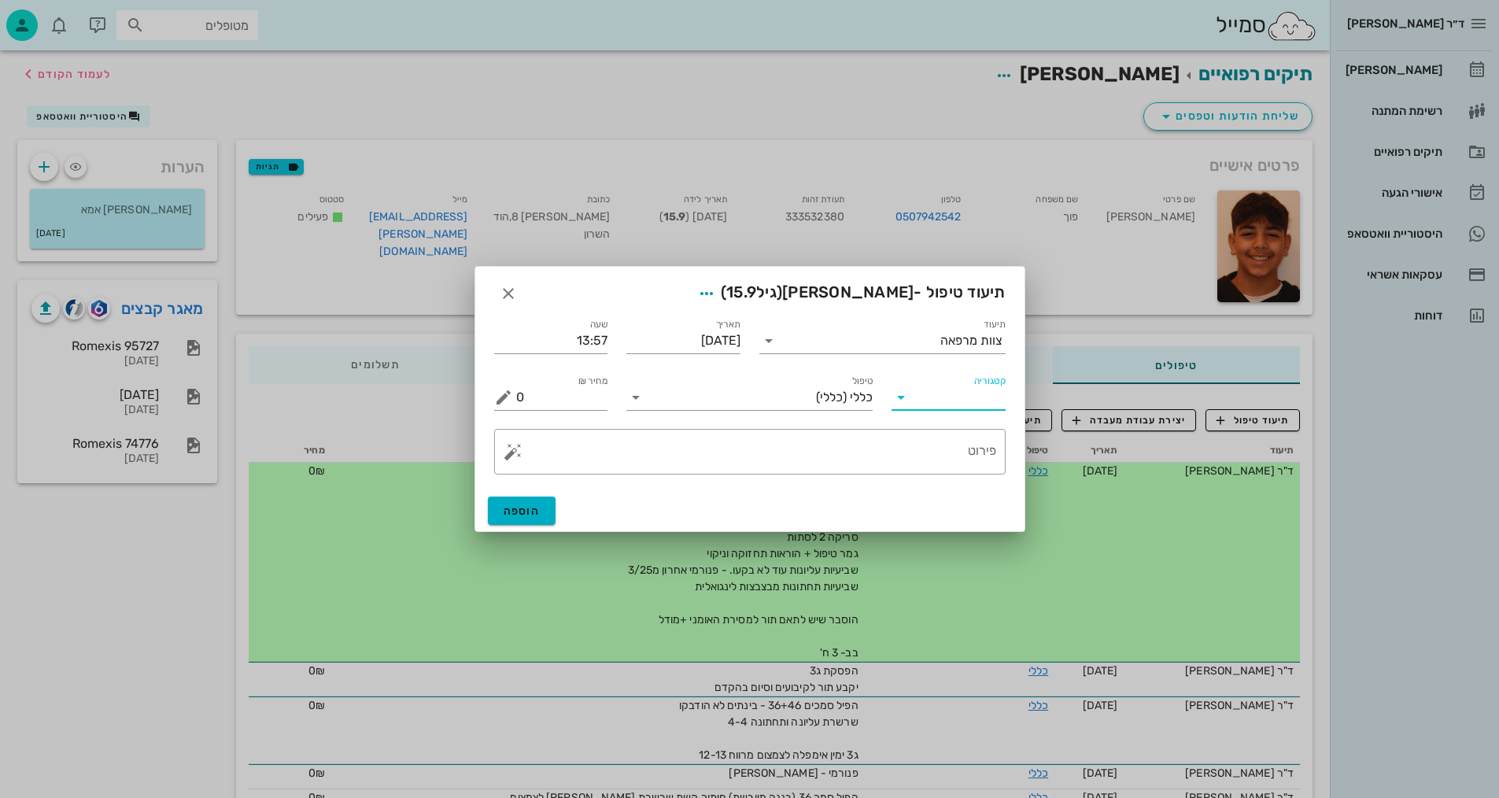
click at [967, 391] on input "קטגוריה" at bounding box center [961, 397] width 89 height 25
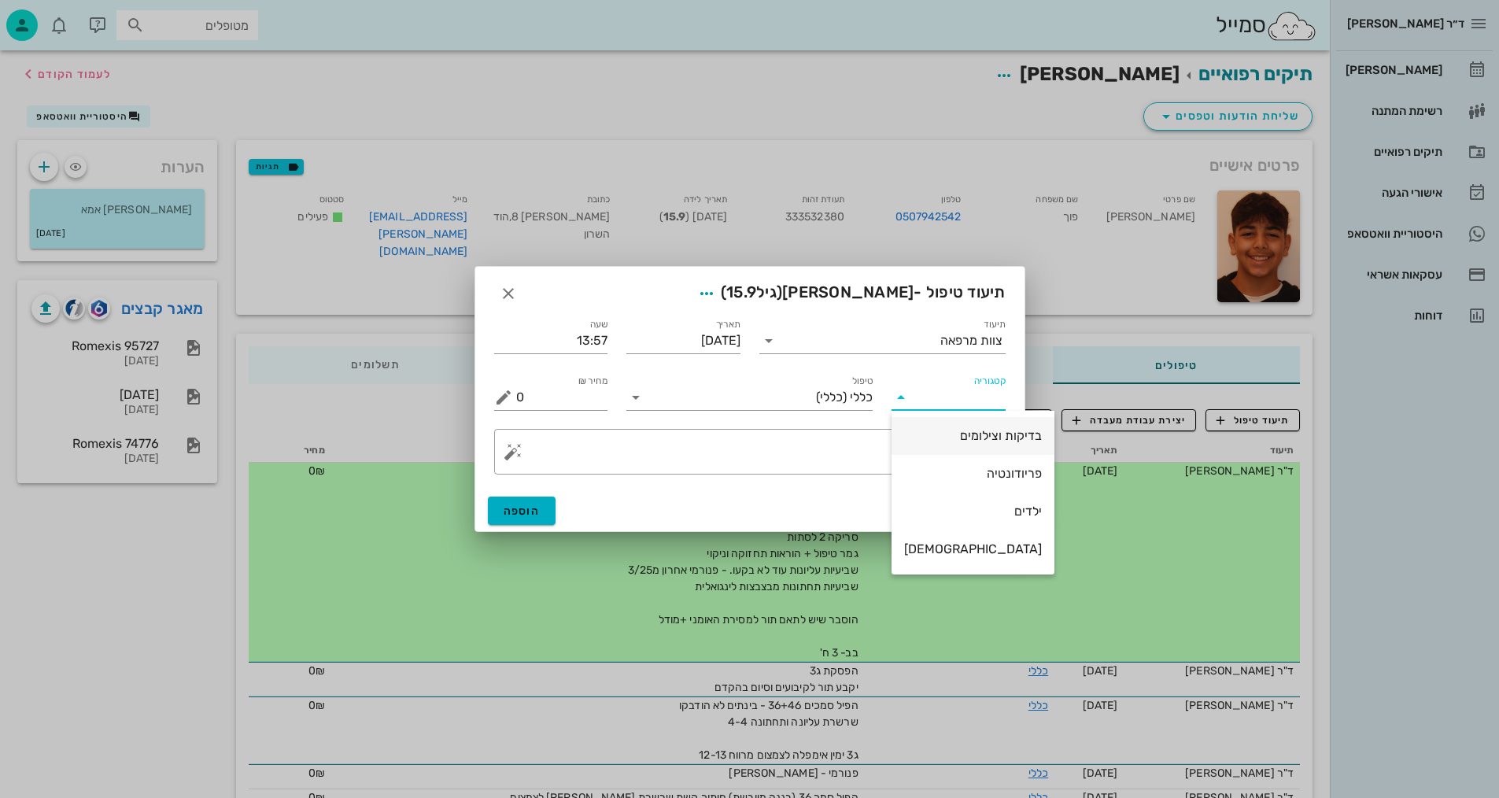
click at [943, 446] on div "בדיקות וצילומים" at bounding box center [973, 436] width 138 height 34
type input "בדיקות וצילומים"
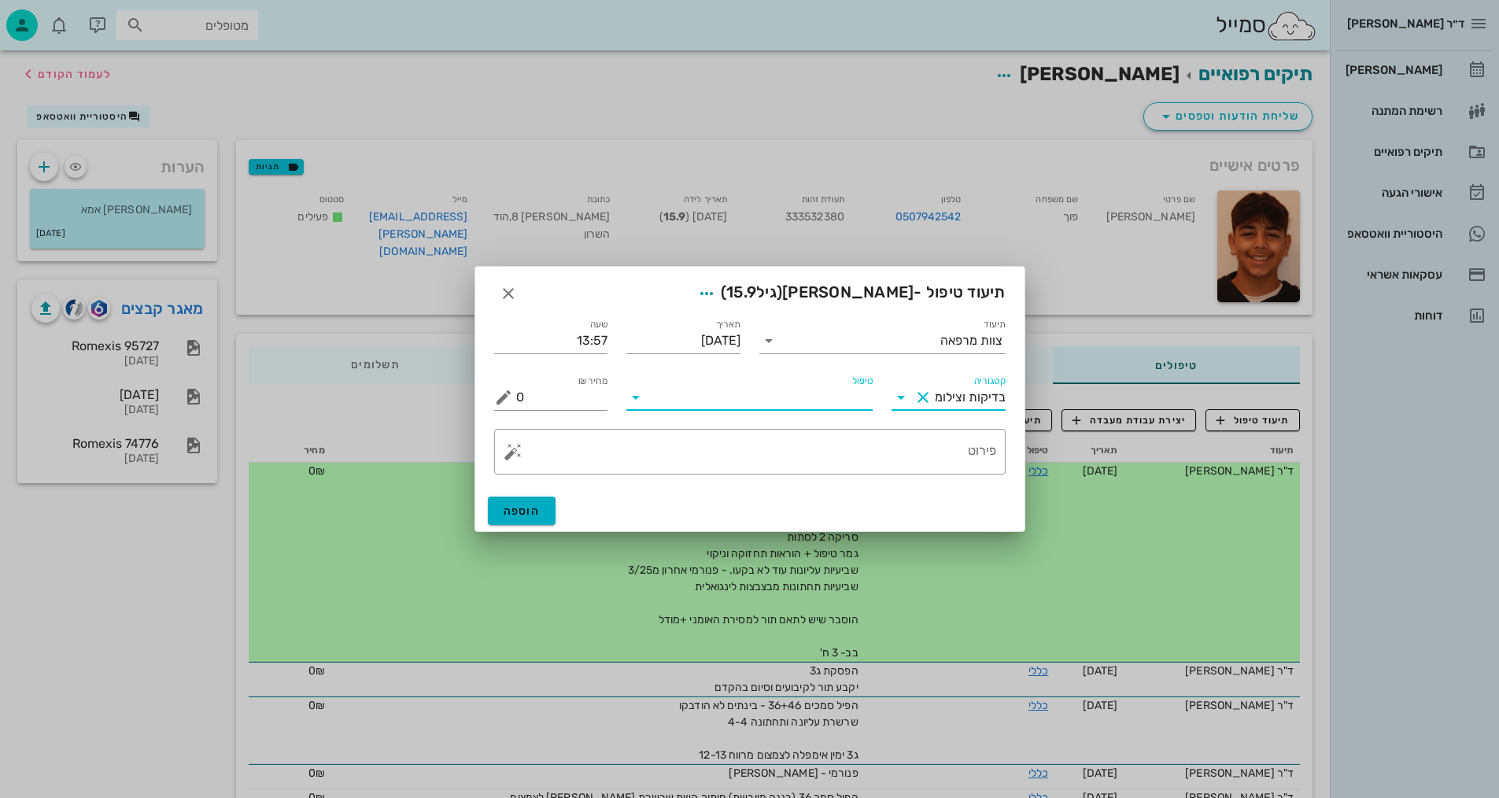
click at [803, 408] on input "טיפול" at bounding box center [760, 397] width 224 height 25
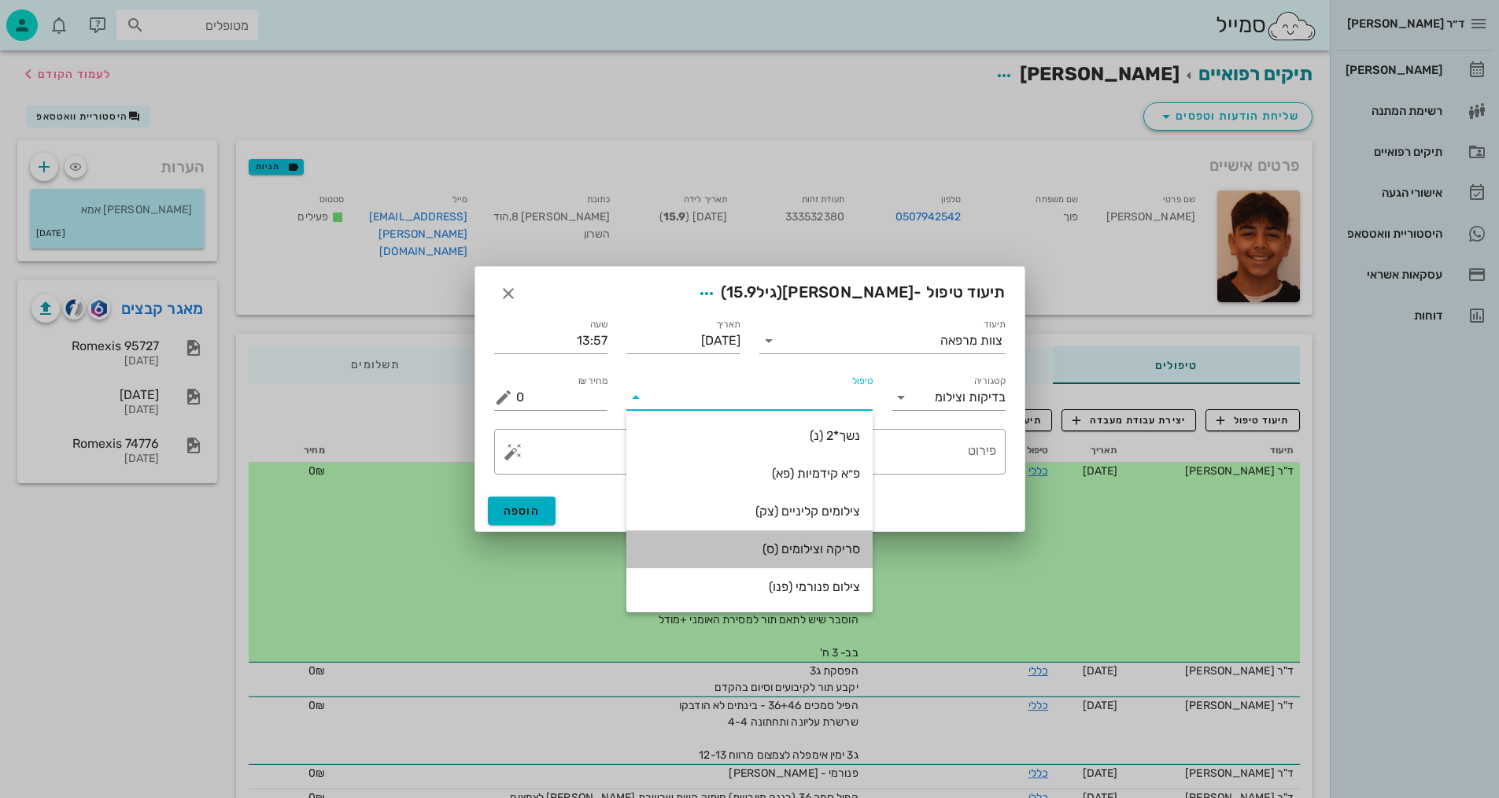
click at [801, 549] on div "סריקה וצילומים (ס)" at bounding box center [749, 548] width 221 height 15
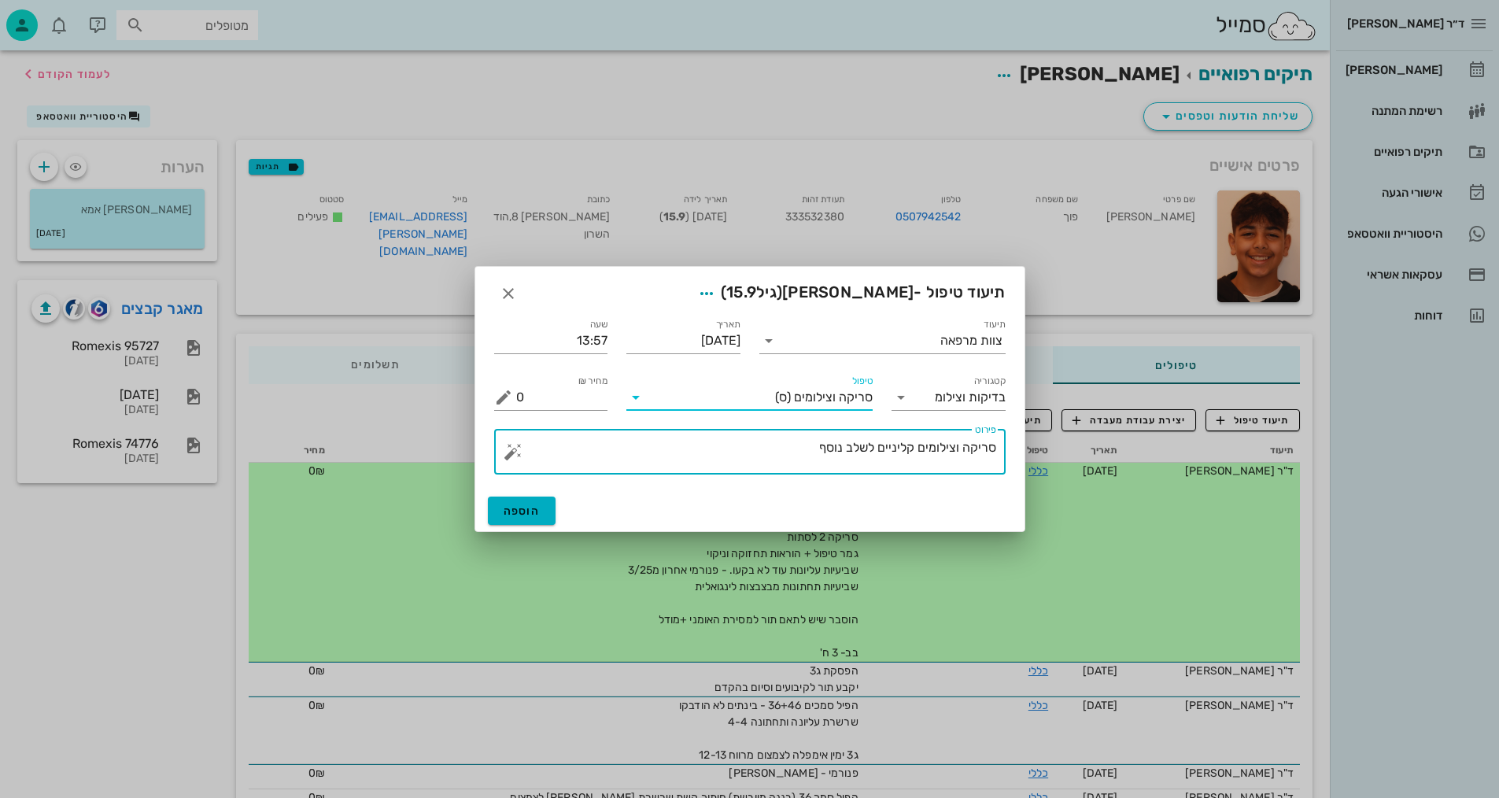
drag, startPoint x: 813, startPoint y: 445, endPoint x: 874, endPoint y: 452, distance: 61.8
click at [874, 452] on textarea "סריקה וצילומים קליניים לשלב נוסף" at bounding box center [756, 456] width 480 height 38
type textarea "[PERSON_NAME] וצילומים קליניים - [PERSON_NAME]"
click at [526, 504] on span "הוספה" at bounding box center [522, 510] width 37 height 13
